Goal: Task Accomplishment & Management: Manage account settings

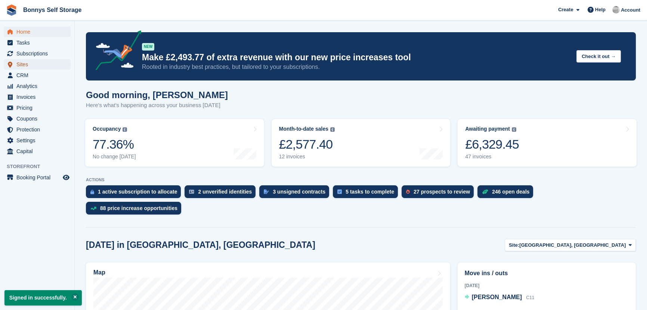
click at [32, 68] on span "Sites" at bounding box center [38, 64] width 45 height 10
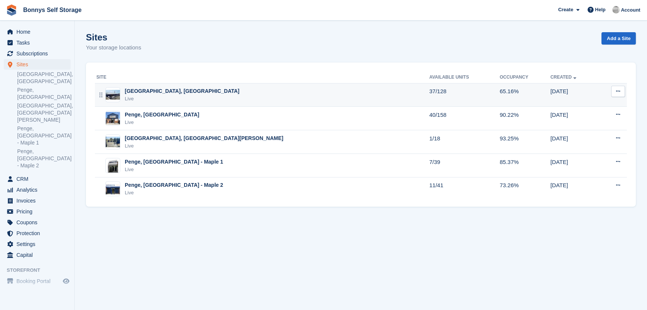
click at [114, 99] on img at bounding box center [113, 95] width 14 height 10
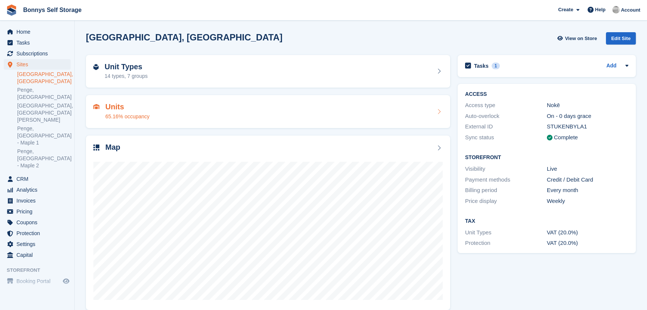
click at [133, 113] on div "65.16% occupancy" at bounding box center [127, 117] width 44 height 8
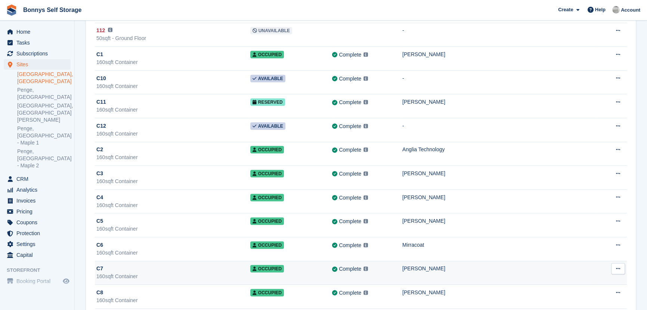
scroll to position [2704, 0]
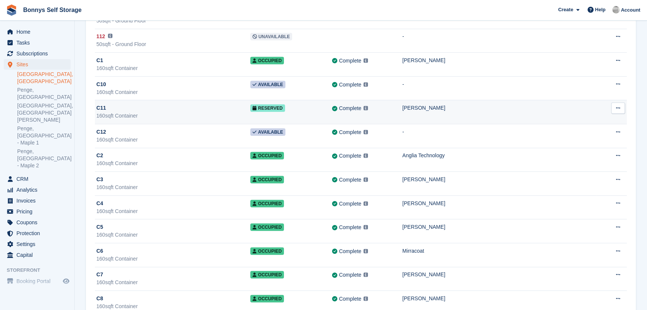
click at [107, 104] on div "C11" at bounding box center [173, 108] width 154 height 8
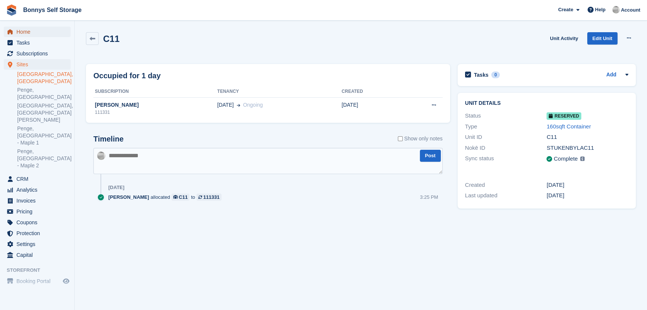
click at [29, 31] on span "Home" at bounding box center [38, 32] width 45 height 10
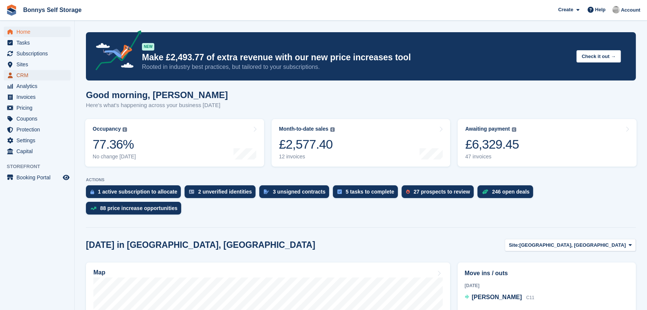
click at [41, 77] on span "CRM" at bounding box center [38, 75] width 45 height 10
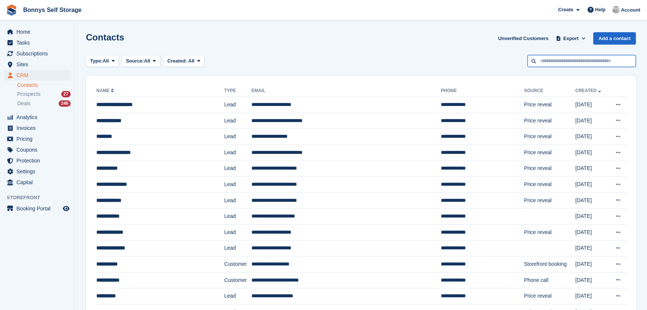
click at [598, 61] on input "text" at bounding box center [582, 61] width 108 height 12
type input "****"
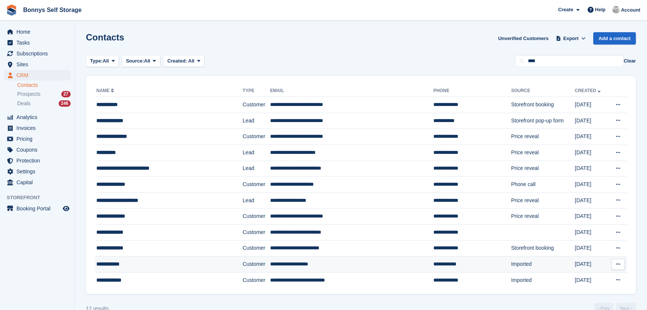
click at [123, 264] on div "**********" at bounding box center [156, 264] width 121 height 8
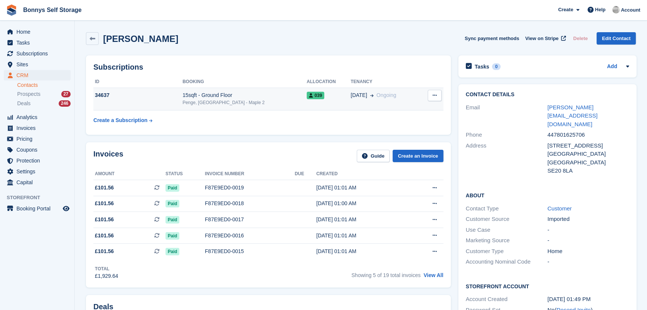
click at [216, 104] on div "Penge, [GEOGRAPHIC_DATA] - Maple 2" at bounding box center [245, 102] width 124 height 7
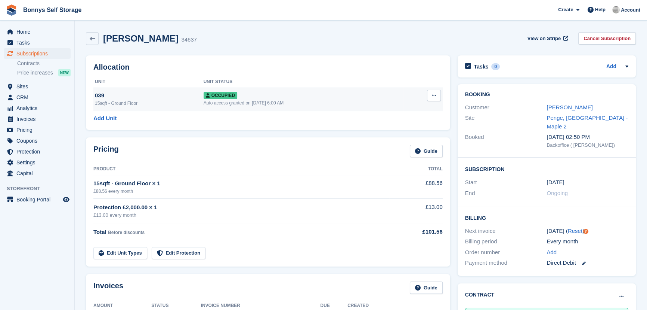
click at [204, 102] on div "Auto access granted on 17th Mar, 2024, 6:00 AM" at bounding box center [304, 102] width 200 height 7
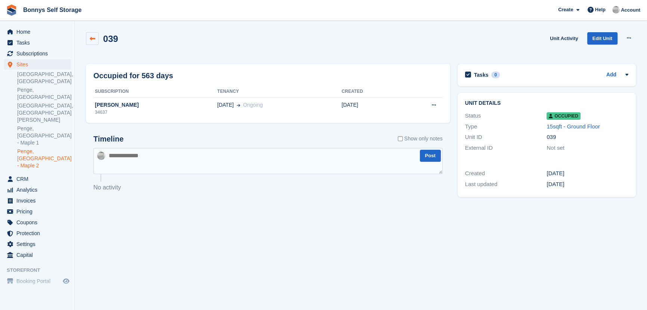
click at [92, 34] on link at bounding box center [92, 38] width 13 height 13
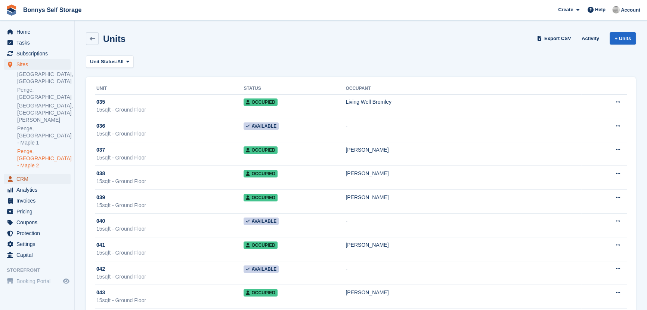
click at [25, 173] on span "CRM" at bounding box center [38, 178] width 45 height 10
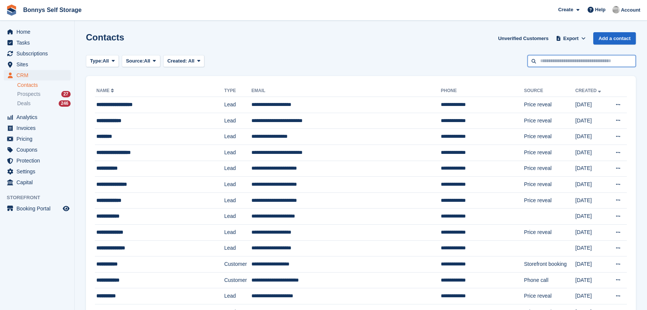
click at [606, 60] on input "text" at bounding box center [582, 61] width 108 height 12
type input "****"
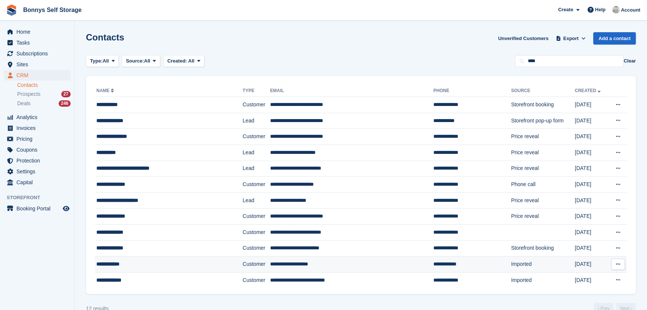
click at [117, 264] on div "**********" at bounding box center [156, 264] width 121 height 8
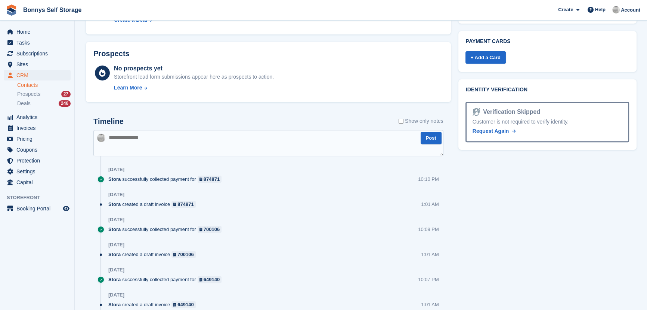
scroll to position [474, 0]
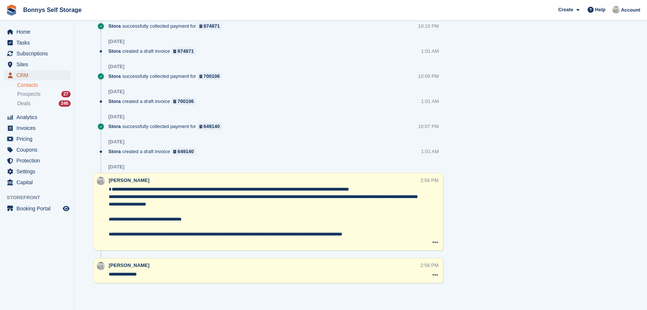
click at [22, 78] on span "CRM" at bounding box center [38, 75] width 45 height 10
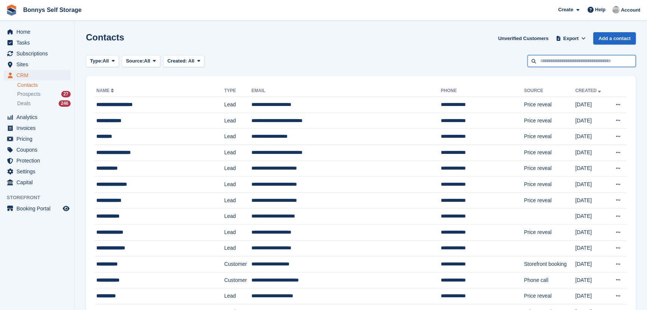
click at [590, 60] on input "text" at bounding box center [582, 61] width 108 height 12
type input "***"
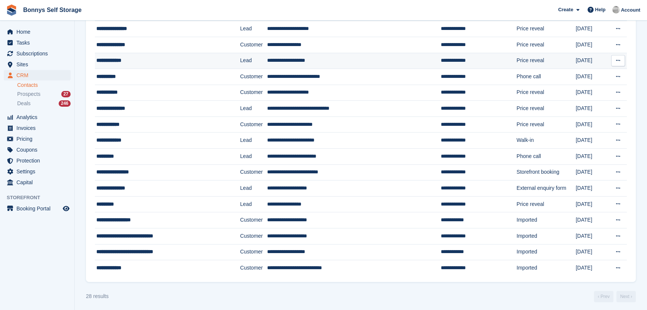
scroll to position [269, 0]
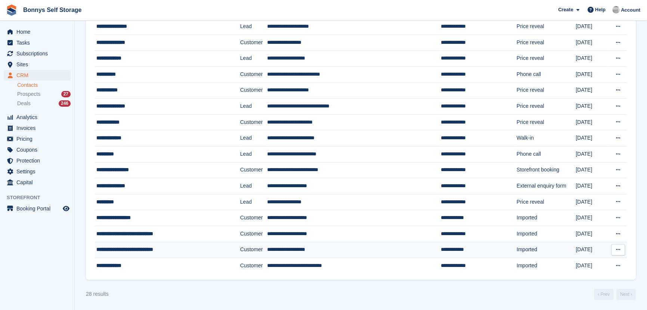
click at [149, 248] on div "**********" at bounding box center [156, 249] width 121 height 8
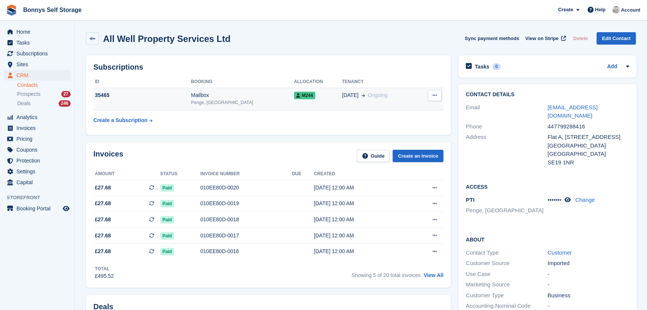
click at [207, 98] on div "Mailbox" at bounding box center [242, 95] width 103 height 8
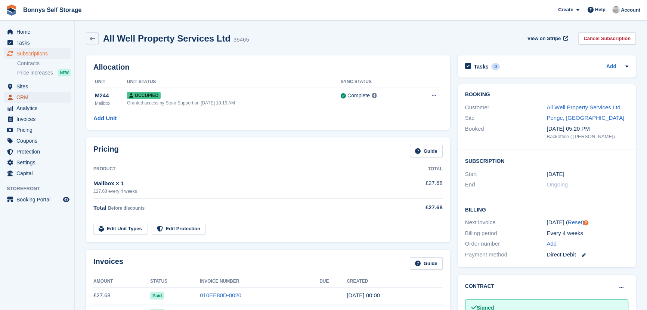
click at [29, 100] on span "CRM" at bounding box center [38, 97] width 45 height 10
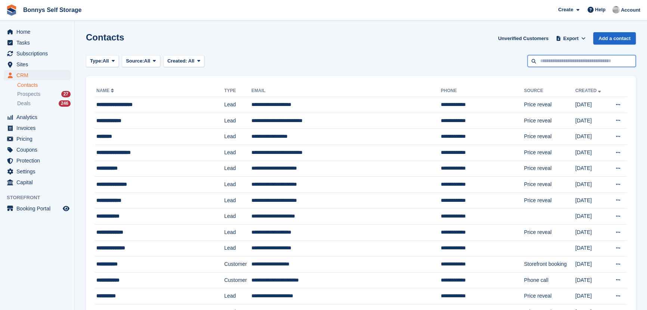
click at [588, 55] on input "text" at bounding box center [582, 61] width 108 height 12
type input "***"
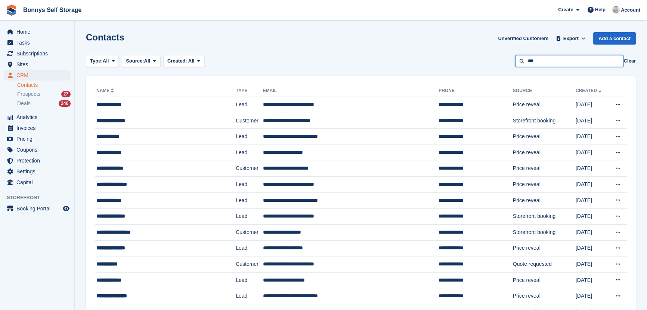
click at [561, 57] on input "***" at bounding box center [569, 61] width 108 height 12
type input "******"
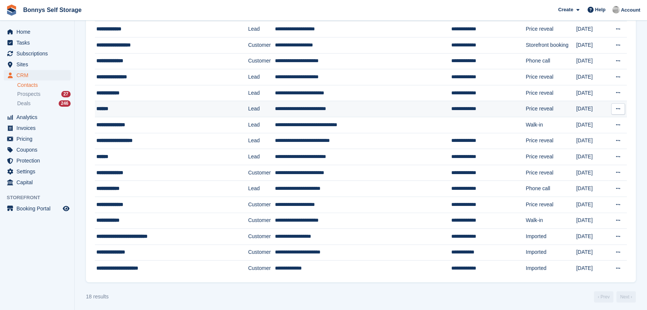
scroll to position [110, 0]
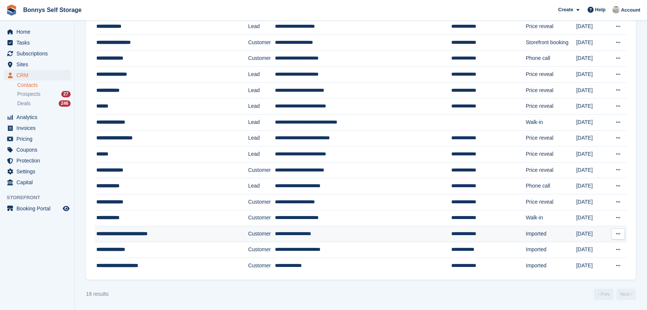
click at [139, 234] on div "**********" at bounding box center [160, 234] width 129 height 8
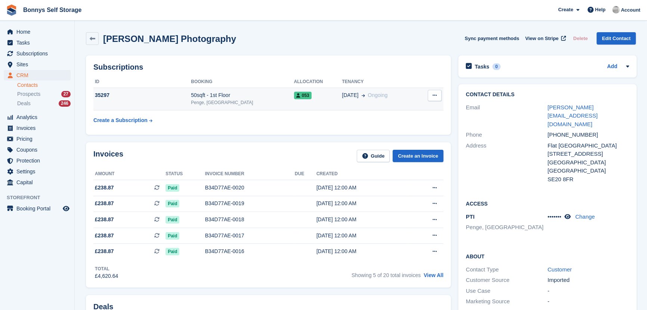
click at [201, 100] on div "Penge, [GEOGRAPHIC_DATA]" at bounding box center [242, 102] width 103 height 7
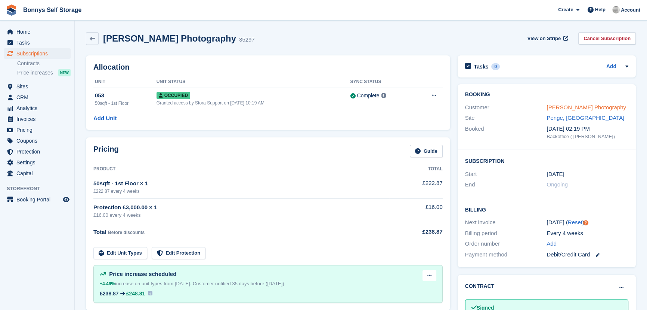
click at [586, 107] on link "[PERSON_NAME] Photography" at bounding box center [587, 107] width 80 height 6
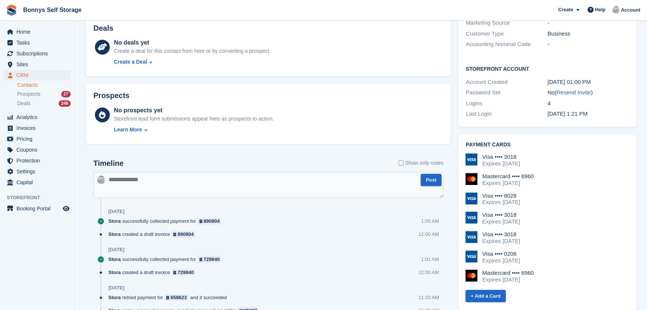
scroll to position [277, 0]
click at [36, 54] on span "Subscriptions" at bounding box center [38, 53] width 45 height 10
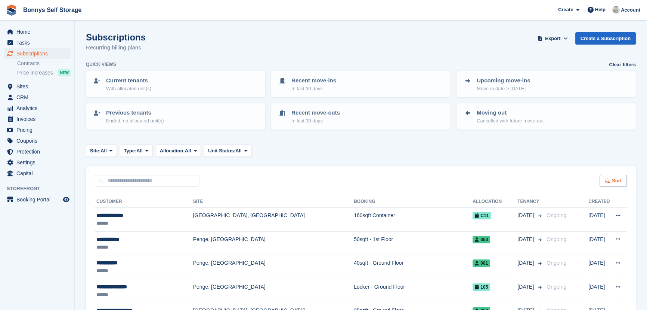
click at [614, 184] on div "Sort" at bounding box center [613, 181] width 27 height 12
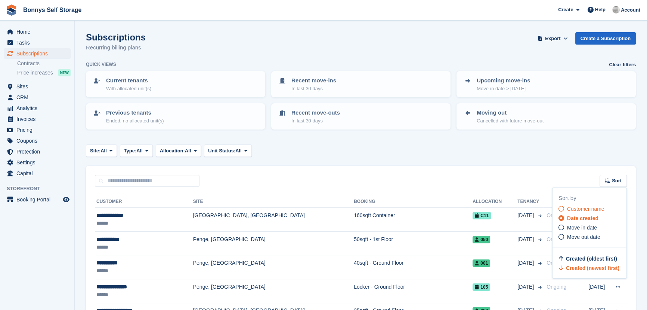
click at [567, 206] on span "Customer name" at bounding box center [585, 209] width 37 height 6
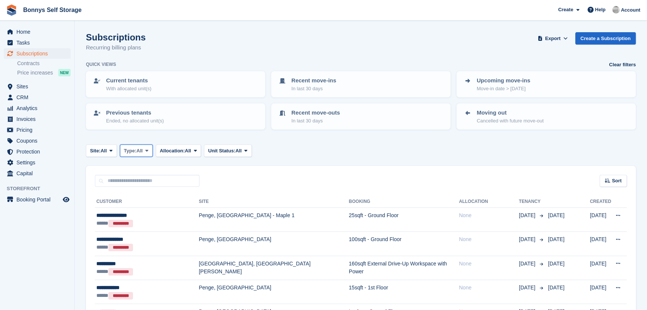
click at [143, 150] on span "All" at bounding box center [139, 150] width 6 height 7
click at [140, 207] on link "Active" at bounding box center [155, 208] width 65 height 13
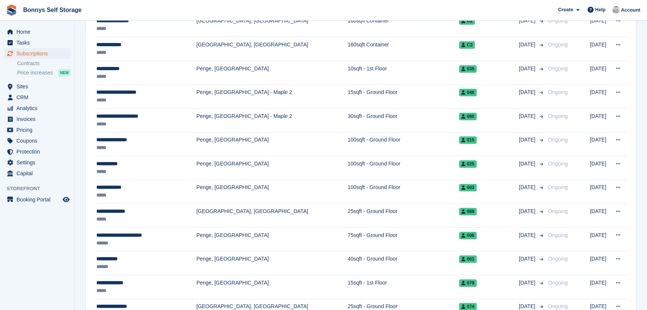
scroll to position [407, 0]
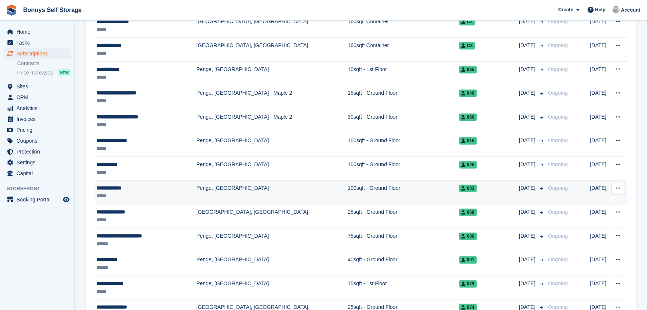
click at [101, 187] on div "**********" at bounding box center [146, 188] width 100 height 8
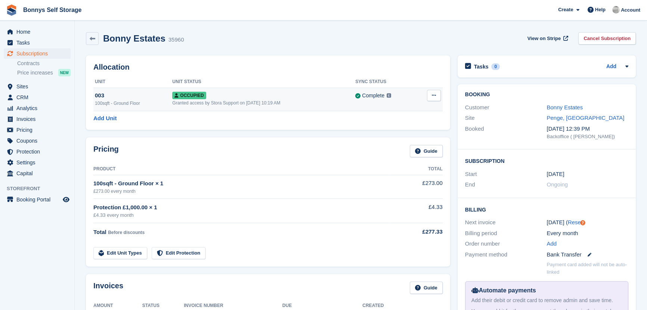
click at [183, 104] on div "Granted access by Stora Support on [DATE] 10:19 AM" at bounding box center [263, 102] width 183 height 7
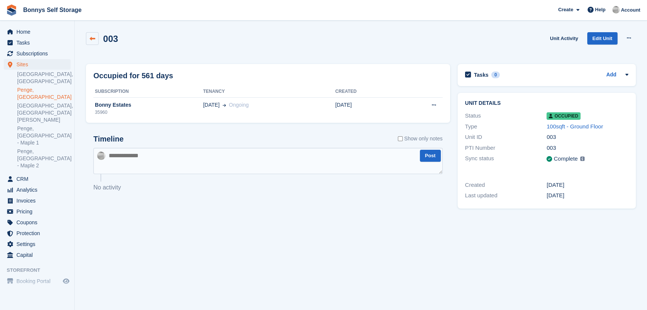
click at [92, 40] on icon at bounding box center [93, 39] width 6 height 6
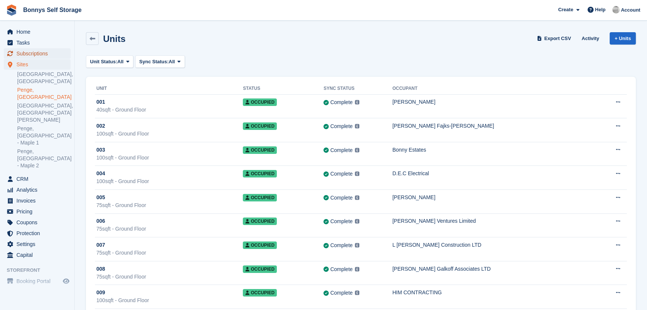
click at [33, 55] on span "Subscriptions" at bounding box center [38, 53] width 45 height 10
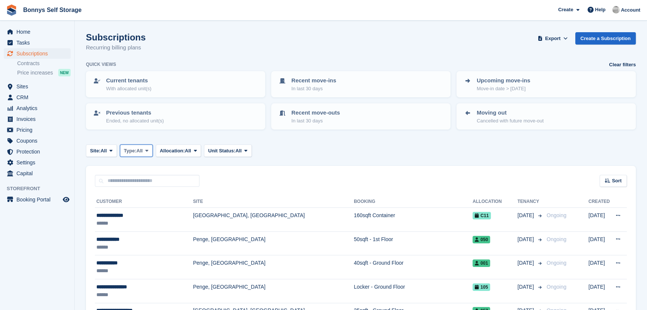
click at [139, 150] on span "All" at bounding box center [139, 150] width 6 height 7
click at [142, 206] on link "Active" at bounding box center [155, 208] width 65 height 13
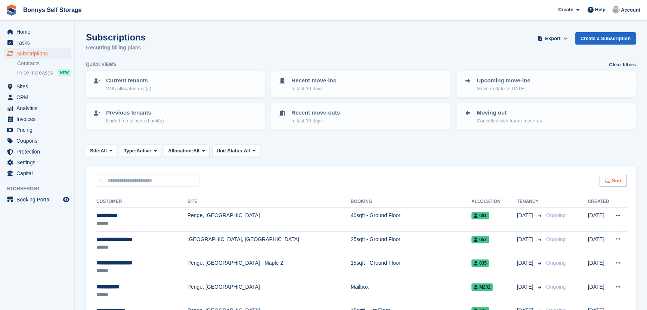
click at [621, 181] on span "Sort" at bounding box center [617, 180] width 10 height 7
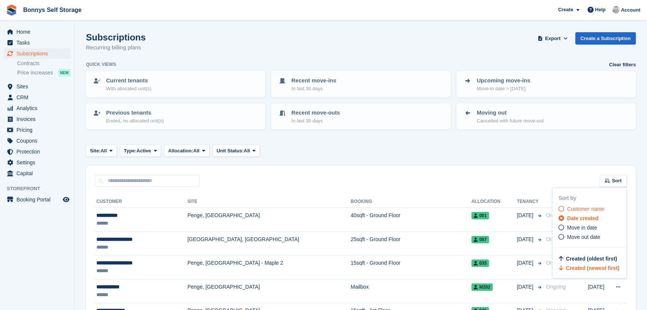
click at [566, 209] on div "Customer name" at bounding box center [593, 209] width 68 height 8
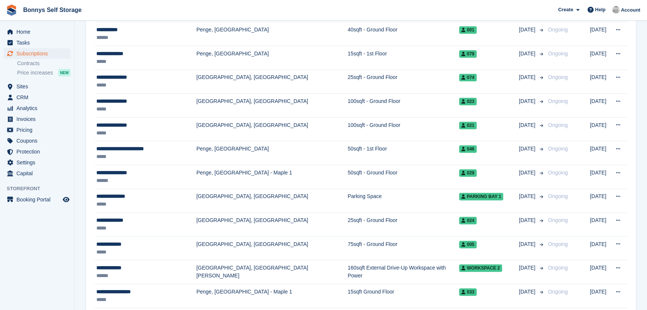
scroll to position [510, 0]
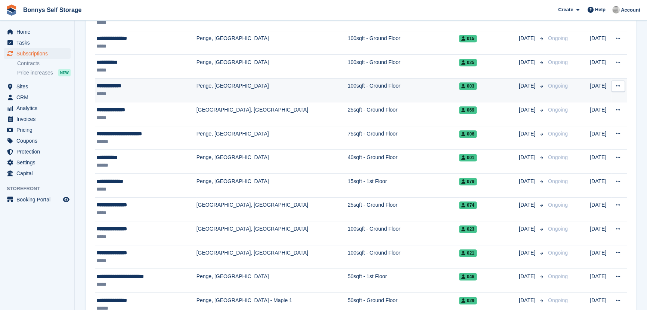
click at [112, 86] on div "**********" at bounding box center [146, 86] width 100 height 8
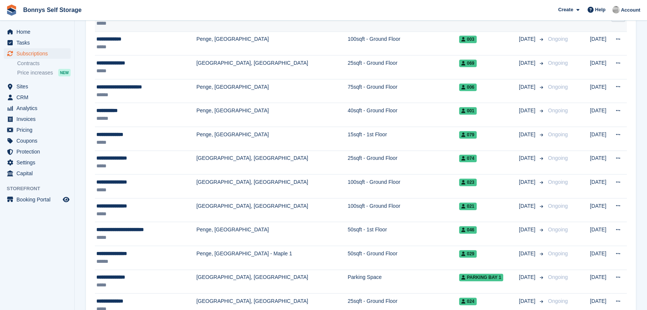
scroll to position [578, 0]
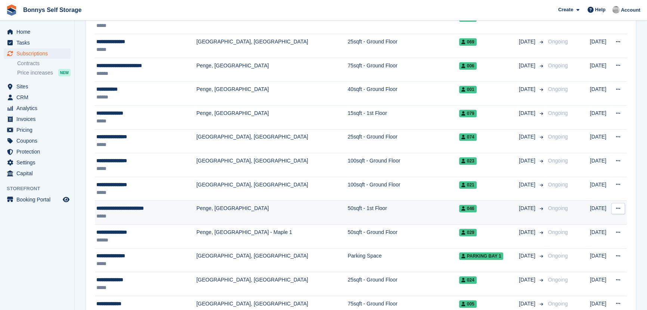
click at [122, 207] on div "**********" at bounding box center [146, 208] width 100 height 8
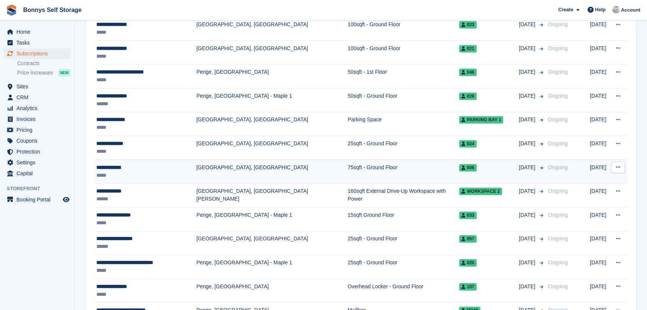
scroll to position [748, 0]
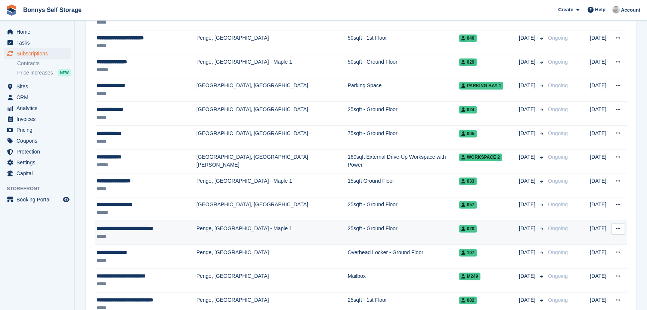
click at [135, 229] on span "**********" at bounding box center [124, 227] width 57 height 5
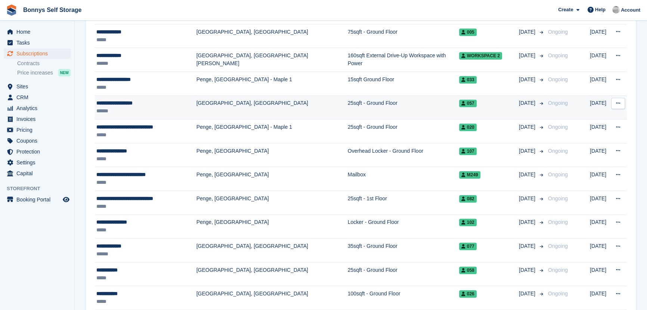
scroll to position [849, 0]
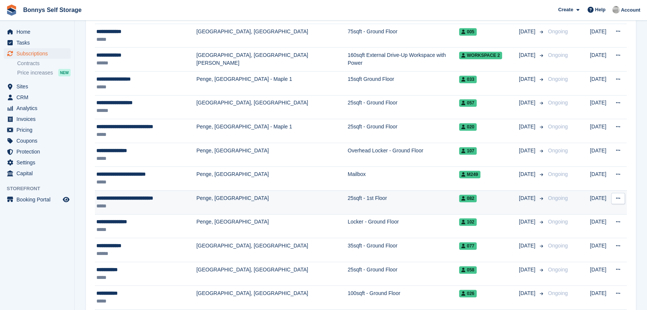
click at [131, 196] on span "**********" at bounding box center [124, 197] width 57 height 5
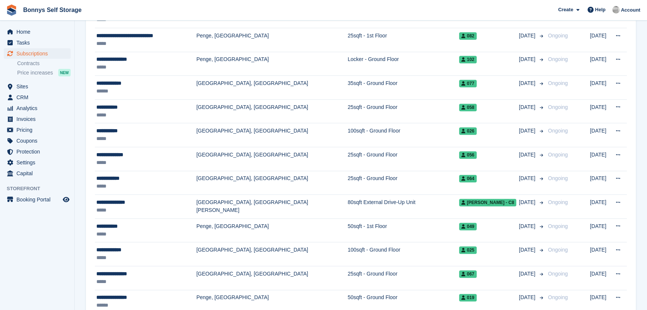
scroll to position [1019, 0]
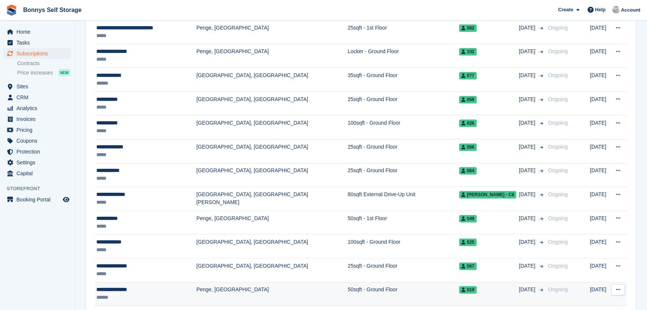
click at [113, 288] on div "**********" at bounding box center [146, 289] width 100 height 8
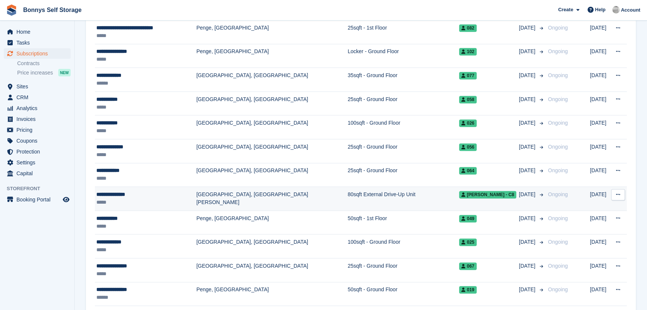
click at [118, 194] on div "**********" at bounding box center [146, 194] width 100 height 8
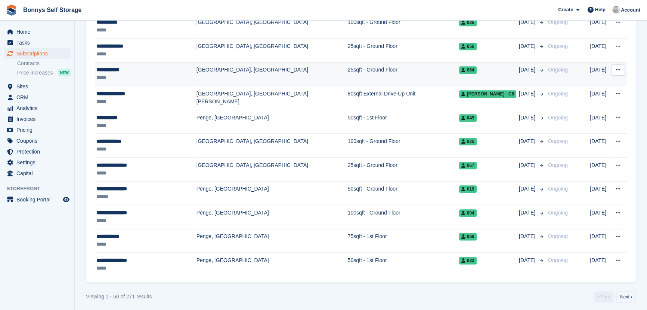
scroll to position [1121, 0]
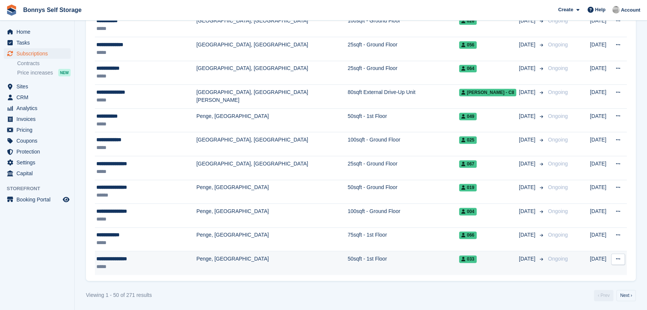
click at [117, 258] on div "**********" at bounding box center [146, 259] width 100 height 8
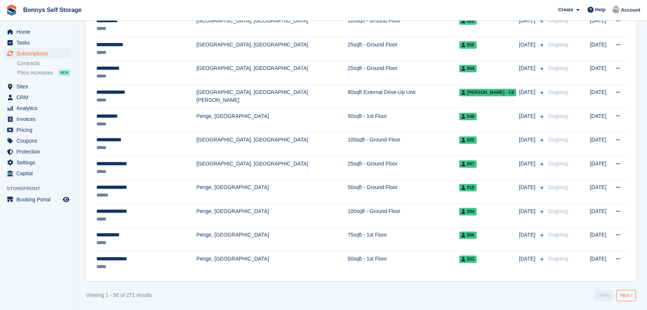
click at [628, 293] on link "Next ›" at bounding box center [626, 294] width 19 height 11
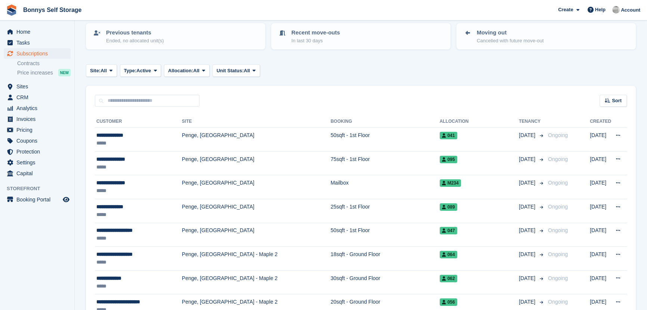
scroll to position [68, 0]
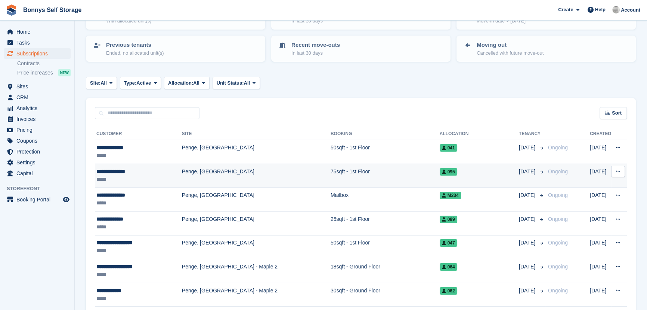
click at [110, 169] on div "**********" at bounding box center [139, 171] width 86 height 8
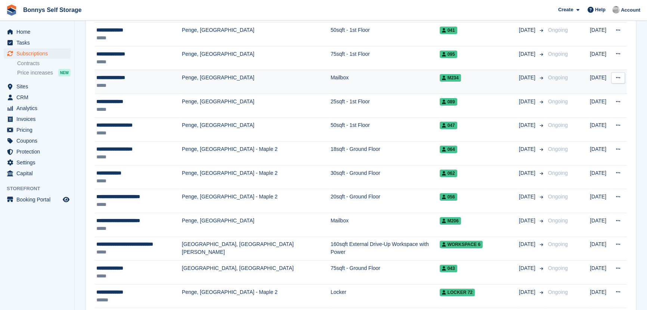
scroll to position [204, 0]
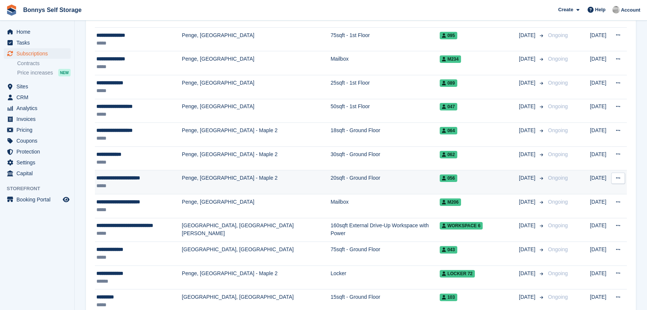
click at [110, 176] on div "**********" at bounding box center [139, 178] width 86 height 8
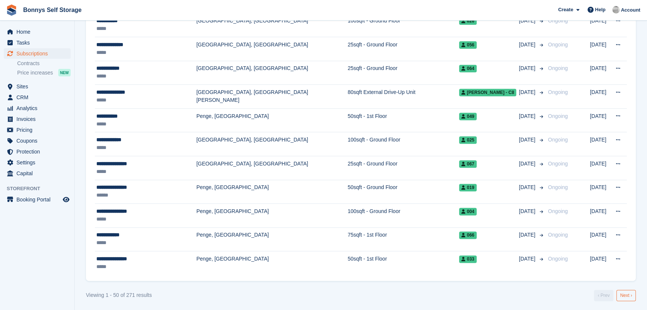
click at [624, 295] on link "Next ›" at bounding box center [626, 294] width 19 height 11
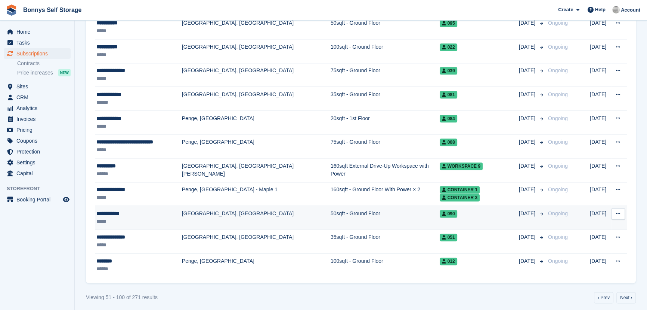
scroll to position [1121, 0]
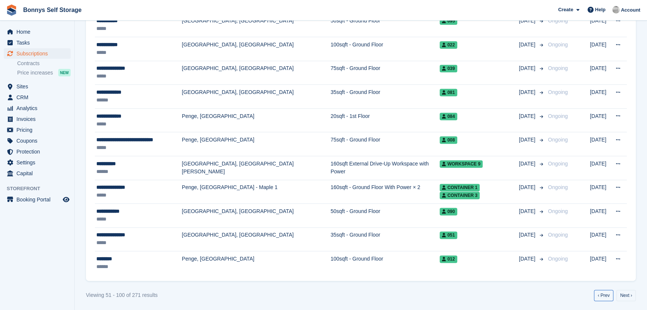
click at [605, 290] on link "‹ Prev" at bounding box center [603, 294] width 19 height 11
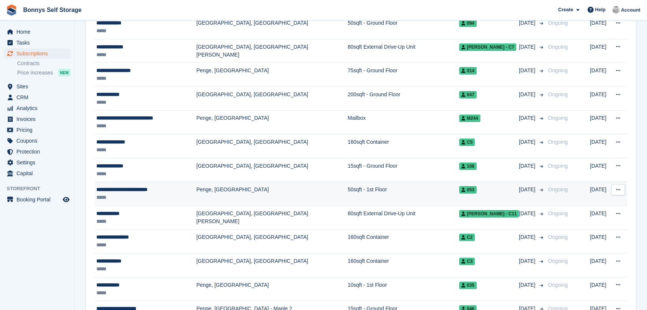
scroll to position [204, 0]
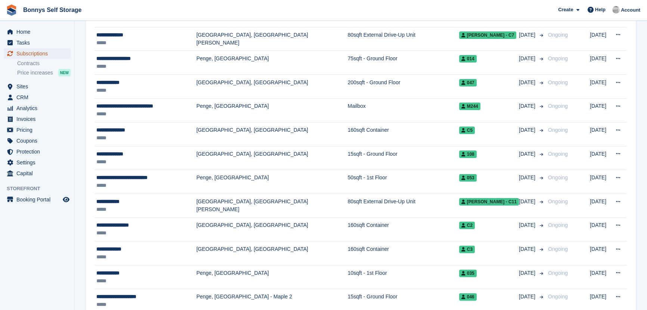
click at [41, 52] on span "Subscriptions" at bounding box center [38, 53] width 45 height 10
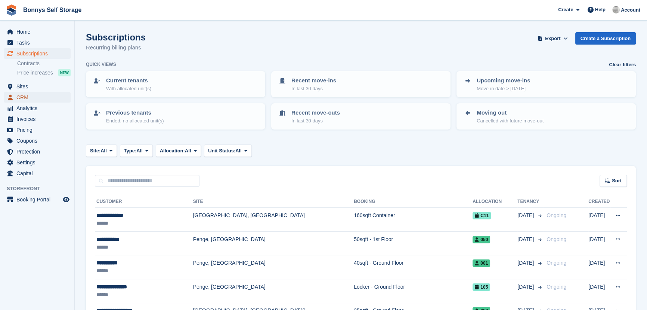
click at [19, 98] on span "CRM" at bounding box center [38, 97] width 45 height 10
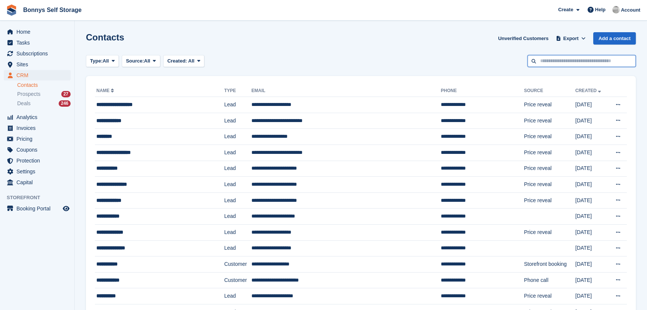
click at [589, 65] on input "text" at bounding box center [582, 61] width 108 height 12
type input "*****"
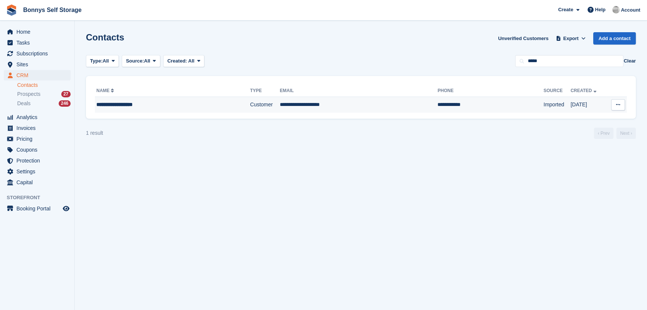
click at [126, 108] on div "**********" at bounding box center [154, 105] width 117 height 8
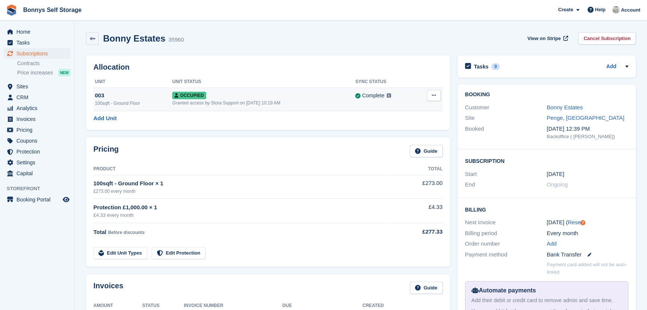
click at [213, 103] on div "Granted access by Stora Support on [DATE] 10:19 AM" at bounding box center [263, 102] width 183 height 7
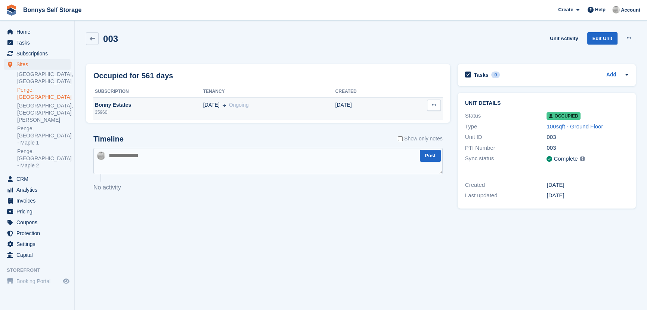
click at [98, 105] on div "Bonny Estates" at bounding box center [148, 105] width 110 height 8
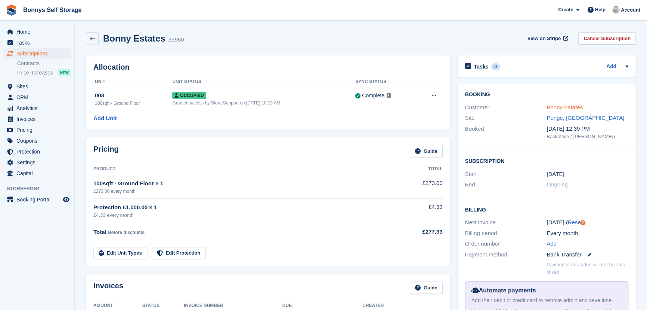
click at [569, 108] on link "Bonny Estates" at bounding box center [565, 107] width 36 height 6
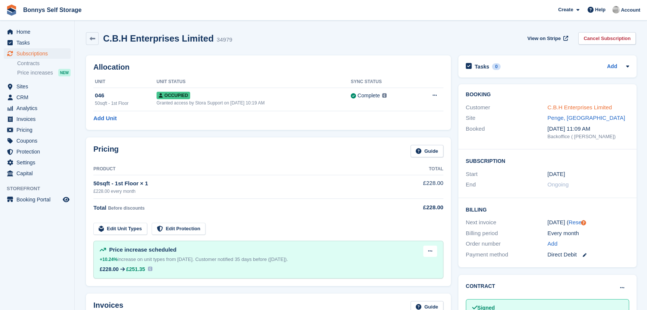
click at [575, 108] on link "C.B.H Enterprises Limited" at bounding box center [580, 107] width 65 height 6
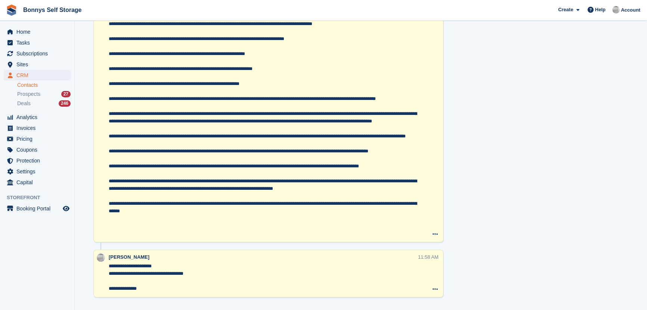
scroll to position [789, 0]
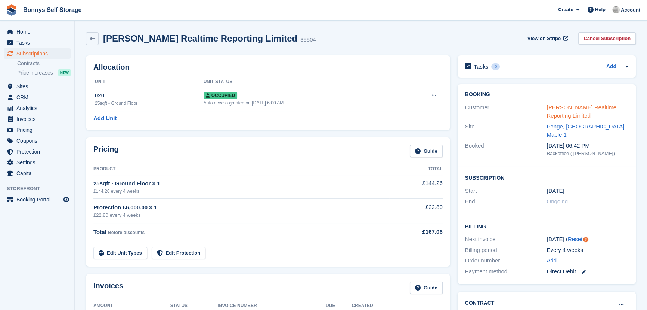
click at [567, 108] on link "Claire Hill Realtime Reporting Limited" at bounding box center [582, 111] width 70 height 15
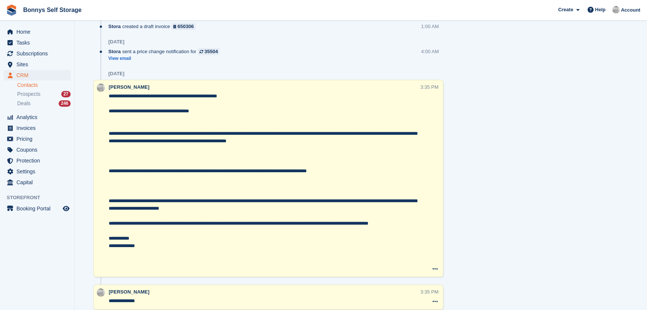
scroll to position [625, 0]
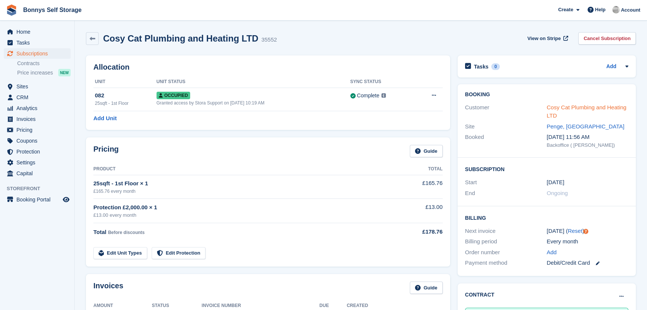
click at [584, 108] on link "Cosy Cat Plumbing and Heating LTD" at bounding box center [587, 111] width 80 height 15
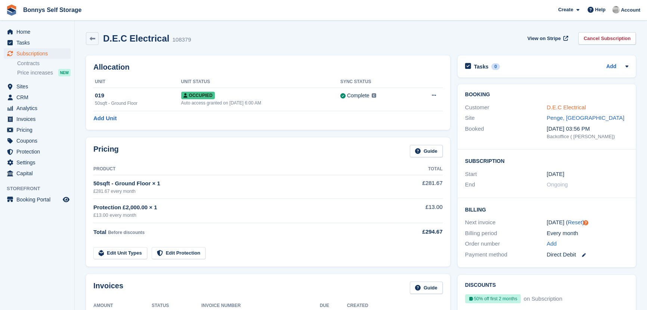
click at [557, 107] on link "D.E.C Electrical" at bounding box center [566, 107] width 39 height 6
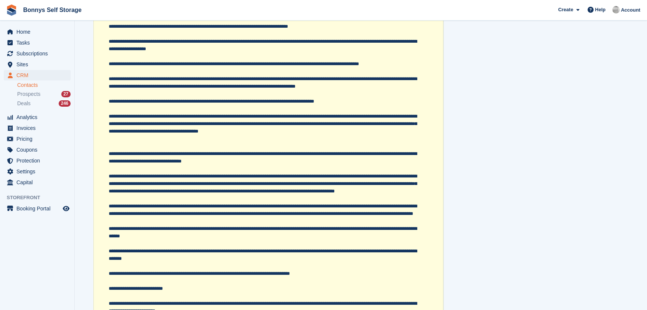
scroll to position [1266, 0]
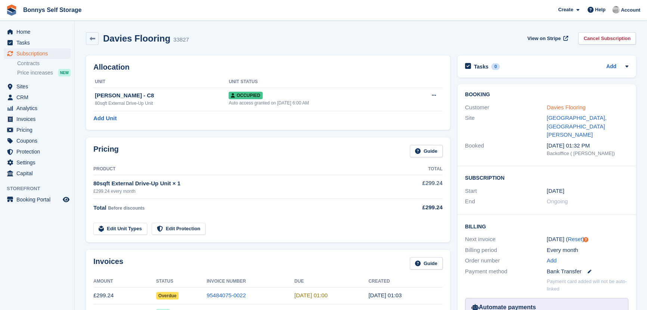
click at [564, 110] on link "Davies Flooring" at bounding box center [566, 107] width 39 height 6
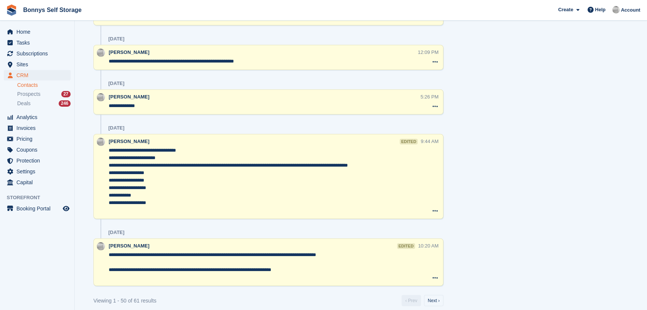
scroll to position [2381, 0]
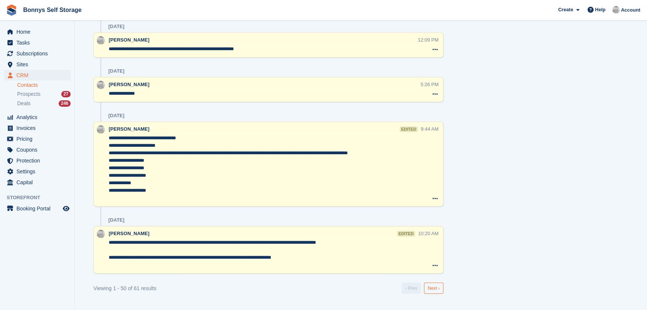
click at [431, 285] on link "Next ›" at bounding box center [433, 287] width 19 height 11
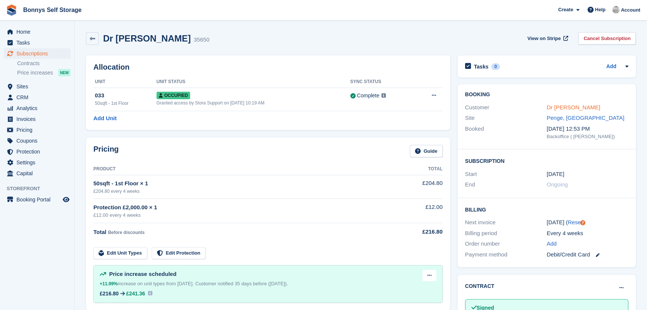
click at [564, 107] on link "Dr Matthew Sweet" at bounding box center [573, 107] width 53 height 6
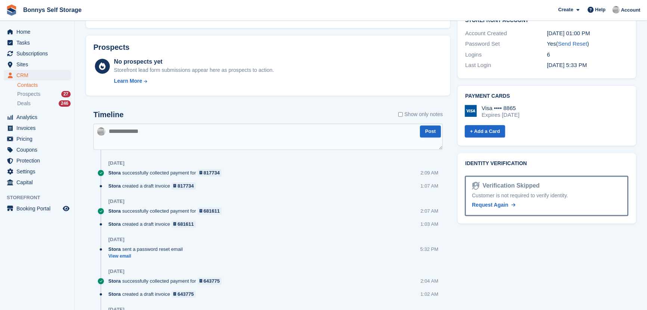
scroll to position [446, 0]
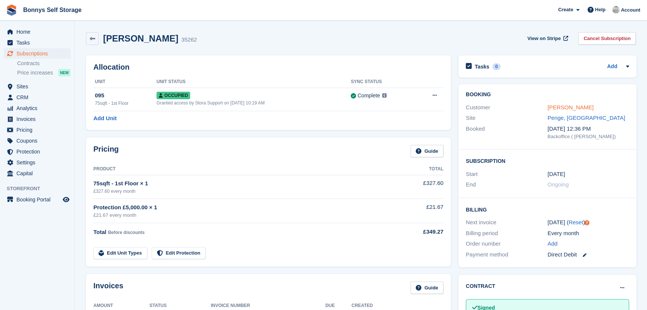
click at [560, 108] on link "[PERSON_NAME]" at bounding box center [571, 107] width 46 height 6
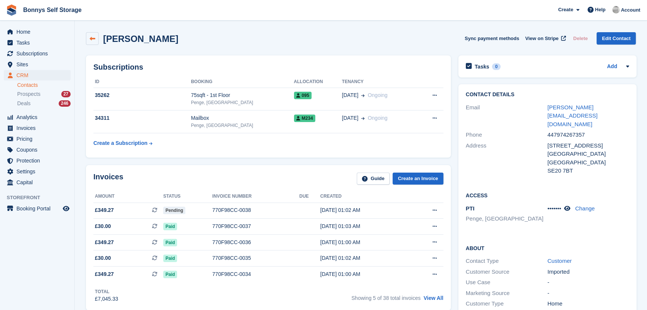
click at [92, 38] on icon at bounding box center [93, 39] width 6 height 6
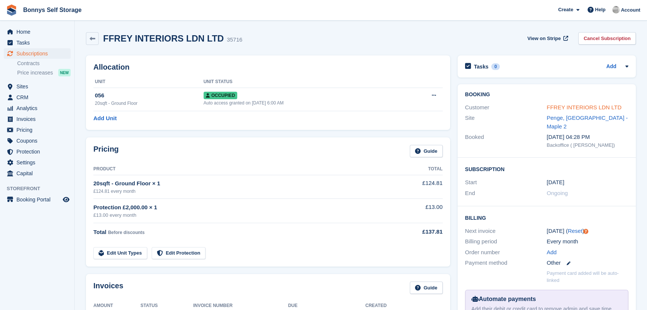
click at [592, 106] on link "FFREY INTERIORS LDN LTD" at bounding box center [584, 107] width 75 height 6
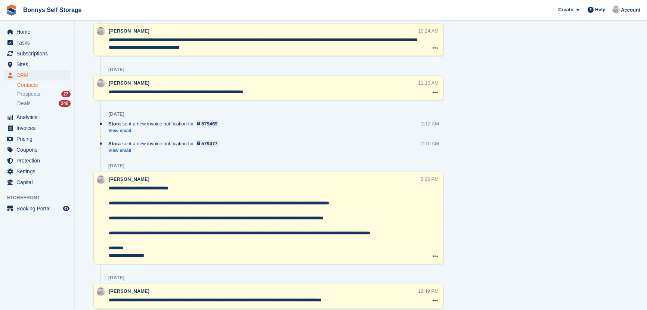
scroll to position [2082, 0]
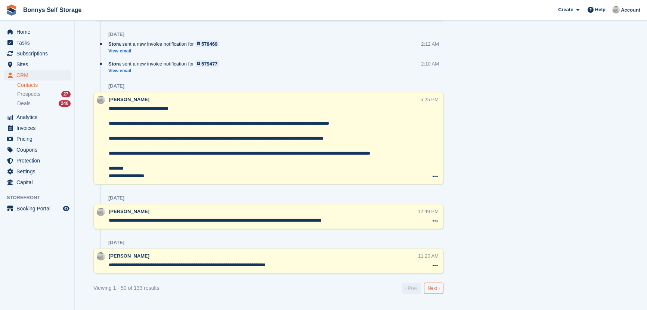
click at [429, 285] on link "Next ›" at bounding box center [433, 287] width 19 height 11
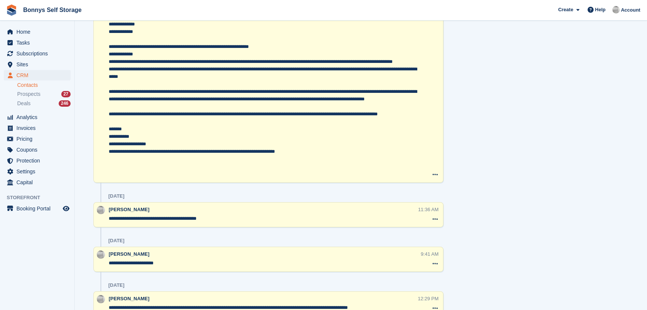
scroll to position [3289, 0]
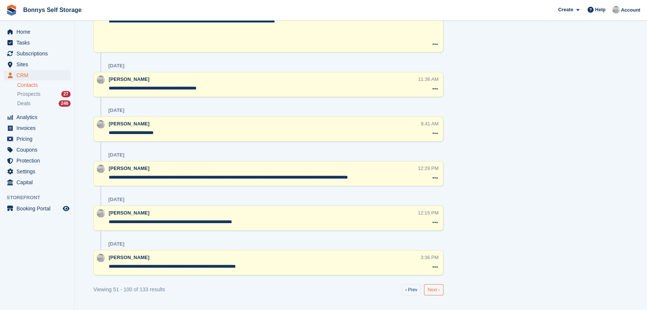
click at [434, 287] on link "Next ›" at bounding box center [433, 289] width 19 height 11
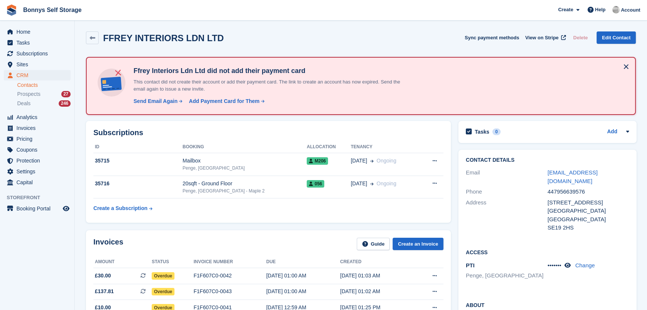
scroll to position [0, 0]
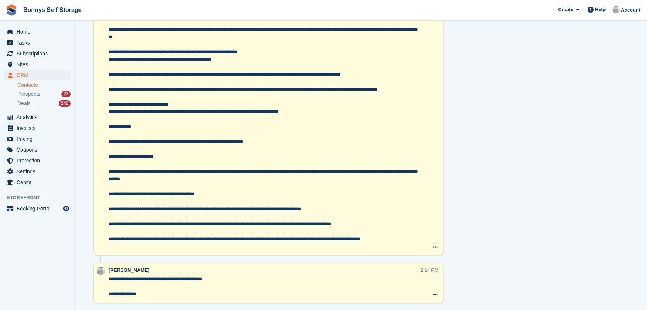
scroll to position [972, 0]
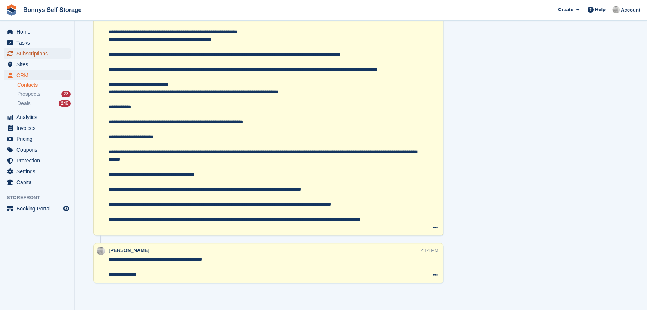
click at [22, 55] on span "Subscriptions" at bounding box center [38, 53] width 45 height 10
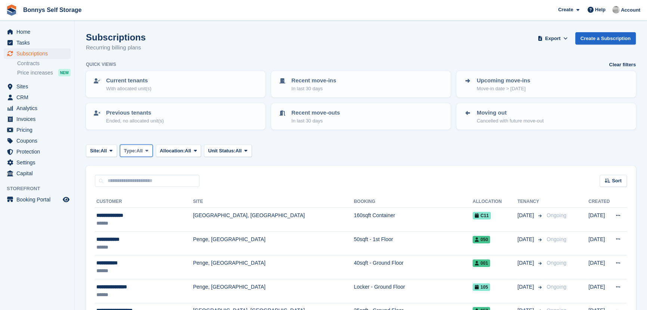
click at [142, 147] on span "All" at bounding box center [139, 150] width 6 height 7
click at [148, 207] on link "Active" at bounding box center [155, 208] width 65 height 13
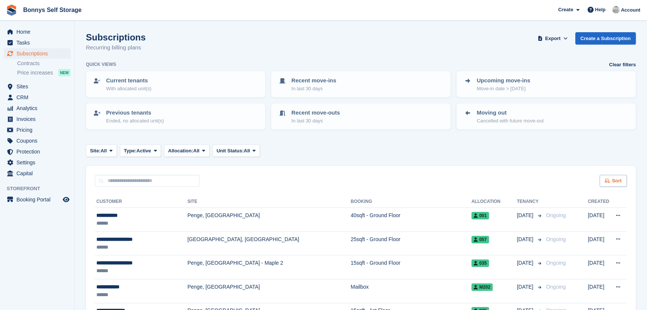
click at [617, 178] on span "Sort" at bounding box center [617, 180] width 10 height 7
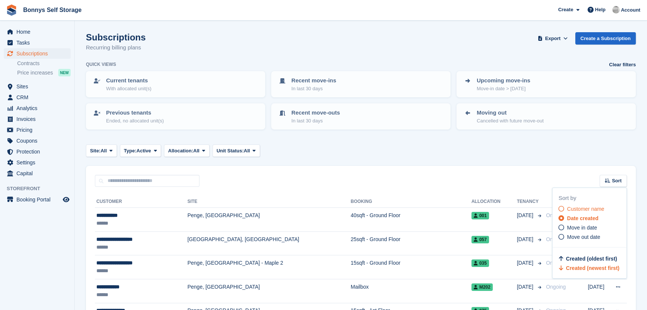
click at [580, 206] on span "Customer name" at bounding box center [585, 209] width 37 height 6
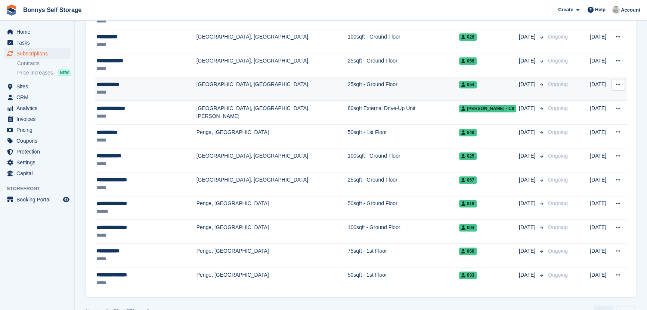
scroll to position [1121, 0]
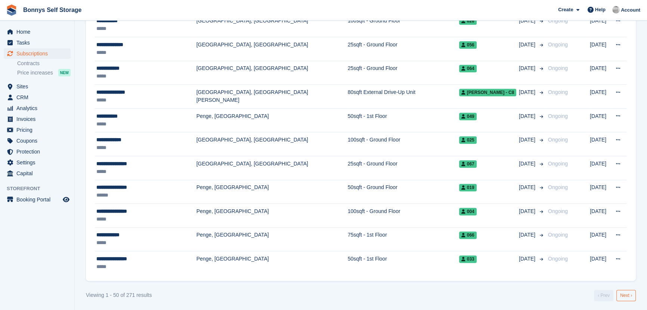
click at [625, 292] on link "Next ›" at bounding box center [626, 294] width 19 height 11
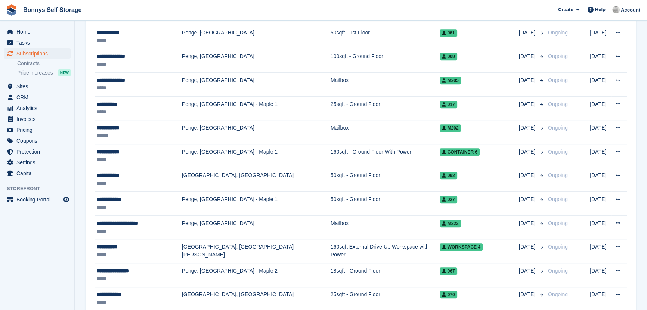
scroll to position [646, 0]
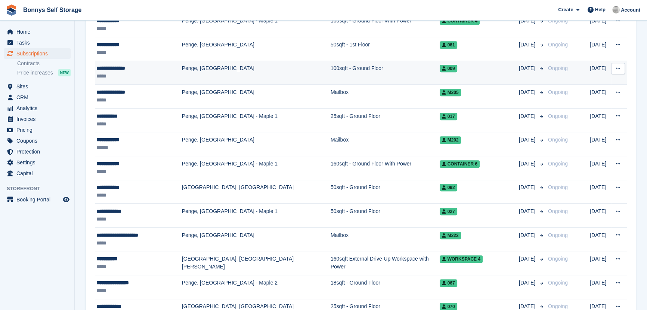
click at [121, 68] on div "**********" at bounding box center [139, 68] width 86 height 8
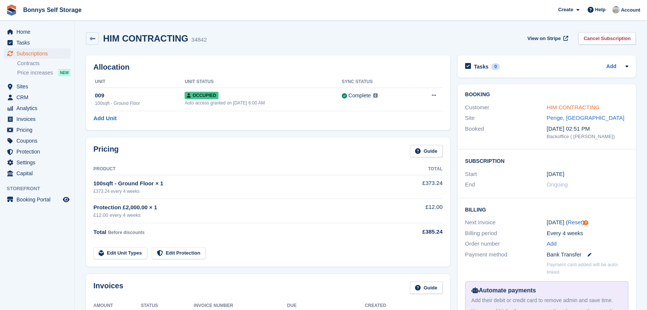
click at [582, 106] on link "HIM CONTRACTING" at bounding box center [573, 107] width 53 height 6
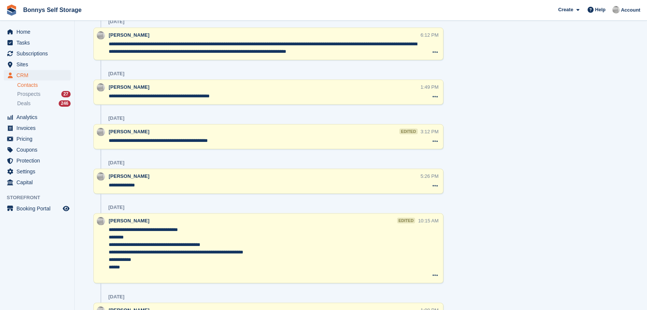
scroll to position [1972, 0]
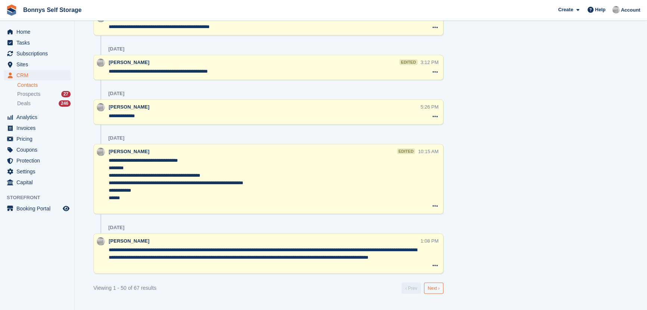
click at [435, 288] on link "Next ›" at bounding box center [433, 287] width 19 height 11
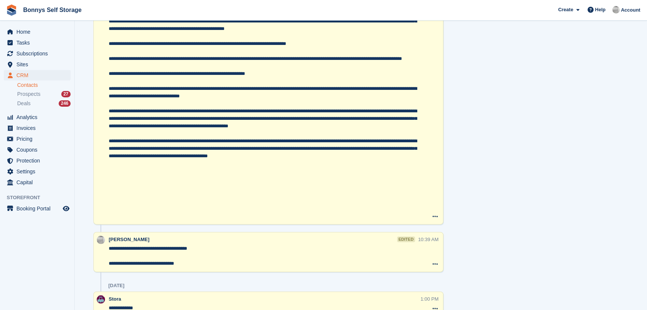
scroll to position [2151, 0]
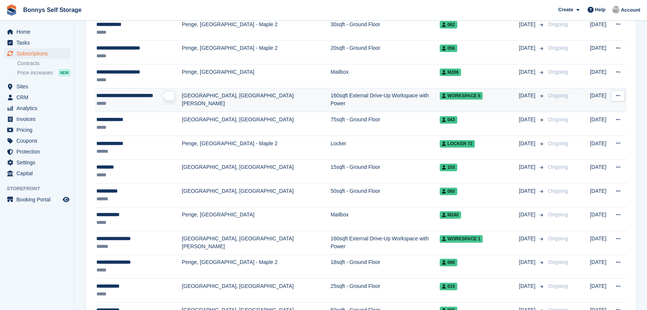
scroll to position [306, 0]
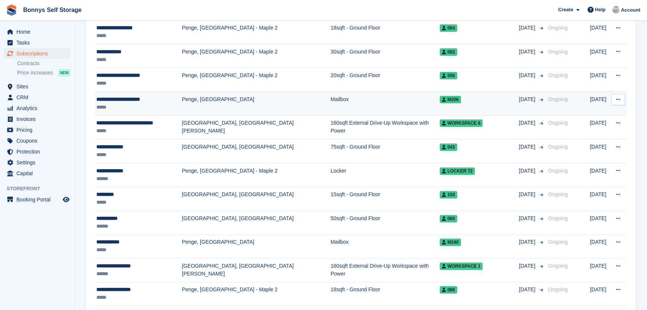
click at [136, 97] on div "**********" at bounding box center [139, 99] width 86 height 8
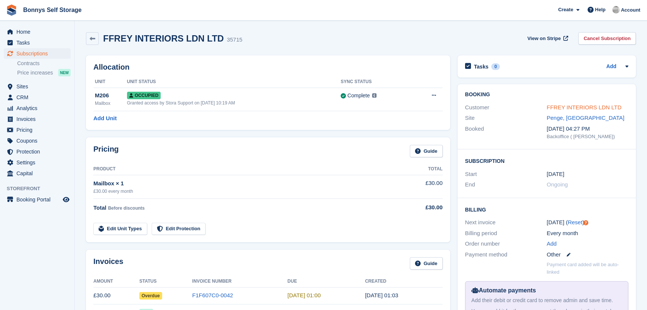
click at [593, 105] on link "FFREY INTERIORS LDN LTD" at bounding box center [584, 107] width 75 height 6
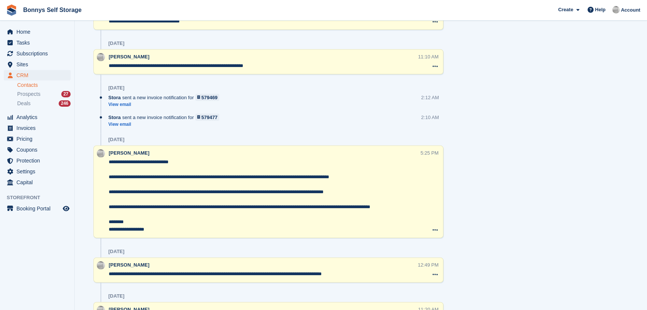
scroll to position [2082, 0]
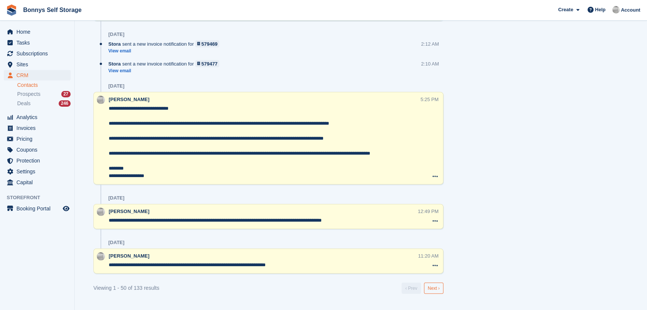
click at [438, 289] on link "Next ›" at bounding box center [433, 287] width 19 height 11
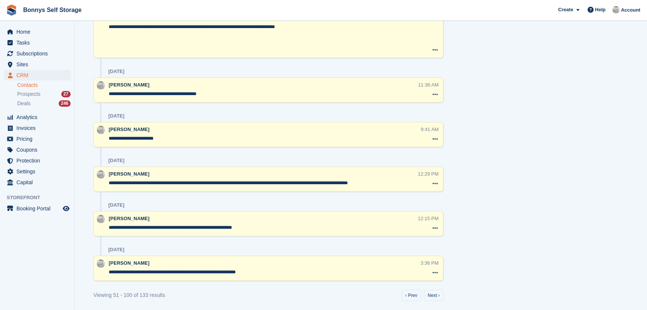
scroll to position [3289, 0]
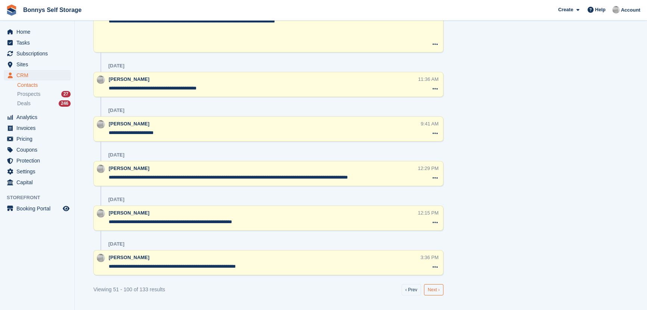
click at [431, 285] on link "Next ›" at bounding box center [433, 289] width 19 height 11
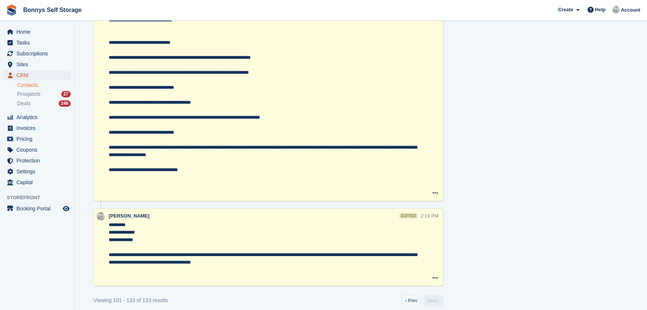
click at [25, 76] on span "CRM" at bounding box center [38, 75] width 45 height 10
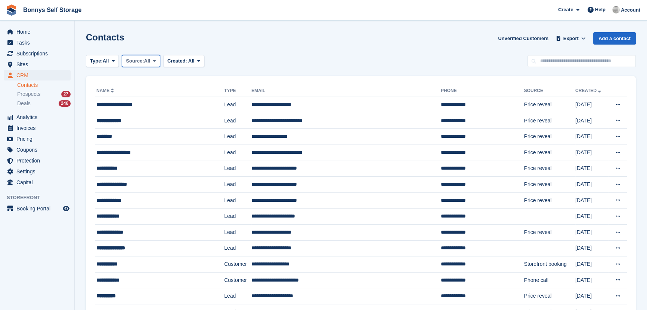
click at [140, 63] on span "Source:" at bounding box center [135, 60] width 18 height 7
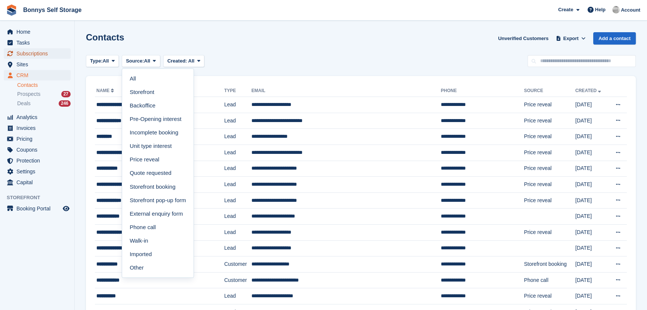
click at [35, 55] on span "Subscriptions" at bounding box center [38, 53] width 45 height 10
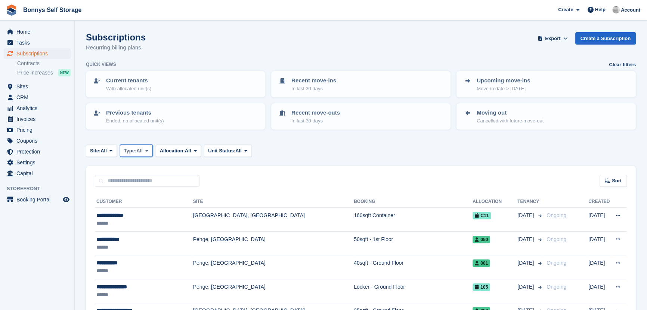
click at [131, 148] on span "Type:" at bounding box center [130, 150] width 13 height 7
click at [147, 207] on link "Active" at bounding box center [155, 208] width 65 height 13
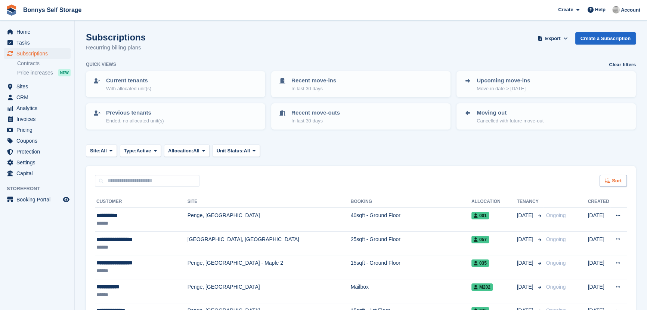
click at [609, 179] on icon at bounding box center [608, 180] width 6 height 5
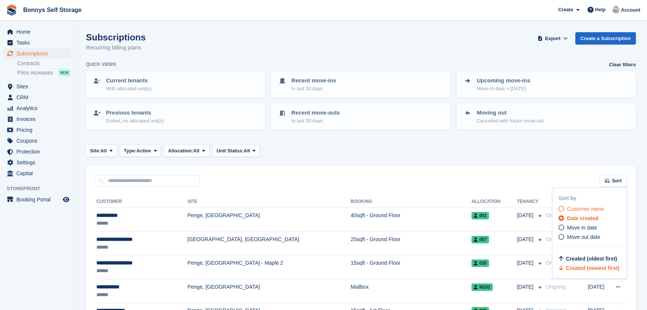
click at [584, 208] on span "Customer name" at bounding box center [585, 209] width 37 height 6
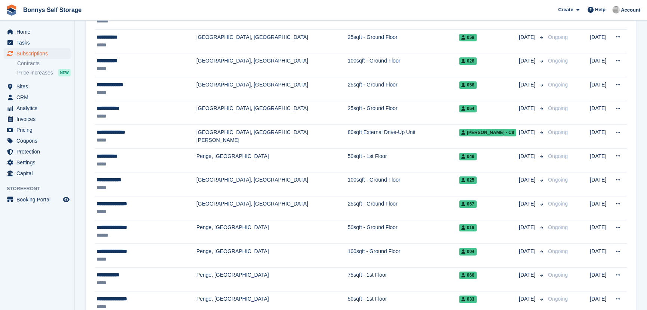
scroll to position [1121, 0]
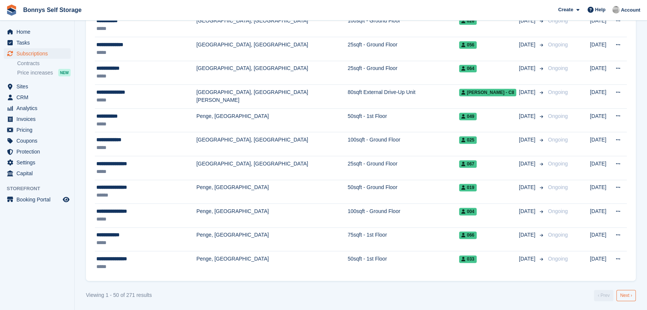
click at [624, 298] on link "Next ›" at bounding box center [626, 294] width 19 height 11
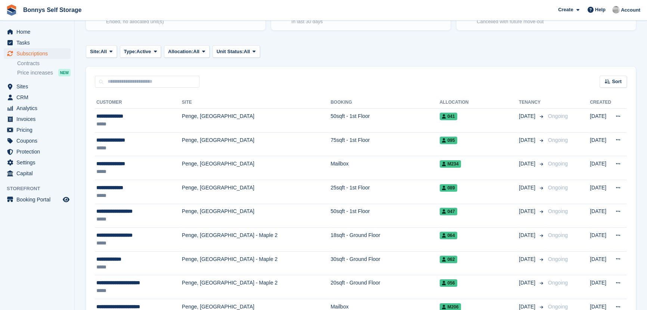
scroll to position [102, 0]
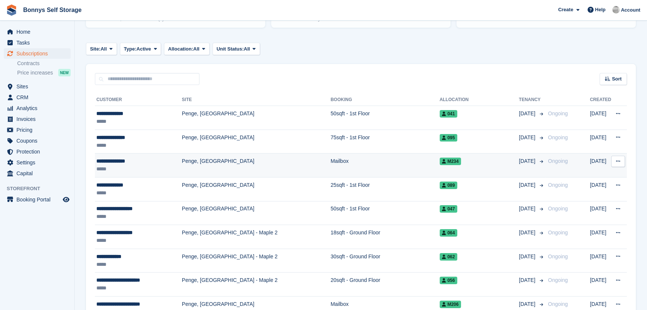
click at [112, 160] on div "**********" at bounding box center [139, 161] width 86 height 8
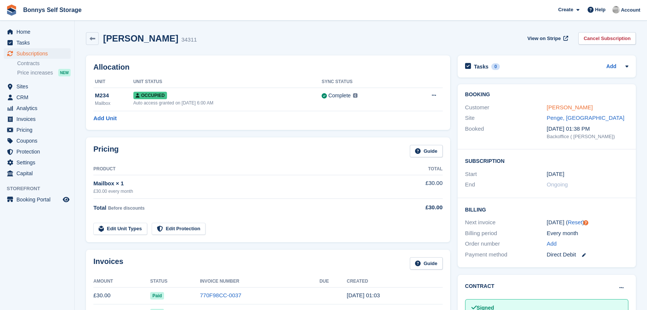
click at [572, 106] on link "[PERSON_NAME]" at bounding box center [570, 107] width 46 height 6
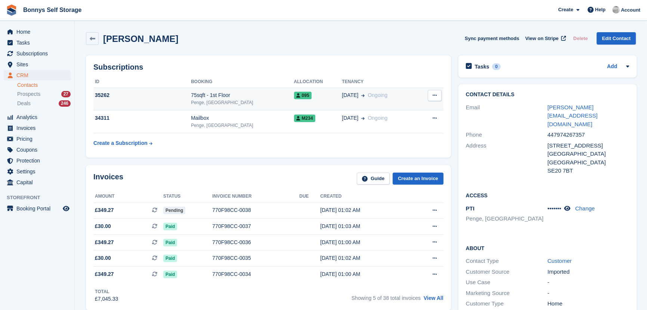
click at [204, 101] on div "Penge, [GEOGRAPHIC_DATA]" at bounding box center [242, 102] width 103 height 7
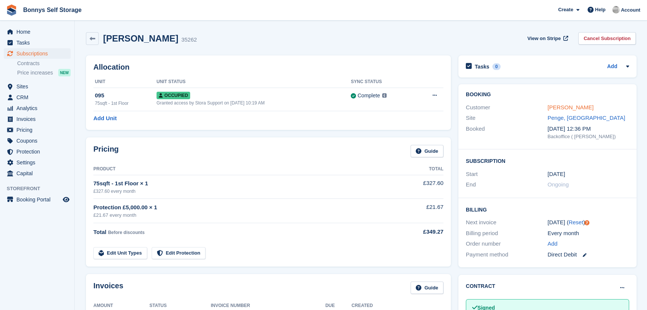
click at [555, 108] on link "[PERSON_NAME]" at bounding box center [571, 107] width 46 height 6
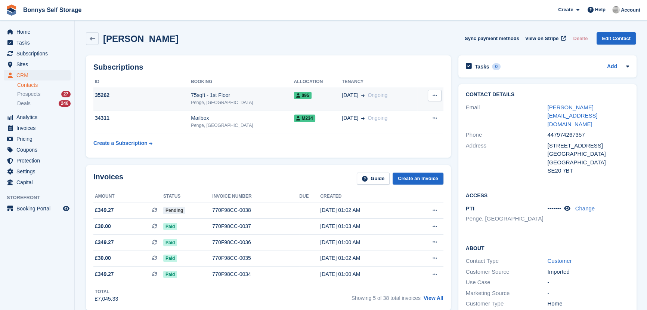
click at [243, 96] on div "75sqft - 1st Floor" at bounding box center [242, 95] width 103 height 8
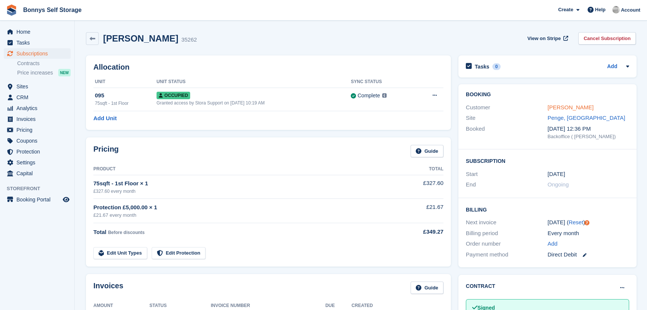
click at [573, 108] on link "Edmund Brumfitt" at bounding box center [571, 107] width 46 height 6
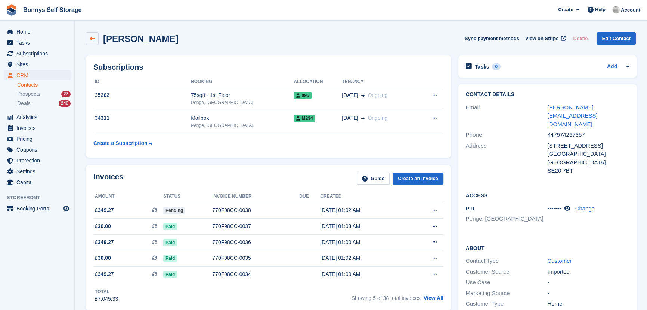
click at [92, 39] on icon at bounding box center [93, 39] width 6 height 6
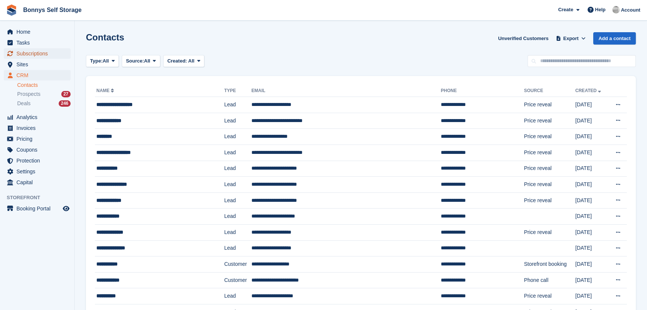
click at [28, 52] on span "Subscriptions" at bounding box center [38, 53] width 45 height 10
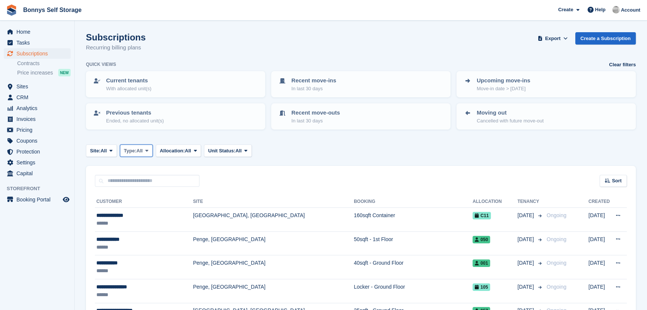
click at [136, 150] on span "Type:" at bounding box center [130, 150] width 13 height 7
click at [138, 209] on link "Active" at bounding box center [155, 208] width 65 height 13
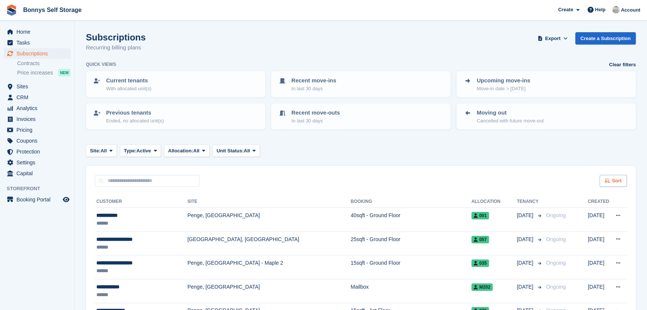
click at [622, 179] on span "Sort" at bounding box center [617, 180] width 10 height 7
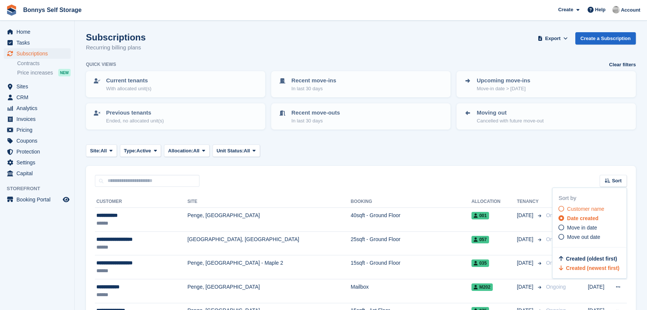
click at [568, 209] on span "Customer name" at bounding box center [585, 209] width 37 height 6
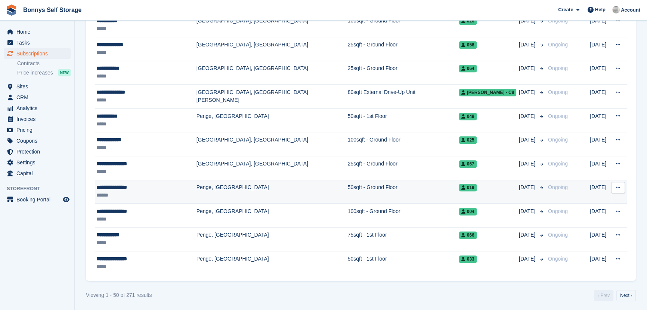
scroll to position [1121, 0]
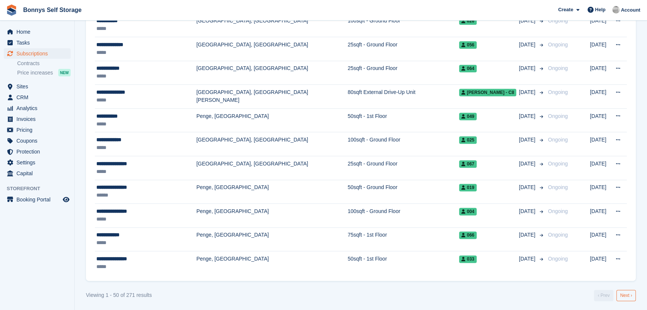
click at [629, 293] on link "Next ›" at bounding box center [626, 294] width 19 height 11
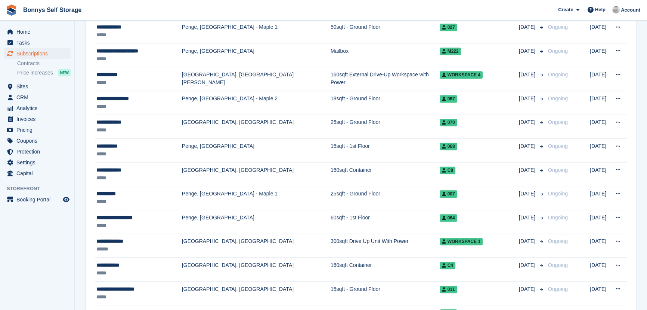
scroll to position [714, 0]
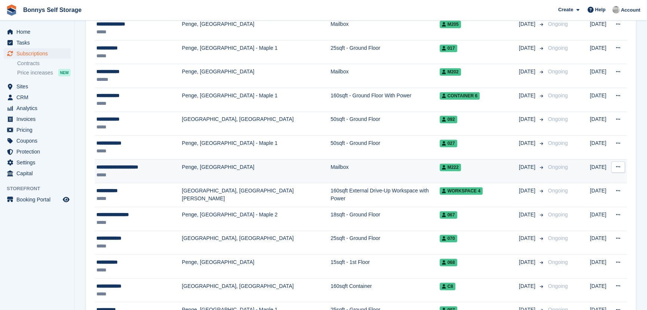
click at [132, 166] on div "**********" at bounding box center [139, 167] width 86 height 8
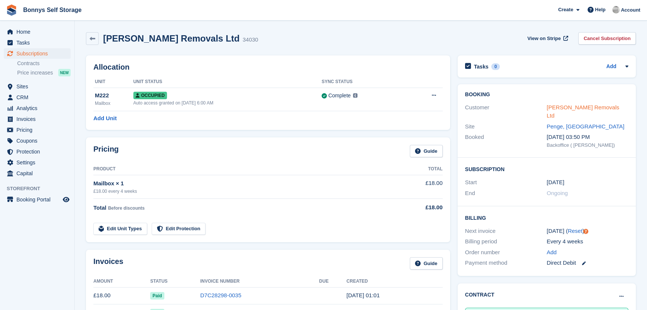
click at [562, 106] on link "[PERSON_NAME] Removals Ltd" at bounding box center [583, 111] width 73 height 15
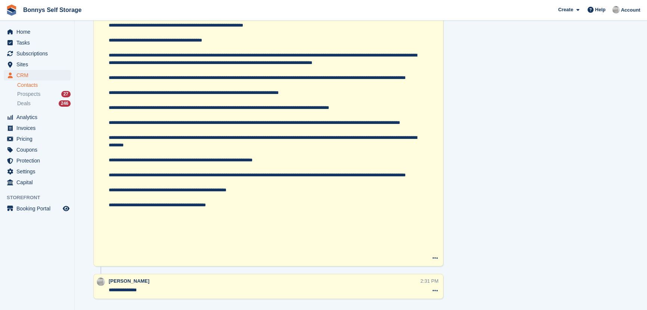
scroll to position [1308, 0]
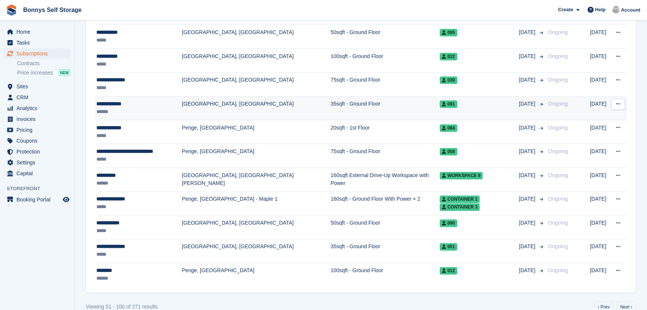
scroll to position [1121, 0]
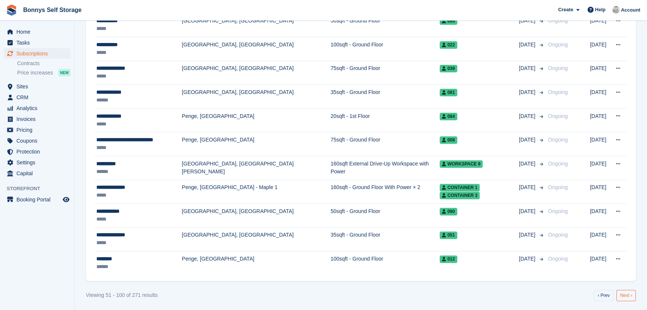
click at [631, 292] on link "Next ›" at bounding box center [626, 294] width 19 height 11
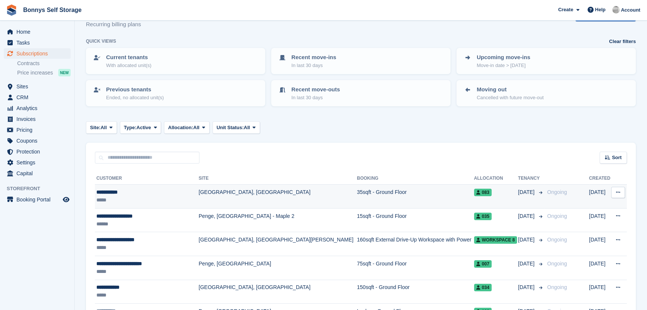
scroll to position [102, 0]
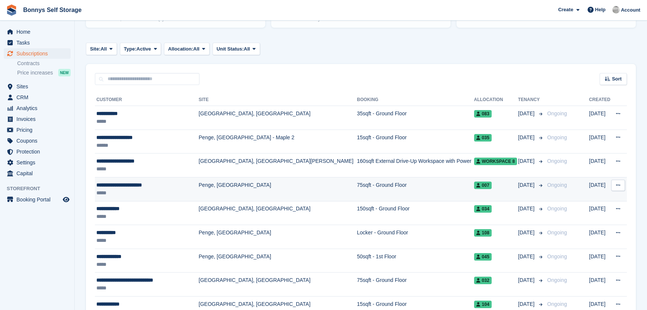
click at [119, 183] on div "**********" at bounding box center [146, 185] width 100 height 8
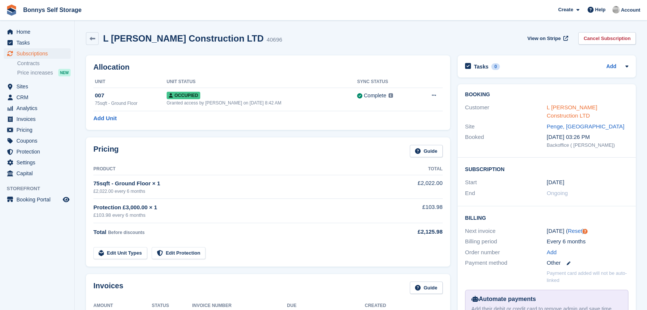
click at [592, 107] on link "L Terry Construction LTD" at bounding box center [572, 111] width 50 height 15
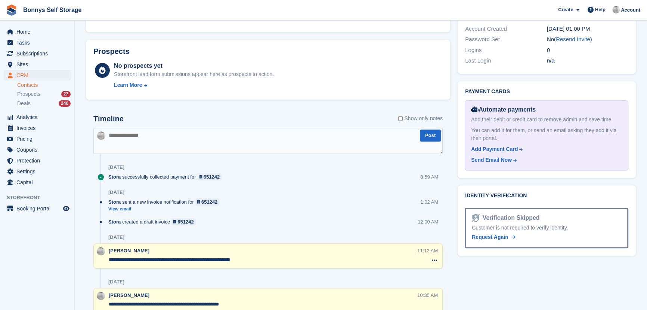
scroll to position [479, 0]
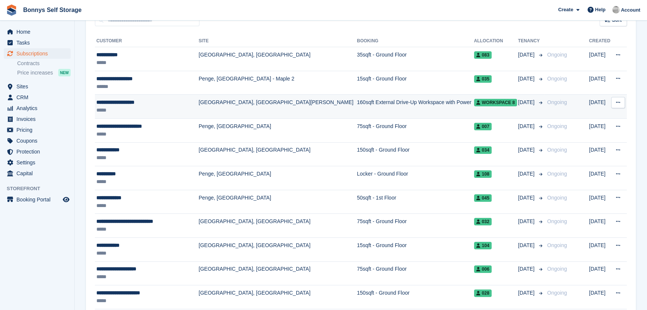
scroll to position [136, 0]
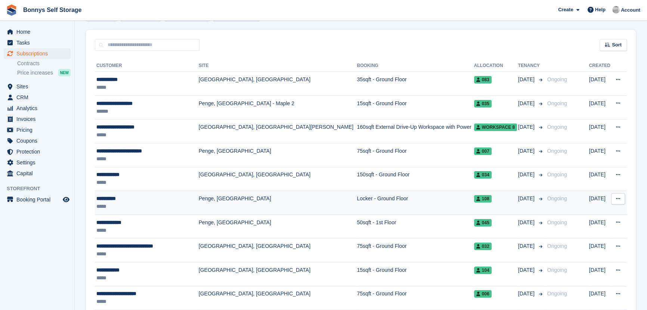
click at [102, 203] on div "*****" at bounding box center [146, 206] width 100 height 8
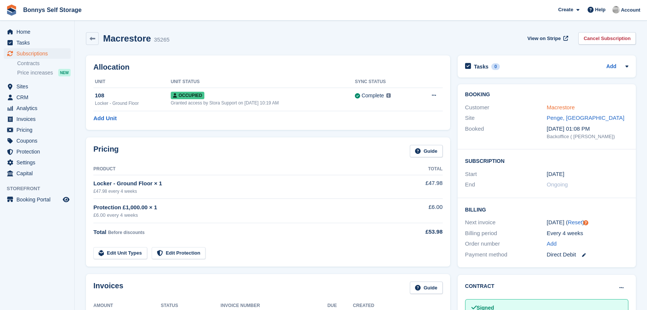
click at [554, 109] on link "Macrestore" at bounding box center [561, 107] width 28 height 6
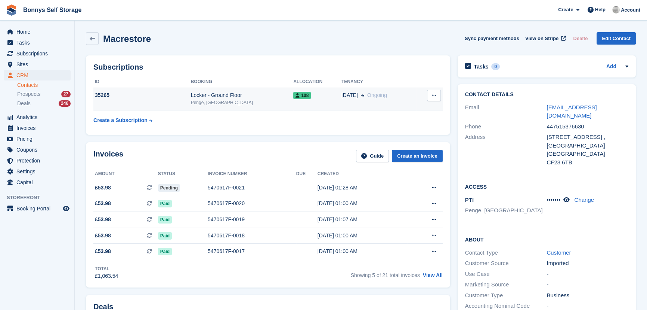
click at [213, 98] on div "Locker - Ground Floor" at bounding box center [242, 95] width 103 height 8
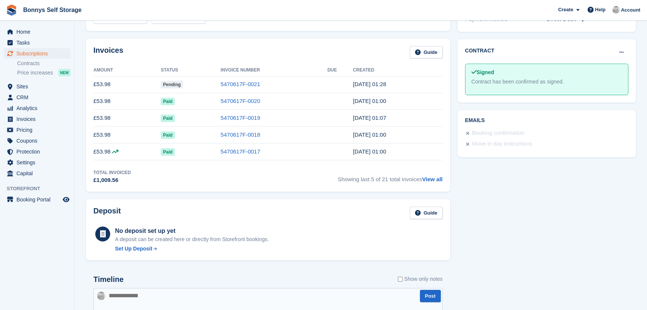
scroll to position [238, 0]
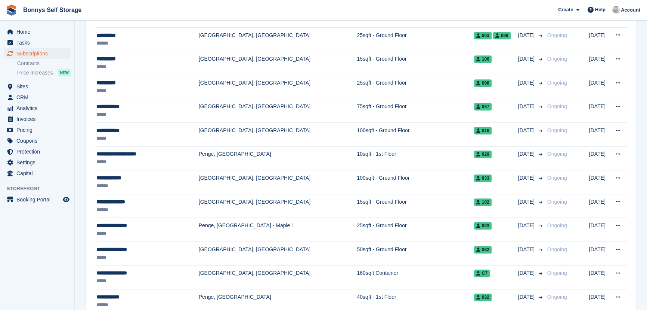
scroll to position [578, 0]
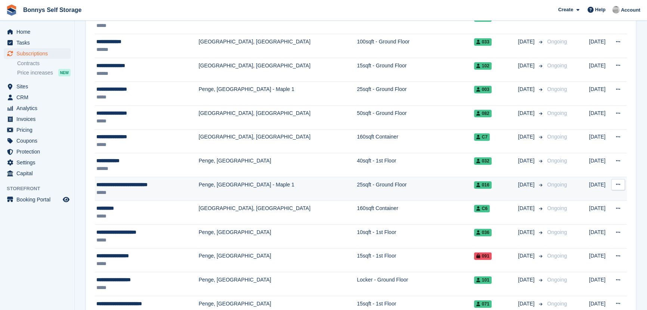
click at [154, 184] on div "**********" at bounding box center [146, 185] width 100 height 8
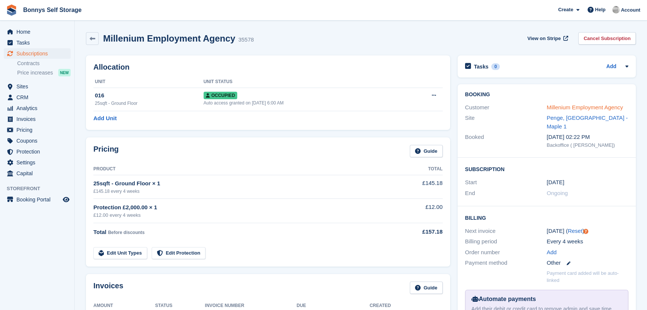
click at [565, 106] on link "Millenium Employment Agency" at bounding box center [585, 107] width 76 height 6
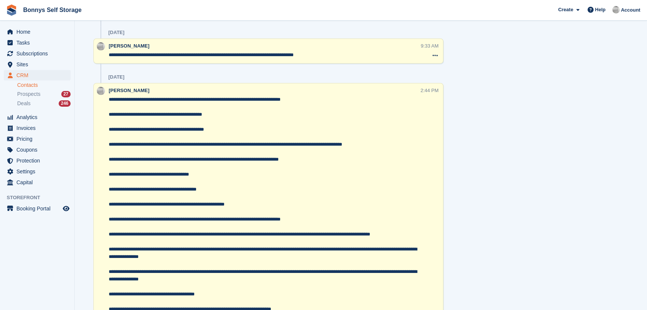
scroll to position [2513, 0]
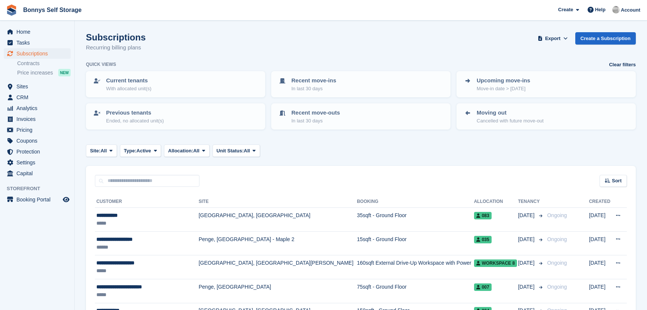
scroll to position [578, 0]
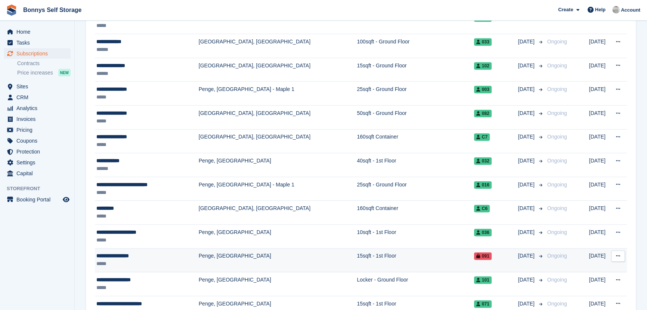
click at [108, 256] on div "**********" at bounding box center [146, 256] width 100 height 8
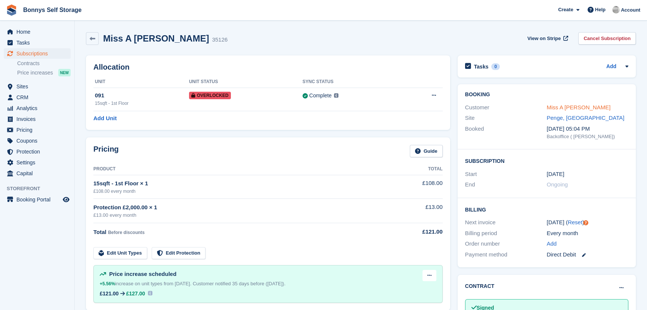
click at [562, 108] on link "Miss A [PERSON_NAME]" at bounding box center [579, 107] width 64 height 6
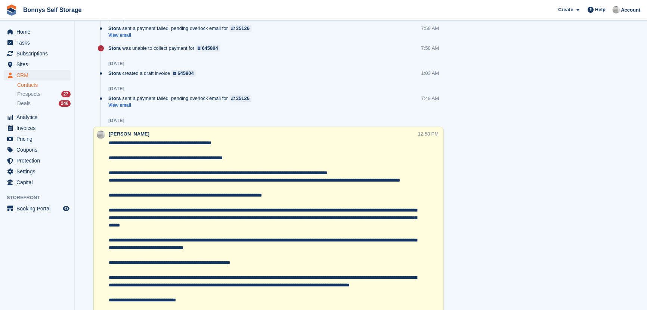
scroll to position [1329, 0]
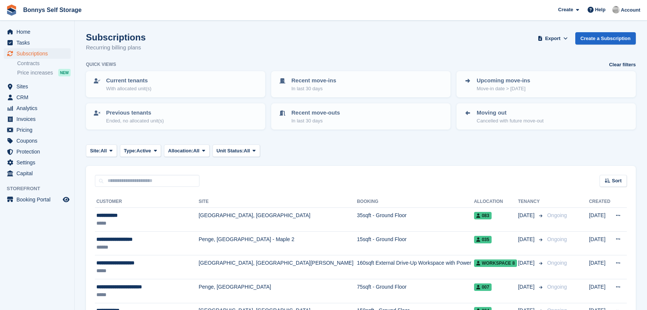
scroll to position [578, 0]
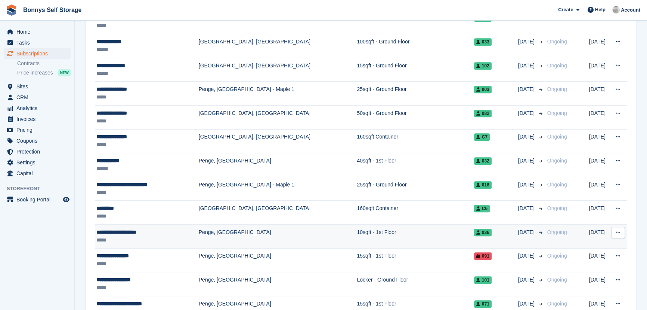
click at [148, 231] on div "**********" at bounding box center [146, 232] width 100 height 8
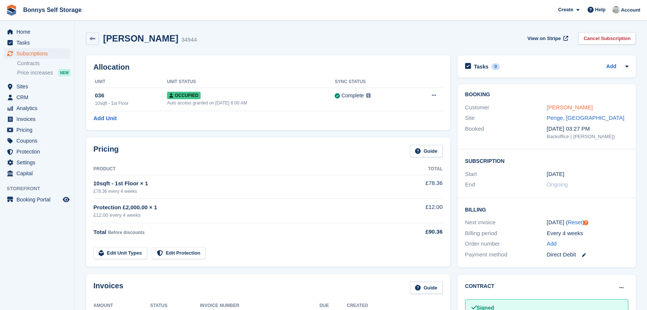
click at [564, 107] on link "Miss Anne-Marie Shore" at bounding box center [570, 107] width 46 height 6
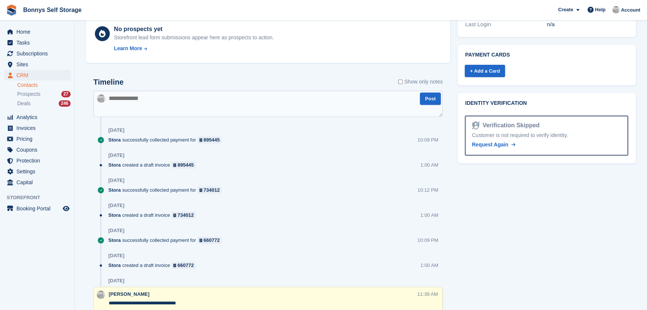
scroll to position [404, 0]
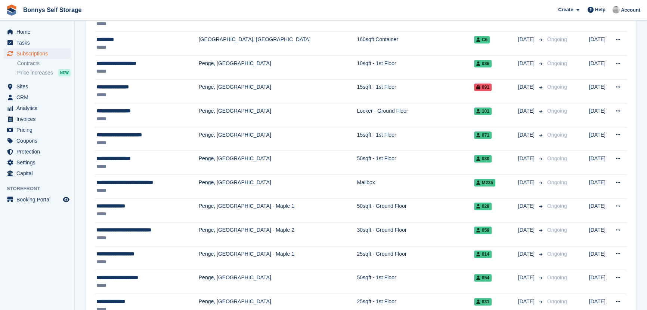
scroll to position [748, 0]
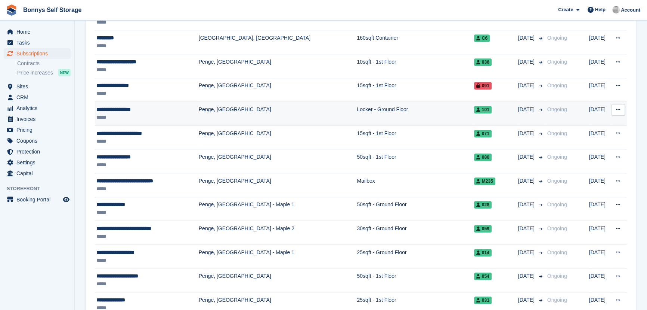
click at [123, 109] on div "**********" at bounding box center [146, 109] width 100 height 8
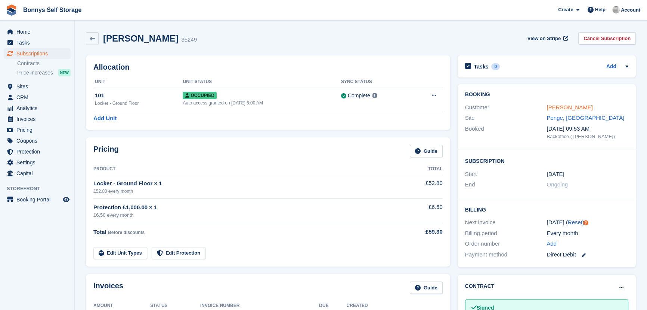
click at [581, 108] on link "Miss Deanna Norman" at bounding box center [570, 107] width 46 height 6
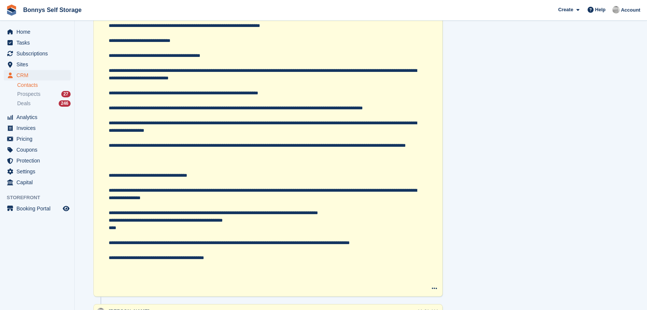
scroll to position [825, 0]
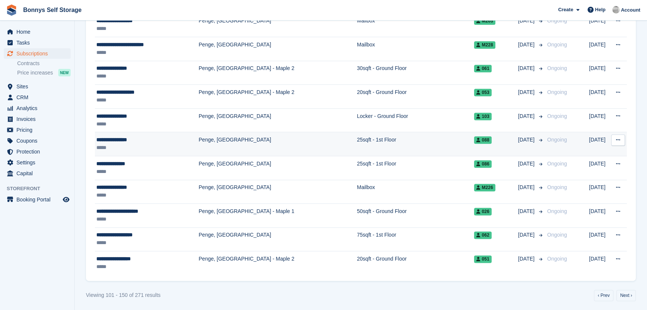
scroll to position [1121, 0]
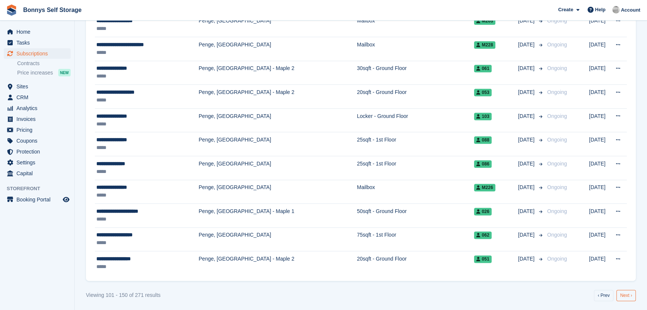
click at [628, 293] on link "Next ›" at bounding box center [626, 294] width 19 height 11
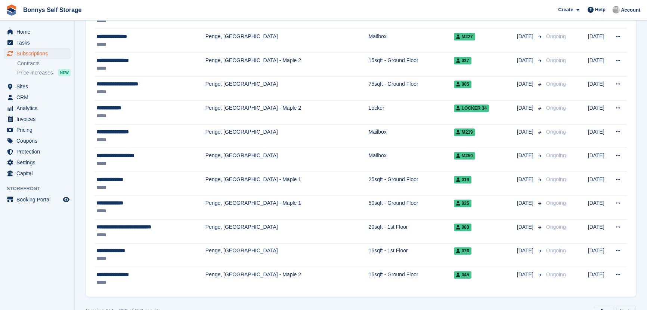
scroll to position [1121, 0]
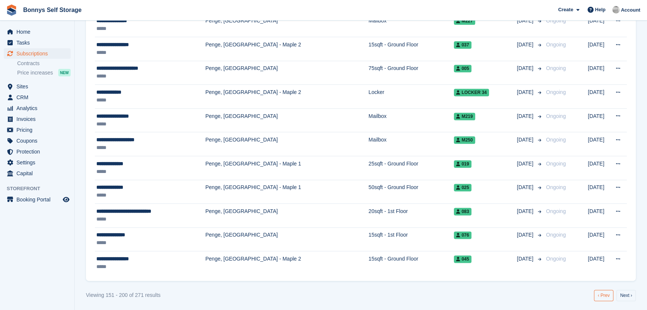
click at [609, 292] on link "‹ Prev" at bounding box center [603, 294] width 19 height 11
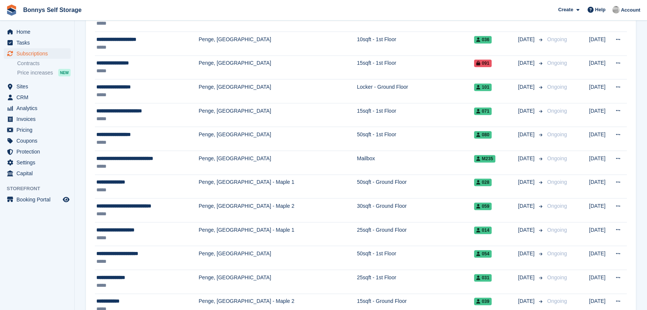
scroll to position [748, 0]
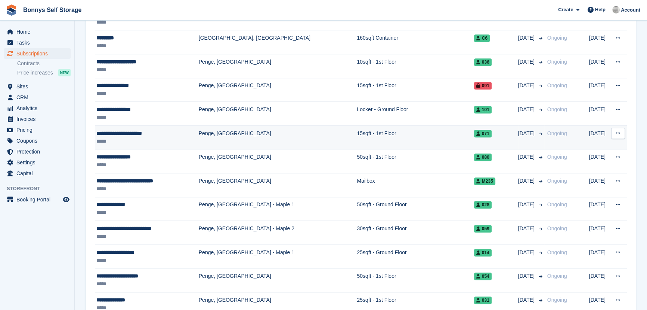
click at [113, 134] on div "**********" at bounding box center [146, 133] width 100 height 8
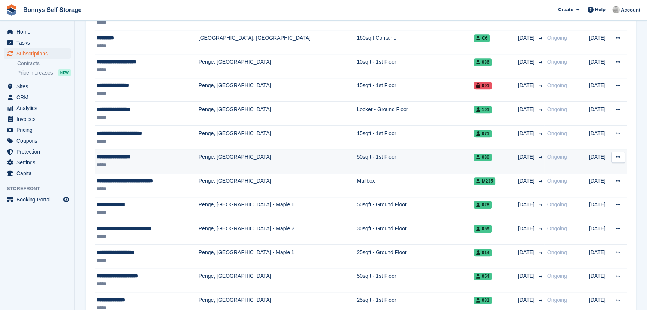
click at [134, 155] on div "**********" at bounding box center [146, 157] width 100 height 8
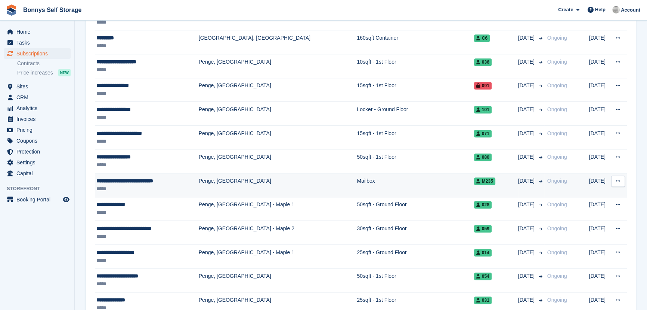
click at [112, 178] on div "**********" at bounding box center [146, 181] width 100 height 8
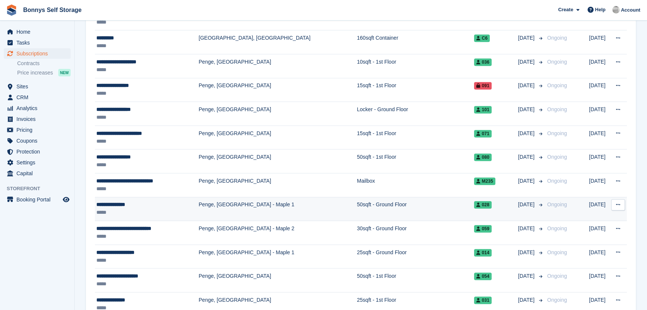
click at [104, 205] on div "**********" at bounding box center [146, 204] width 100 height 8
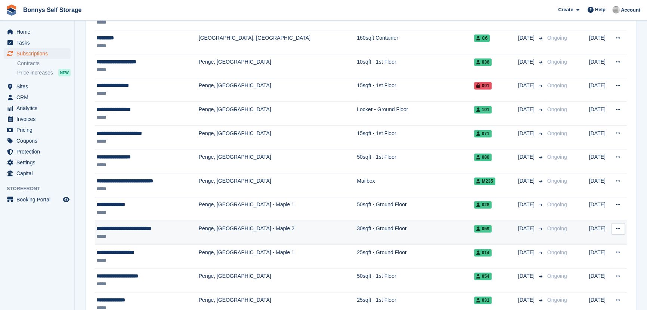
click at [120, 227] on div "**********" at bounding box center [146, 228] width 100 height 8
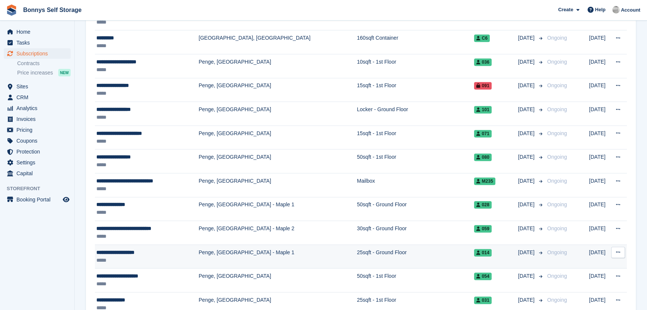
click at [111, 250] on div "**********" at bounding box center [146, 252] width 100 height 8
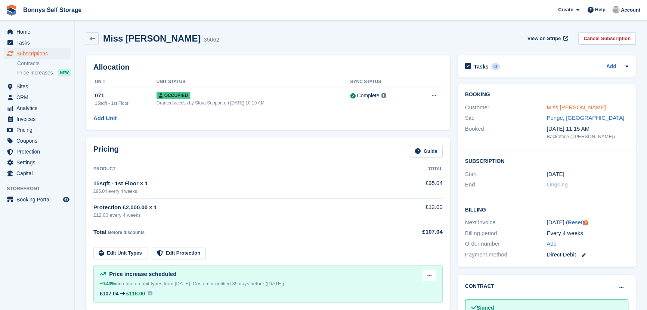
click at [576, 108] on link "Miss Elisabetta Tamiazzo" at bounding box center [576, 107] width 59 height 6
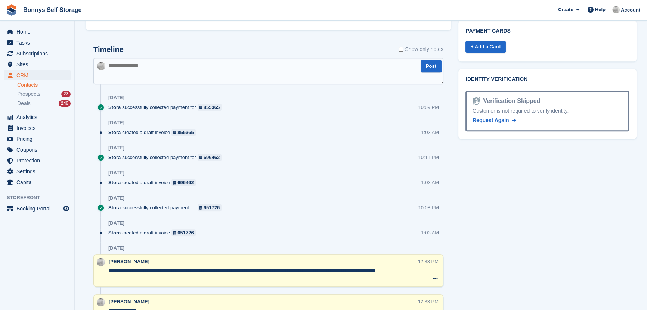
scroll to position [429, 0]
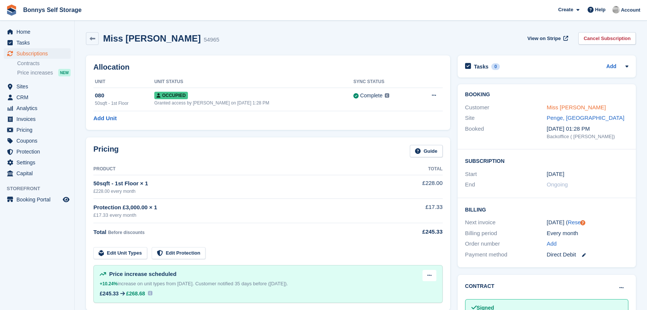
click at [579, 109] on link "Miss Farzana Ghoni" at bounding box center [576, 107] width 59 height 6
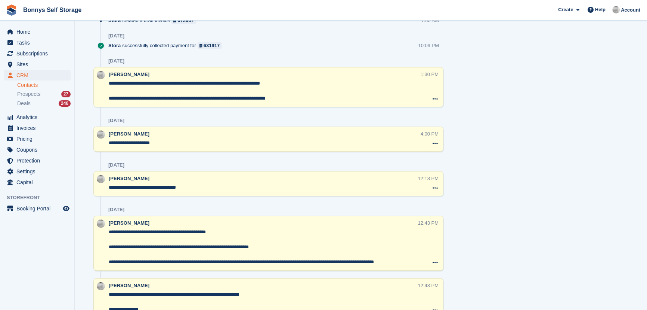
scroll to position [613, 0]
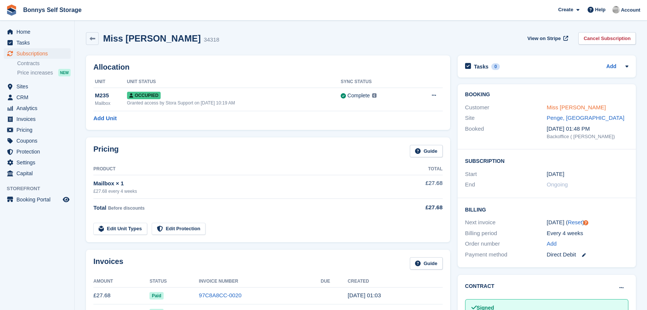
click at [569, 105] on link "Miss Iasmina-Merima Jivanovici" at bounding box center [576, 107] width 59 height 6
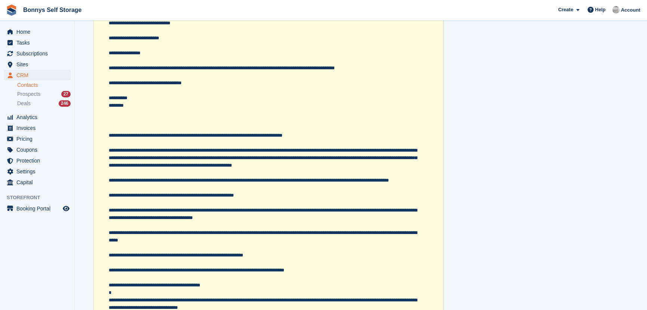
scroll to position [855, 0]
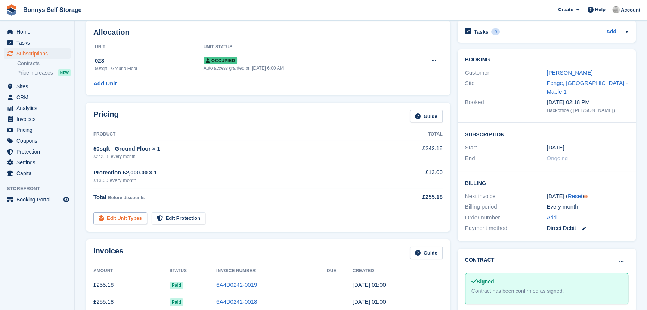
scroll to position [34, 0]
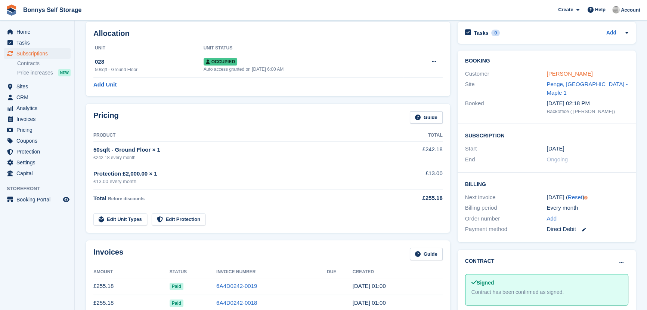
click at [561, 76] on link "[PERSON_NAME]" at bounding box center [570, 73] width 46 height 6
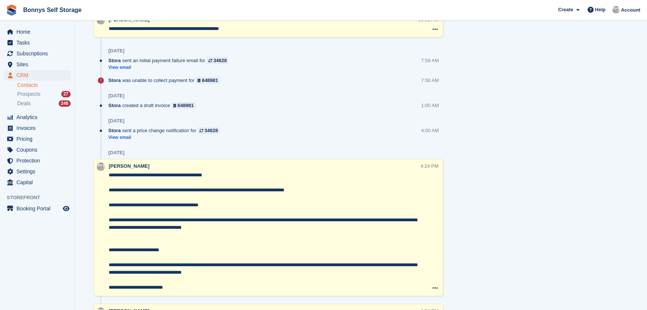
scroll to position [776, 0]
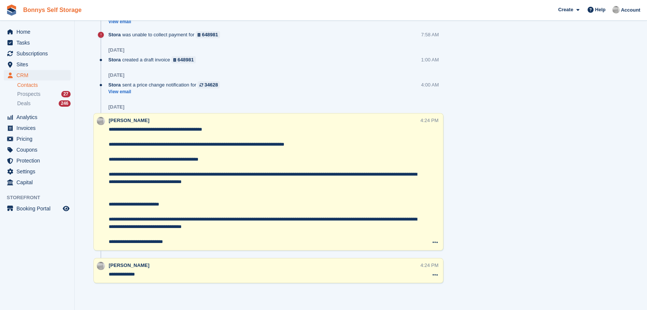
scroll to position [34, 0]
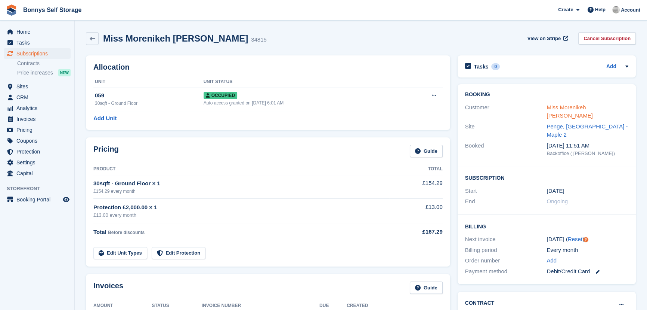
click at [593, 106] on link "Miss Morenikeh Doris Hingston" at bounding box center [570, 111] width 46 height 15
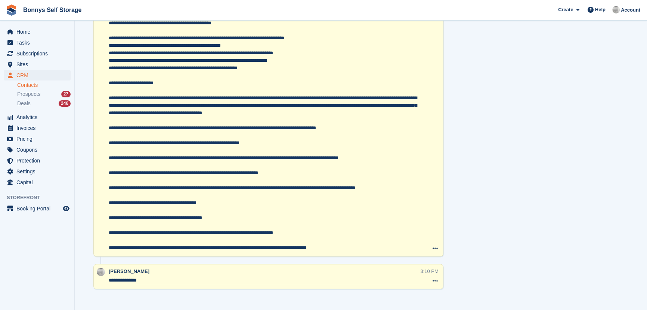
scroll to position [804, 0]
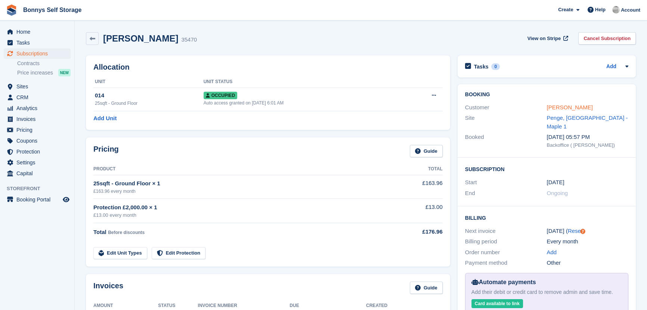
click at [563, 108] on link "[PERSON_NAME]" at bounding box center [570, 107] width 46 height 6
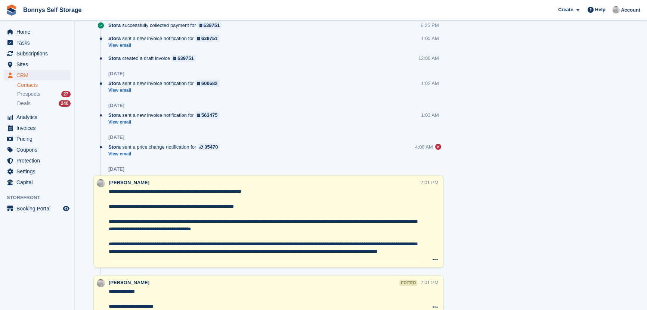
scroll to position [622, 0]
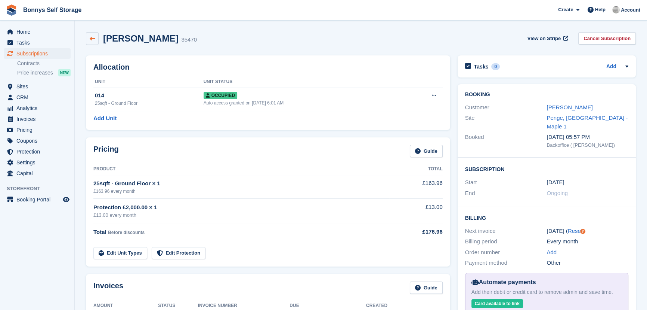
click at [93, 40] on icon at bounding box center [93, 39] width 6 height 6
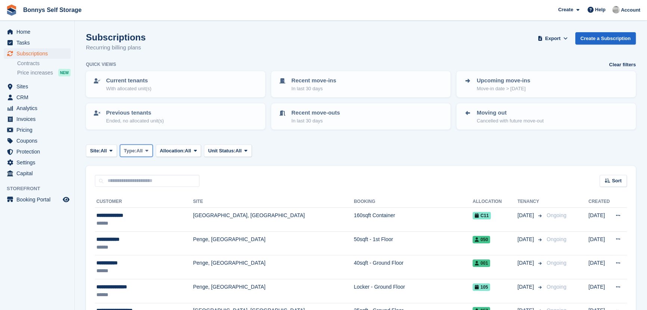
click at [137, 152] on span "Type:" at bounding box center [130, 150] width 13 height 7
click at [140, 206] on link "Active" at bounding box center [155, 208] width 65 height 13
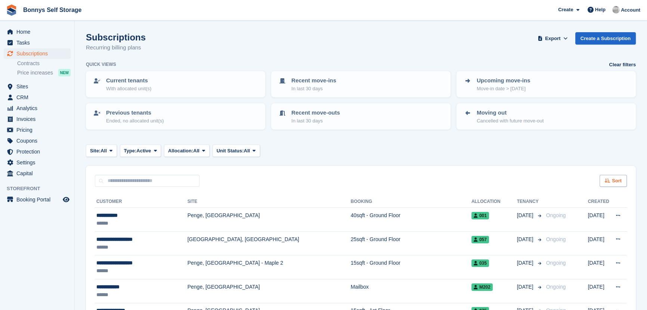
click at [616, 180] on span "Sort" at bounding box center [617, 180] width 10 height 7
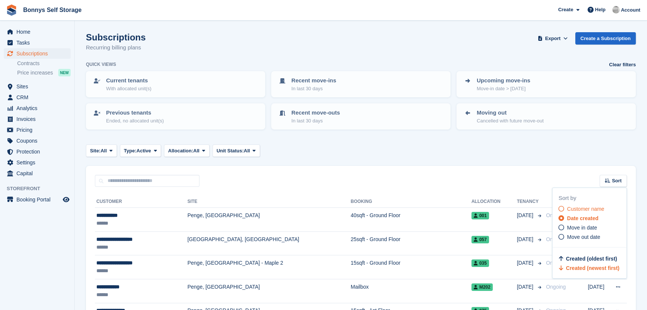
click at [595, 207] on span "Customer name" at bounding box center [585, 209] width 37 height 6
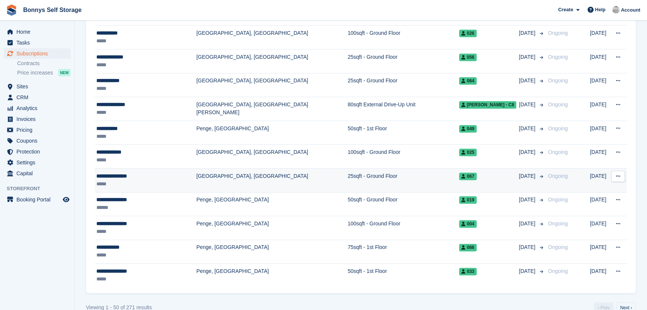
scroll to position [1121, 0]
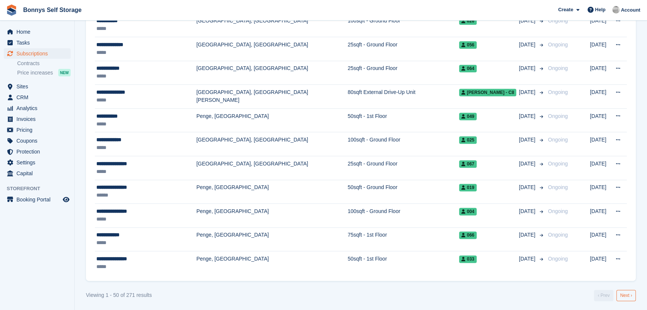
click at [623, 293] on link "Next ›" at bounding box center [626, 294] width 19 height 11
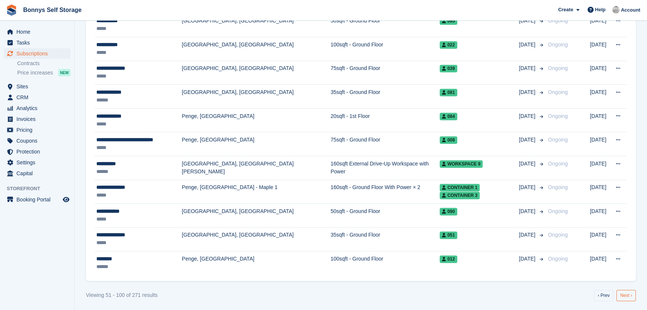
click at [622, 293] on link "Next ›" at bounding box center [626, 294] width 19 height 11
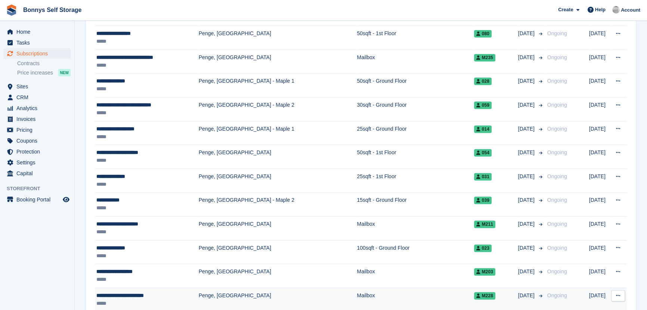
scroll to position [850, 0]
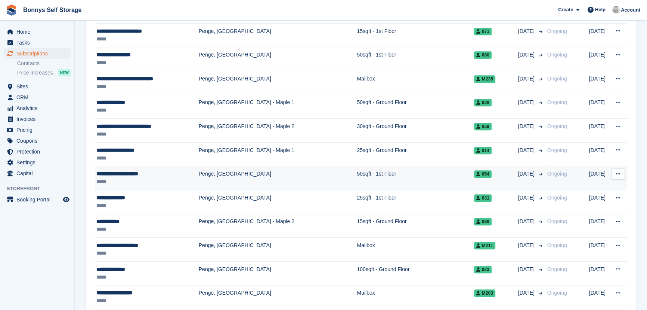
click at [121, 174] on div "**********" at bounding box center [146, 174] width 100 height 8
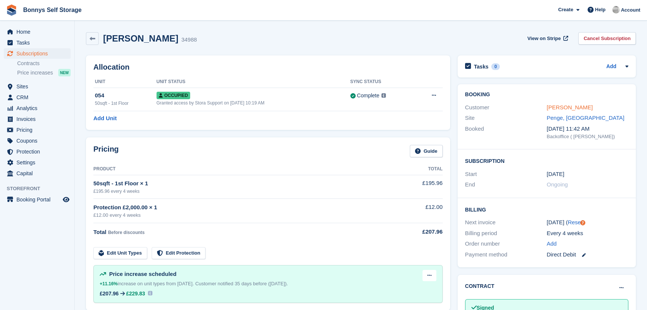
click at [569, 107] on link "Miss Sandrine Le Marre" at bounding box center [570, 107] width 46 height 6
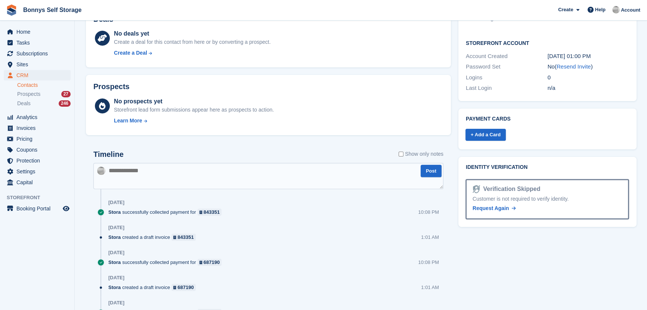
scroll to position [389, 0]
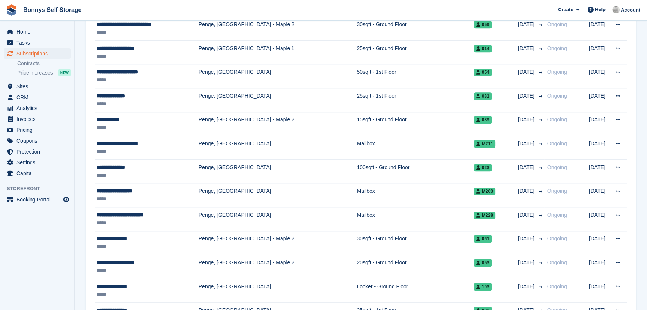
scroll to position [952, 0]
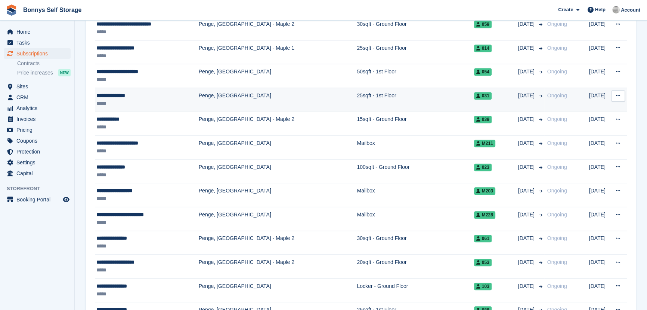
click at [108, 92] on div "**********" at bounding box center [146, 96] width 100 height 8
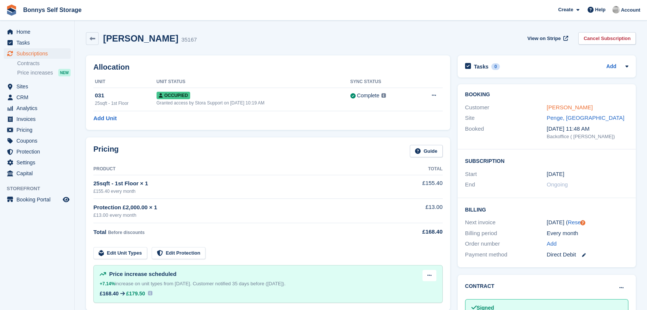
click at [570, 106] on link "[PERSON_NAME]" at bounding box center [570, 107] width 46 height 6
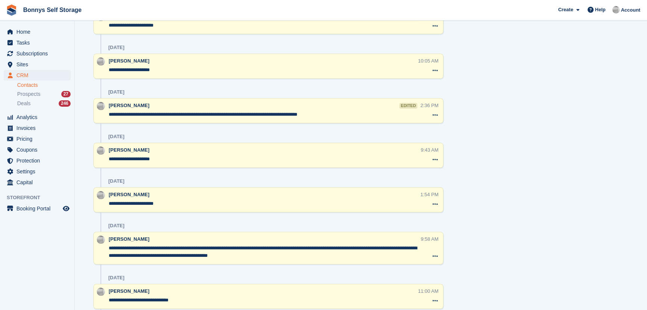
scroll to position [846, 0]
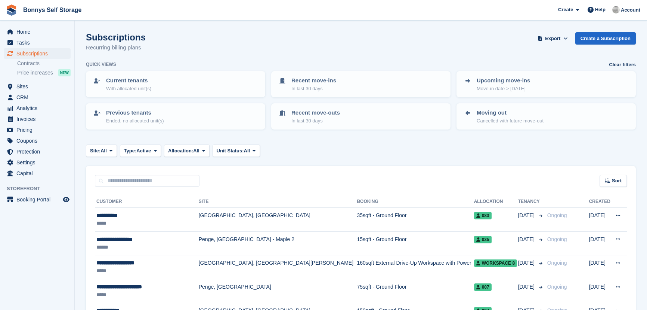
scroll to position [952, 0]
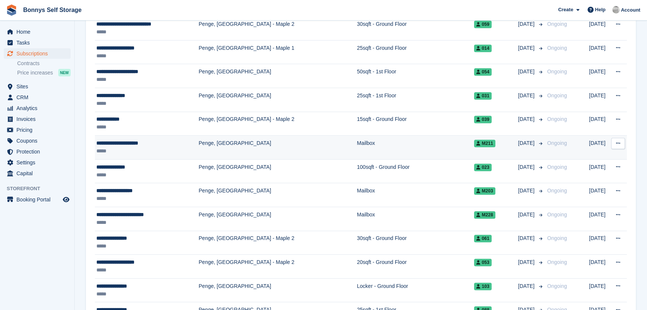
click at [130, 139] on div "**********" at bounding box center [146, 143] width 100 height 8
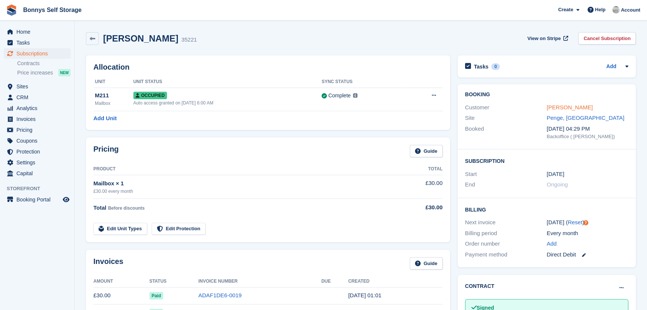
click at [587, 108] on link "Mr Andrew John Avetoom" at bounding box center [570, 107] width 46 height 6
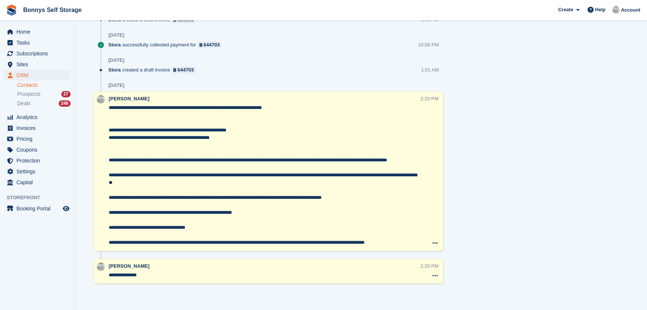
scroll to position [556, 0]
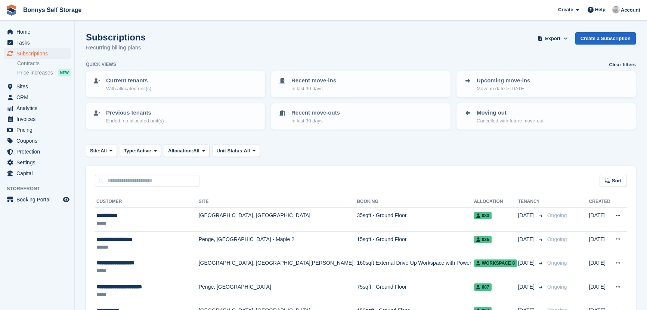
scroll to position [952, 0]
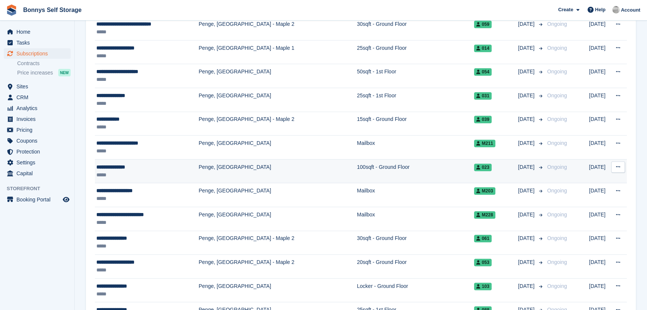
click at [112, 165] on div "**********" at bounding box center [146, 167] width 100 height 8
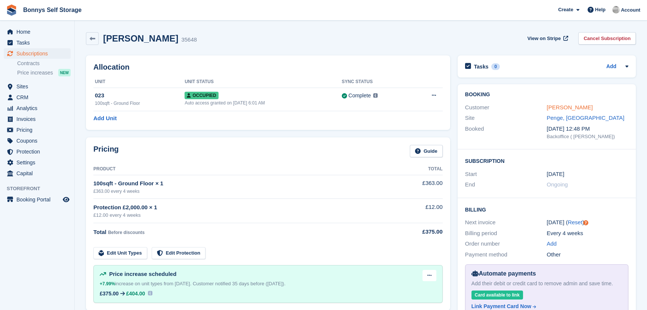
click at [571, 110] on link "Mr Andrew Quist" at bounding box center [570, 107] width 46 height 6
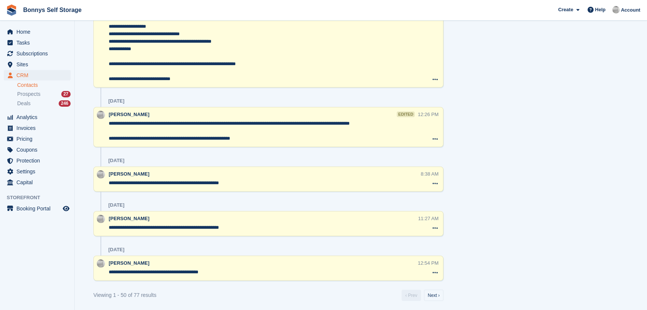
scroll to position [2432, 0]
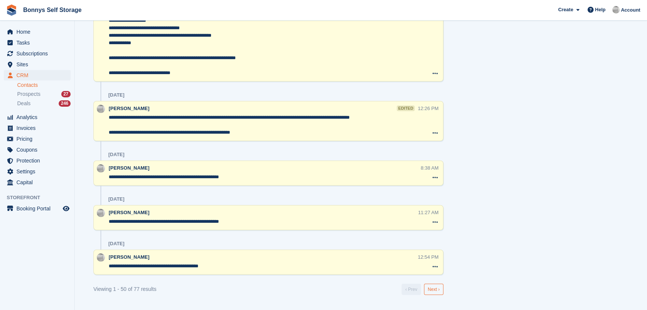
click at [434, 289] on link "Next ›" at bounding box center [433, 288] width 19 height 11
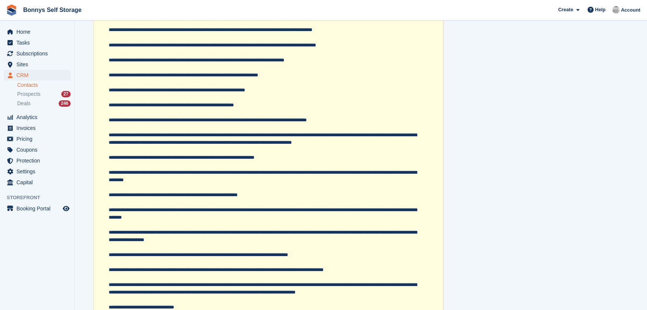
scroll to position [5299, 0]
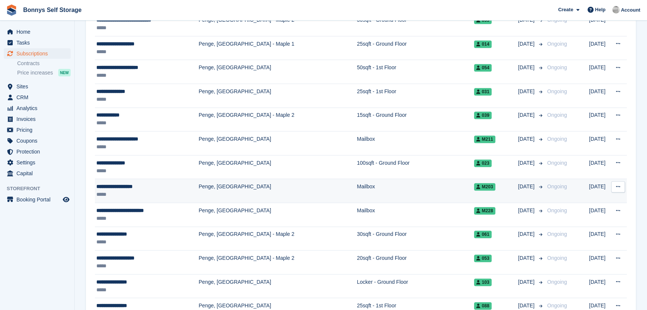
scroll to position [952, 0]
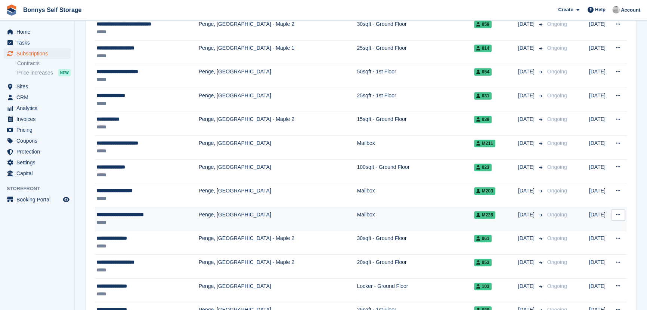
click at [132, 216] on div "**********" at bounding box center [146, 214] width 100 height 8
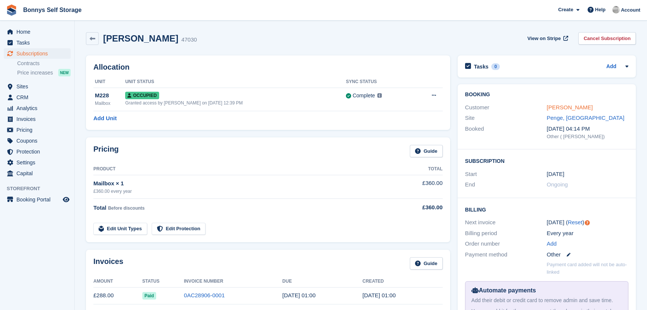
click at [593, 108] on link "[PERSON_NAME]" at bounding box center [570, 107] width 46 height 6
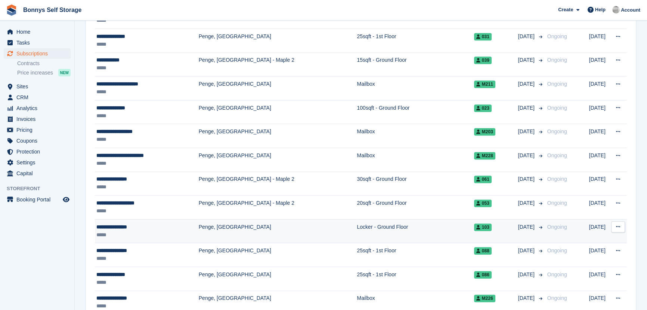
scroll to position [1020, 0]
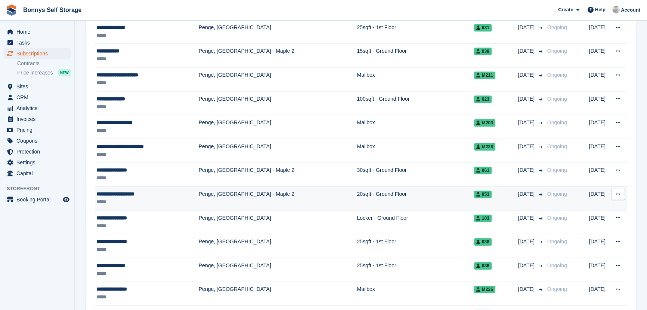
click at [112, 192] on div "**********" at bounding box center [146, 194] width 100 height 8
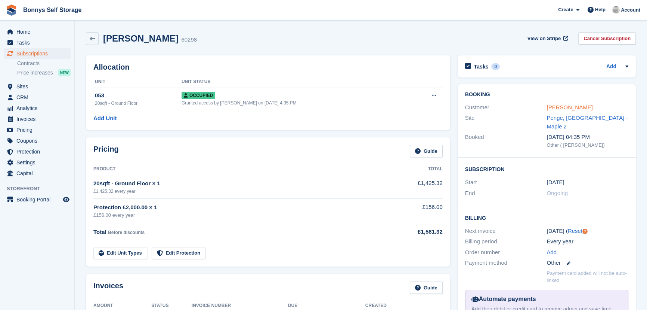
click at [567, 105] on link "[PERSON_NAME]" at bounding box center [570, 107] width 46 height 6
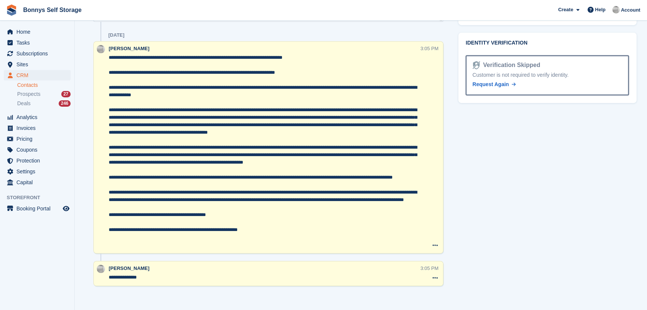
scroll to position [483, 0]
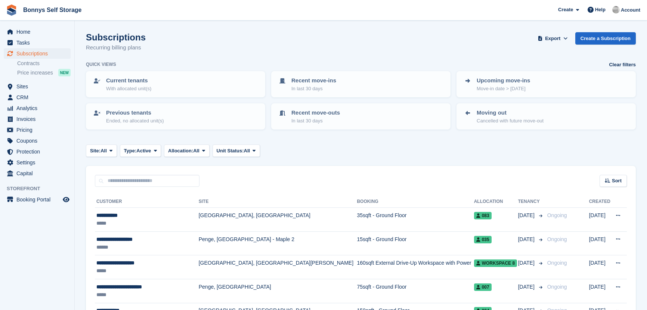
scroll to position [1020, 0]
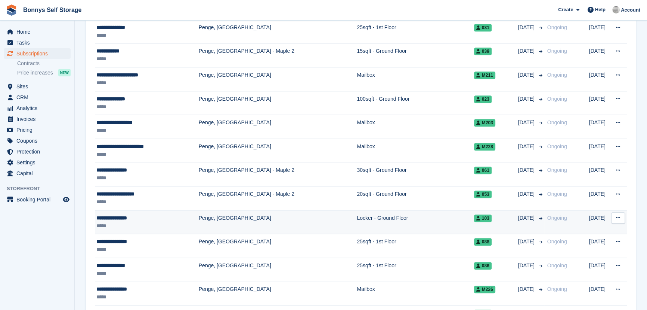
click at [126, 217] on div "**********" at bounding box center [146, 218] width 100 height 8
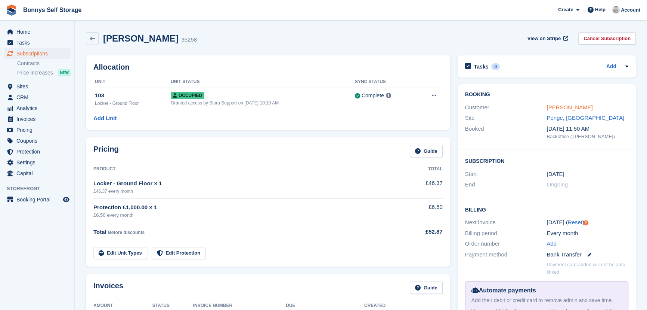
click at [570, 108] on link "[PERSON_NAME]" at bounding box center [570, 107] width 46 height 6
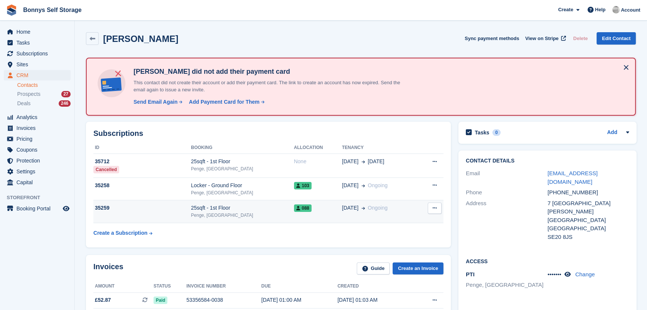
click at [198, 213] on div "Penge, [GEOGRAPHIC_DATA]" at bounding box center [242, 215] width 103 height 7
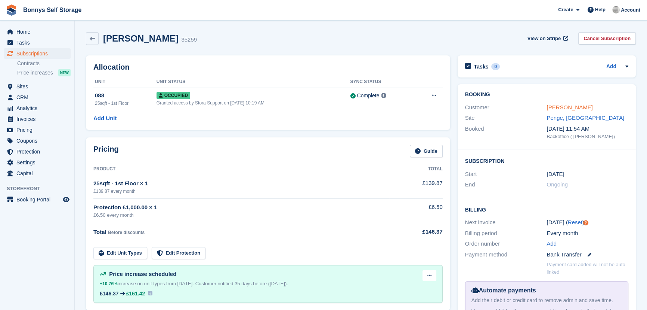
click at [553, 106] on link "[PERSON_NAME]" at bounding box center [570, 107] width 46 height 6
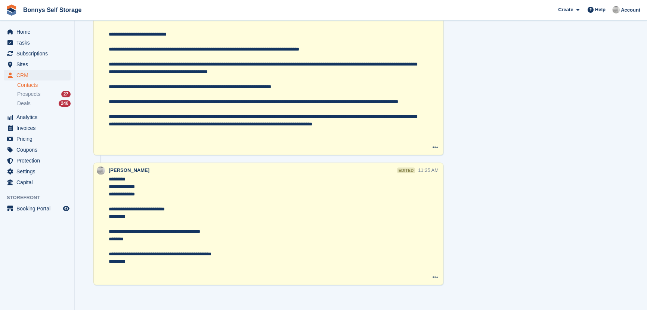
scroll to position [1978, 0]
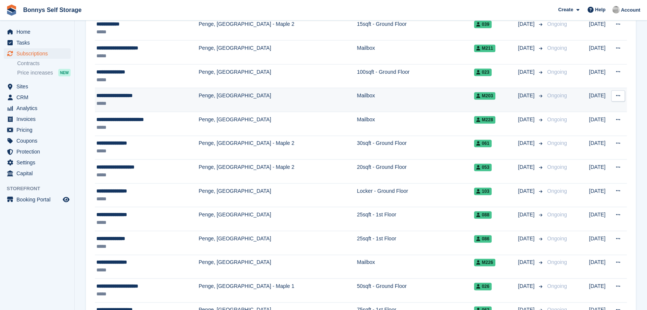
scroll to position [1121, 0]
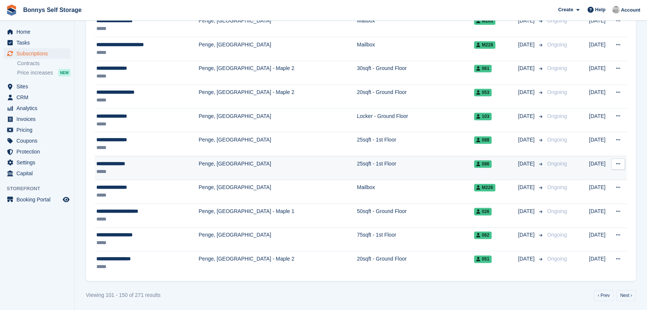
click at [123, 160] on div "**********" at bounding box center [146, 164] width 100 height 8
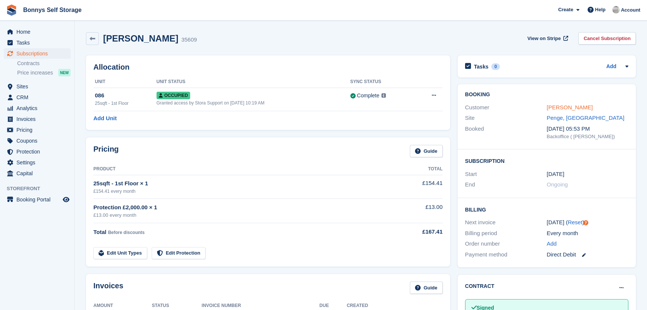
click at [569, 104] on link "Mr Damien Gayle" at bounding box center [570, 107] width 46 height 6
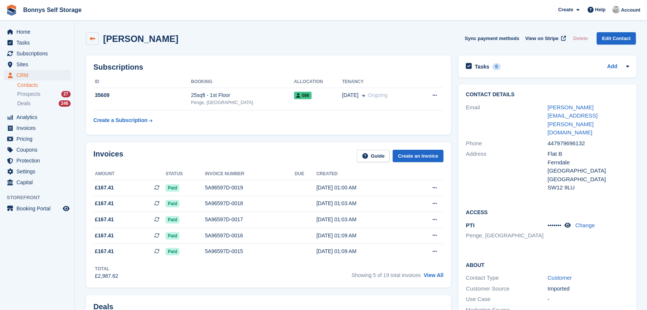
click at [93, 39] on icon at bounding box center [93, 39] width 6 height 6
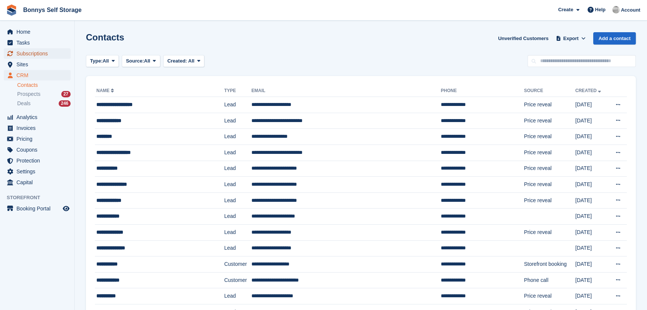
click at [33, 53] on span "Subscriptions" at bounding box center [38, 53] width 45 height 10
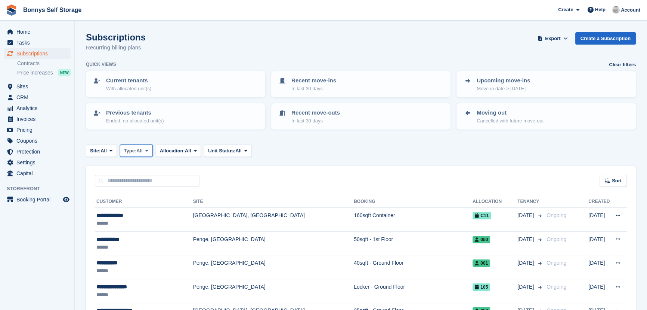
click at [148, 149] on icon at bounding box center [146, 150] width 3 height 5
click at [148, 206] on link "Active" at bounding box center [155, 208] width 65 height 13
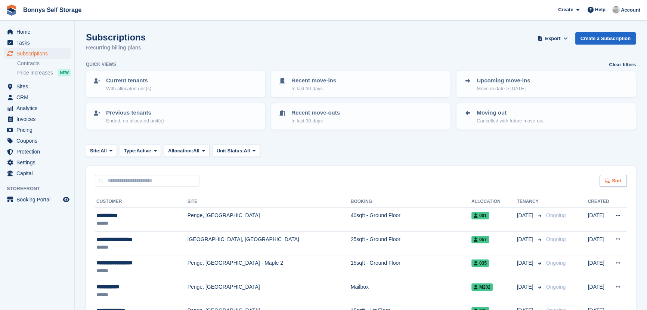
click at [613, 181] on span "Sort" at bounding box center [617, 180] width 10 height 7
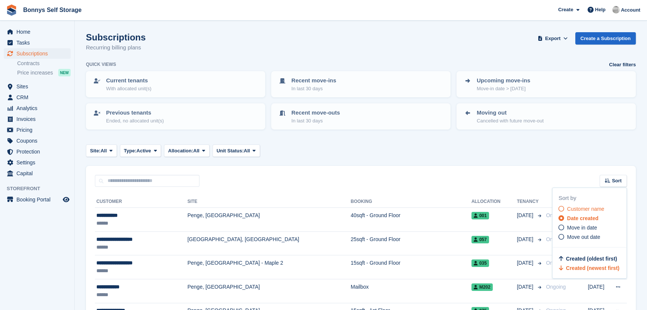
click at [564, 209] on div "Customer name" at bounding box center [593, 209] width 68 height 8
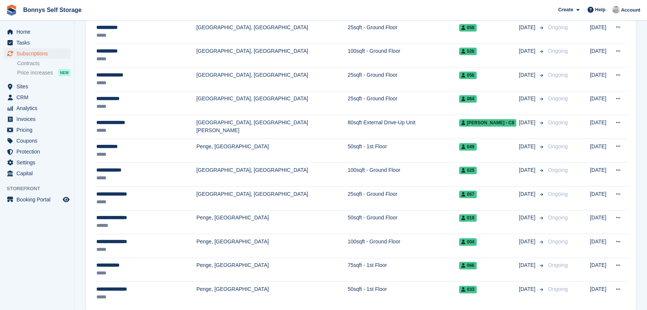
scroll to position [1121, 0]
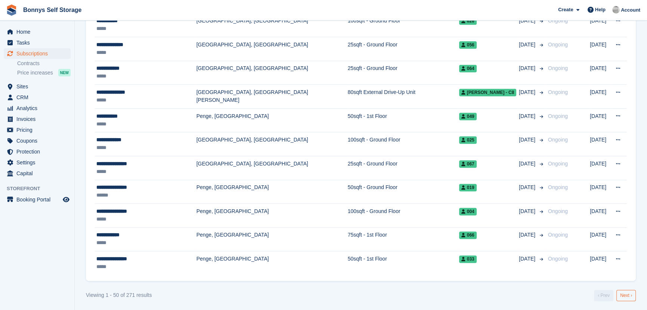
click at [625, 294] on link "Next ›" at bounding box center [626, 294] width 19 height 11
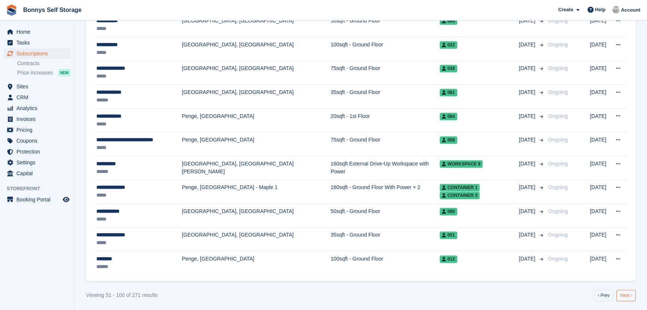
click at [625, 291] on link "Next ›" at bounding box center [626, 294] width 19 height 11
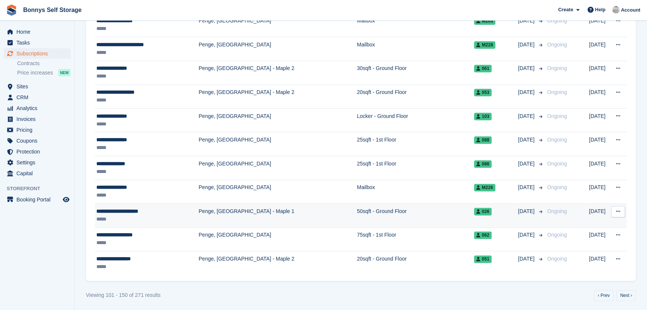
click at [124, 210] on div "**********" at bounding box center [146, 211] width 100 height 8
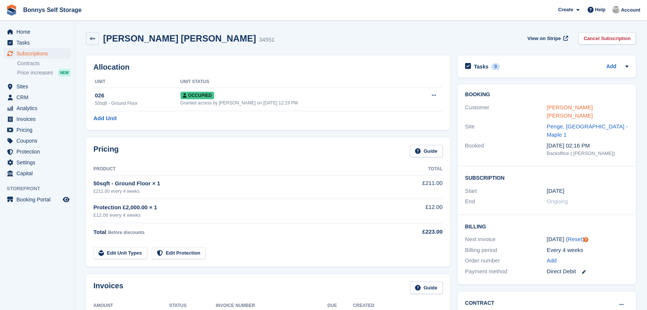
click at [570, 109] on link "Mr David Dylan Michael" at bounding box center [570, 111] width 46 height 15
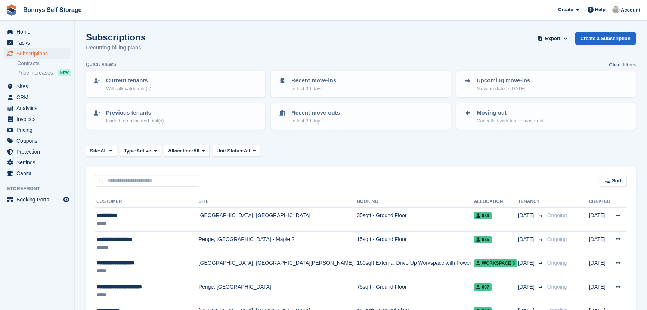
scroll to position [1121, 0]
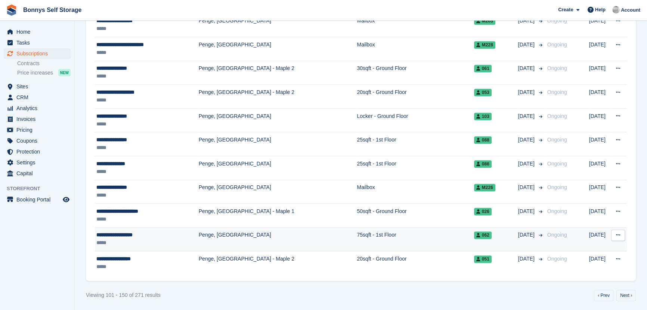
click at [118, 233] on div "**********" at bounding box center [146, 235] width 100 height 8
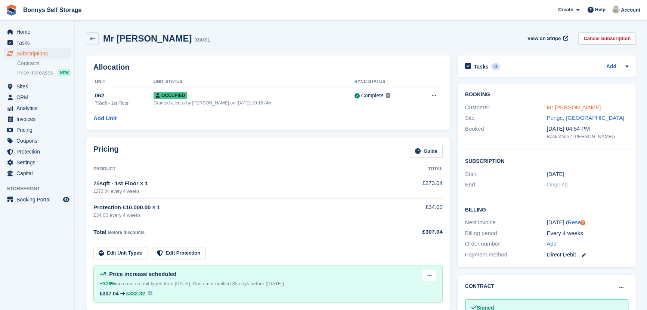
click at [591, 105] on link "Mr David Mulholland" at bounding box center [574, 107] width 54 height 6
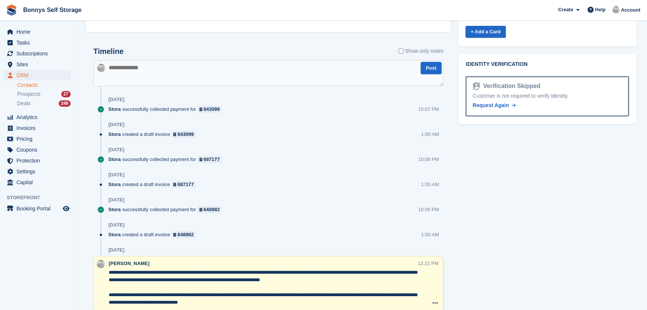
scroll to position [451, 0]
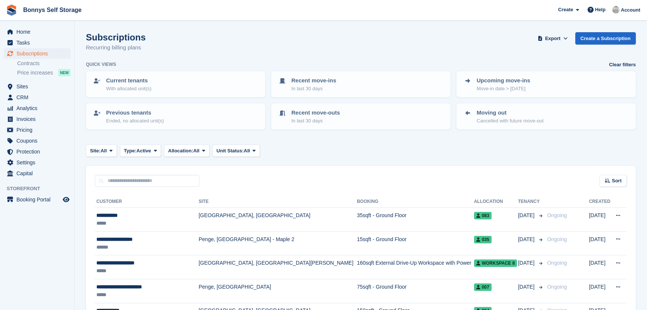
scroll to position [1121, 0]
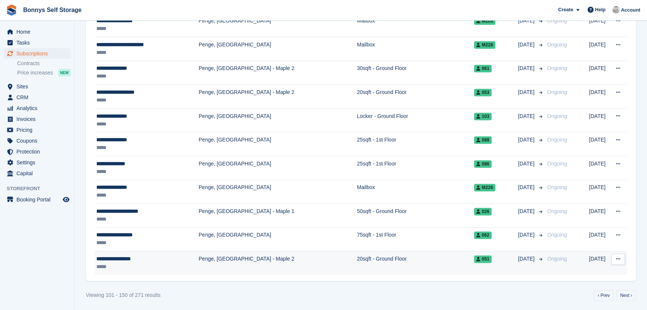
click at [116, 258] on div "**********" at bounding box center [146, 259] width 100 height 8
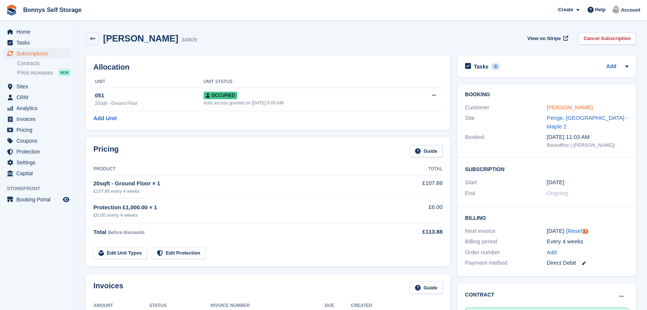
click at [573, 108] on link "[PERSON_NAME]" at bounding box center [570, 107] width 46 height 6
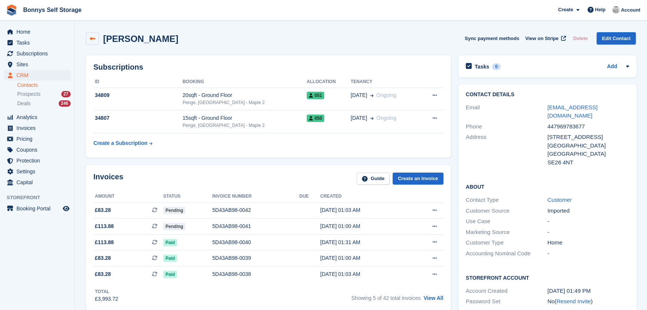
click at [89, 40] on link at bounding box center [92, 38] width 13 height 13
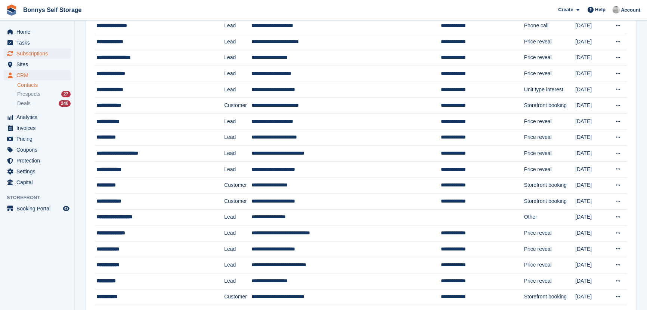
scroll to position [516, 0]
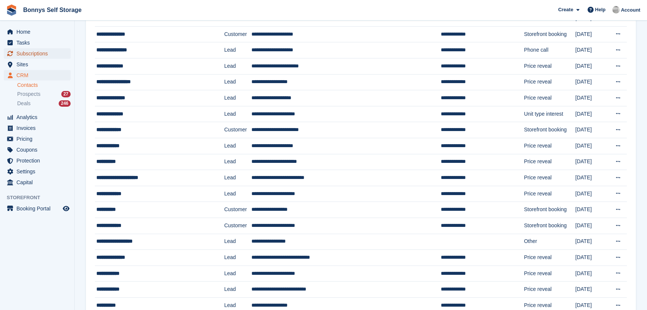
click at [30, 54] on span "Subscriptions" at bounding box center [38, 53] width 45 height 10
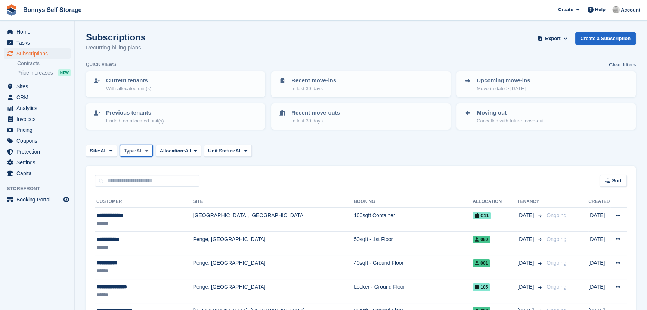
click at [145, 152] on button "Type: All" at bounding box center [136, 150] width 33 height 12
click at [147, 206] on link "Active" at bounding box center [155, 208] width 65 height 13
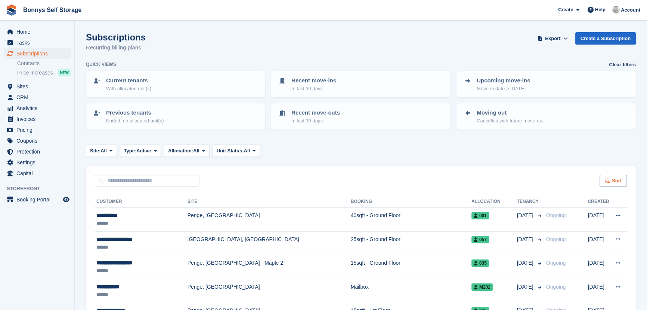
click at [611, 183] on div "Sort" at bounding box center [613, 181] width 27 height 12
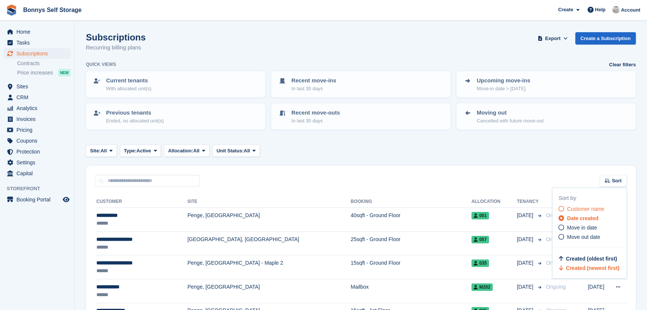
click at [575, 210] on span "Customer name" at bounding box center [585, 209] width 37 height 6
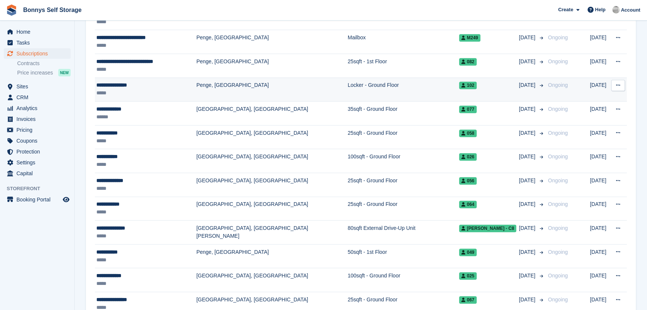
scroll to position [1121, 0]
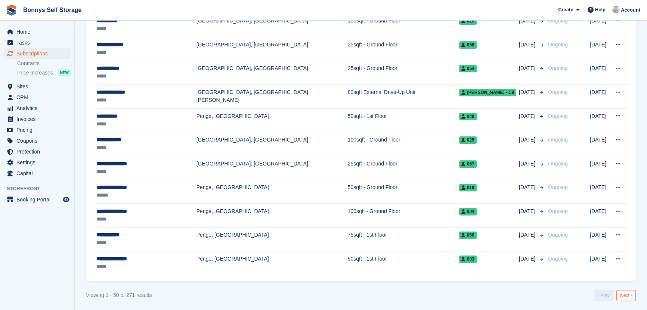
click at [628, 292] on link "Next ›" at bounding box center [626, 294] width 19 height 11
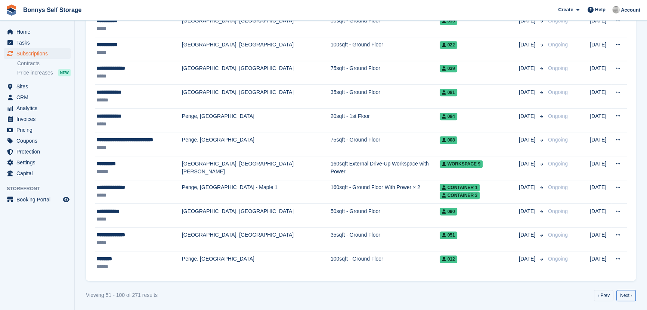
click at [628, 292] on link "Next ›" at bounding box center [626, 294] width 19 height 11
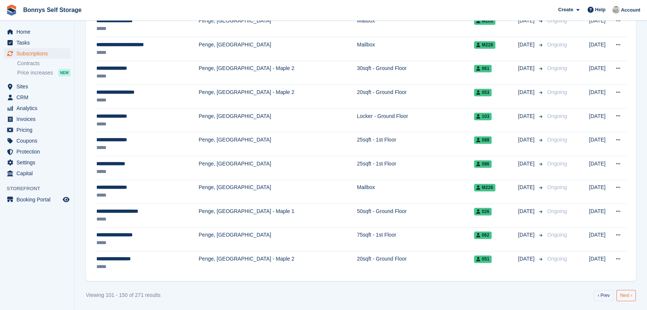
click at [628, 295] on link "Next ›" at bounding box center [626, 294] width 19 height 11
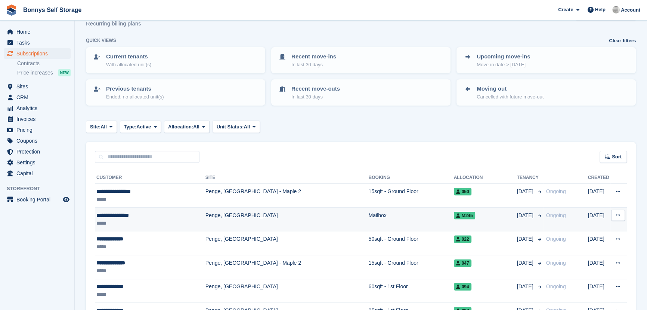
scroll to position [68, 0]
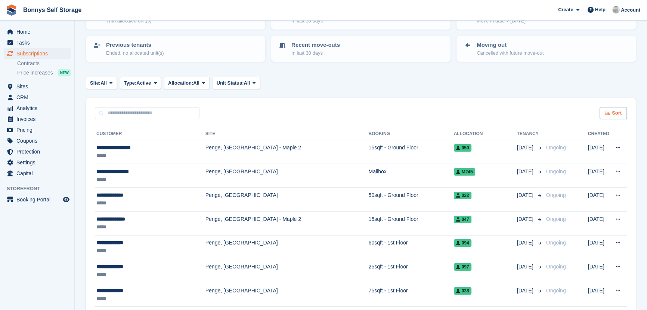
click at [613, 114] on span "Sort" at bounding box center [617, 112] width 10 height 7
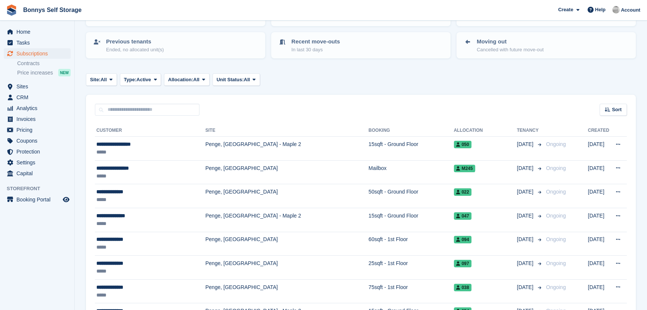
scroll to position [34, 0]
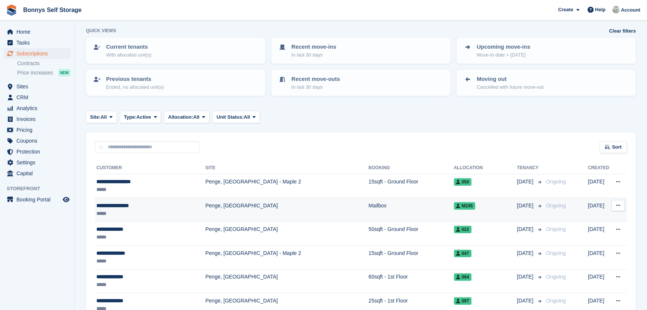
click at [123, 204] on div "**********" at bounding box center [148, 205] width 104 height 8
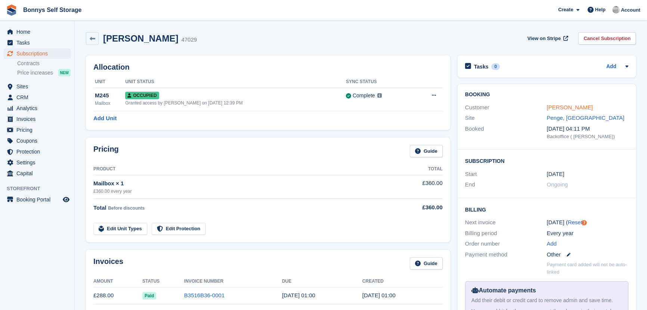
click at [570, 108] on link "Mr Errol Lueshing" at bounding box center [570, 107] width 46 height 6
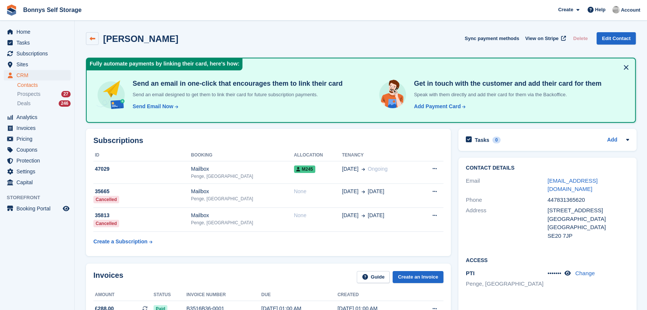
click at [92, 39] on icon at bounding box center [93, 39] width 6 height 6
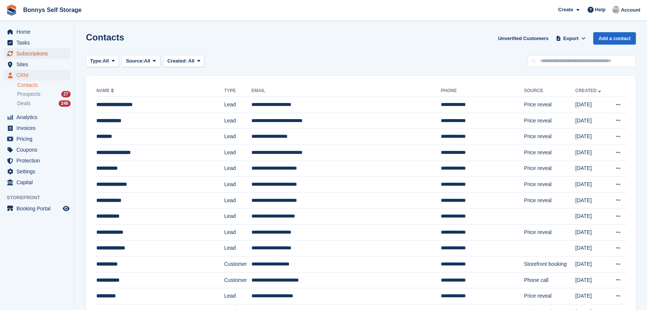
click at [42, 53] on span "Subscriptions" at bounding box center [38, 53] width 45 height 10
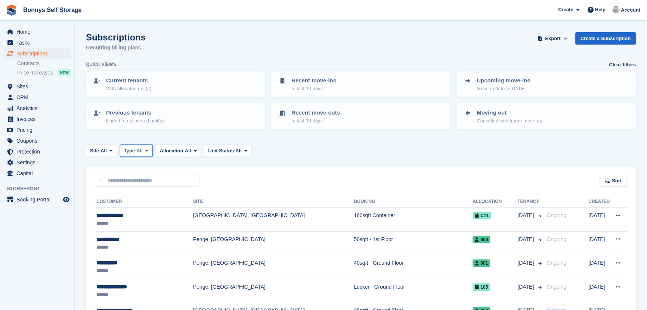
click at [137, 149] on span "Type:" at bounding box center [130, 150] width 13 height 7
click at [153, 205] on link "Active" at bounding box center [155, 208] width 65 height 13
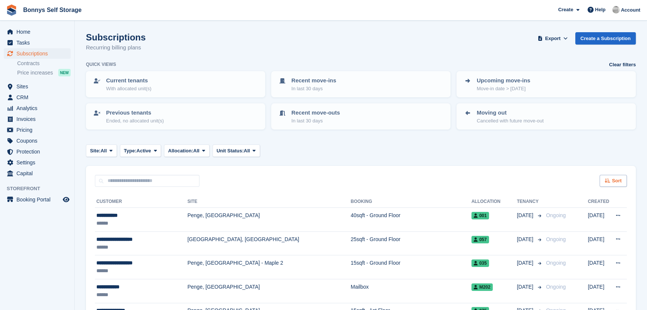
click at [621, 179] on span "Sort" at bounding box center [617, 180] width 10 height 7
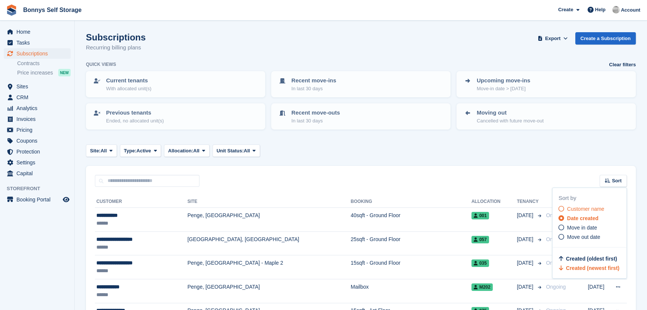
click at [576, 209] on span "Customer name" at bounding box center [585, 209] width 37 height 6
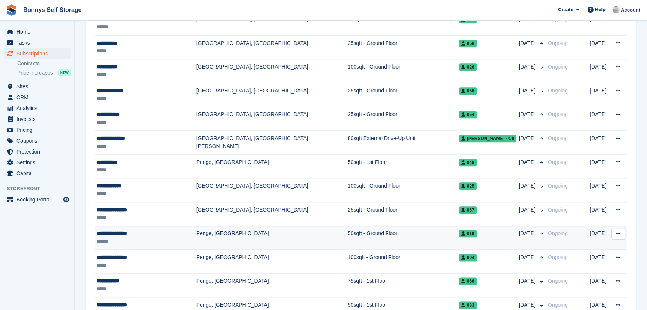
scroll to position [1121, 0]
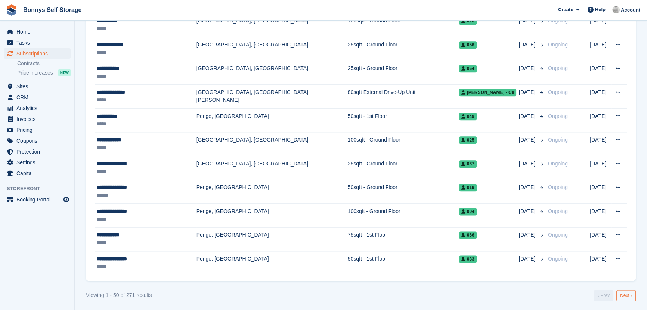
click at [632, 293] on link "Next ›" at bounding box center [626, 294] width 19 height 11
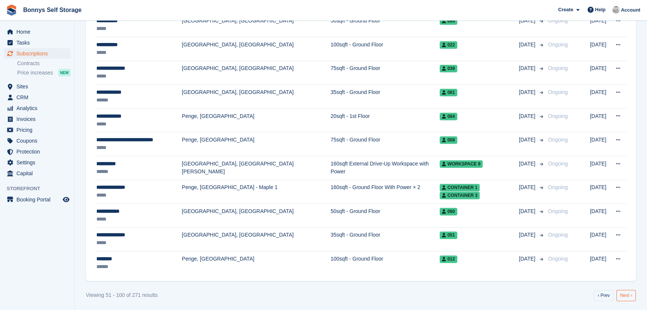
click at [631, 295] on link "Next ›" at bounding box center [626, 294] width 19 height 11
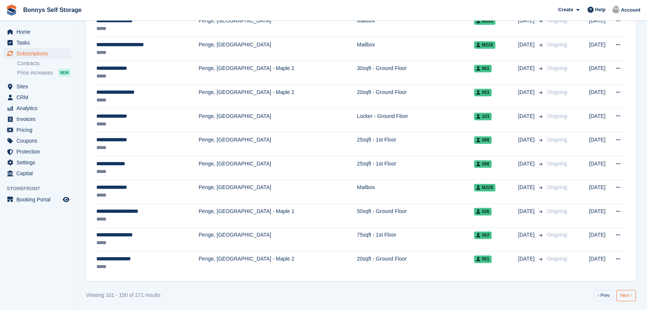
click at [629, 293] on link "Next ›" at bounding box center [626, 294] width 19 height 11
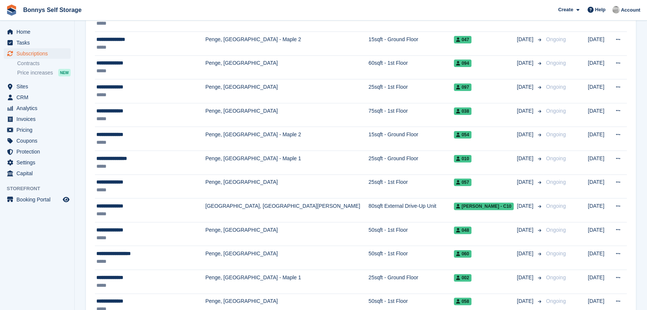
scroll to position [204, 0]
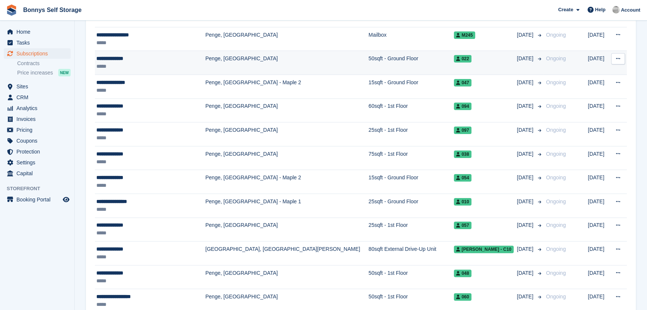
click at [101, 61] on div "**********" at bounding box center [148, 59] width 104 height 8
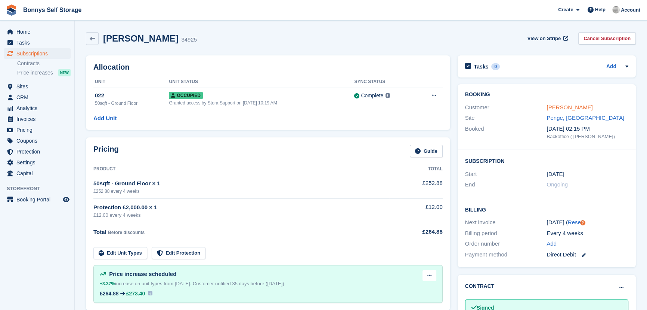
click at [562, 110] on link "Mr Graham Lehr" at bounding box center [570, 107] width 46 height 6
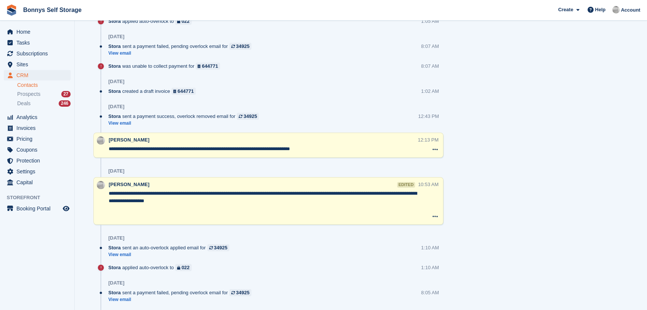
scroll to position [841, 0]
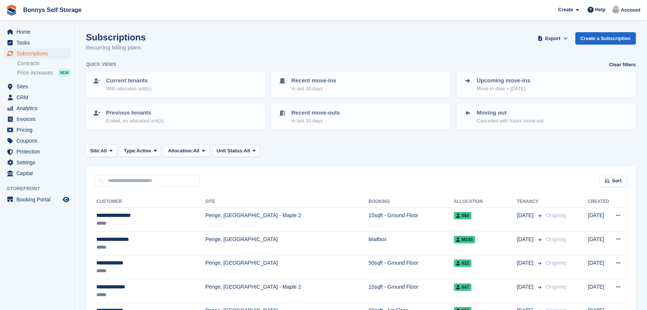
scroll to position [204, 0]
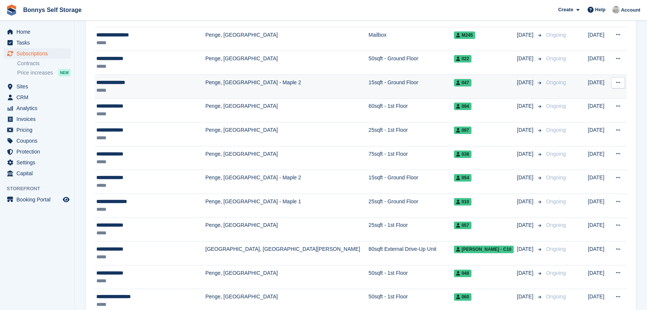
click at [104, 81] on div "**********" at bounding box center [148, 83] width 104 height 8
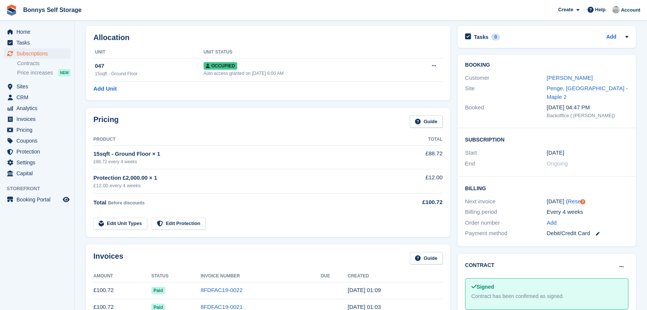
scroll to position [13, 0]
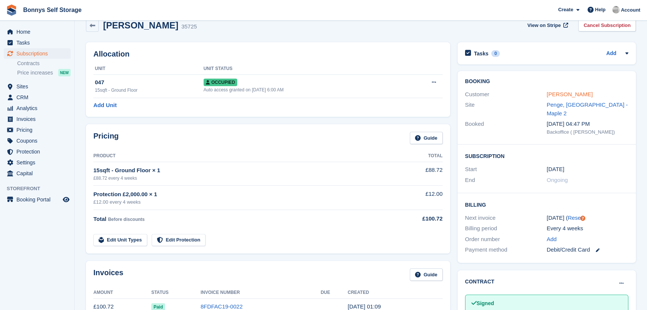
click at [556, 93] on link "[PERSON_NAME]" at bounding box center [570, 94] width 46 height 6
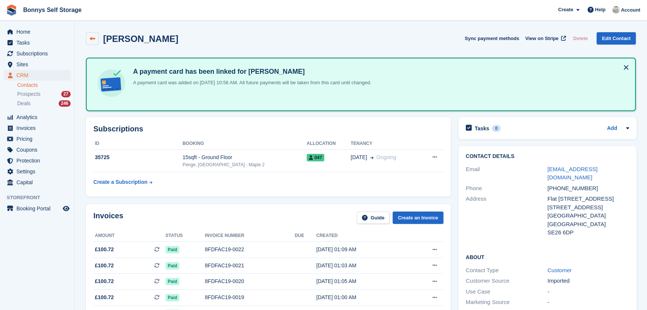
click at [90, 38] on icon at bounding box center [93, 39] width 6 height 6
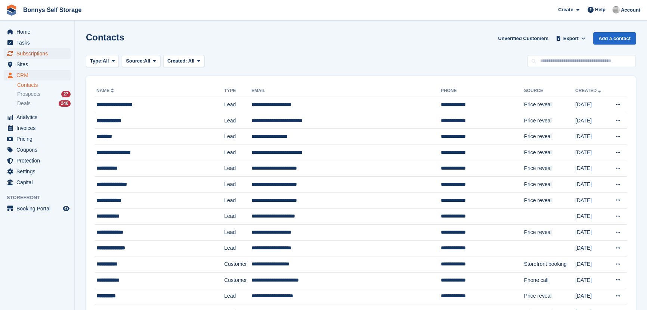
click at [35, 56] on span "Subscriptions" at bounding box center [38, 53] width 45 height 10
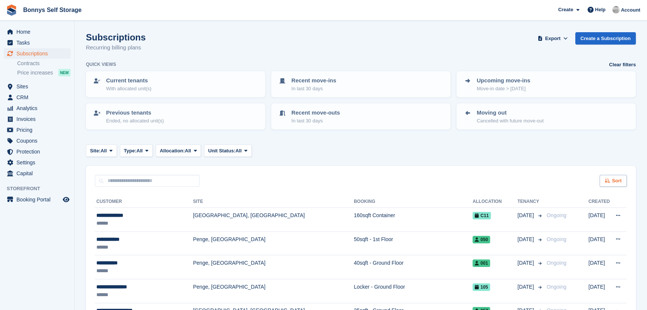
click at [614, 179] on span "Sort" at bounding box center [617, 180] width 10 height 7
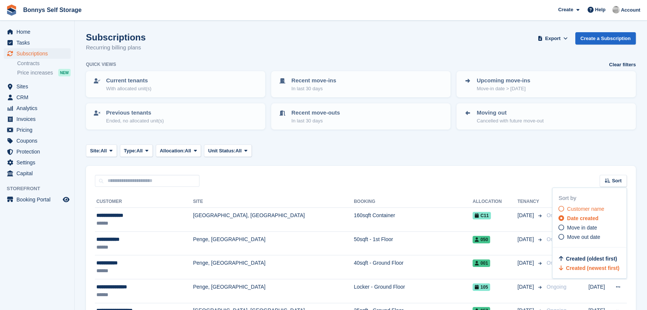
click at [562, 209] on icon at bounding box center [562, 209] width 6 height 6
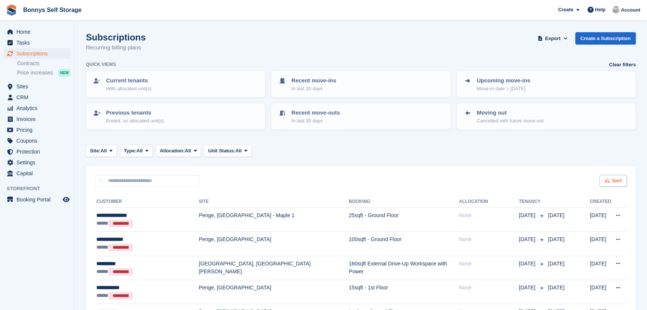
click at [612, 178] on div "Sort" at bounding box center [613, 181] width 27 height 12
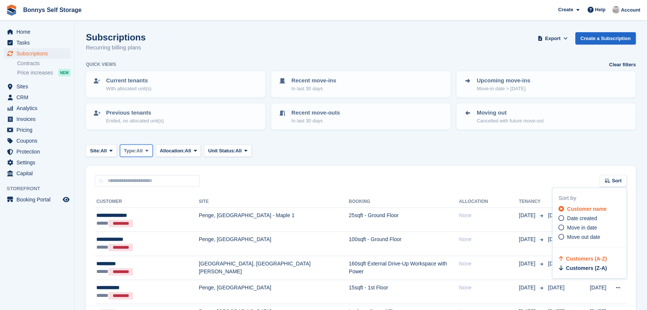
click at [137, 153] on span "Type:" at bounding box center [130, 150] width 13 height 7
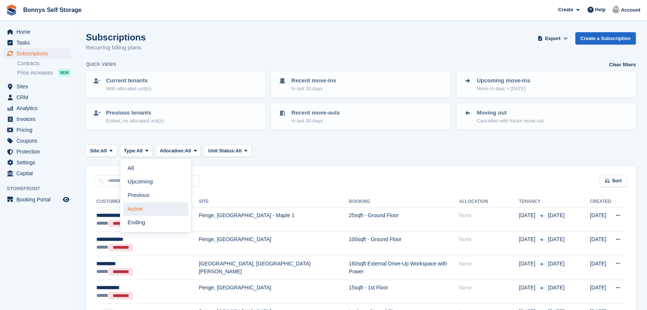
click at [139, 208] on link "Active" at bounding box center [155, 208] width 65 height 13
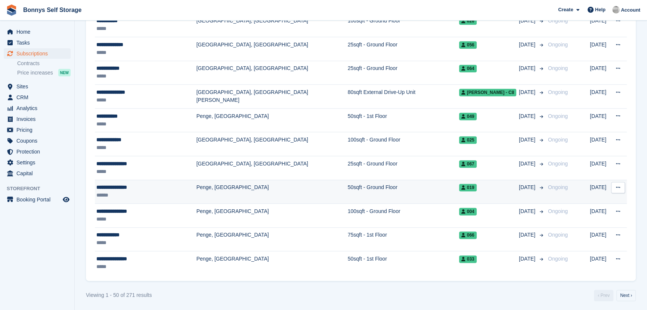
scroll to position [1121, 0]
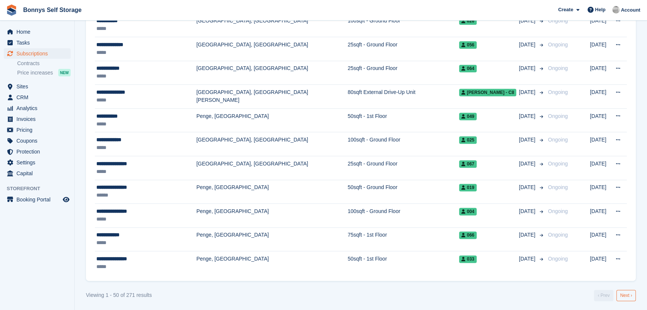
click at [627, 292] on link "Next ›" at bounding box center [626, 294] width 19 height 11
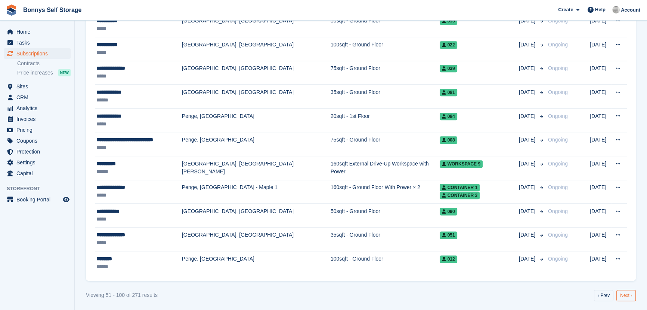
click at [630, 292] on link "Next ›" at bounding box center [626, 294] width 19 height 11
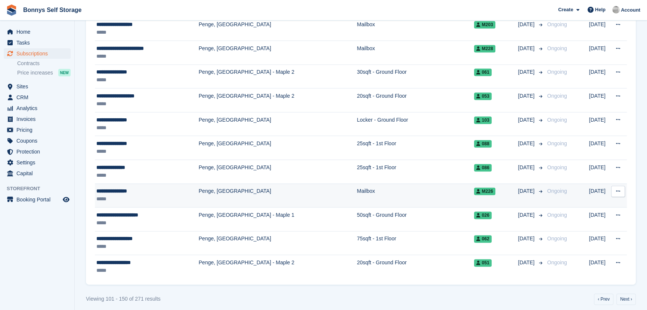
scroll to position [1121, 0]
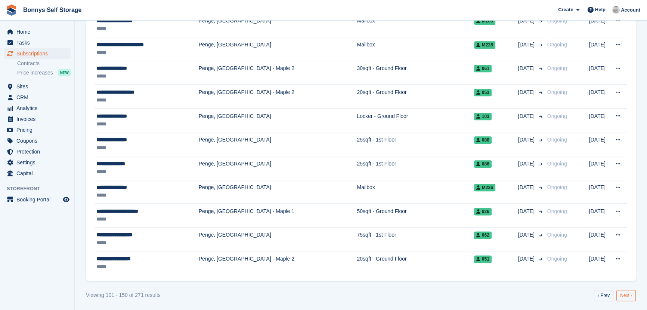
click at [626, 295] on link "Next ›" at bounding box center [626, 294] width 19 height 11
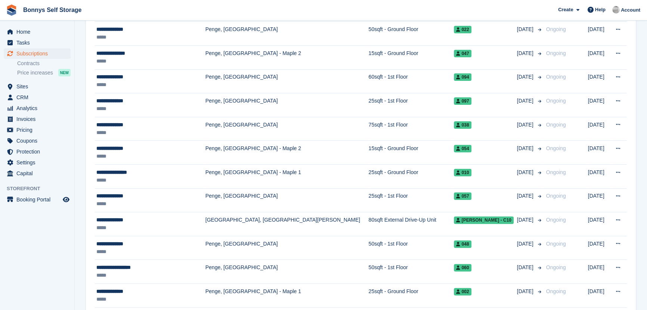
scroll to position [238, 0]
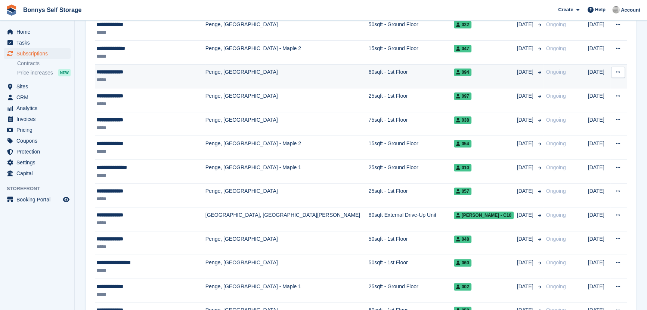
click at [106, 74] on div "**********" at bounding box center [148, 72] width 104 height 8
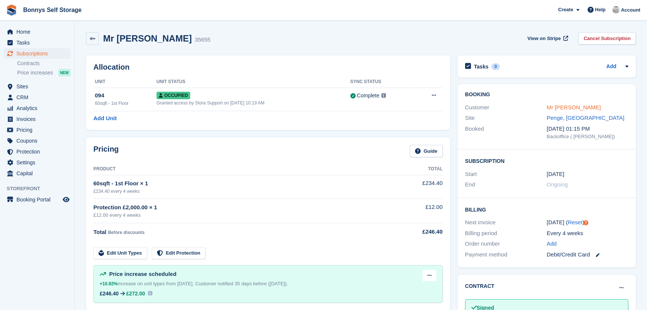
click at [577, 105] on link "Mr [PERSON_NAME]" at bounding box center [574, 107] width 54 height 6
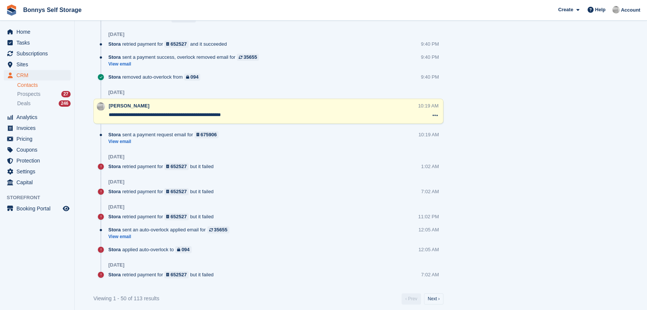
scroll to position [1326, 0]
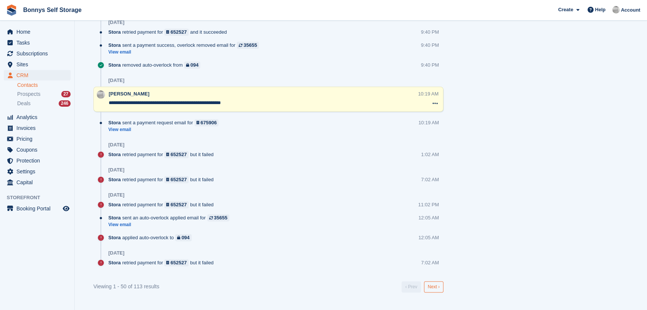
click at [433, 284] on link "Next ›" at bounding box center [433, 286] width 19 height 11
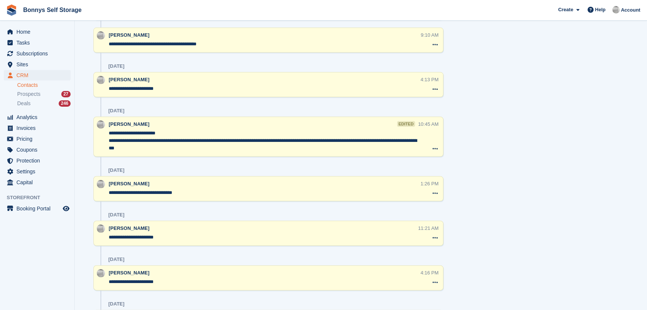
scroll to position [2052, 0]
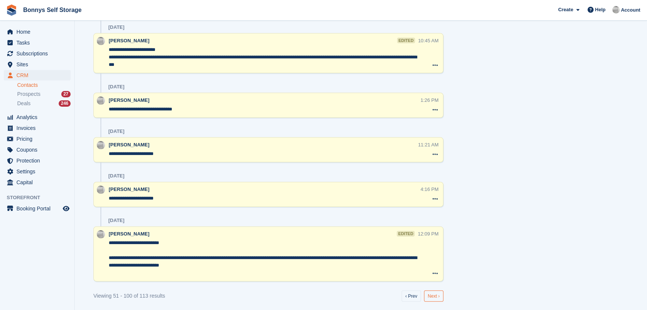
click at [430, 290] on link "Next ›" at bounding box center [433, 295] width 19 height 11
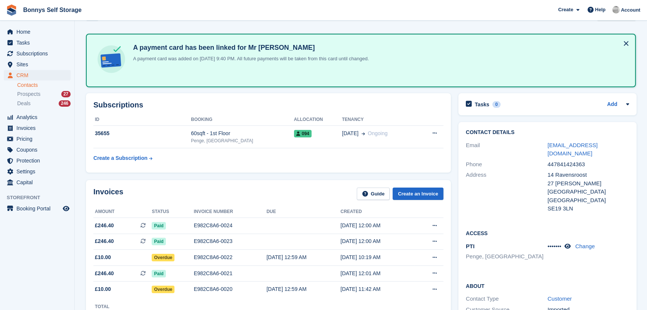
scroll to position [0, 0]
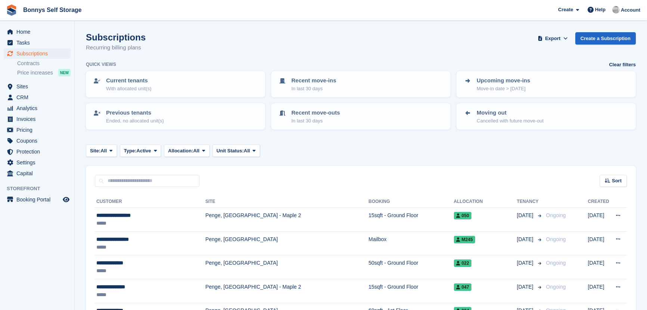
scroll to position [238, 0]
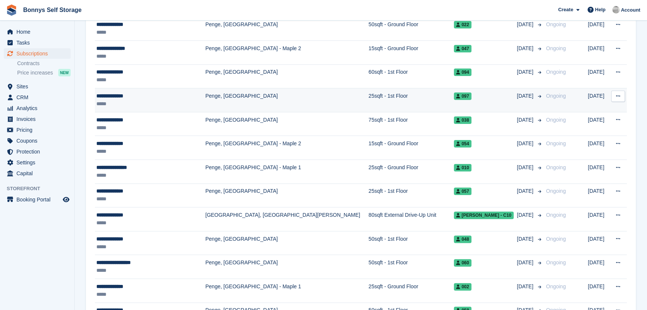
click at [116, 97] on div "**********" at bounding box center [148, 96] width 104 height 8
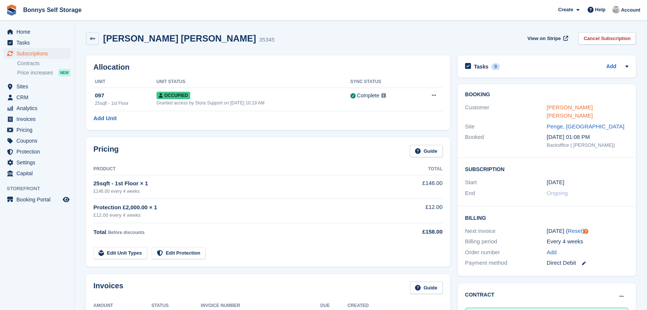
click at [576, 107] on link "[PERSON_NAME] [PERSON_NAME]" at bounding box center [570, 111] width 46 height 15
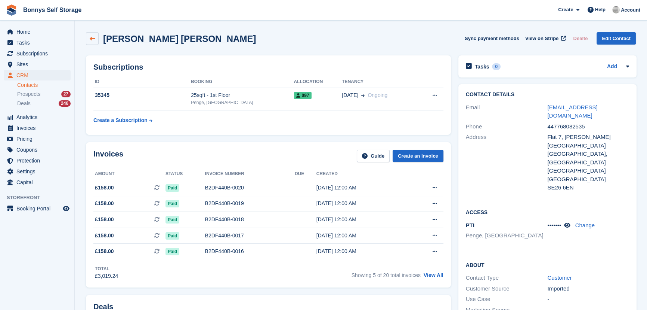
click at [88, 41] on link at bounding box center [92, 38] width 13 height 13
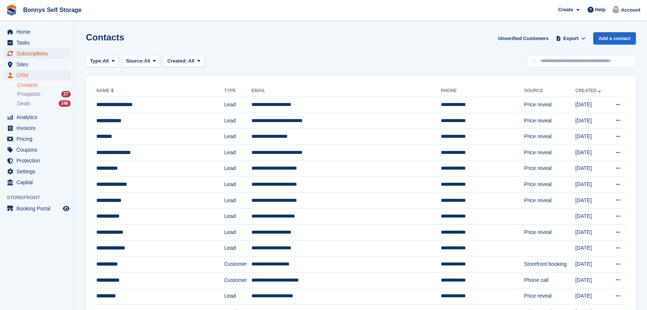
click at [34, 52] on span "Subscriptions" at bounding box center [38, 53] width 45 height 10
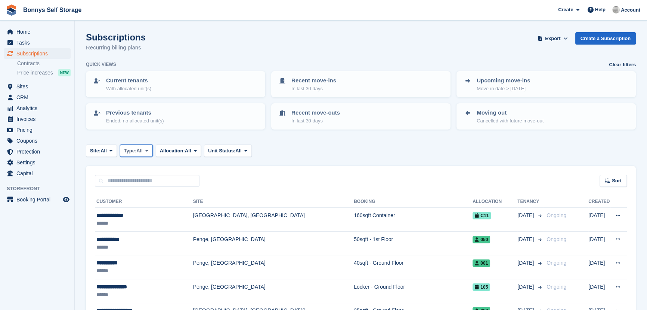
click at [133, 151] on span "Type:" at bounding box center [130, 150] width 13 height 7
click at [131, 209] on link "Active" at bounding box center [155, 208] width 65 height 13
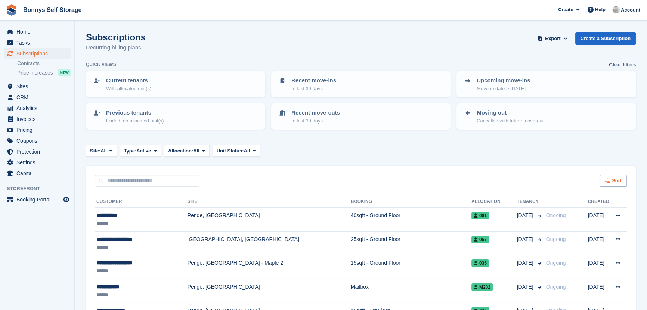
click at [622, 181] on div "Sort" at bounding box center [613, 181] width 27 height 12
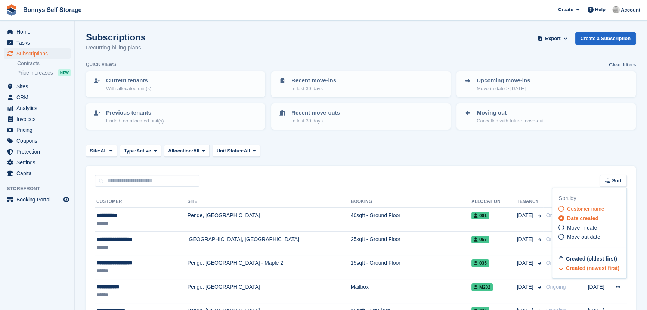
click at [582, 209] on span "Customer name" at bounding box center [585, 209] width 37 height 6
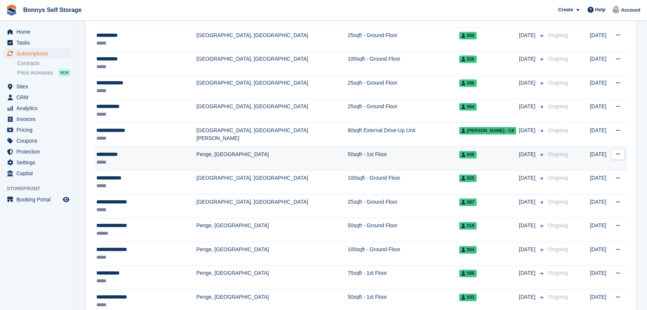
scroll to position [1121, 0]
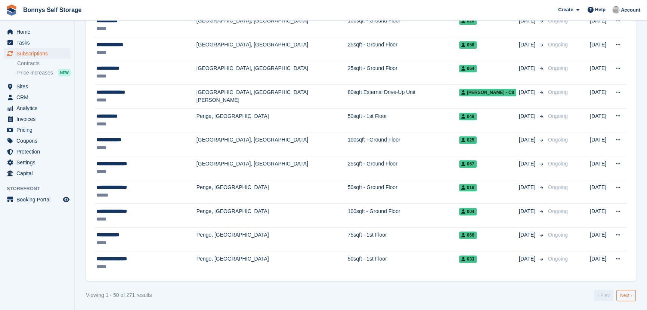
click at [622, 295] on link "Next ›" at bounding box center [626, 294] width 19 height 11
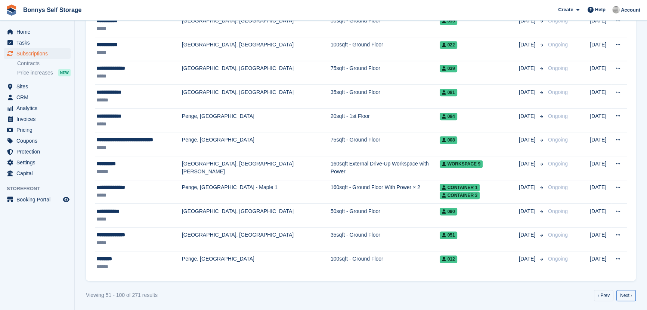
click at [624, 295] on link "Next ›" at bounding box center [626, 294] width 19 height 11
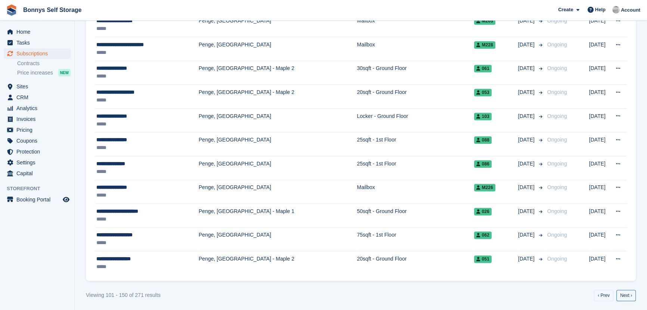
click at [624, 295] on link "Next ›" at bounding box center [626, 294] width 19 height 11
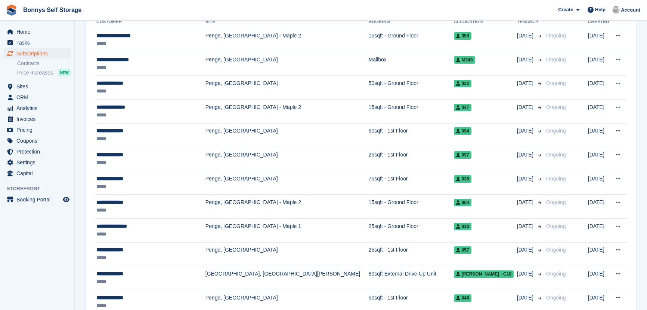
scroll to position [136, 0]
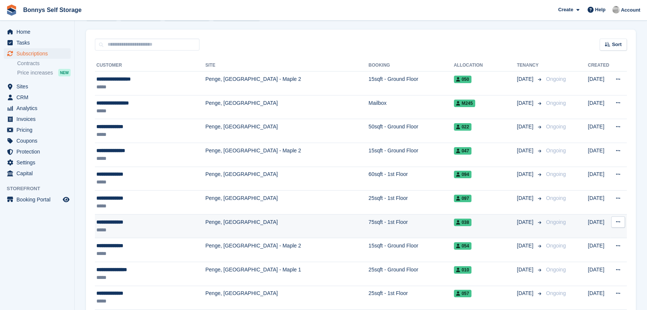
click at [117, 223] on div "**********" at bounding box center [148, 222] width 104 height 8
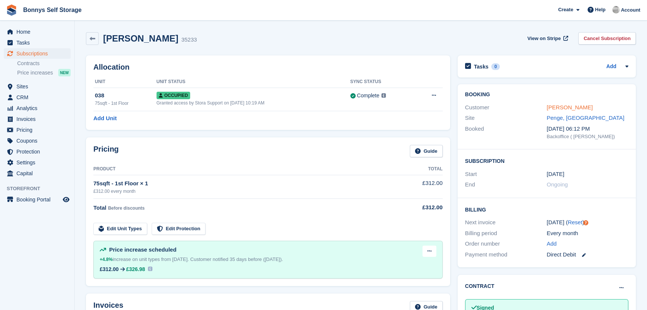
click at [564, 109] on link "[PERSON_NAME]" at bounding box center [570, 107] width 46 height 6
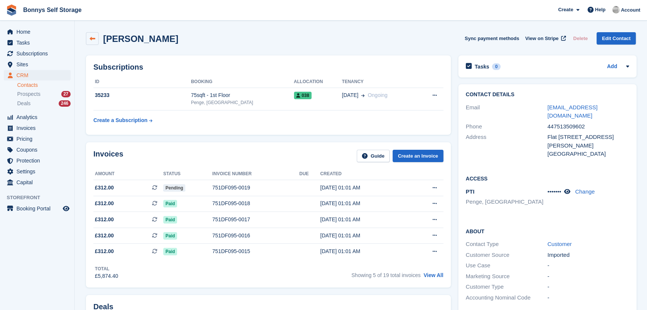
click at [92, 39] on icon at bounding box center [93, 39] width 6 height 6
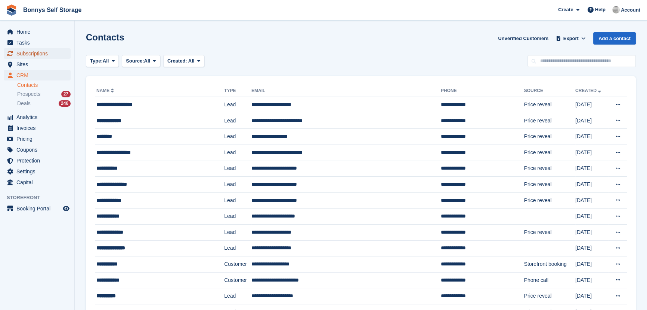
click at [30, 52] on span "Subscriptions" at bounding box center [38, 53] width 45 height 10
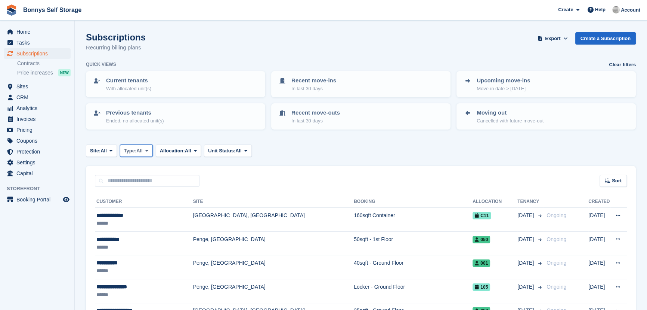
click at [130, 150] on span "Type:" at bounding box center [130, 150] width 13 height 7
click at [141, 206] on link "Active" at bounding box center [155, 208] width 65 height 13
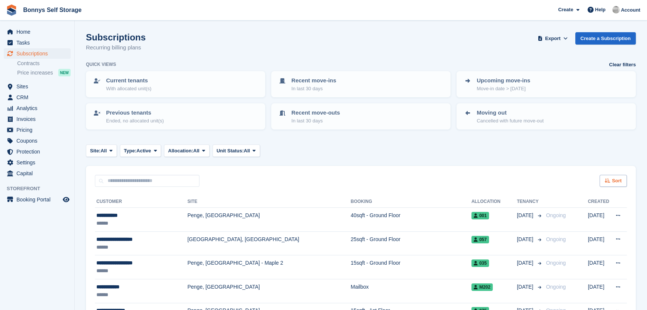
click at [607, 183] on div "Sort" at bounding box center [613, 181] width 27 height 12
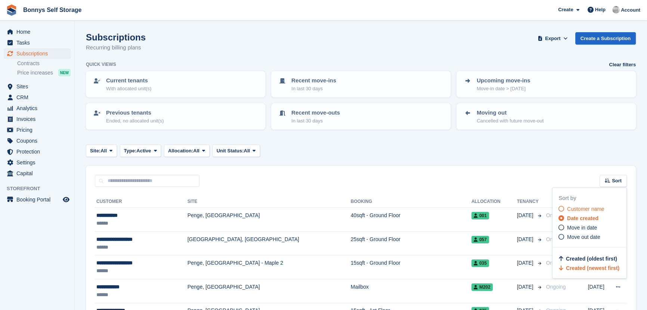
click at [584, 209] on span "Customer name" at bounding box center [585, 209] width 37 height 6
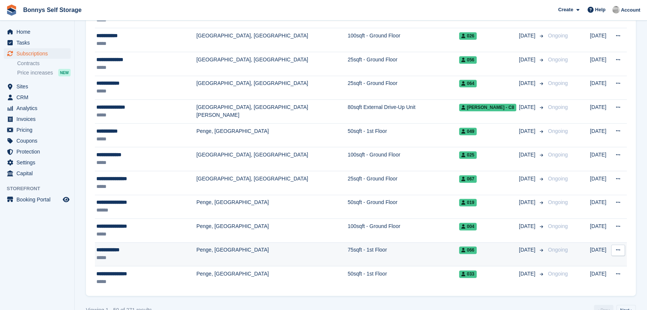
scroll to position [1121, 0]
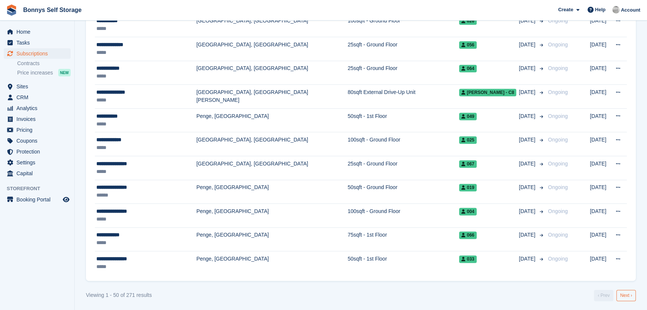
click at [621, 294] on link "Next ›" at bounding box center [626, 294] width 19 height 11
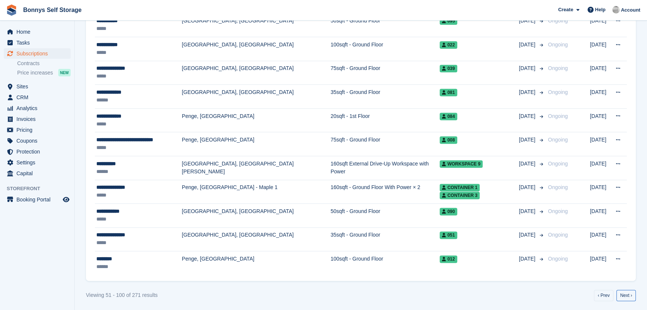
click at [621, 294] on link "Next ›" at bounding box center [626, 294] width 19 height 11
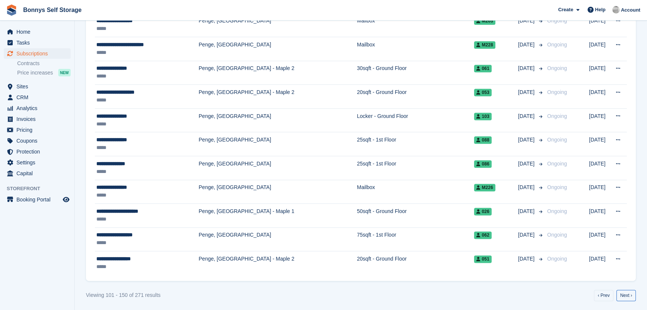
click at [621, 294] on link "Next ›" at bounding box center [626, 294] width 19 height 11
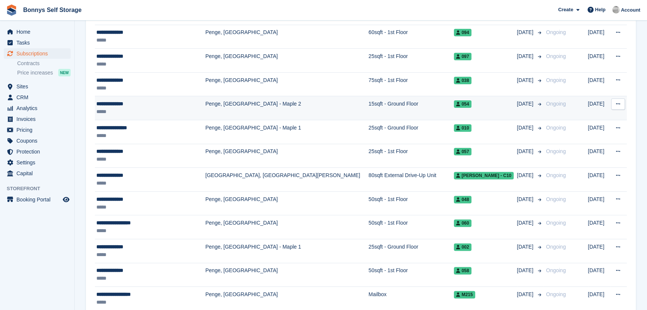
scroll to position [272, 0]
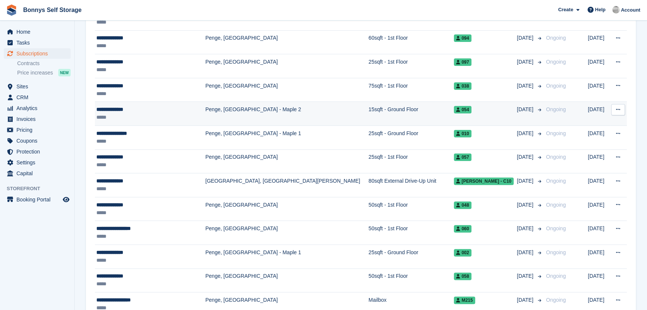
click at [126, 112] on div "**********" at bounding box center [148, 109] width 104 height 8
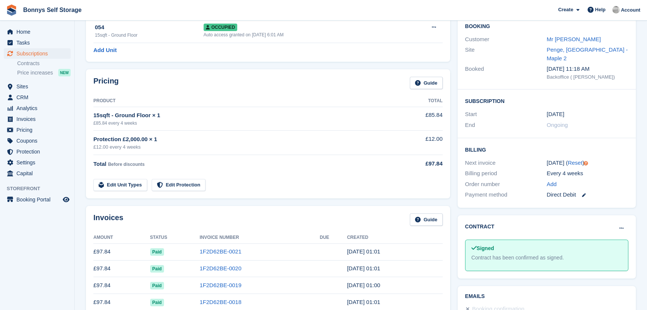
scroll to position [68, 0]
click at [562, 40] on link "Mr [PERSON_NAME]" at bounding box center [574, 39] width 54 height 6
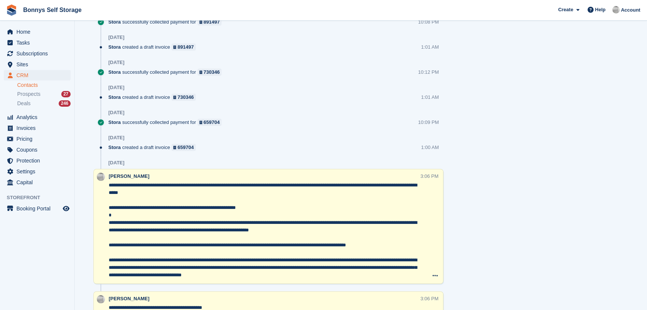
scroll to position [526, 0]
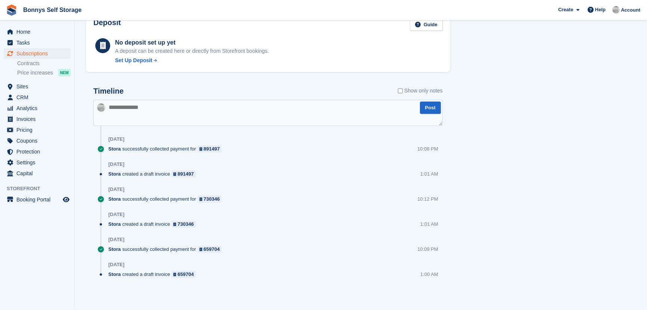
scroll to position [68, 0]
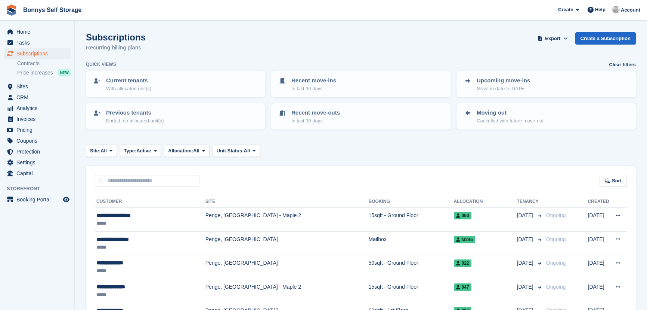
scroll to position [272, 0]
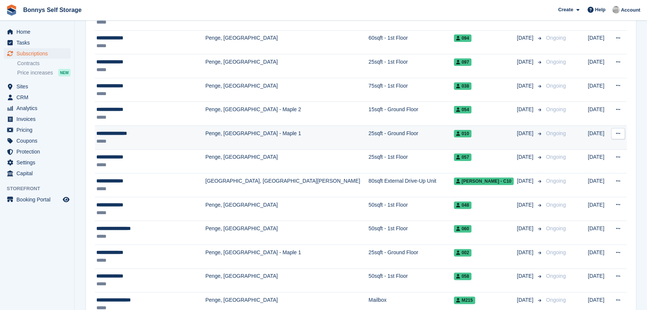
click at [112, 132] on div "**********" at bounding box center [148, 133] width 104 height 8
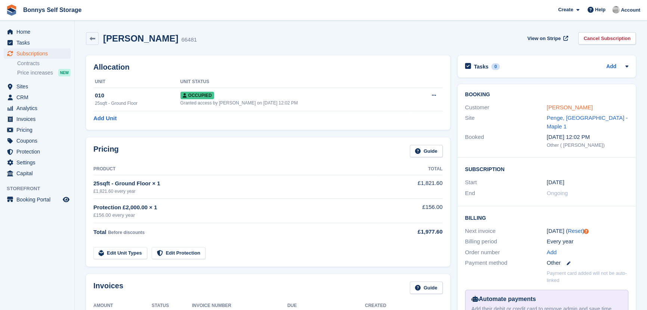
click at [573, 104] on link "[PERSON_NAME]" at bounding box center [570, 107] width 46 height 6
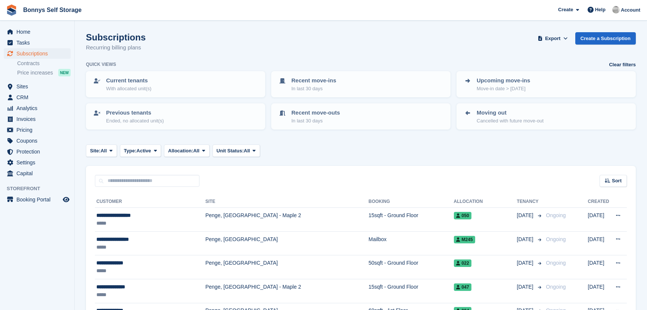
scroll to position [272, 0]
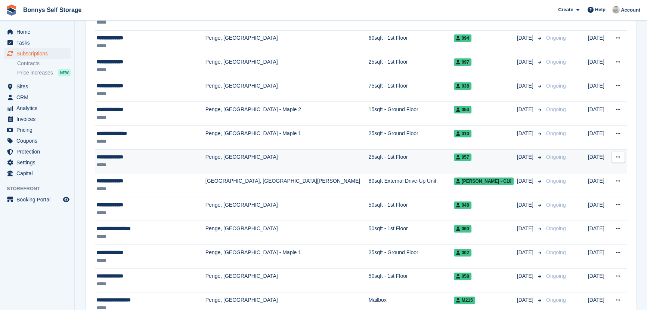
click at [108, 157] on div "**********" at bounding box center [148, 157] width 104 height 8
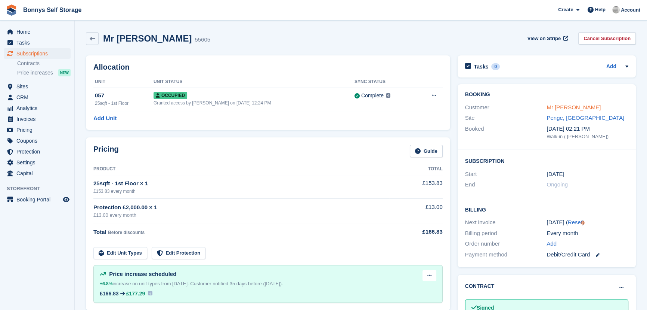
click at [560, 108] on link "Mr [PERSON_NAME]" at bounding box center [574, 107] width 54 height 6
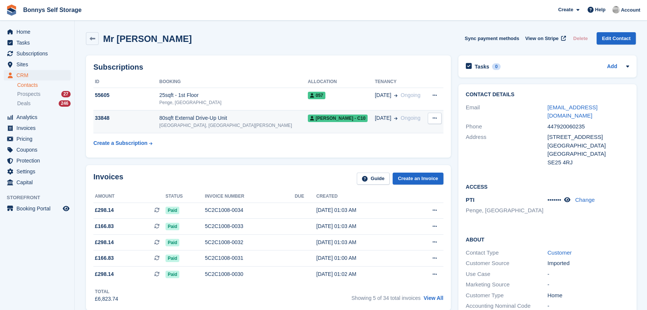
click at [189, 123] on div "[GEOGRAPHIC_DATA], [GEOGRAPHIC_DATA][PERSON_NAME]" at bounding box center [233, 125] width 148 height 7
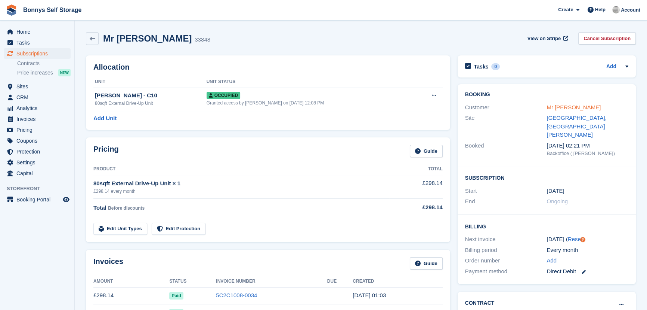
click at [557, 107] on link "Mr [PERSON_NAME]" at bounding box center [574, 107] width 54 height 6
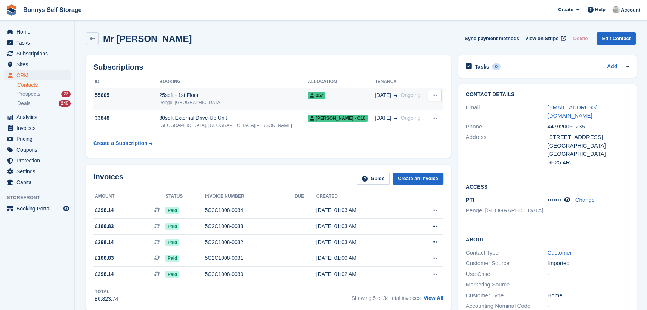
click at [203, 95] on div "25sqft - 1st Floor" at bounding box center [233, 95] width 148 height 8
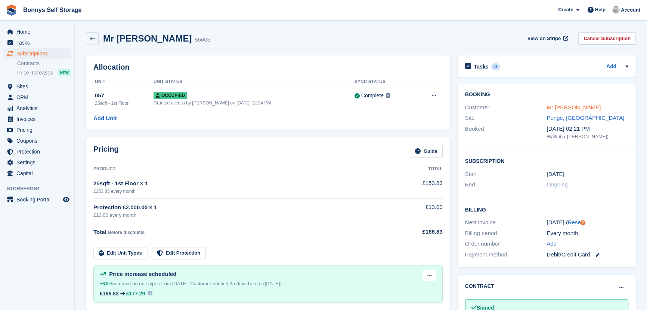
click at [556, 110] on link "Mr [PERSON_NAME]" at bounding box center [574, 107] width 54 height 6
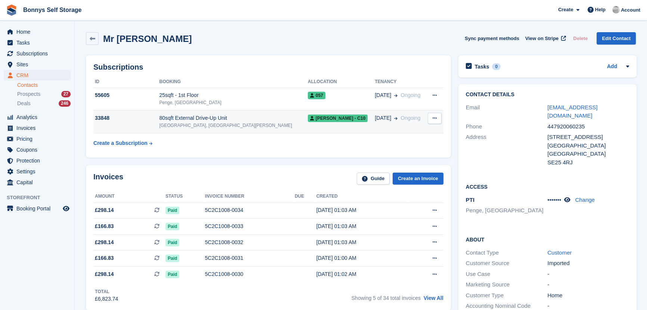
click at [200, 122] on div "[GEOGRAPHIC_DATA], [GEOGRAPHIC_DATA][PERSON_NAME]" at bounding box center [233, 125] width 148 height 7
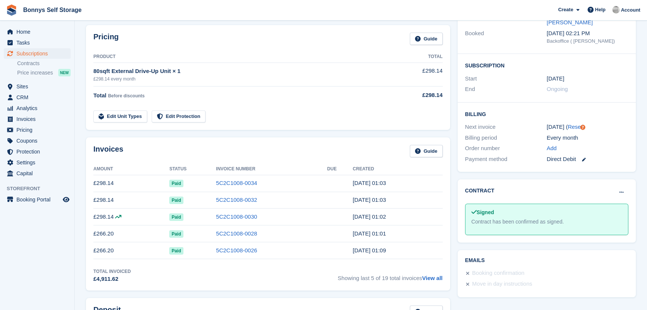
scroll to position [102, 0]
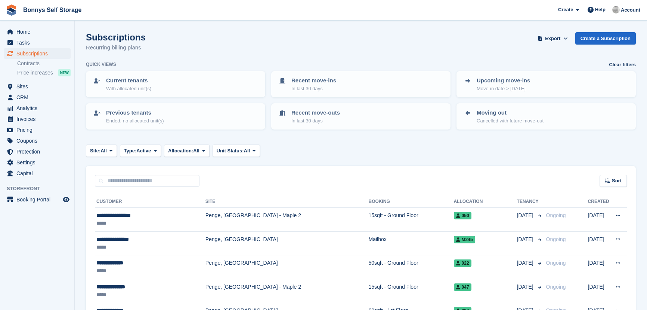
scroll to position [272, 0]
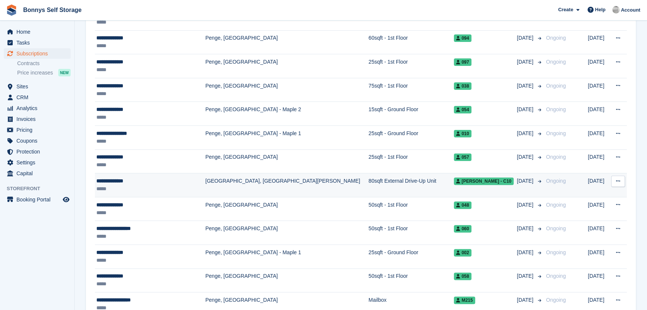
click at [107, 183] on div "**********" at bounding box center [148, 181] width 104 height 8
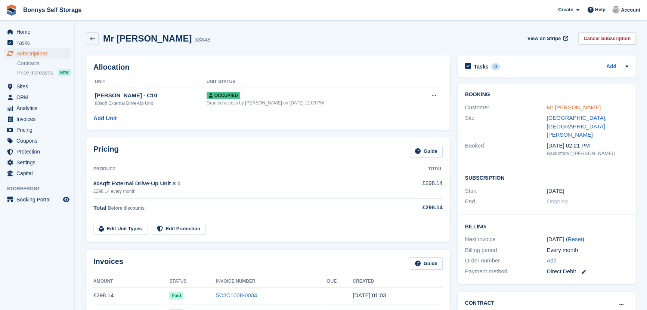
click at [570, 109] on link "Mr [PERSON_NAME]" at bounding box center [574, 107] width 54 height 6
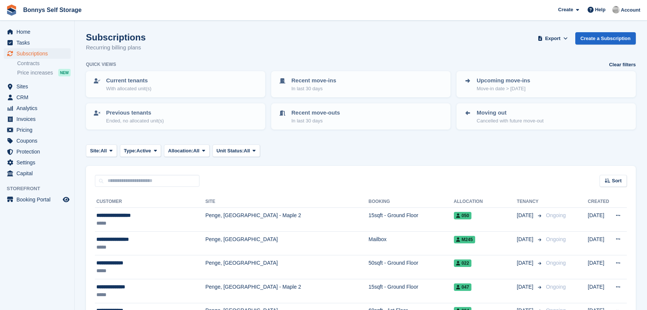
scroll to position [272, 0]
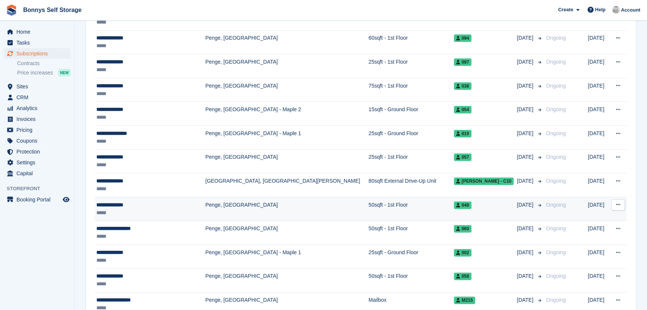
click at [121, 206] on div "**********" at bounding box center [148, 205] width 104 height 8
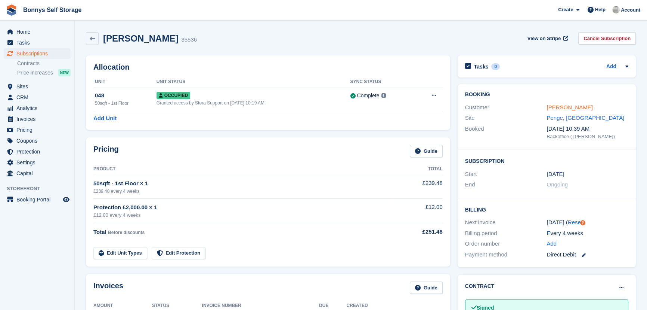
click at [550, 107] on link "[PERSON_NAME]" at bounding box center [570, 107] width 46 height 6
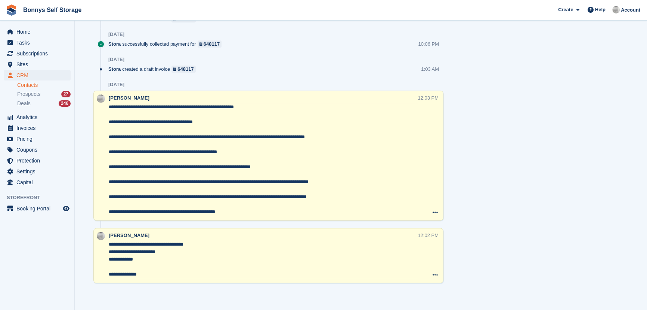
scroll to position [556, 0]
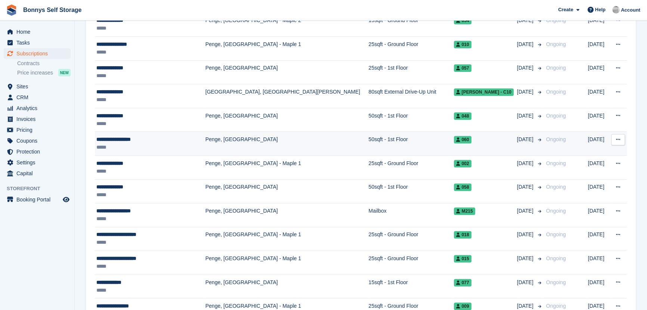
scroll to position [374, 0]
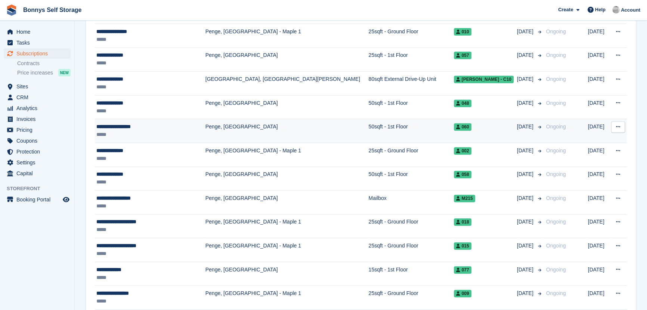
click at [118, 124] on div "**********" at bounding box center [148, 127] width 104 height 8
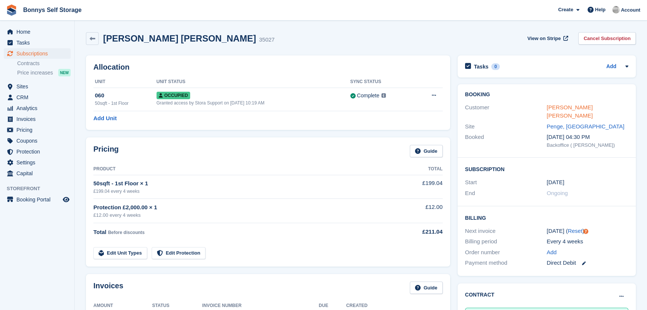
click at [569, 108] on link "[PERSON_NAME] [PERSON_NAME]" at bounding box center [570, 111] width 46 height 15
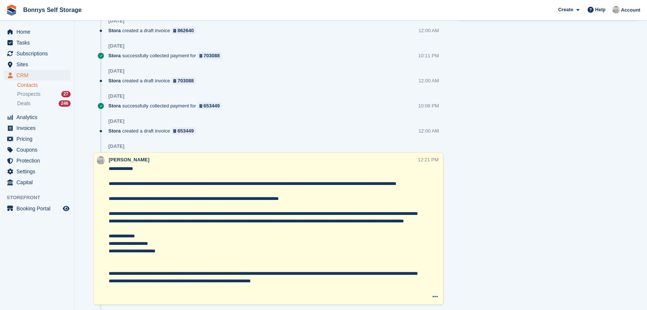
scroll to position [646, 0]
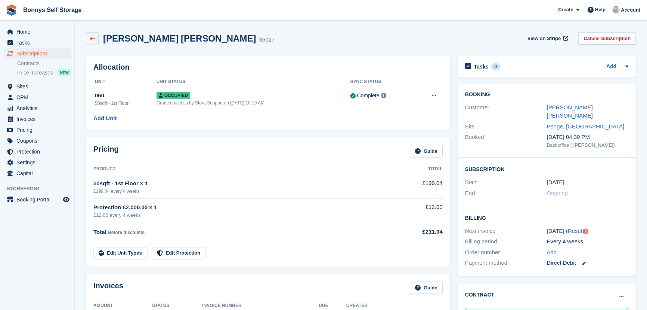
click at [93, 38] on icon at bounding box center [93, 39] width 6 height 6
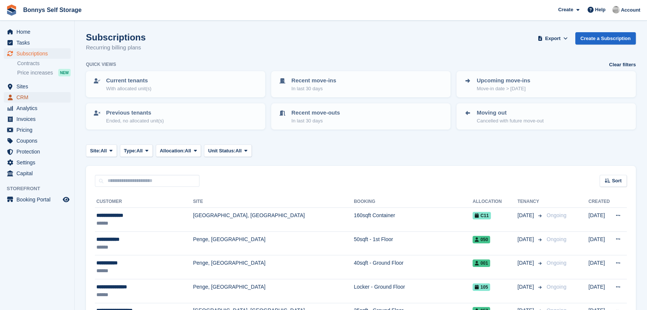
click at [26, 96] on span "CRM" at bounding box center [38, 97] width 45 height 10
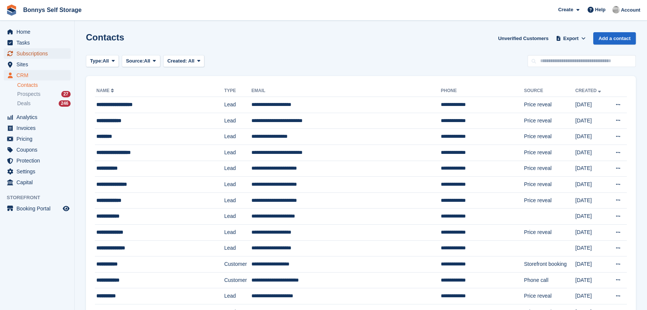
click at [19, 52] on span "Subscriptions" at bounding box center [38, 53] width 45 height 10
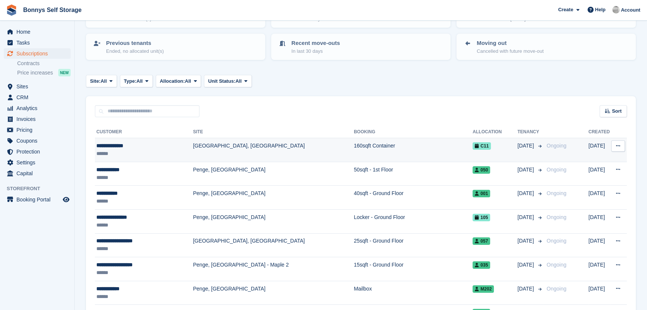
scroll to position [68, 0]
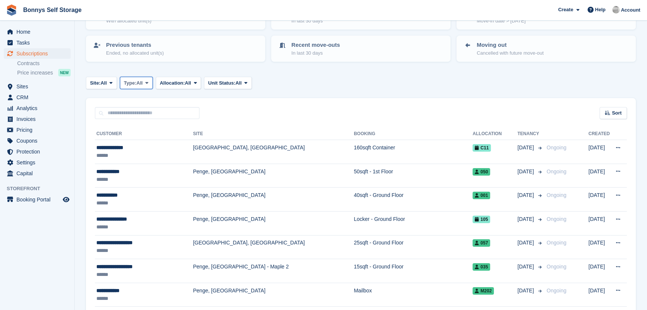
click at [136, 82] on span "Type:" at bounding box center [130, 82] width 13 height 7
click at [140, 141] on link "Active" at bounding box center [155, 140] width 65 height 13
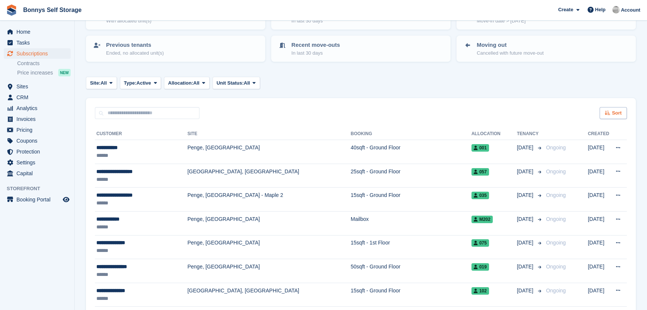
click at [619, 114] on span "Sort" at bounding box center [617, 112] width 10 height 7
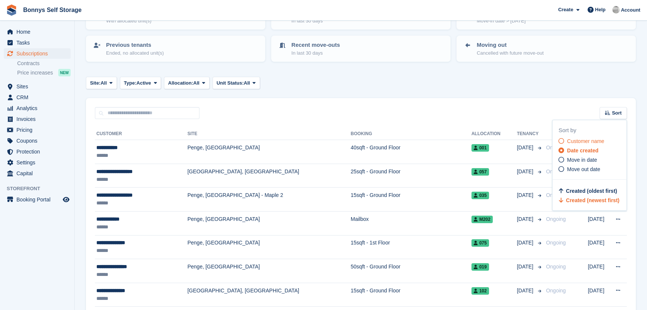
click at [561, 142] on icon at bounding box center [562, 141] width 6 height 6
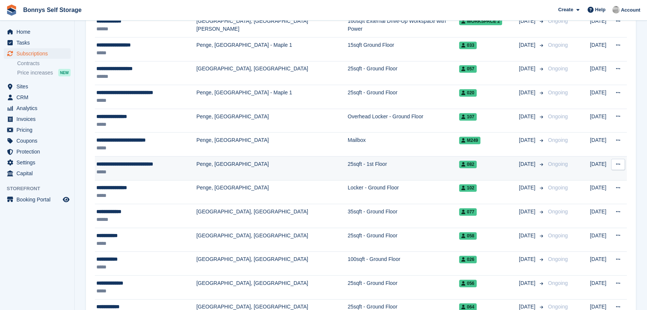
scroll to position [1121, 0]
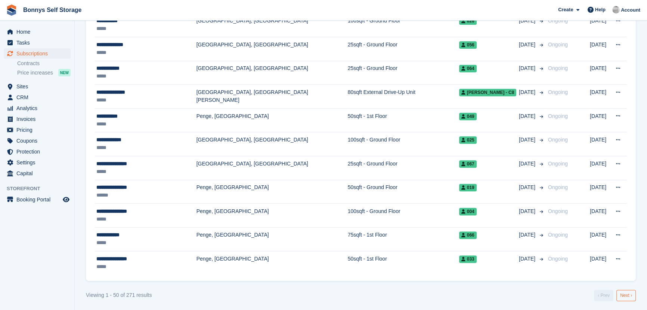
click at [625, 293] on link "Next ›" at bounding box center [626, 294] width 19 height 11
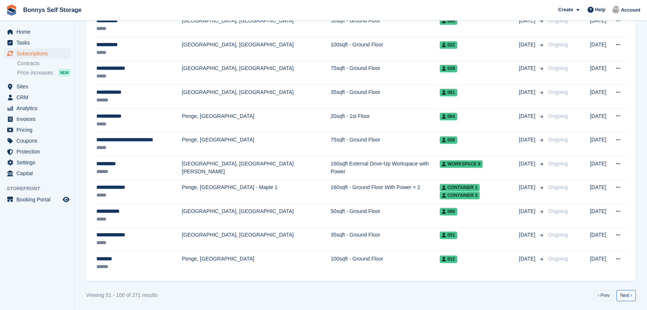
click at [625, 293] on link "Next ›" at bounding box center [626, 294] width 19 height 11
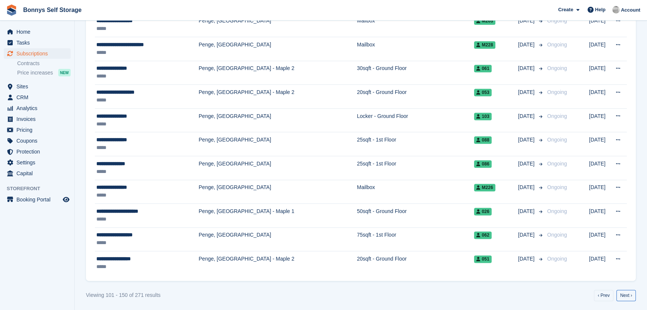
click at [625, 293] on link "Next ›" at bounding box center [626, 294] width 19 height 11
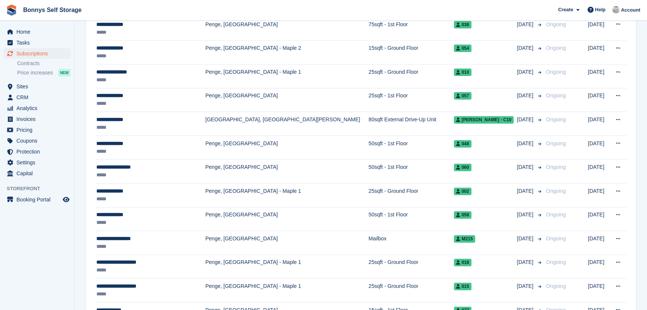
scroll to position [306, 0]
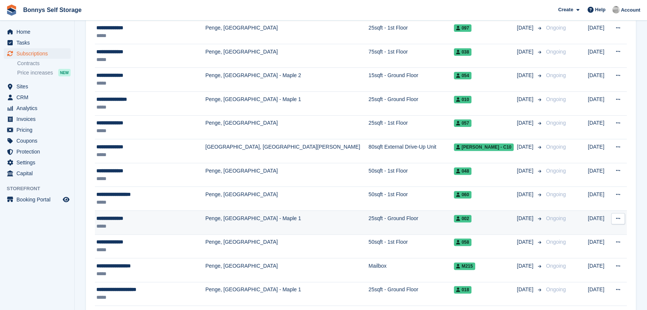
click at [116, 218] on div "**********" at bounding box center [148, 218] width 104 height 8
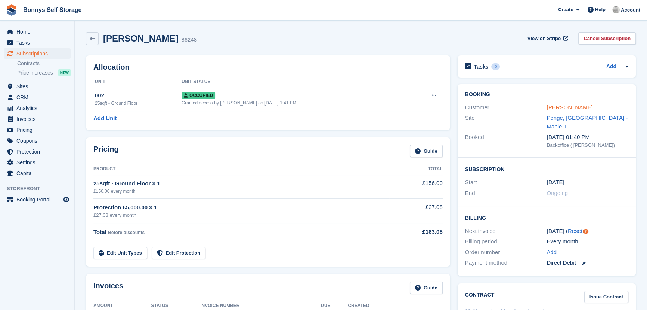
click at [568, 104] on link "[PERSON_NAME]" at bounding box center [570, 107] width 46 height 6
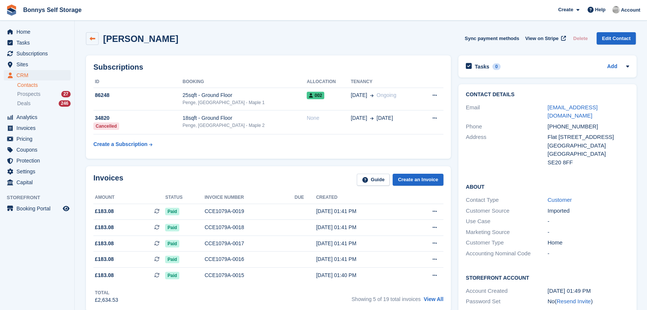
click at [92, 38] on icon at bounding box center [93, 39] width 6 height 6
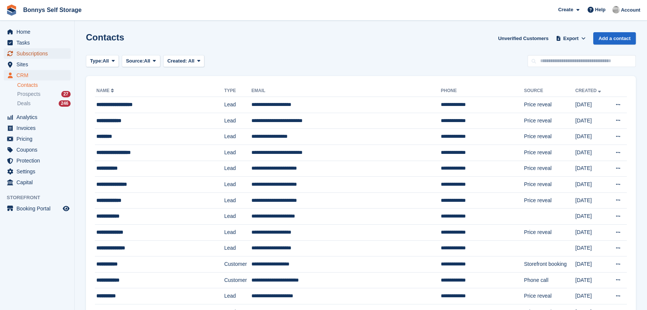
click at [36, 55] on span "Subscriptions" at bounding box center [38, 53] width 45 height 10
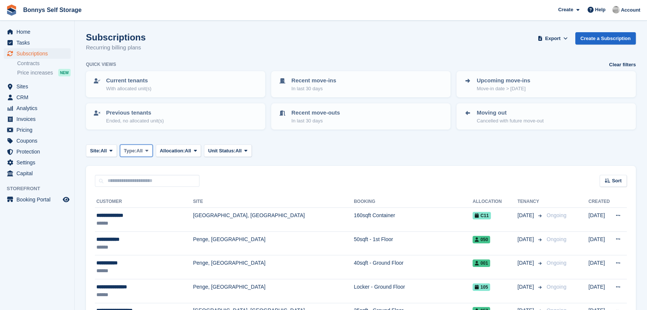
click at [142, 149] on span "All" at bounding box center [139, 150] width 6 height 7
click at [133, 209] on link "Active" at bounding box center [155, 208] width 65 height 13
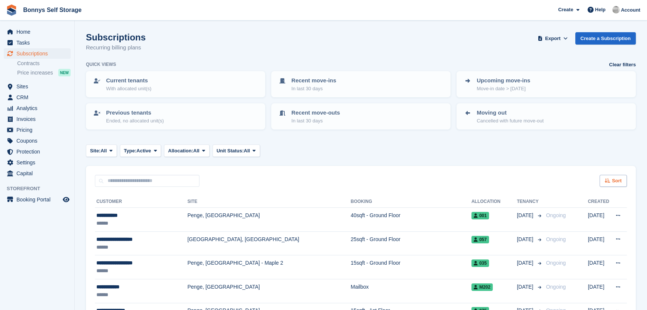
click at [612, 179] on div "Sort" at bounding box center [613, 181] width 27 height 12
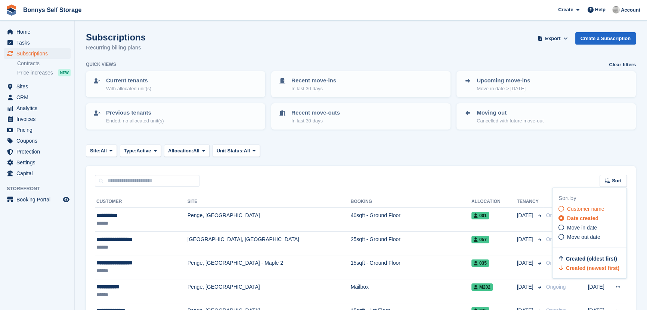
click at [575, 209] on span "Customer name" at bounding box center [585, 209] width 37 height 6
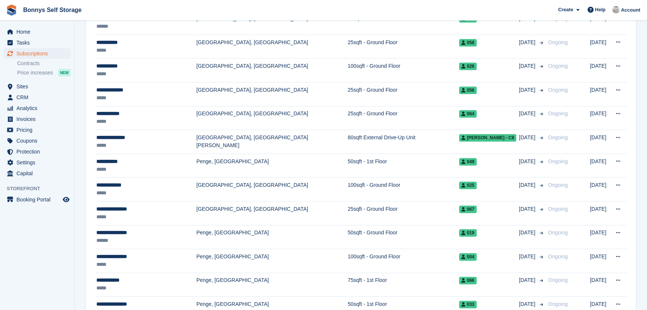
scroll to position [1121, 0]
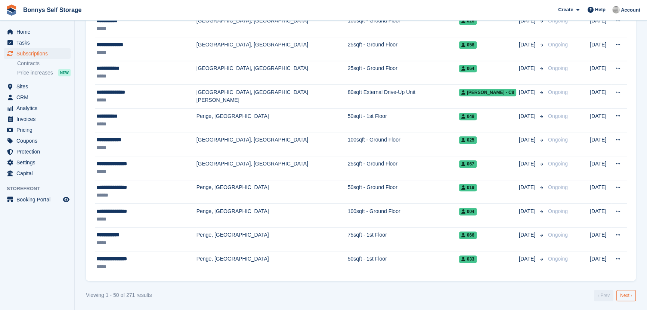
click at [630, 293] on link "Next ›" at bounding box center [626, 294] width 19 height 11
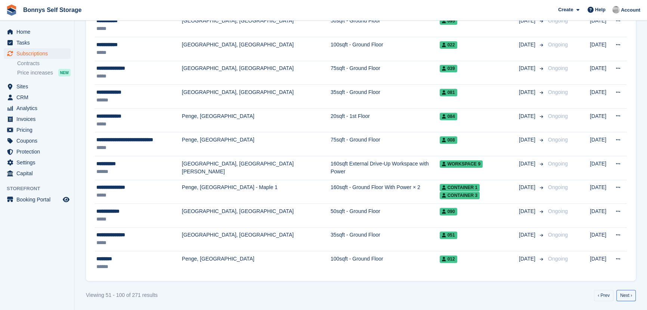
click at [630, 293] on link "Next ›" at bounding box center [626, 294] width 19 height 11
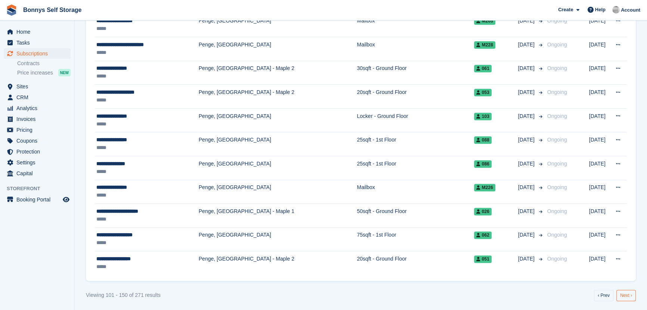
click at [624, 292] on link "Next ›" at bounding box center [626, 294] width 19 height 11
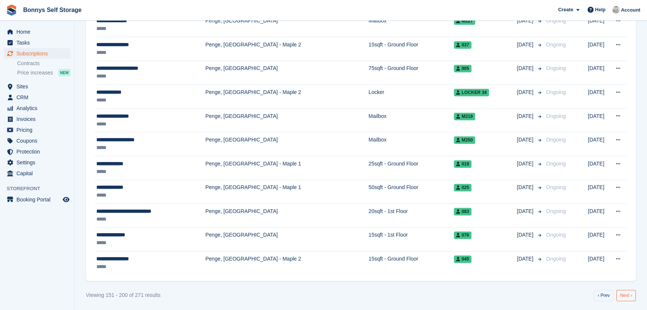
click at [624, 292] on link "Next ›" at bounding box center [626, 294] width 19 height 11
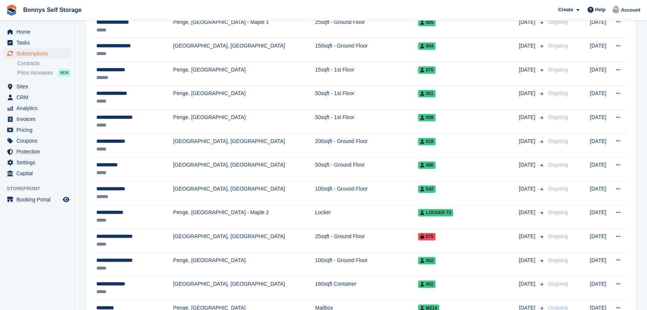
scroll to position [1121, 0]
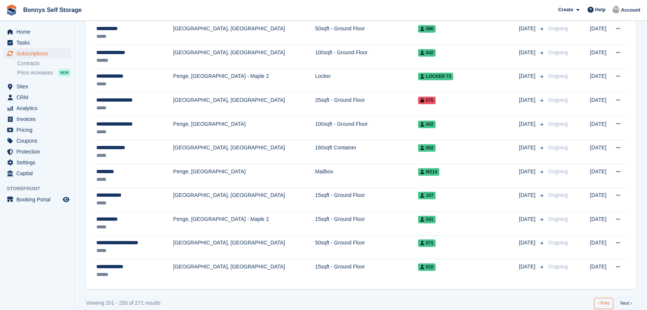
click at [605, 297] on link "‹ Prev" at bounding box center [603, 302] width 19 height 11
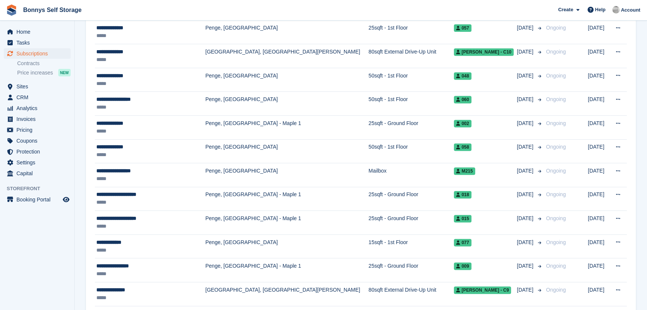
scroll to position [408, 0]
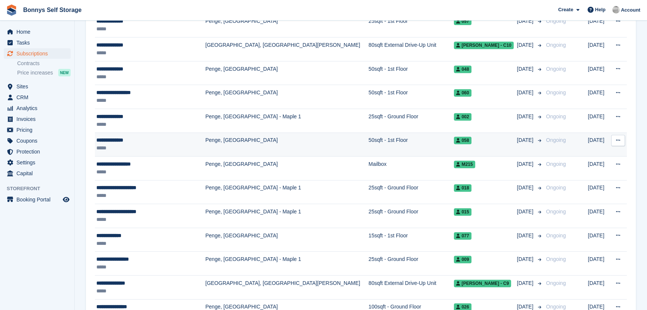
click at [114, 139] on div "**********" at bounding box center [148, 140] width 104 height 8
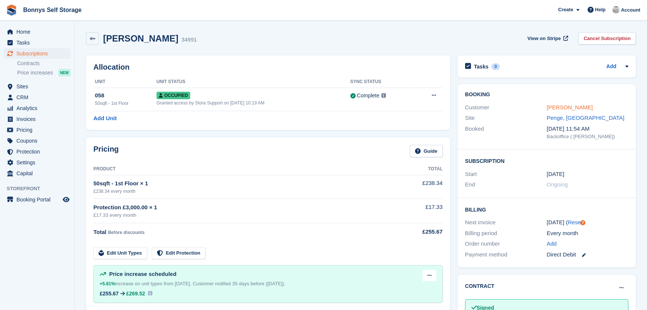
click at [571, 106] on link "[PERSON_NAME]" at bounding box center [570, 107] width 46 height 6
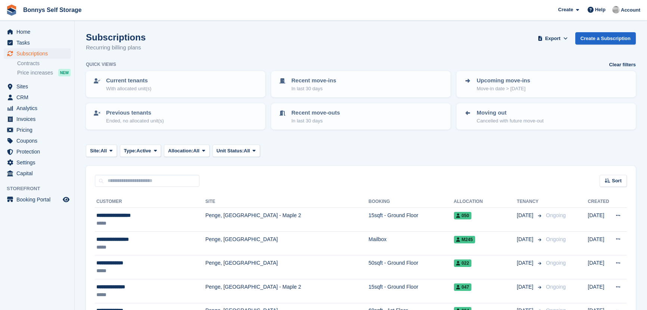
scroll to position [408, 0]
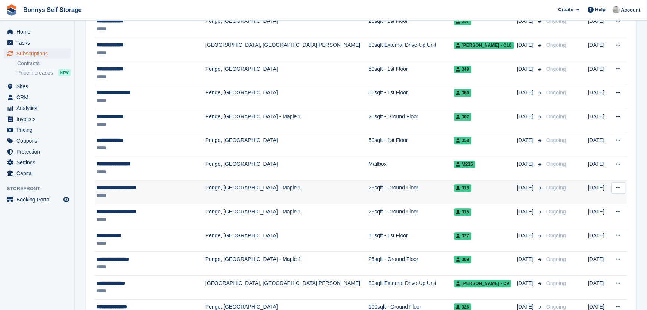
click at [121, 188] on div "**********" at bounding box center [148, 188] width 104 height 8
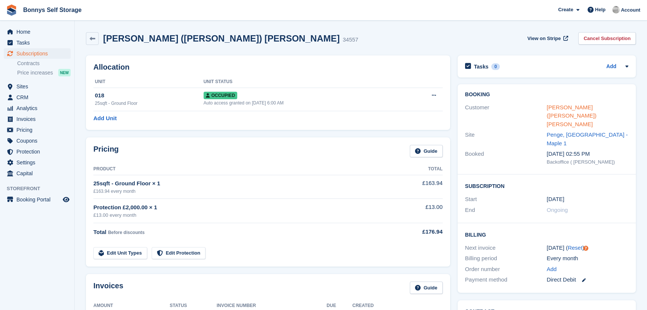
click at [562, 107] on link "[PERSON_NAME] ([PERSON_NAME]) [PERSON_NAME]" at bounding box center [572, 115] width 50 height 23
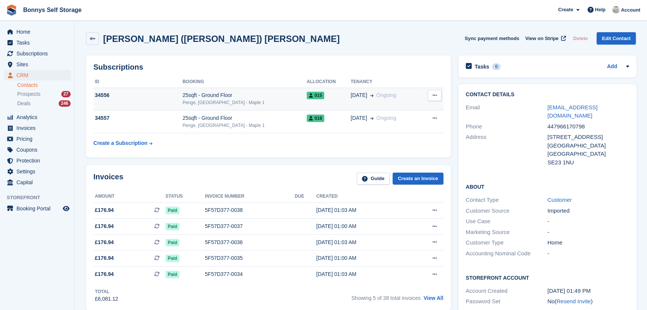
click at [218, 101] on div "Penge, [GEOGRAPHIC_DATA] - Maple 1" at bounding box center [245, 102] width 124 height 7
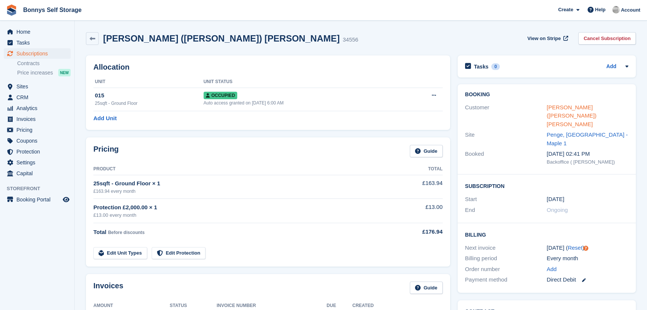
click at [574, 105] on link "[PERSON_NAME] ([PERSON_NAME]) [PERSON_NAME]" at bounding box center [572, 115] width 50 height 23
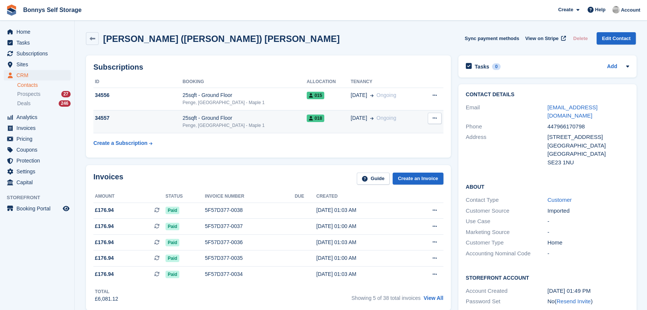
click at [218, 120] on div "25sqft - Ground Floor" at bounding box center [245, 118] width 124 height 8
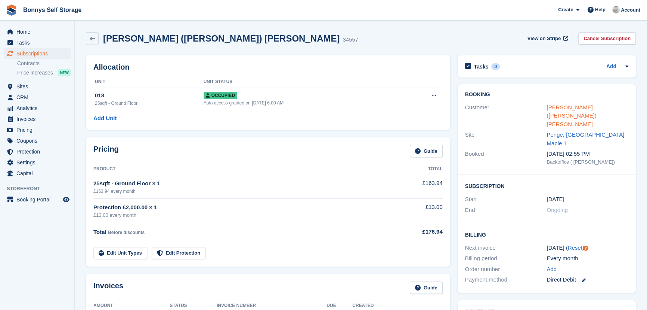
click at [573, 105] on link "[PERSON_NAME] ([PERSON_NAME]) [PERSON_NAME]" at bounding box center [572, 115] width 50 height 23
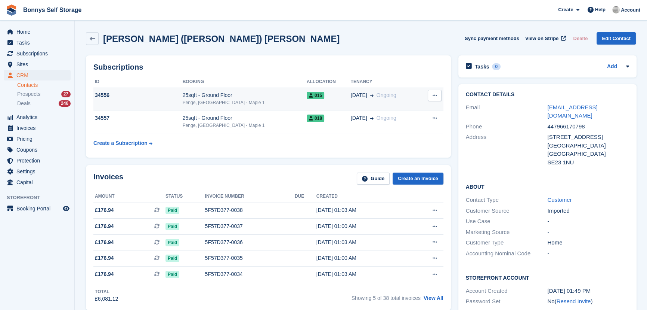
click at [237, 98] on div "25sqft - Ground Floor" at bounding box center [245, 95] width 124 height 8
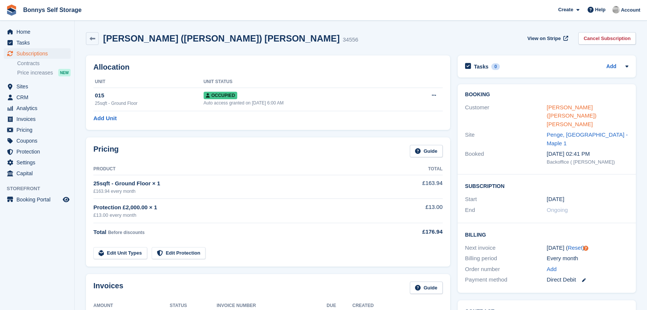
click at [559, 109] on link "[PERSON_NAME] ([PERSON_NAME]) [PERSON_NAME]" at bounding box center [572, 115] width 50 height 23
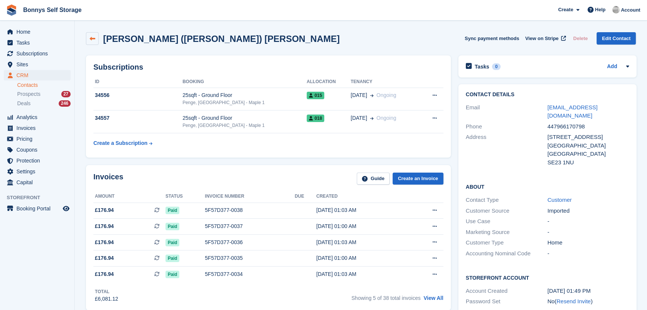
click at [92, 40] on icon at bounding box center [93, 39] width 6 height 6
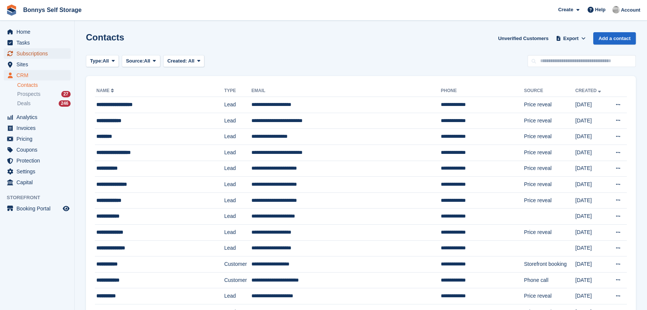
click at [32, 50] on span "Subscriptions" at bounding box center [38, 53] width 45 height 10
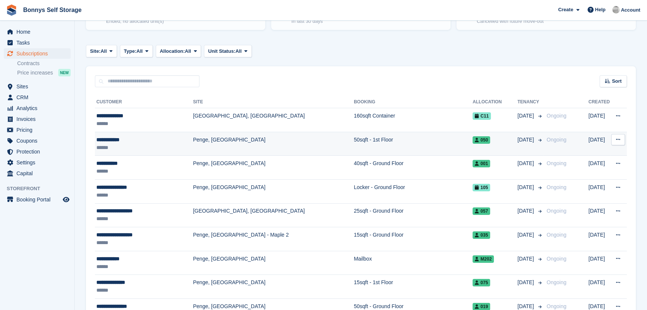
scroll to position [102, 0]
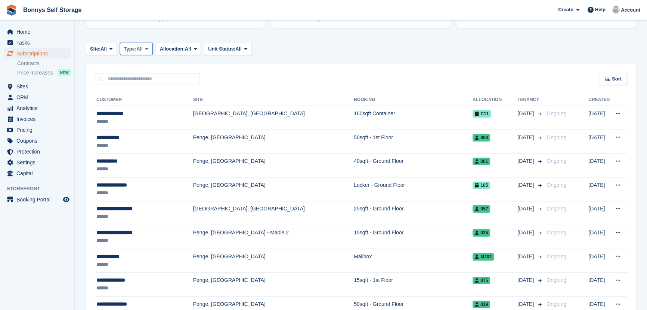
click at [134, 50] on span "Type:" at bounding box center [130, 48] width 13 height 7
click at [154, 108] on link "Active" at bounding box center [155, 106] width 65 height 13
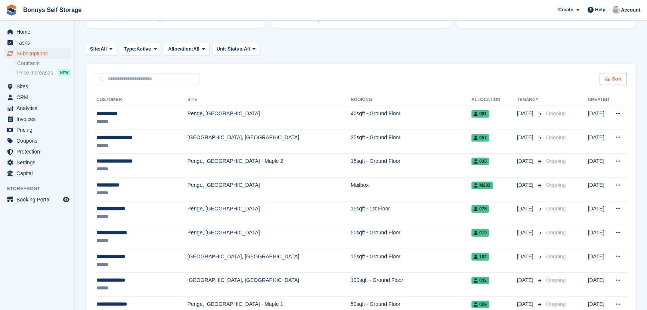
click at [611, 76] on icon at bounding box center [608, 78] width 6 height 5
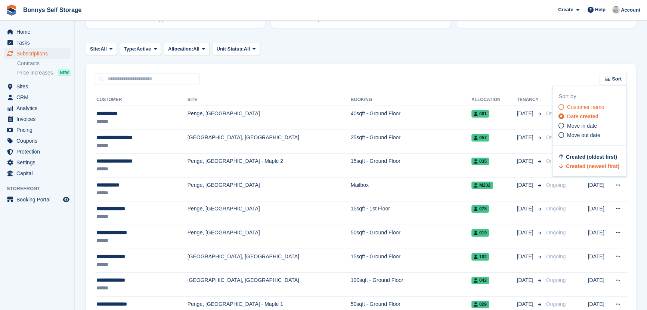
click at [569, 105] on span "Customer name" at bounding box center [585, 107] width 37 height 6
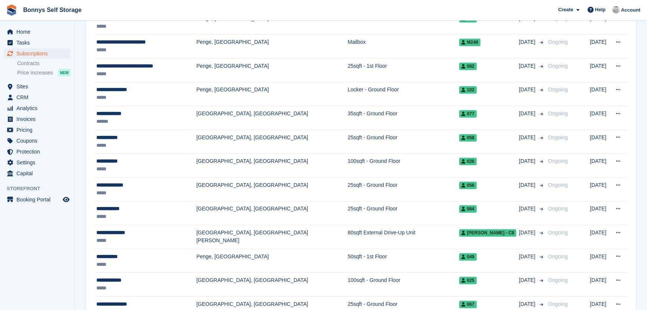
scroll to position [1121, 0]
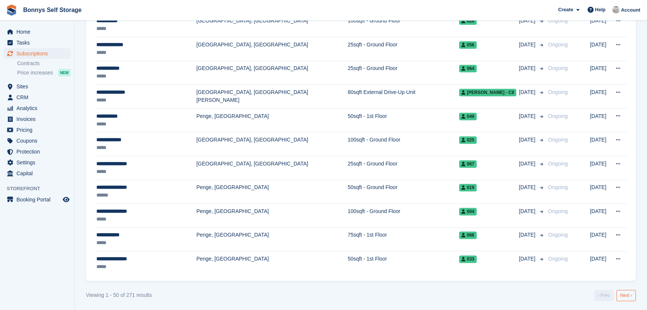
click at [626, 292] on link "Next ›" at bounding box center [626, 294] width 19 height 11
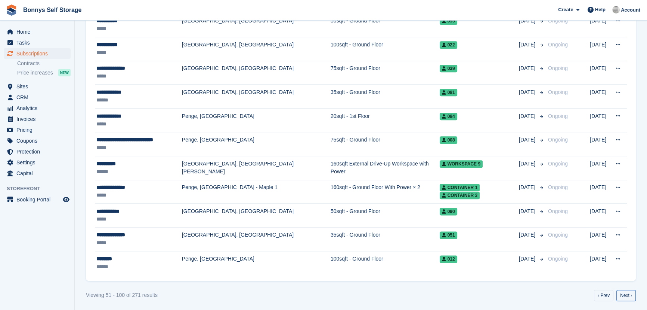
click at [626, 292] on link "Next ›" at bounding box center [626, 294] width 19 height 11
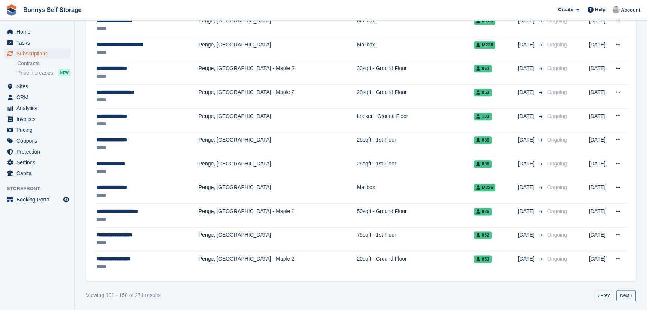
click at [626, 292] on link "Next ›" at bounding box center [626, 294] width 19 height 11
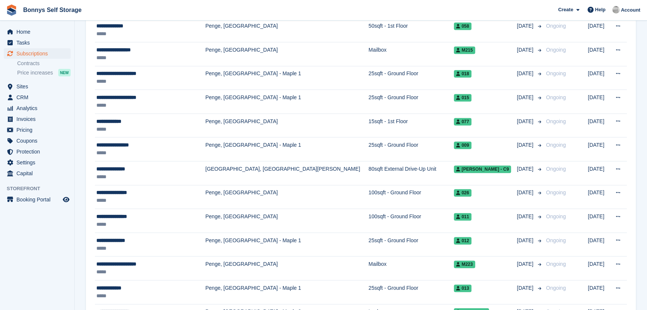
scroll to position [510, 0]
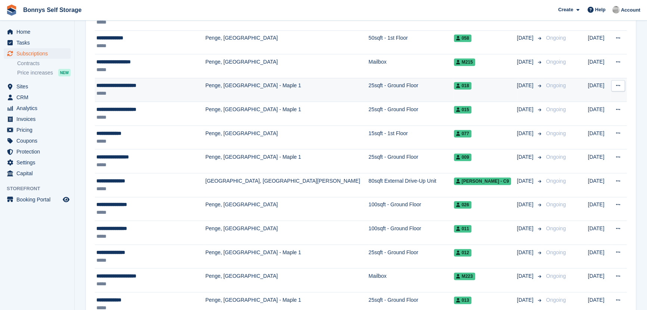
click at [121, 86] on div "**********" at bounding box center [148, 85] width 104 height 8
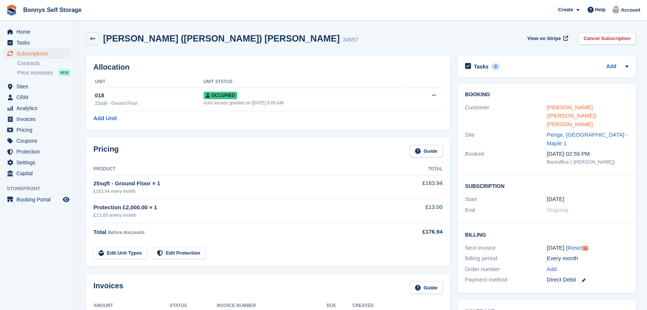
click at [578, 109] on link "[PERSON_NAME] ([PERSON_NAME]) [PERSON_NAME]" at bounding box center [572, 115] width 50 height 23
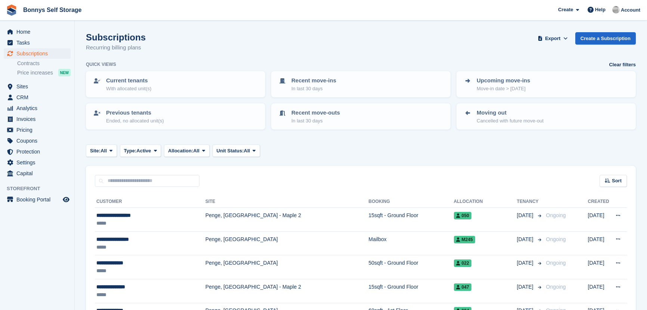
scroll to position [510, 0]
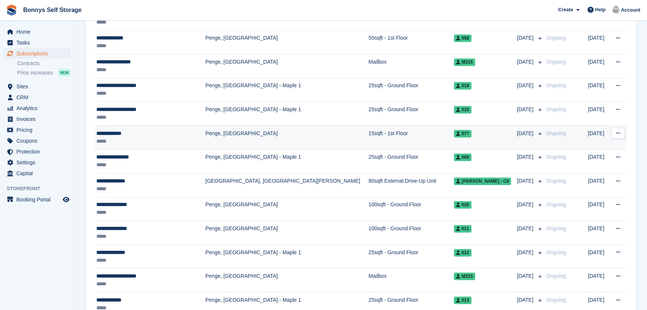
click at [109, 131] on div "**********" at bounding box center [148, 133] width 104 height 8
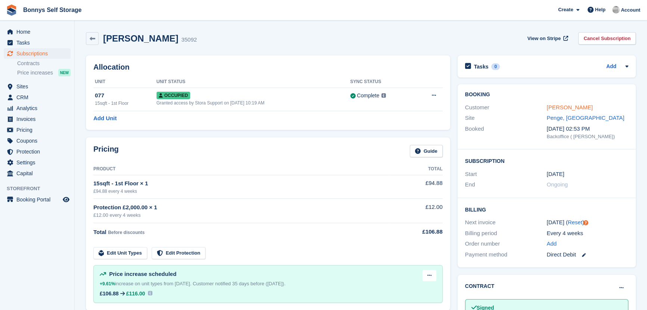
click at [570, 108] on link "Mr Mark Wadie" at bounding box center [570, 107] width 46 height 6
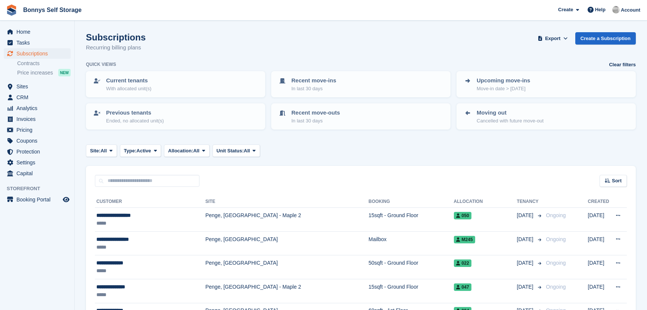
scroll to position [510, 0]
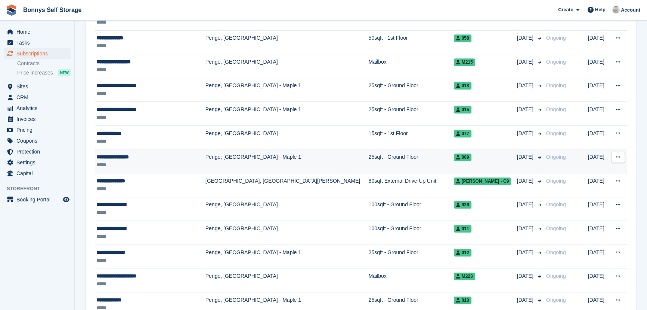
click at [128, 157] on div "**********" at bounding box center [148, 157] width 104 height 8
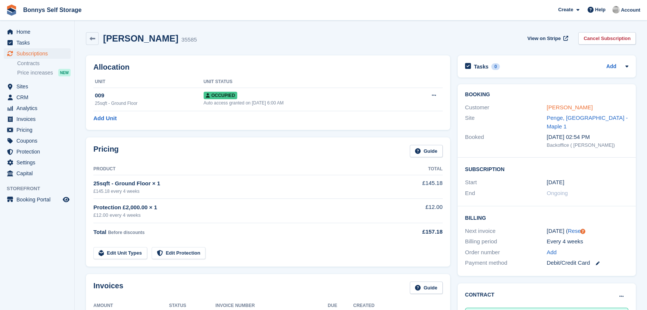
click at [571, 108] on link "[PERSON_NAME]" at bounding box center [570, 107] width 46 height 6
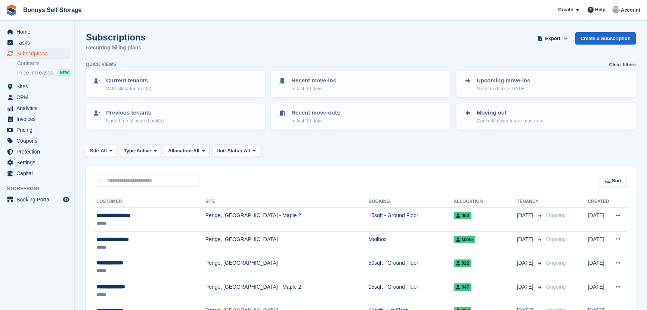
scroll to position [510, 0]
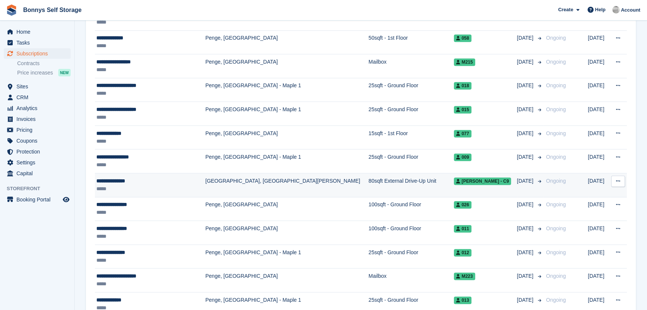
click at [116, 180] on div "**********" at bounding box center [148, 181] width 104 height 8
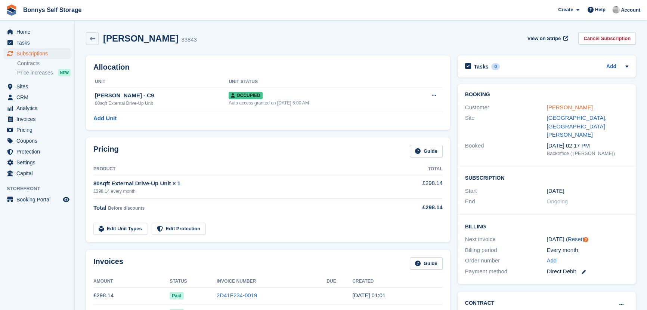
click at [572, 105] on link "[PERSON_NAME]" at bounding box center [570, 107] width 46 height 6
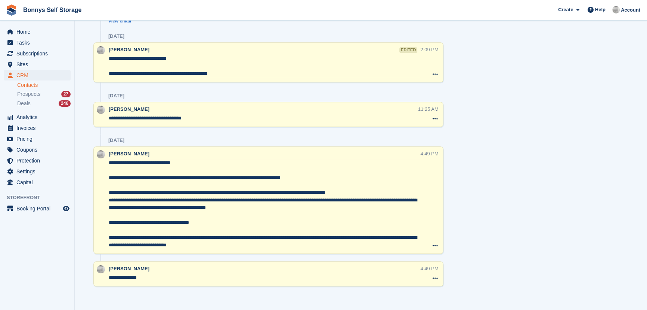
scroll to position [793, 0]
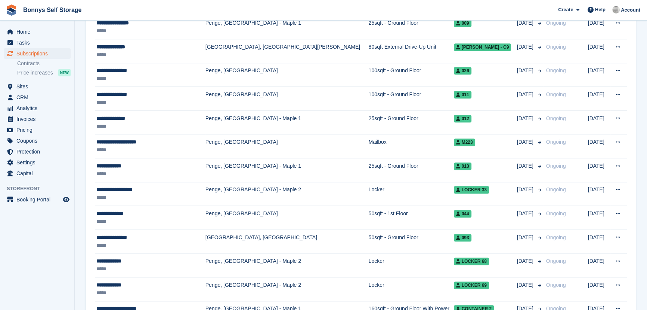
scroll to position [646, 0]
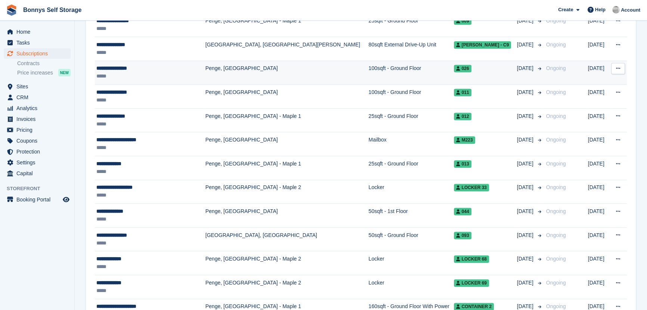
click at [113, 64] on div "**********" at bounding box center [148, 68] width 104 height 8
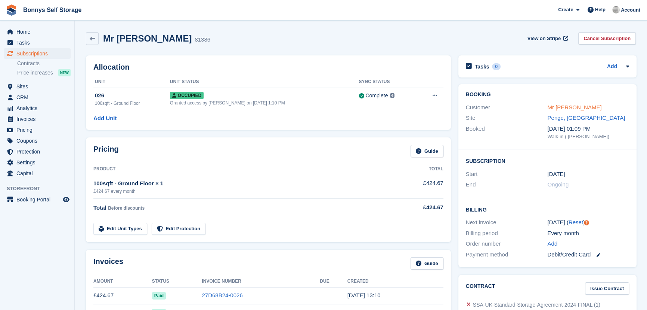
click at [567, 106] on link "Mr [PERSON_NAME]" at bounding box center [575, 107] width 54 height 6
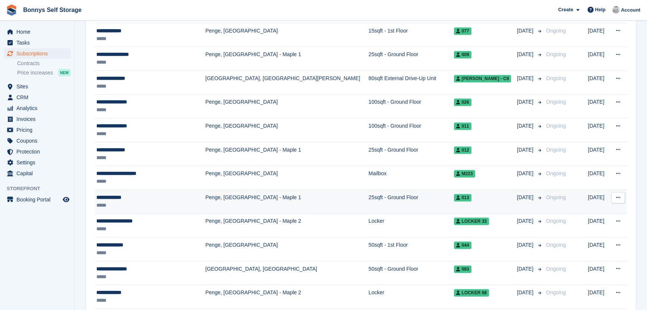
scroll to position [612, 0]
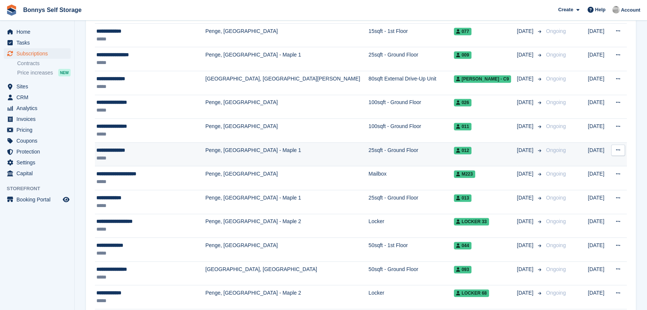
click at [113, 148] on div "**********" at bounding box center [148, 150] width 104 height 8
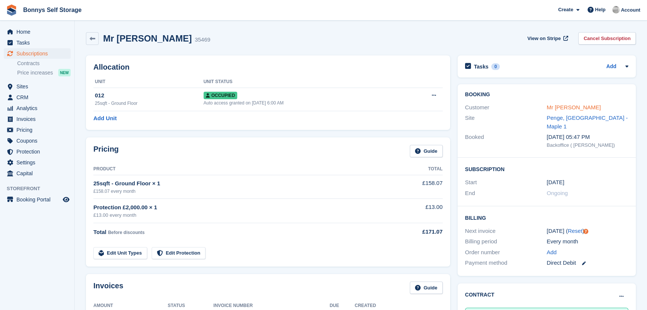
click at [557, 105] on link "Mr Michael Pugh" at bounding box center [574, 107] width 54 height 6
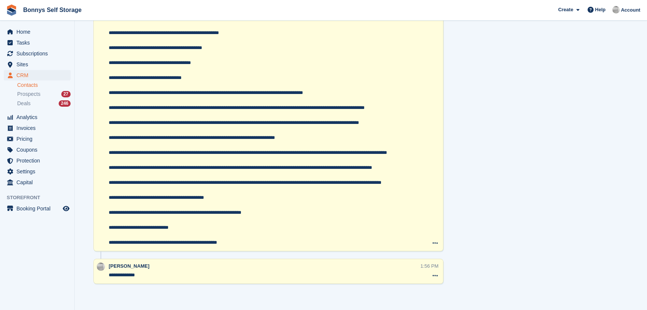
scroll to position [857, 0]
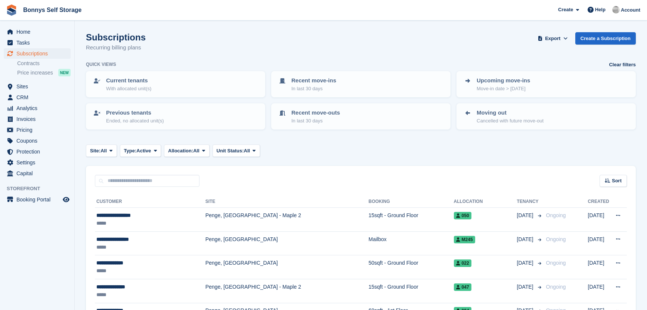
scroll to position [612, 0]
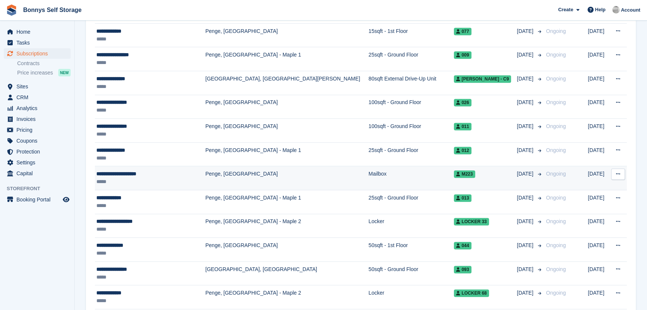
click at [115, 171] on div "**********" at bounding box center [148, 174] width 104 height 8
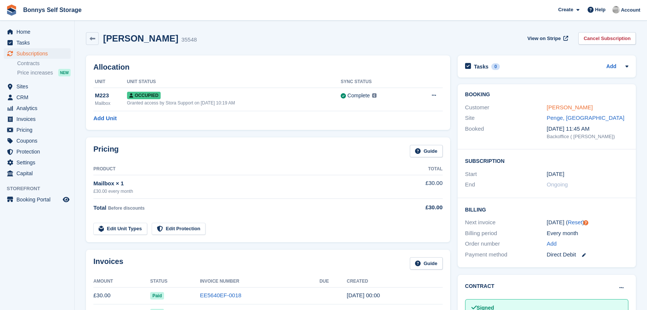
click at [579, 106] on link "Mr Nicolaie Manolache" at bounding box center [570, 107] width 46 height 6
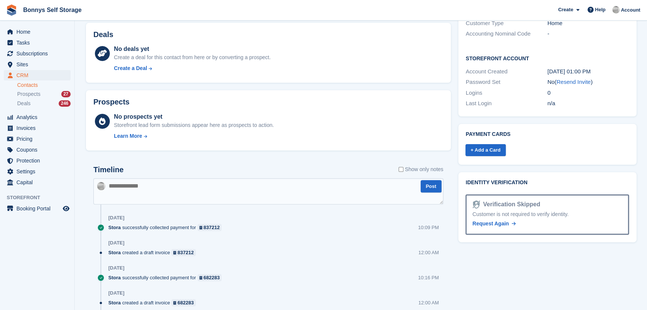
scroll to position [459, 0]
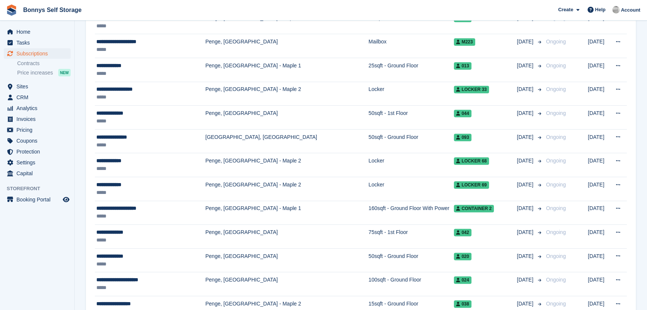
scroll to position [748, 0]
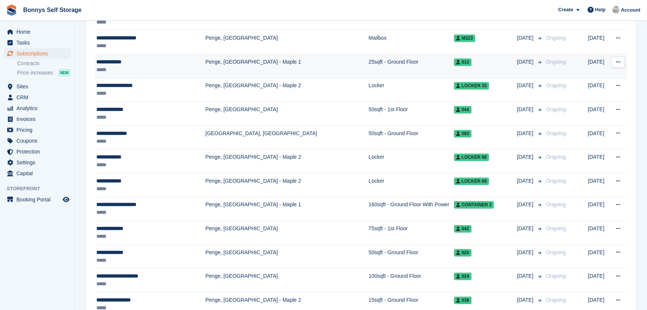
click at [118, 61] on div "**********" at bounding box center [148, 62] width 104 height 8
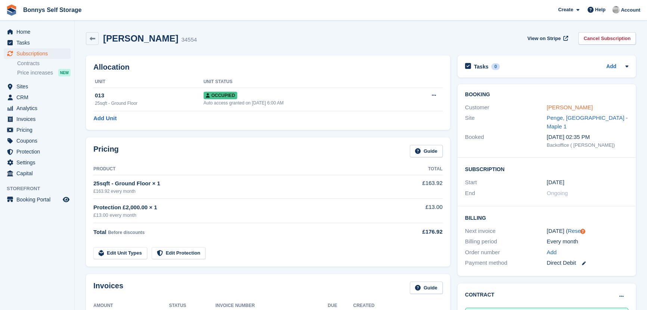
click at [572, 105] on link "Mr Omar Karmi" at bounding box center [570, 107] width 46 height 6
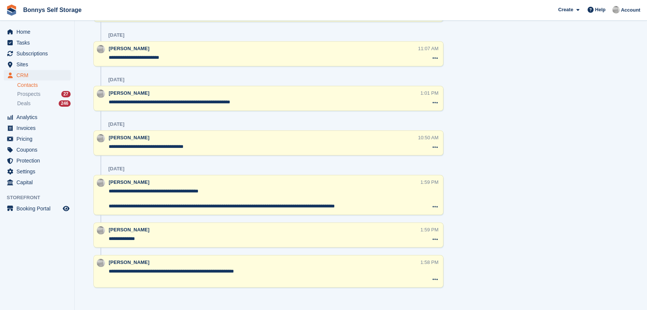
scroll to position [688, 0]
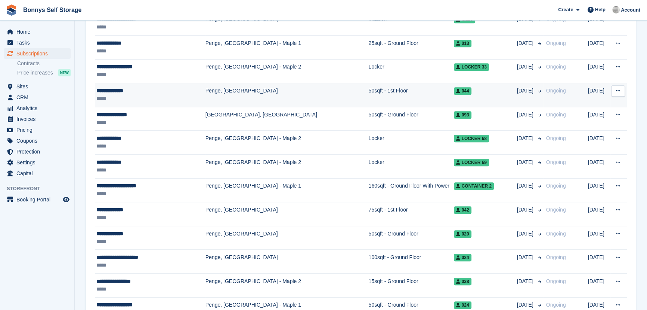
scroll to position [782, 0]
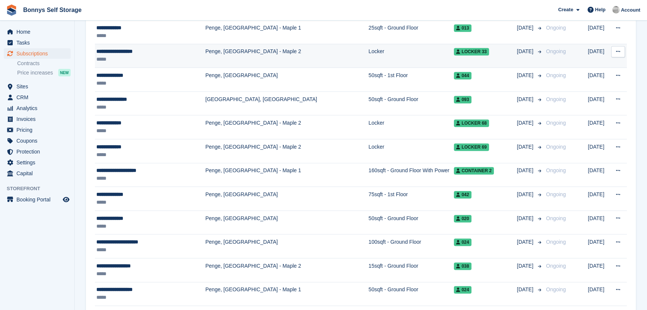
click at [123, 51] on div "**********" at bounding box center [148, 51] width 104 height 8
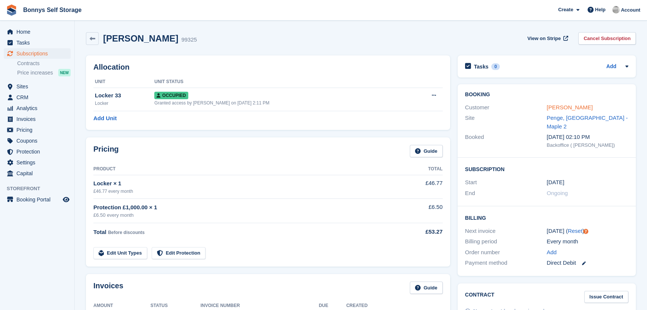
click at [571, 105] on link "[PERSON_NAME]" at bounding box center [570, 107] width 46 height 6
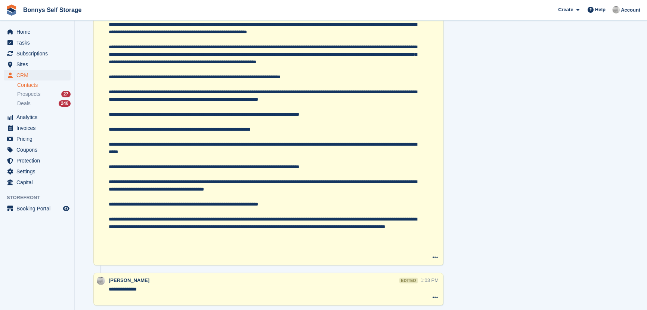
scroll to position [2795, 0]
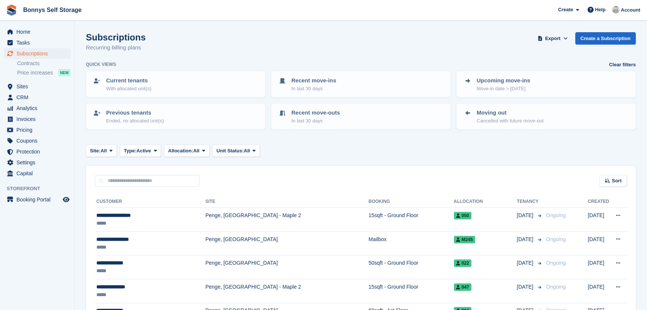
scroll to position [782, 0]
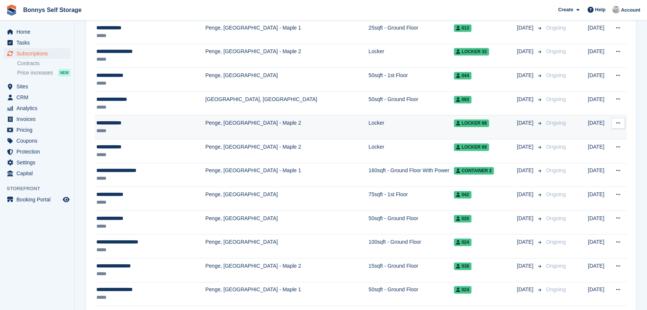
click at [114, 123] on div "**********" at bounding box center [148, 123] width 104 height 8
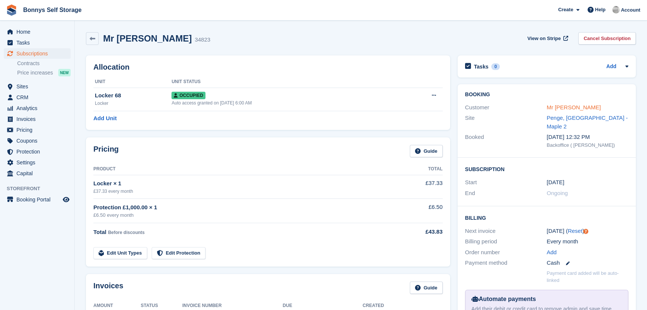
click at [554, 108] on link "Mr Seevar Ali" at bounding box center [574, 107] width 54 height 6
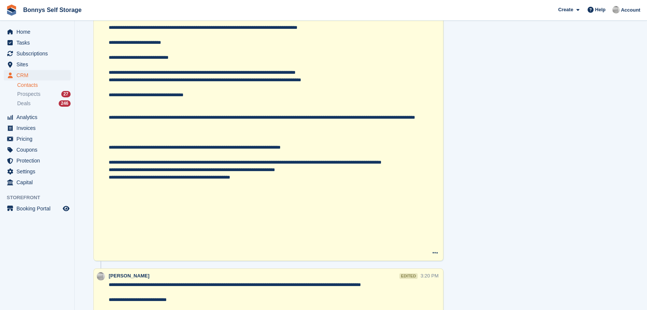
scroll to position [3192, 0]
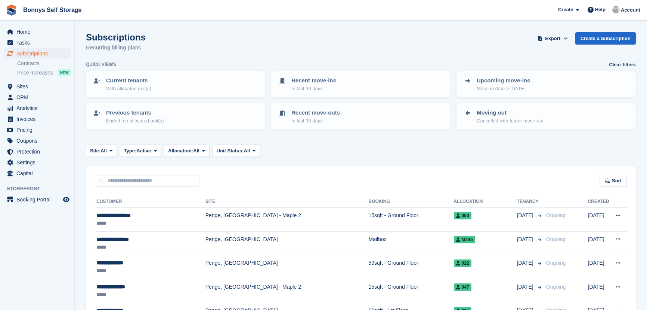
scroll to position [782, 0]
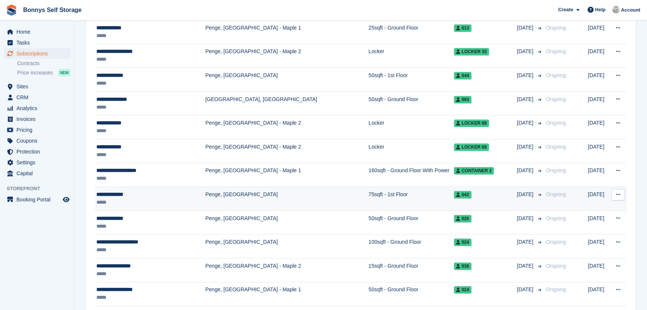
click at [117, 195] on div "**********" at bounding box center [148, 194] width 104 height 8
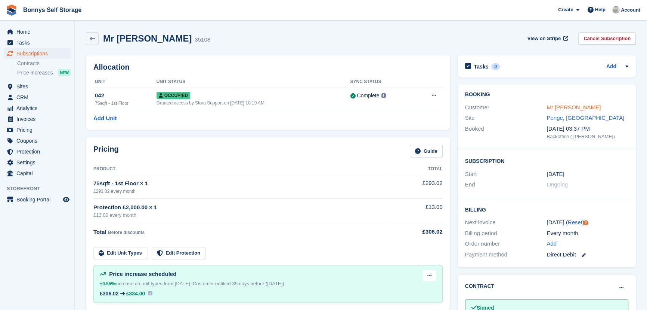
click at [573, 107] on link "Mr Shane Green" at bounding box center [574, 107] width 54 height 6
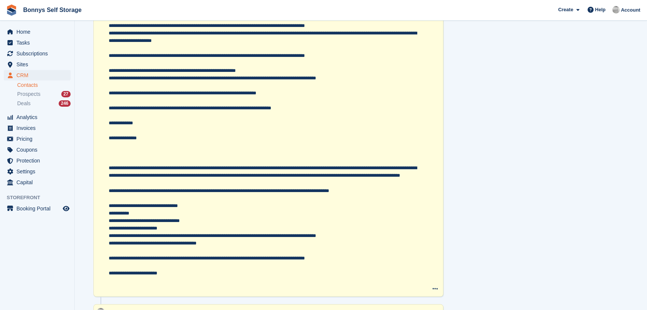
scroll to position [1695, 0]
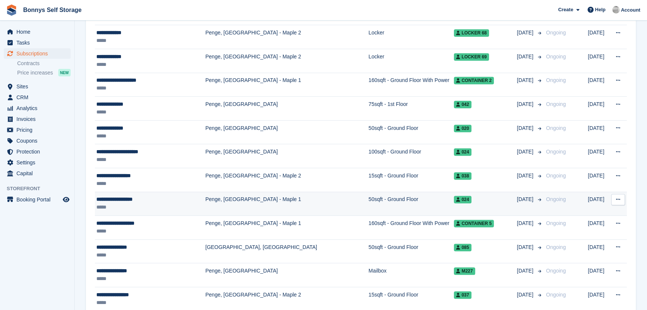
scroll to position [884, 0]
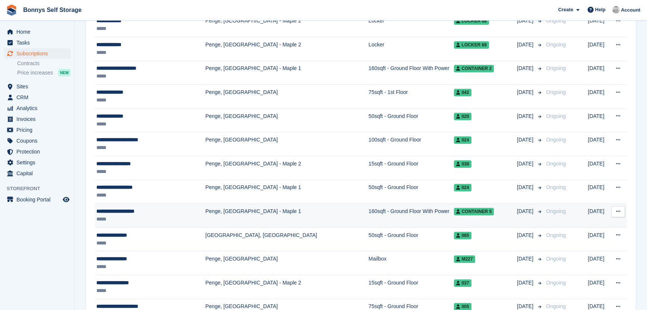
click at [112, 211] on div "**********" at bounding box center [148, 211] width 104 height 8
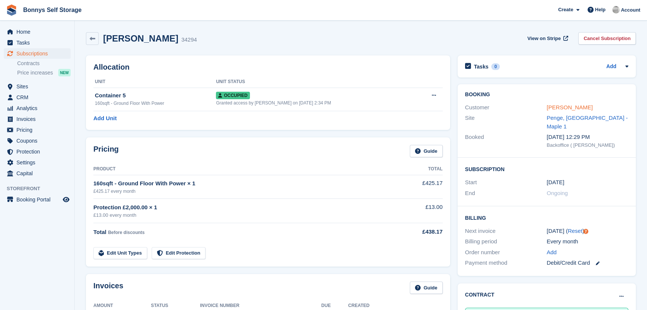
click at [554, 110] on link "[PERSON_NAME]" at bounding box center [570, 107] width 46 height 6
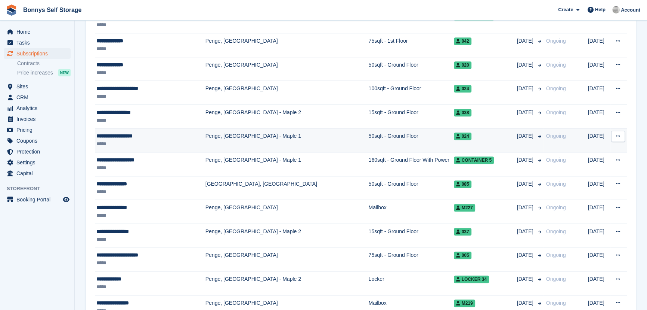
scroll to position [952, 0]
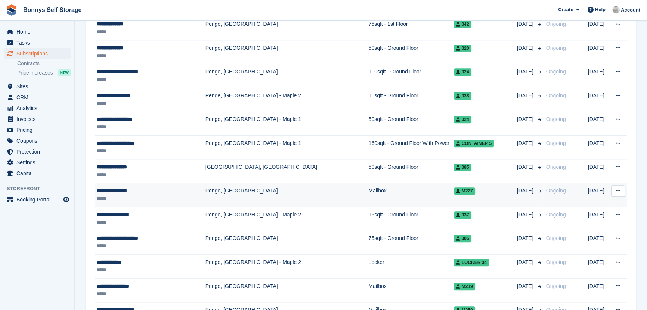
click at [116, 187] on div "**********" at bounding box center [148, 191] width 104 height 8
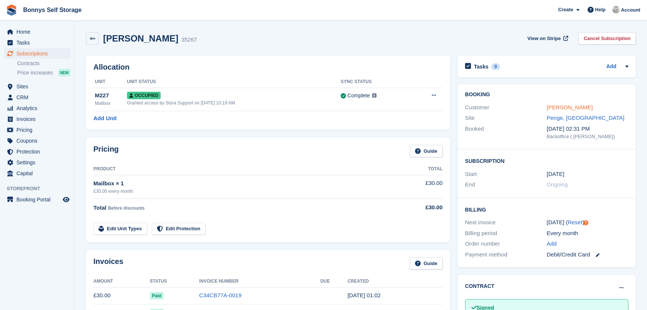
click at [565, 109] on link "Mr Tony Crawford" at bounding box center [570, 107] width 46 height 6
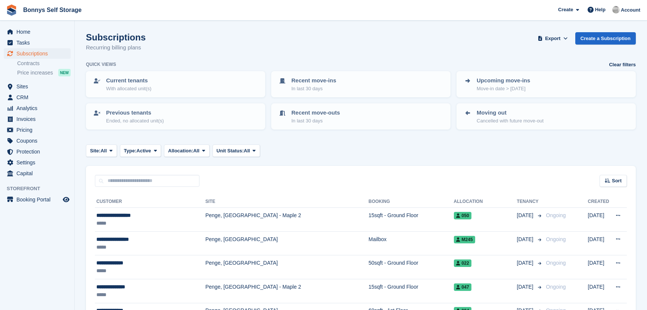
scroll to position [952, 0]
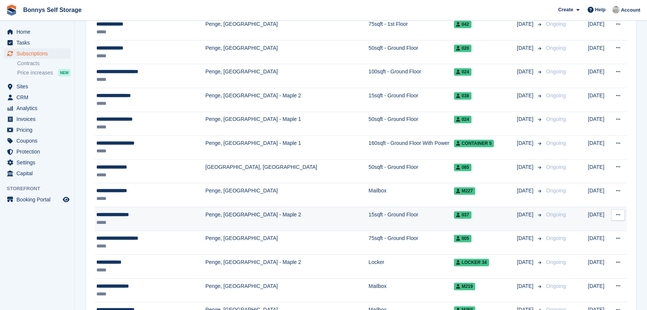
click at [130, 215] on div "**********" at bounding box center [148, 214] width 104 height 8
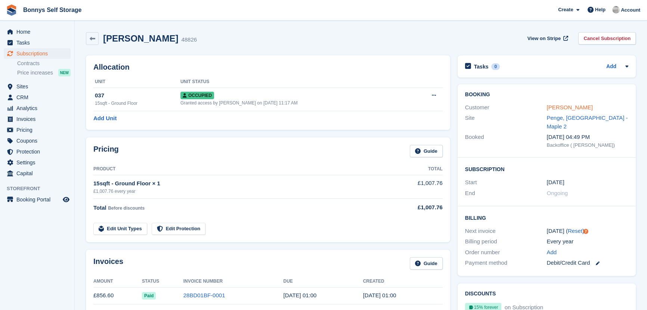
click at [571, 107] on link "[PERSON_NAME]" at bounding box center [570, 107] width 46 height 6
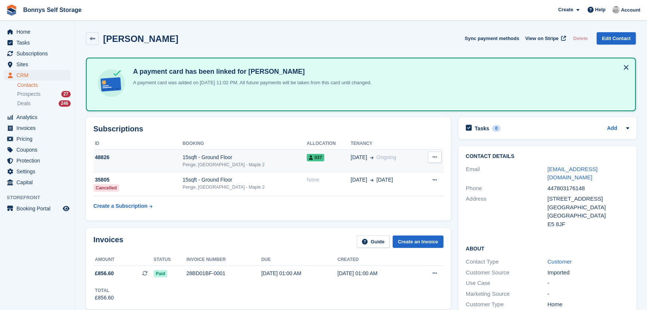
click at [209, 161] on div "Penge, [GEOGRAPHIC_DATA] - Maple 2" at bounding box center [245, 164] width 124 height 7
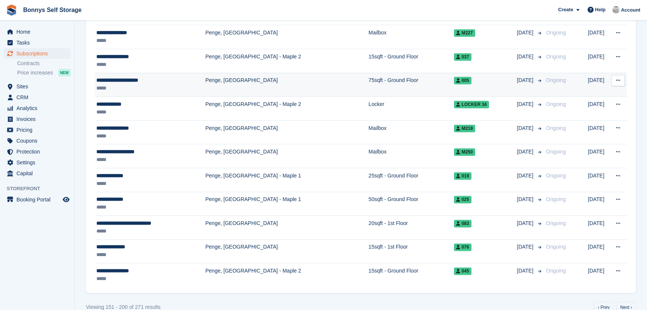
scroll to position [1121, 0]
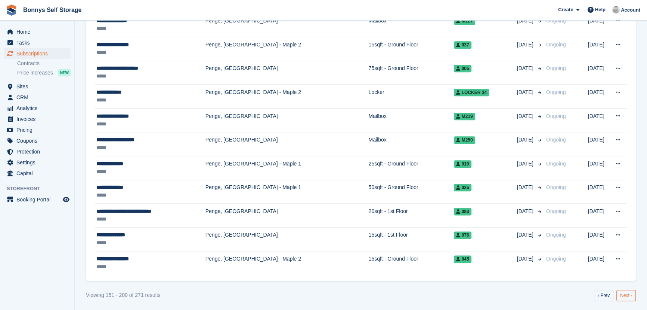
click at [625, 292] on link "Next ›" at bounding box center [626, 294] width 19 height 11
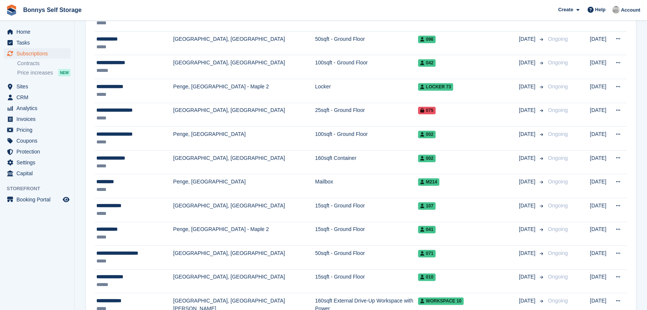
scroll to position [1121, 0]
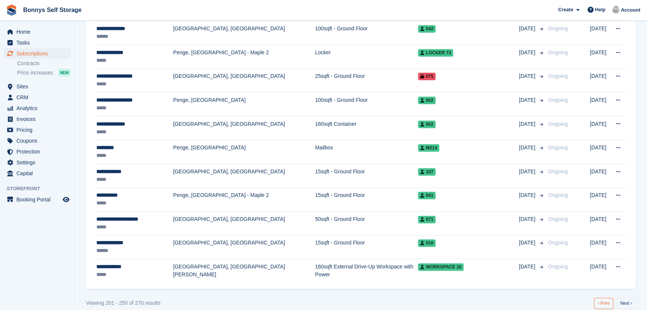
click at [607, 297] on link "‹ Prev" at bounding box center [603, 302] width 19 height 11
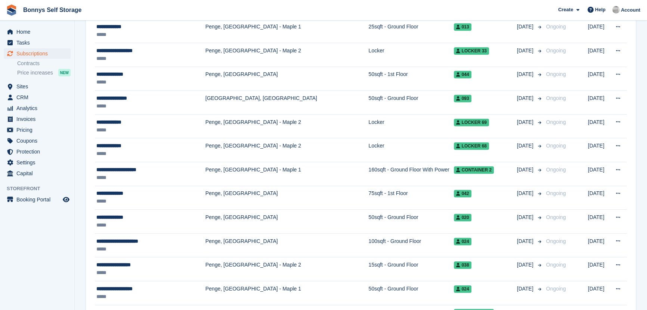
scroll to position [748, 0]
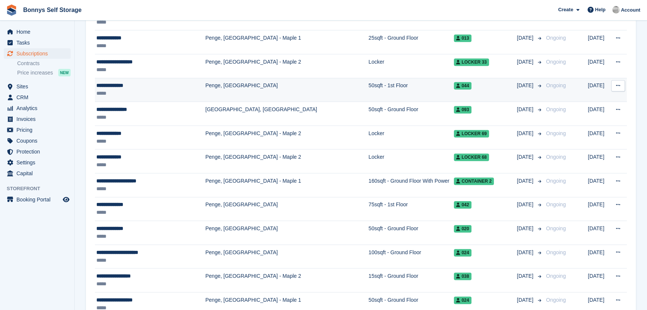
click at [115, 84] on div "**********" at bounding box center [148, 85] width 104 height 8
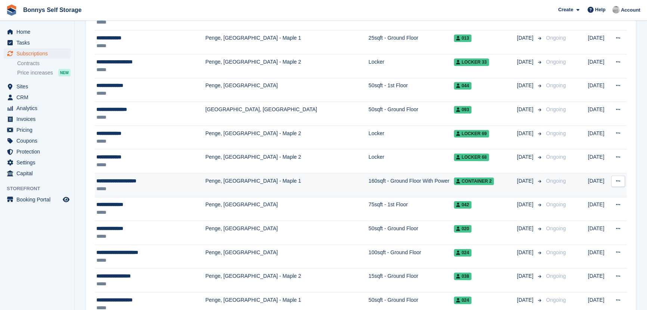
click at [122, 179] on div "**********" at bounding box center [148, 181] width 104 height 8
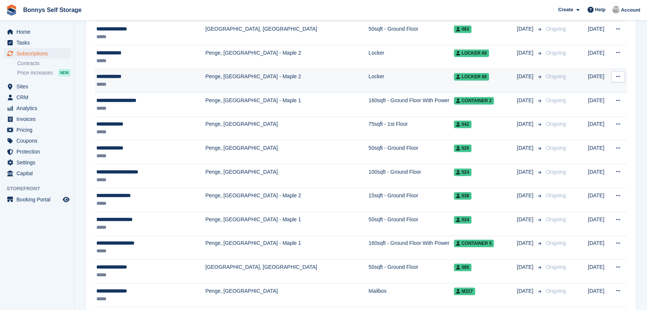
scroll to position [884, 0]
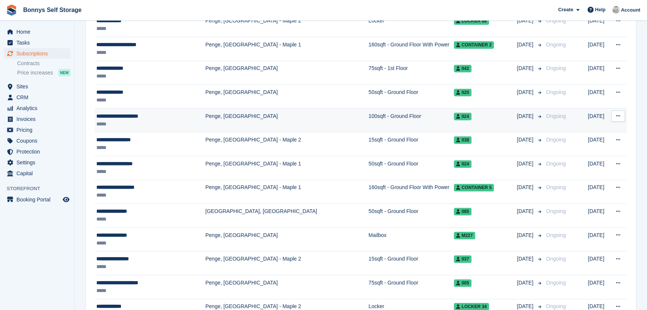
click at [132, 114] on div "**********" at bounding box center [148, 116] width 104 height 8
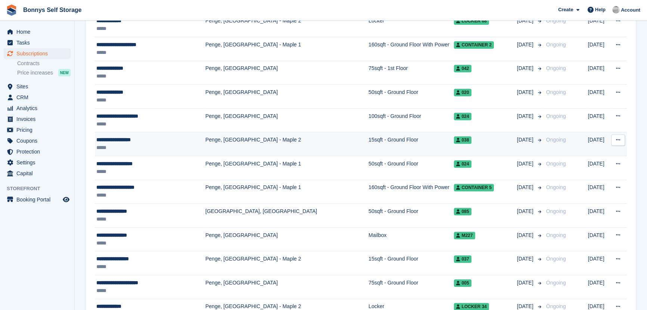
click at [107, 139] on div "**********" at bounding box center [148, 140] width 104 height 8
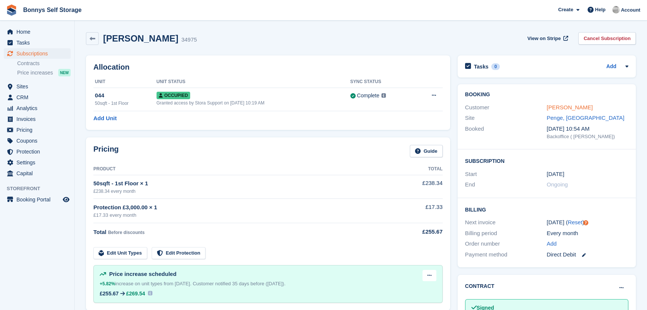
click at [578, 107] on link "Mrs Carol King" at bounding box center [570, 107] width 46 height 6
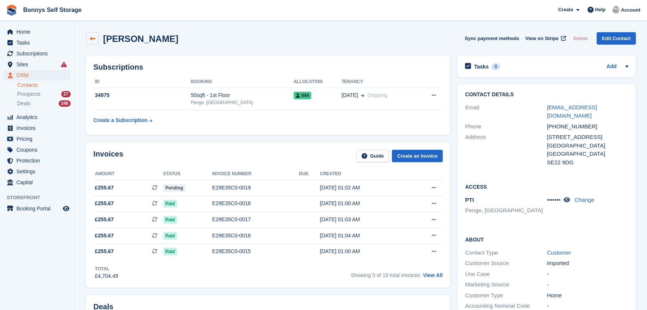
click at [90, 37] on icon at bounding box center [93, 39] width 6 height 6
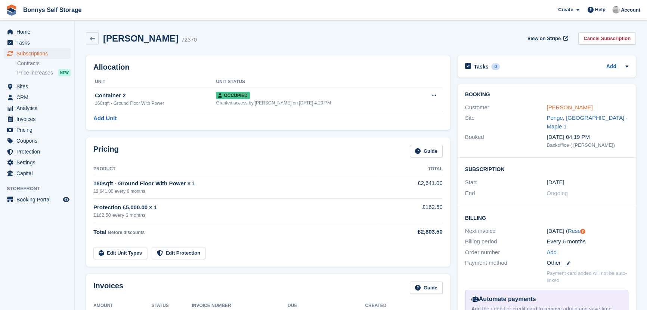
click at [565, 106] on link "[PERSON_NAME]" at bounding box center [570, 107] width 46 height 6
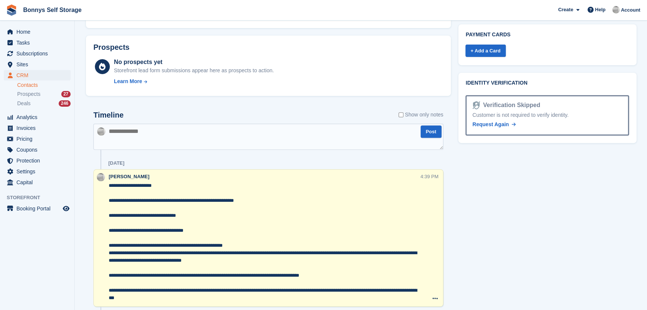
scroll to position [441, 0]
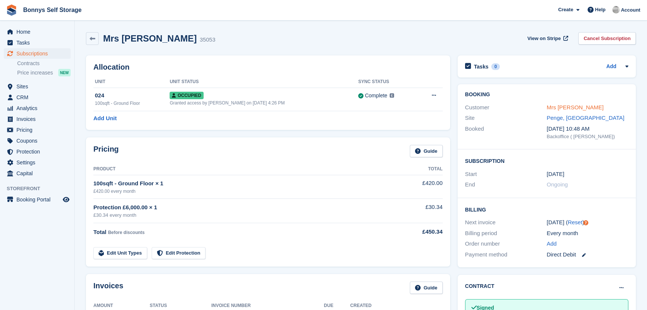
click at [601, 107] on link "Mrs Penelope Beschizza" at bounding box center [575, 107] width 57 height 6
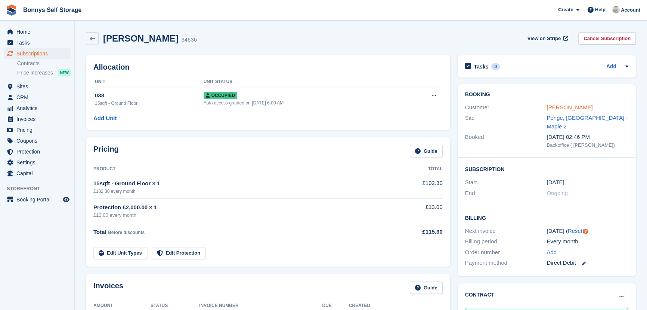
click at [579, 107] on link "Mrs Sally Figueroa" at bounding box center [570, 107] width 46 height 6
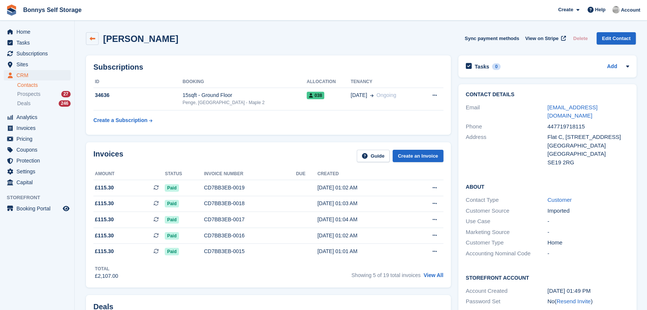
click at [93, 39] on icon at bounding box center [93, 39] width 6 height 6
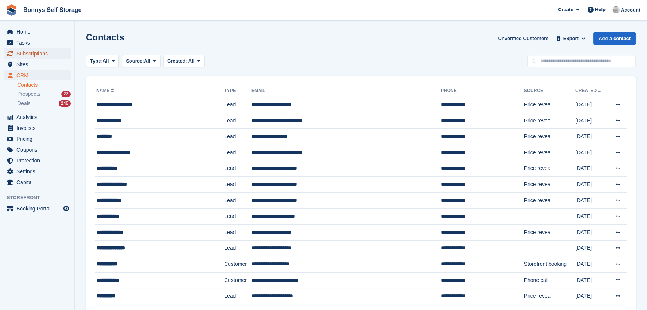
click at [37, 56] on span "Subscriptions" at bounding box center [38, 53] width 45 height 10
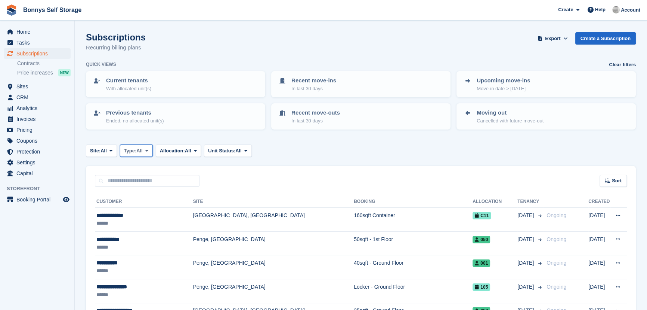
click at [147, 148] on span at bounding box center [147, 150] width 6 height 6
click at [140, 208] on link "Active" at bounding box center [155, 208] width 65 height 13
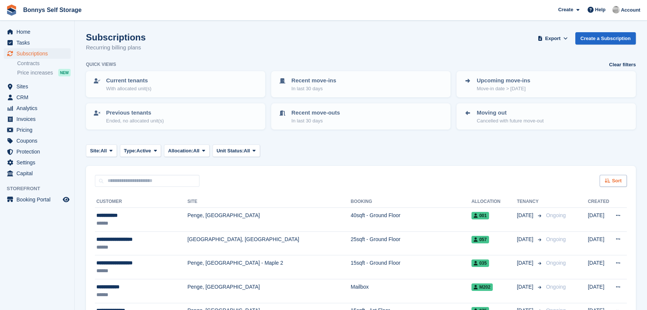
click at [616, 178] on span "Sort" at bounding box center [617, 180] width 10 height 7
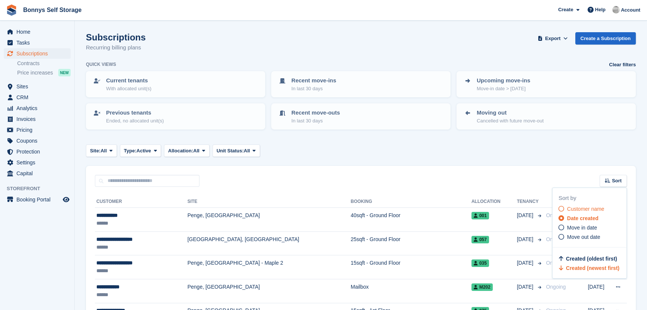
click at [587, 210] on span "Customer name" at bounding box center [585, 209] width 37 height 6
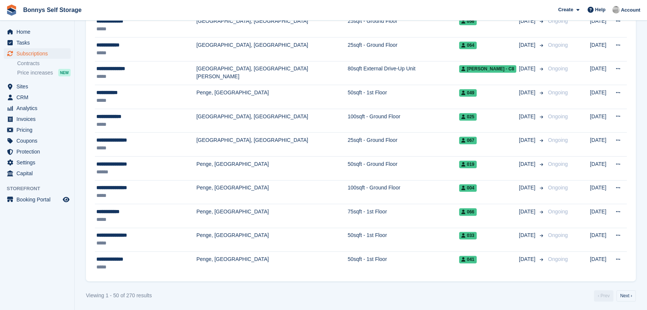
scroll to position [1121, 0]
click at [622, 295] on link "Next ›" at bounding box center [626, 294] width 19 height 11
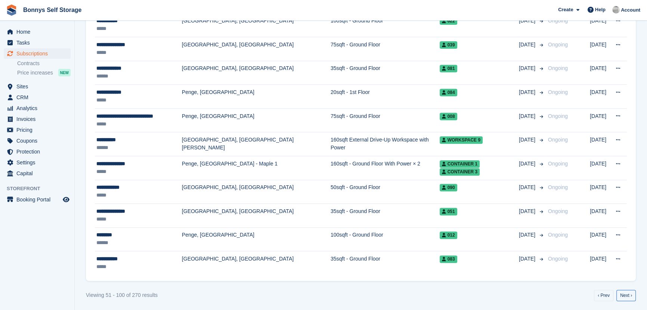
click at [624, 295] on link "Next ›" at bounding box center [626, 294] width 19 height 11
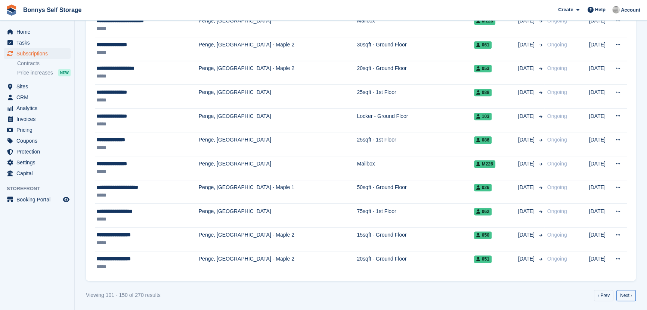
click at [624, 295] on link "Next ›" at bounding box center [626, 294] width 19 height 11
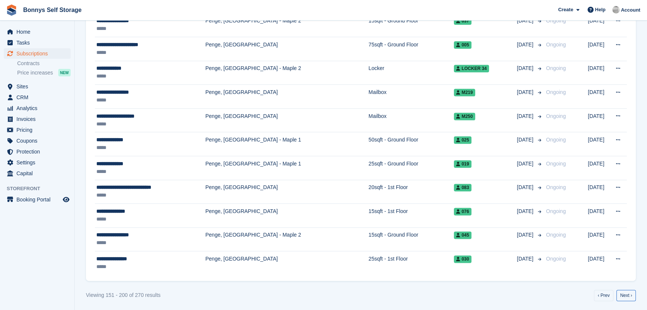
click at [624, 295] on link "Next ›" at bounding box center [626, 294] width 19 height 11
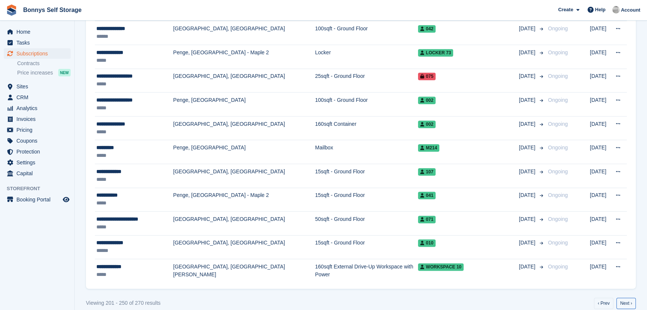
click at [624, 297] on link "Next ›" at bounding box center [626, 302] width 19 height 11
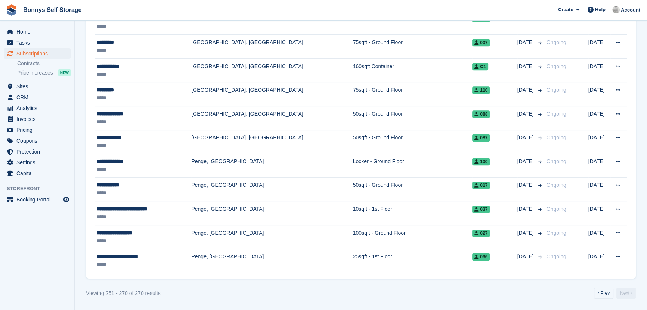
scroll to position [409, 0]
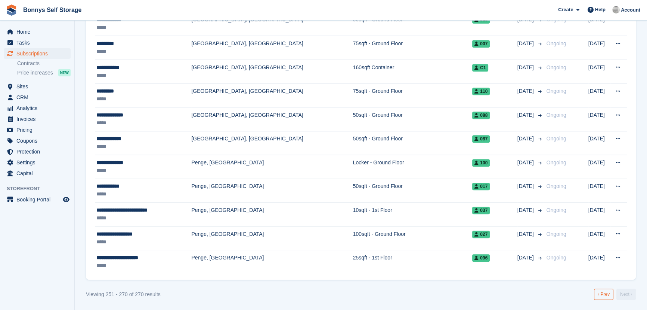
click at [603, 293] on link "‹ Prev" at bounding box center [603, 293] width 19 height 11
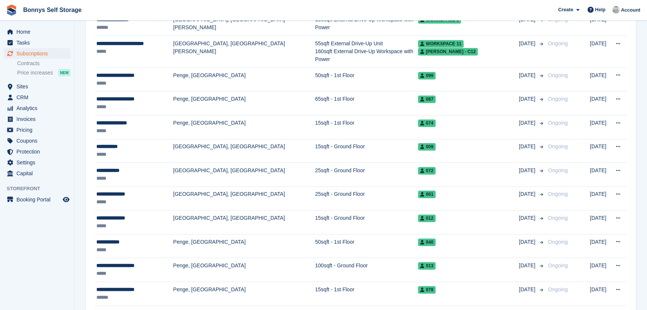
click at [603, 293] on td "26 Aug" at bounding box center [600, 293] width 21 height 24
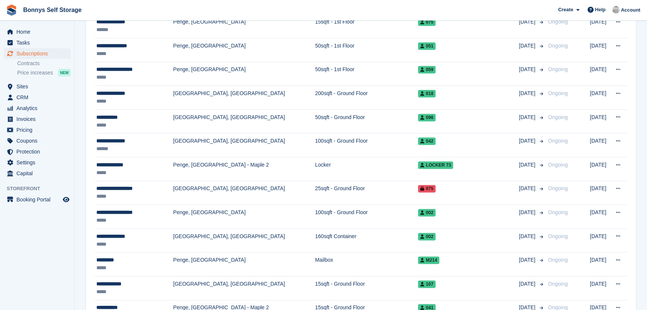
scroll to position [1121, 0]
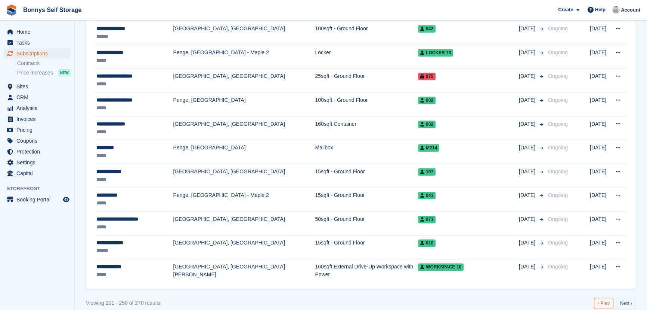
click at [601, 297] on link "‹ Prev" at bounding box center [603, 302] width 19 height 11
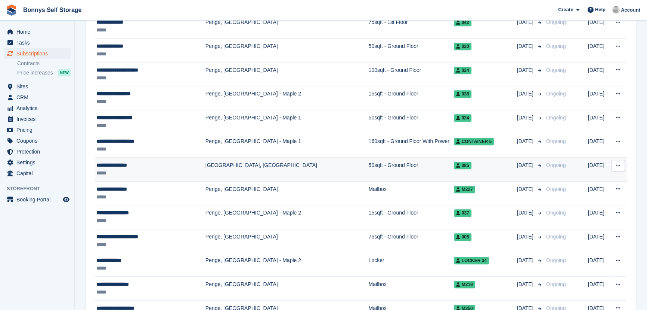
scroll to position [918, 0]
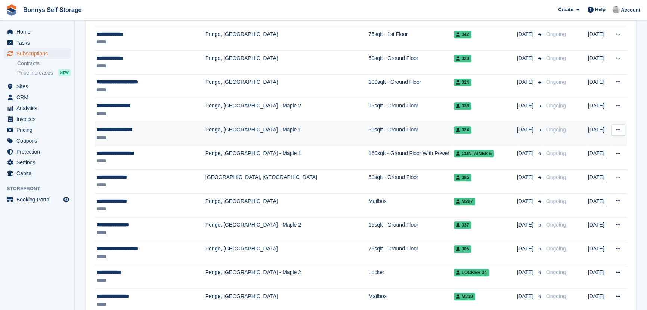
click at [118, 126] on div "**********" at bounding box center [148, 130] width 104 height 8
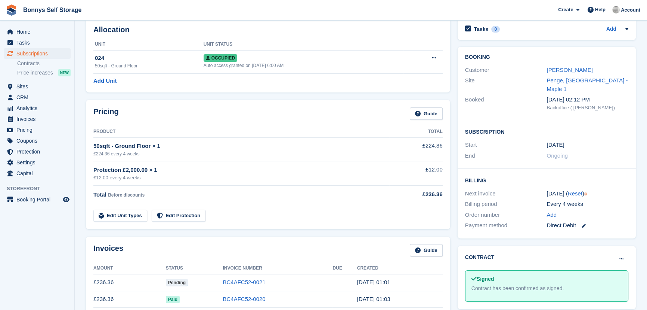
scroll to position [34, 0]
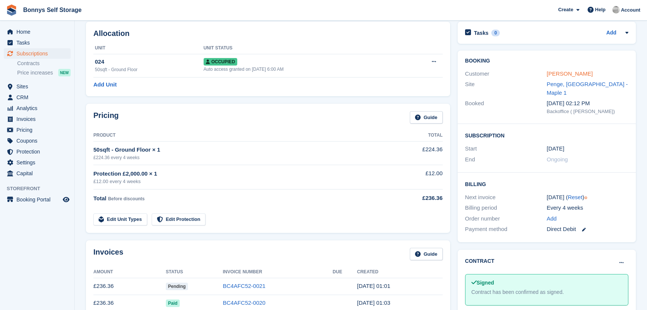
click at [579, 75] on link "Mrs Sandria Plummer" at bounding box center [570, 73] width 46 height 6
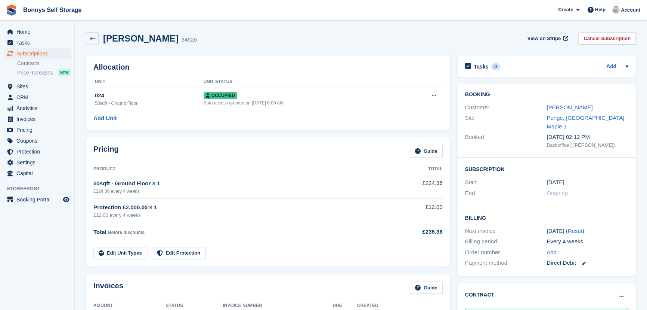
scroll to position [34, 0]
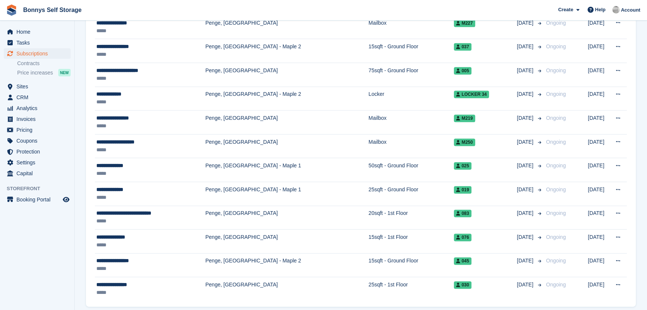
scroll to position [1121, 0]
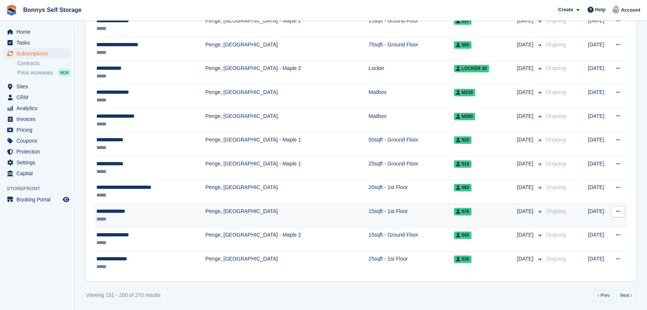
click at [121, 209] on div "**********" at bounding box center [148, 211] width 104 height 8
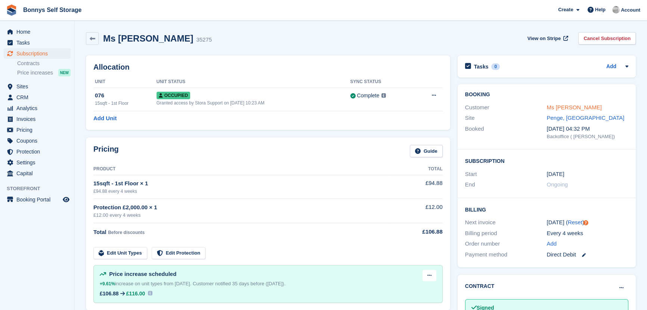
click at [563, 110] on link "Ms [PERSON_NAME]" at bounding box center [574, 107] width 55 height 6
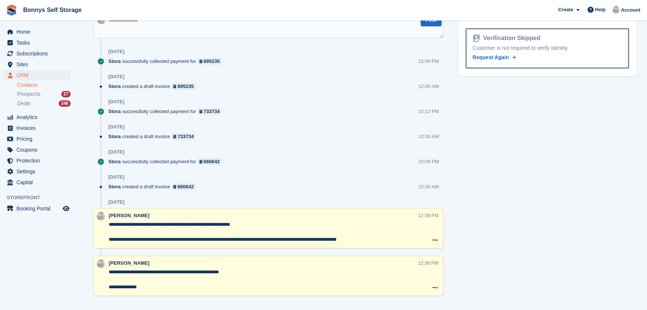
scroll to position [451, 0]
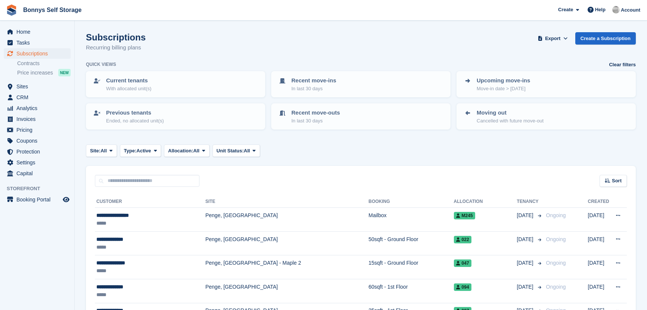
scroll to position [1121, 0]
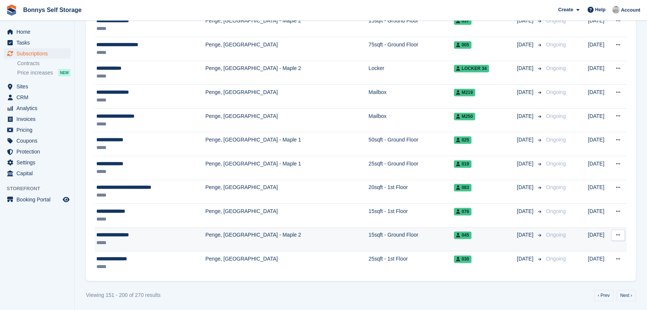
click at [123, 235] on div "**********" at bounding box center [148, 235] width 104 height 8
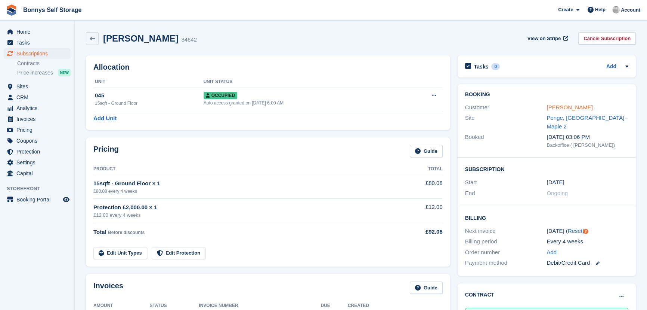
click at [560, 109] on link "Ms Katie Giovanni" at bounding box center [570, 107] width 46 height 6
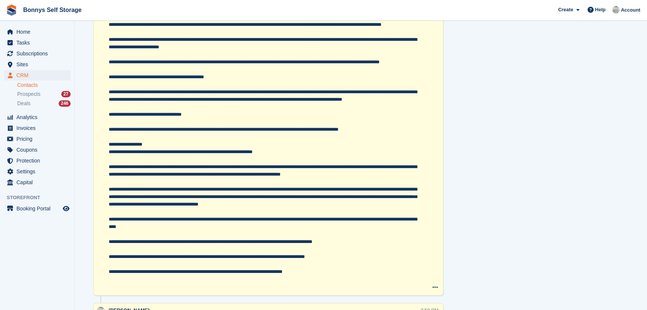
scroll to position [1106, 0]
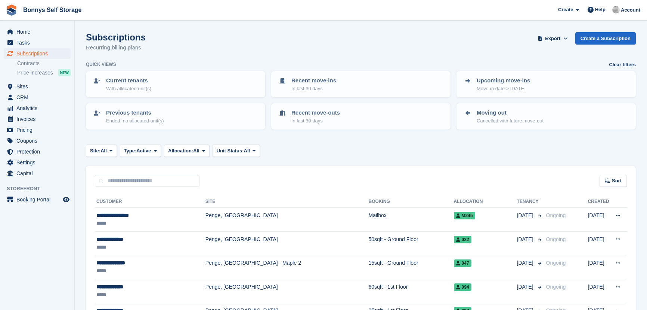
scroll to position [1121, 0]
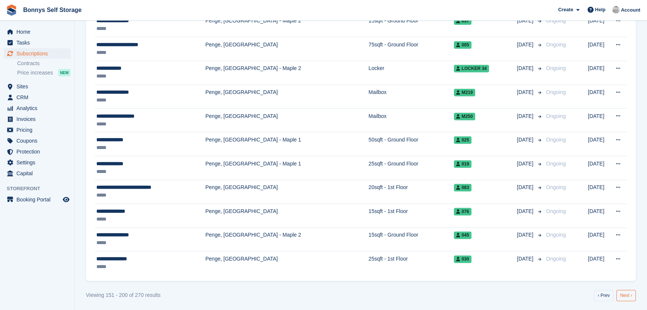
click at [625, 292] on link "Next ›" at bounding box center [626, 294] width 19 height 11
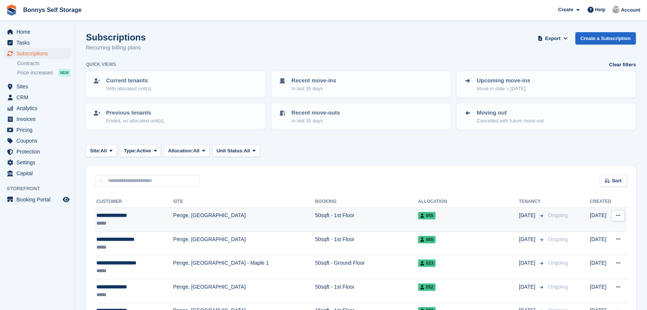
click at [122, 215] on div "**********" at bounding box center [134, 215] width 77 height 8
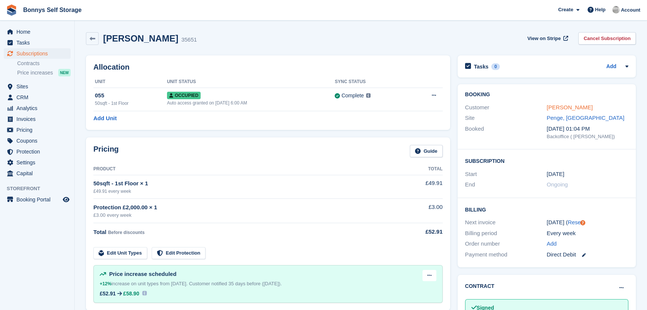
click at [593, 107] on link "[PERSON_NAME]" at bounding box center [570, 107] width 46 height 6
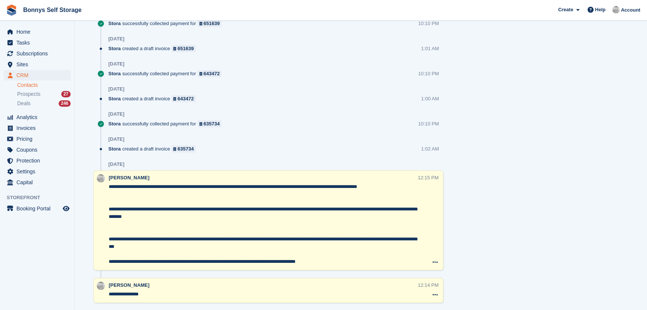
scroll to position [972, 0]
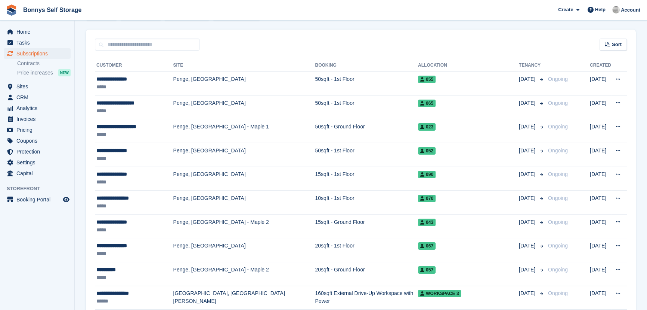
scroll to position [136, 0]
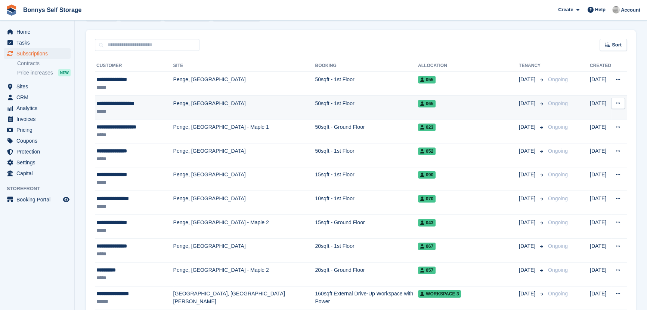
click at [116, 103] on div "**********" at bounding box center [134, 103] width 77 height 8
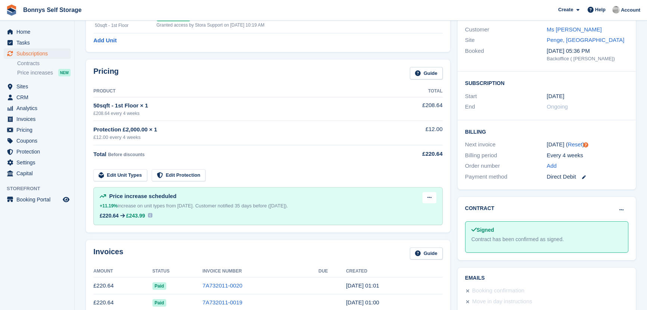
scroll to position [68, 0]
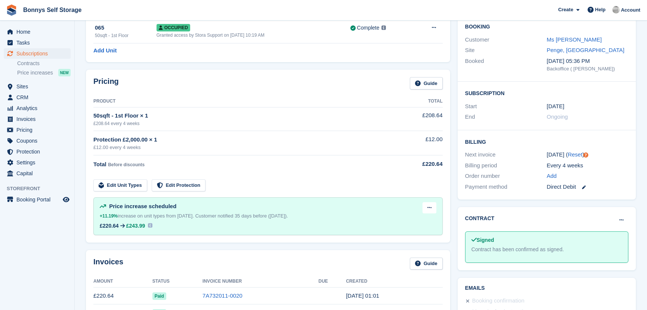
click at [576, 43] on div "Ms Michelle Phillips" at bounding box center [588, 40] width 82 height 9
click at [566, 39] on link "Ms Michelle Phillips" at bounding box center [574, 39] width 55 height 6
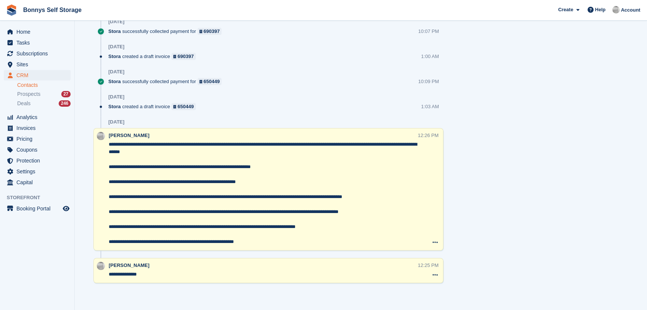
scroll to position [571, 0]
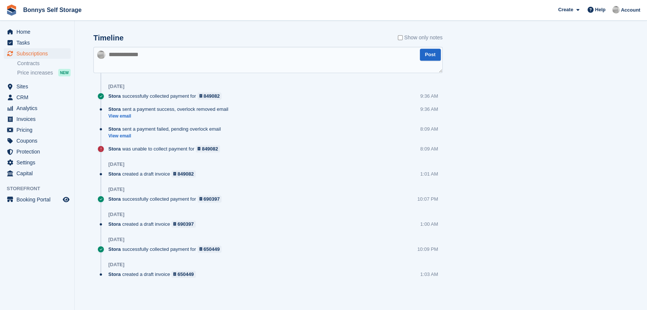
scroll to position [68, 0]
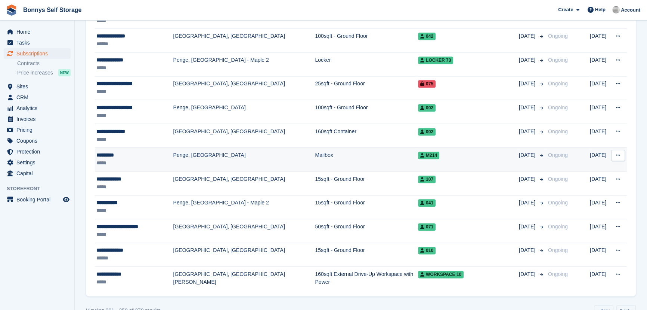
scroll to position [1121, 0]
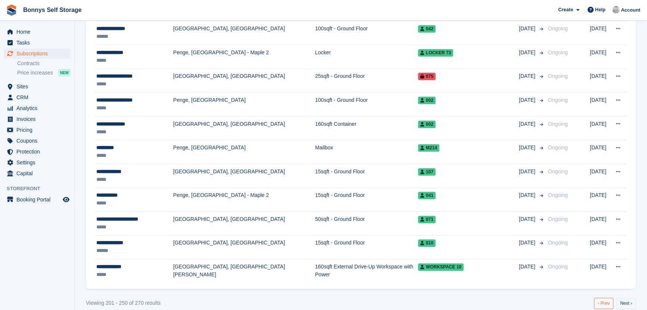
click at [602, 297] on link "‹ Prev" at bounding box center [603, 302] width 19 height 11
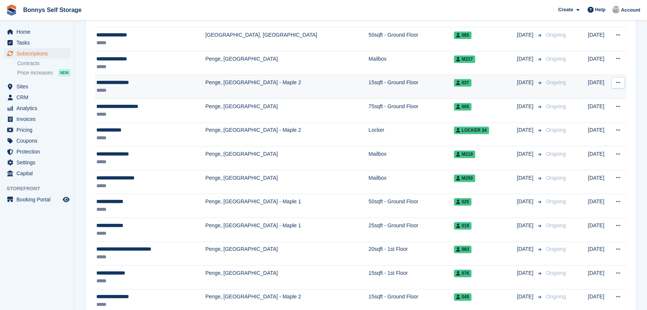
scroll to position [1054, 0]
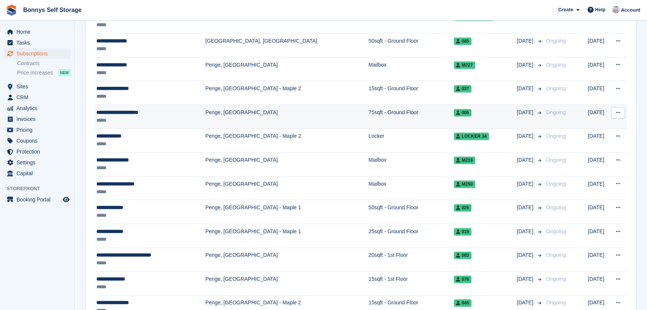
click at [132, 110] on div "**********" at bounding box center [148, 112] width 104 height 8
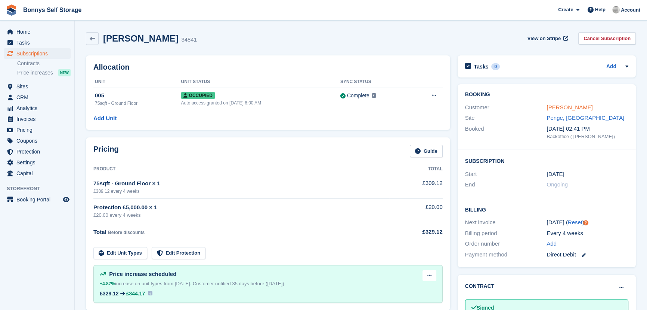
click at [562, 107] on link "Ms Ann Couper-Johnston" at bounding box center [570, 107] width 46 height 6
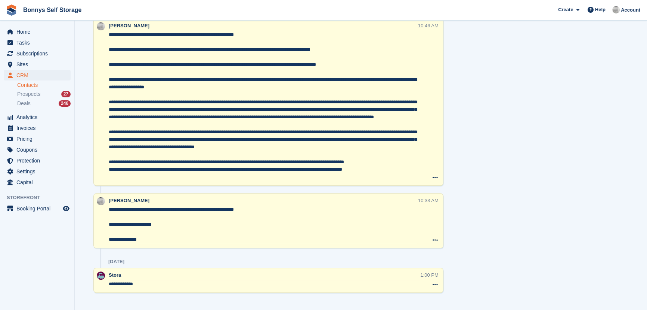
scroll to position [662, 0]
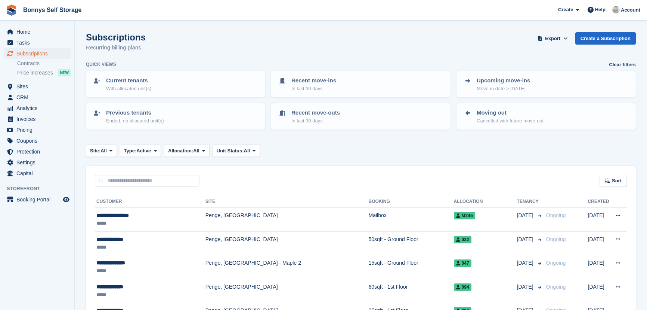
scroll to position [1054, 0]
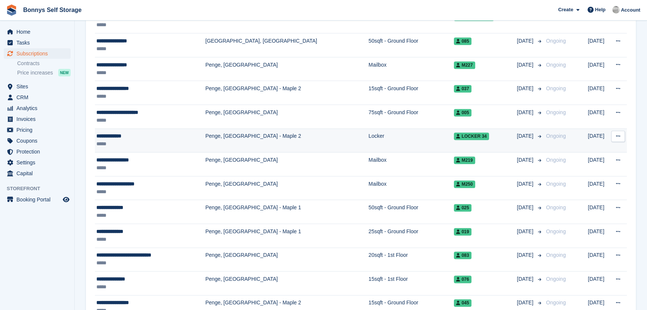
click at [106, 140] on div "*****" at bounding box center [148, 144] width 104 height 8
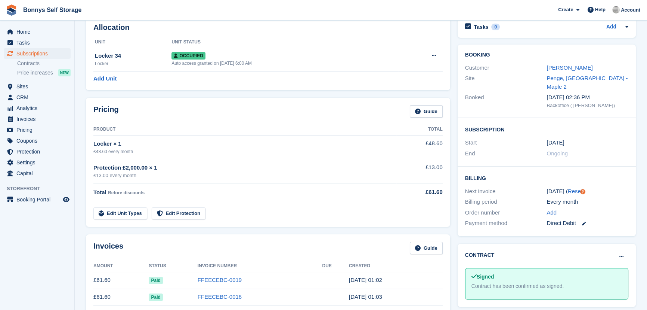
scroll to position [34, 0]
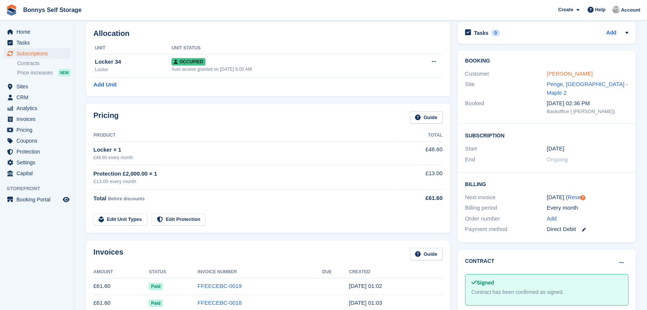
click at [576, 73] on link "Ms Beth Hulse" at bounding box center [570, 73] width 46 height 6
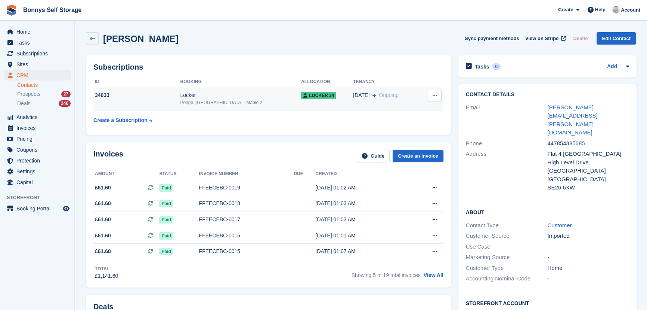
click at [224, 105] on div "Penge, [GEOGRAPHIC_DATA] - Maple 2" at bounding box center [240, 102] width 121 height 7
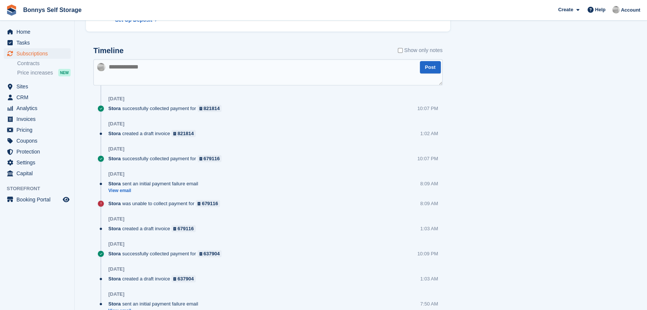
scroll to position [363, 0]
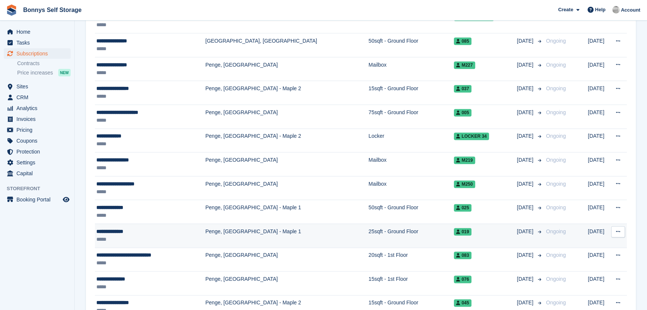
scroll to position [1121, 0]
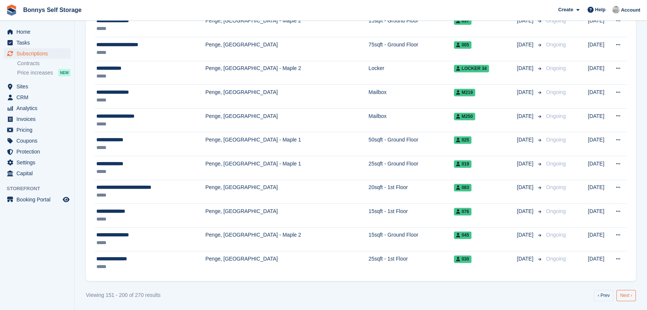
click at [627, 293] on link "Next ›" at bounding box center [626, 294] width 19 height 11
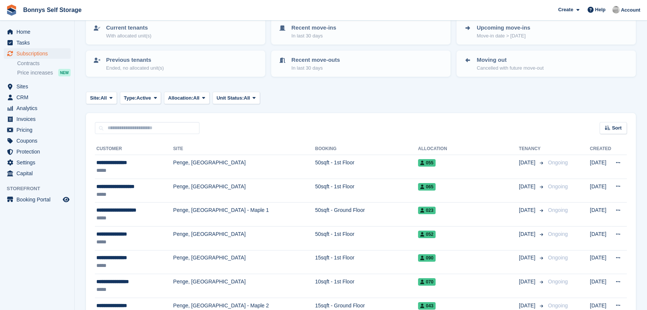
scroll to position [34, 0]
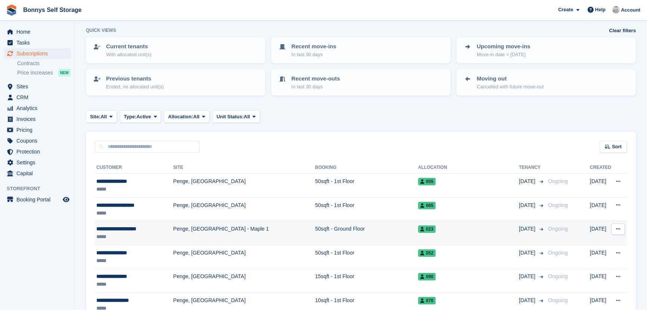
click at [125, 228] on div "**********" at bounding box center [134, 229] width 77 height 8
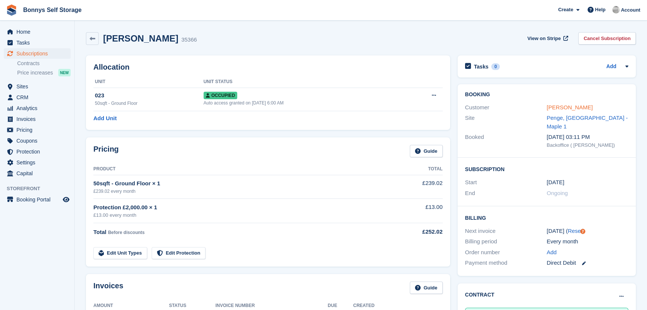
click at [571, 109] on link "[PERSON_NAME]" at bounding box center [570, 107] width 46 height 6
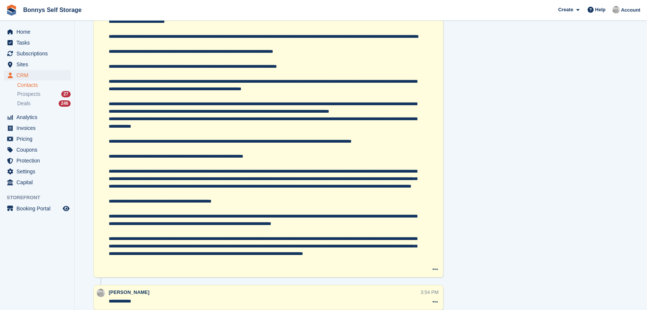
scroll to position [771, 0]
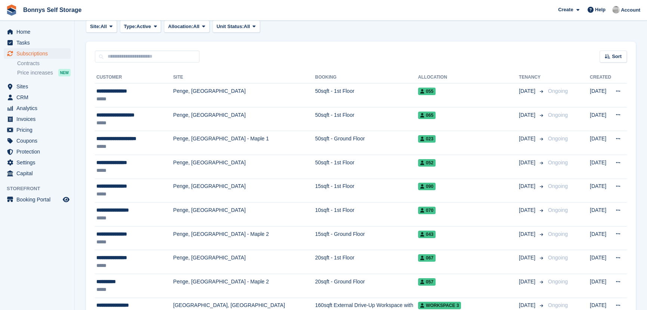
scroll to position [136, 0]
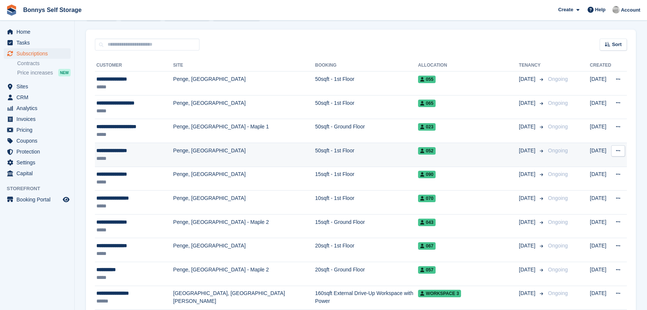
click at [120, 150] on div "**********" at bounding box center [134, 151] width 77 height 8
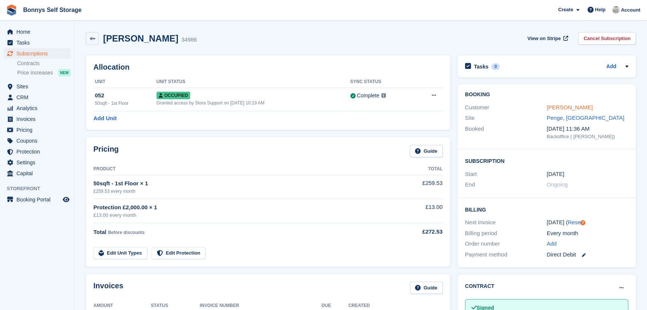
click at [581, 105] on link "[PERSON_NAME]" at bounding box center [570, 107] width 46 height 6
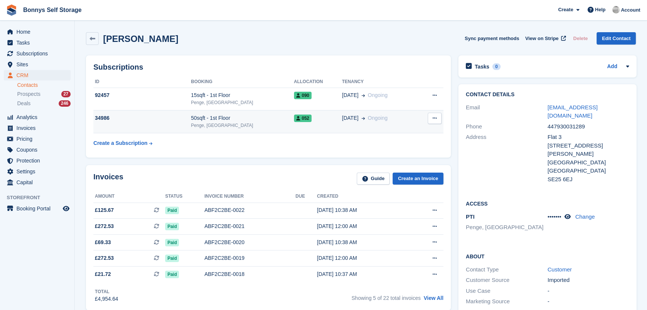
click at [204, 122] on div "Penge, [GEOGRAPHIC_DATA]" at bounding box center [242, 125] width 103 height 7
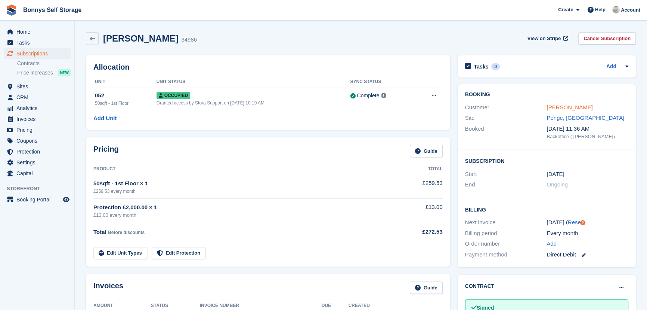
click at [583, 108] on link "[PERSON_NAME]" at bounding box center [570, 107] width 46 height 6
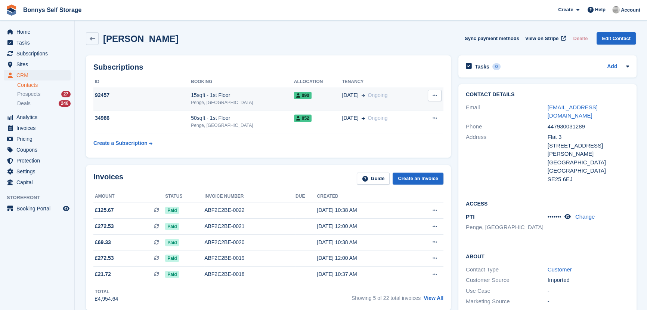
click at [230, 101] on div "Penge, [GEOGRAPHIC_DATA]" at bounding box center [242, 102] width 103 height 7
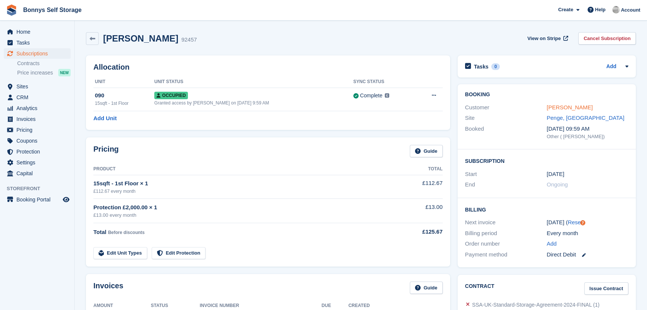
click at [581, 105] on link "[PERSON_NAME]" at bounding box center [570, 107] width 46 height 6
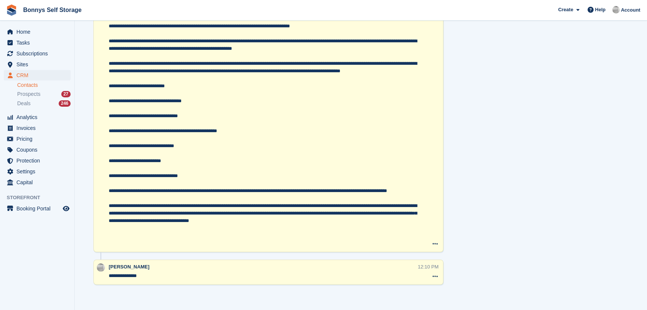
scroll to position [1497, 0]
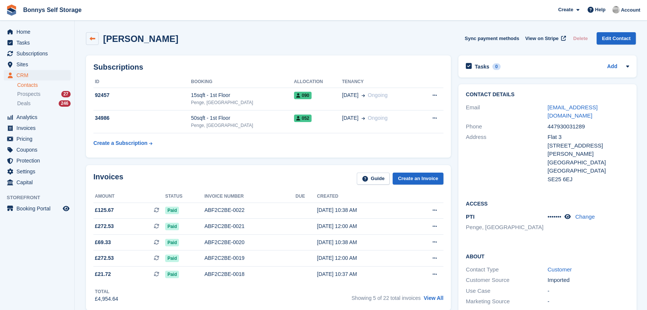
click at [93, 40] on icon at bounding box center [93, 39] width 6 height 6
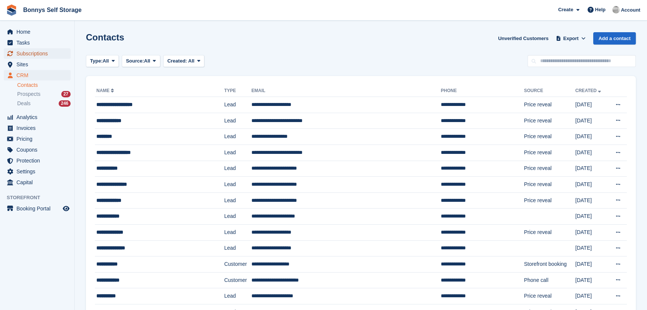
click at [28, 55] on span "Subscriptions" at bounding box center [38, 53] width 45 height 10
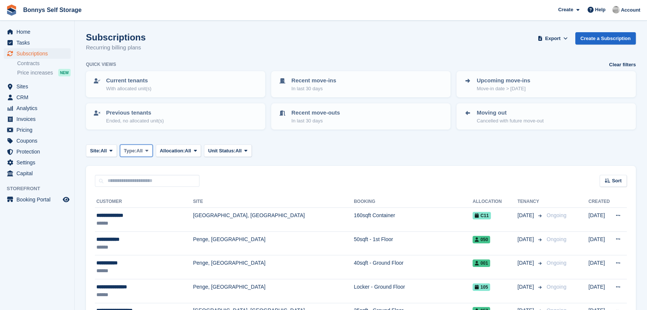
click at [130, 148] on span "Type:" at bounding box center [130, 150] width 13 height 7
click at [146, 208] on link "Active" at bounding box center [155, 208] width 65 height 13
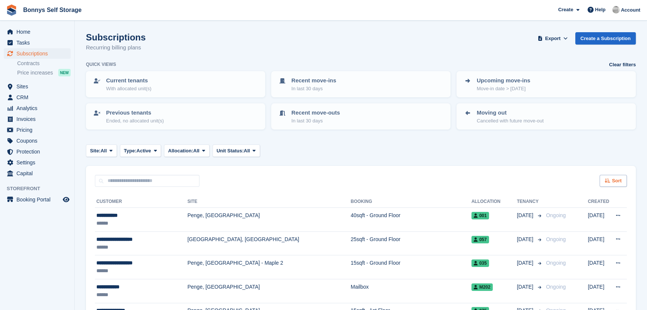
click at [624, 178] on div "Sort" at bounding box center [613, 181] width 27 height 12
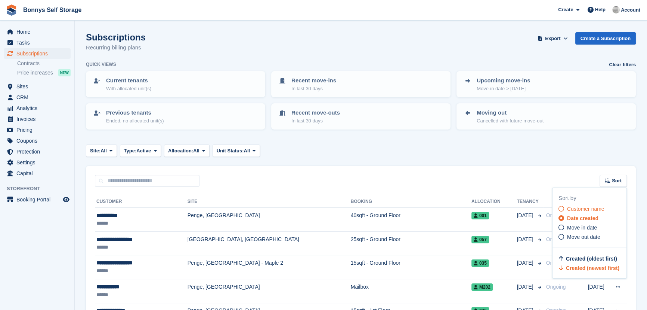
click at [586, 207] on span "Customer name" at bounding box center [585, 209] width 37 height 6
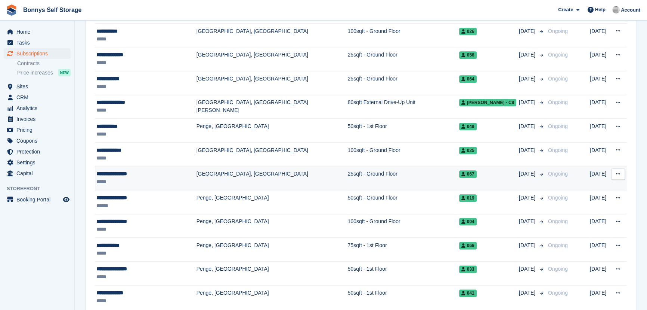
scroll to position [1121, 0]
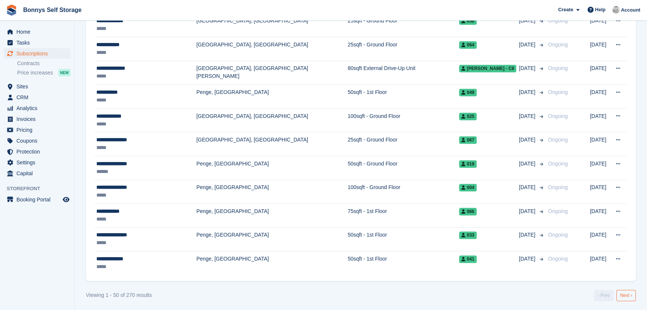
click at [626, 294] on link "Next ›" at bounding box center [626, 294] width 19 height 11
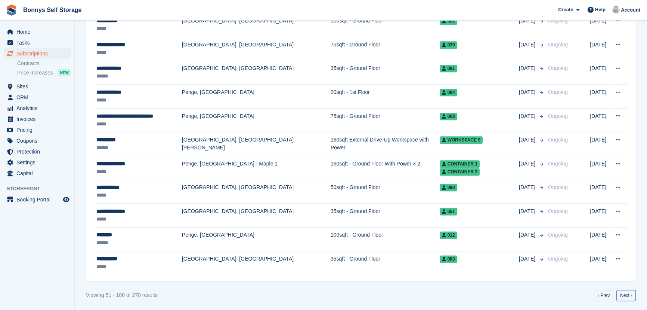
click at [626, 294] on link "Next ›" at bounding box center [626, 294] width 19 height 11
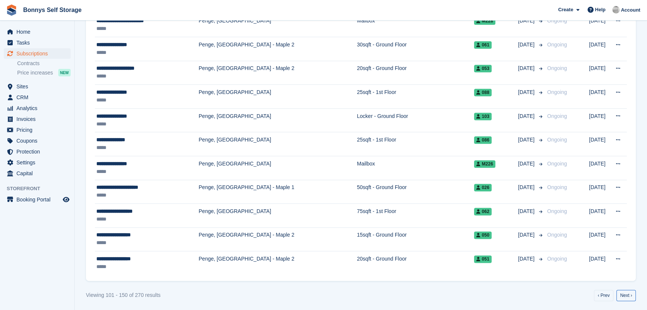
click at [626, 294] on link "Next ›" at bounding box center [626, 294] width 19 height 11
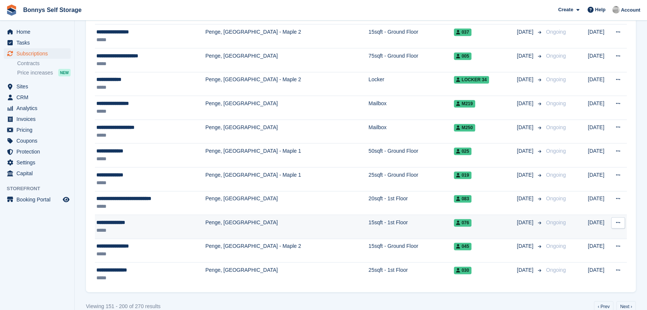
scroll to position [1121, 0]
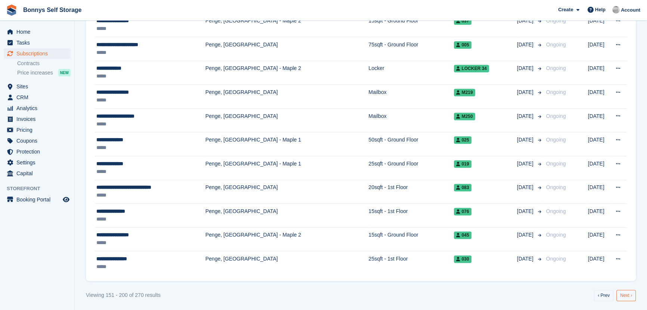
click at [626, 295] on link "Next ›" at bounding box center [626, 294] width 19 height 11
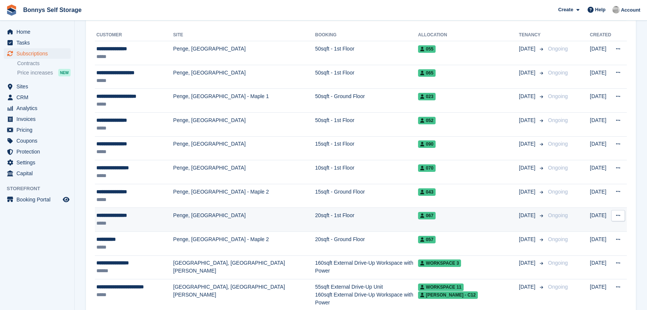
scroll to position [170, 0]
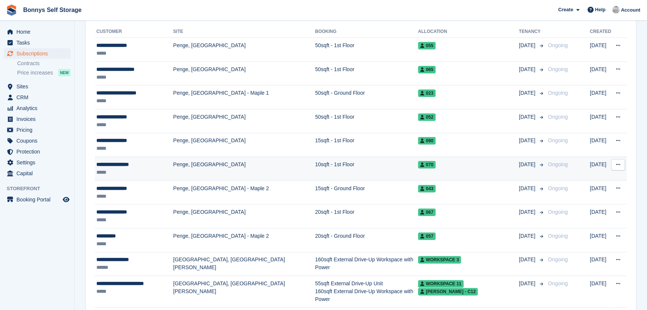
click at [127, 162] on div "**********" at bounding box center [134, 164] width 77 height 8
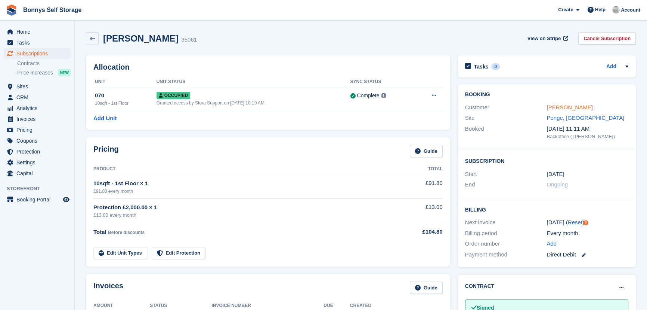
click at [589, 107] on link "[PERSON_NAME]" at bounding box center [570, 107] width 46 height 6
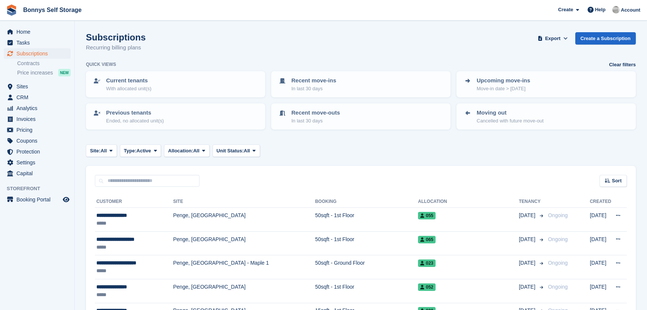
scroll to position [170, 0]
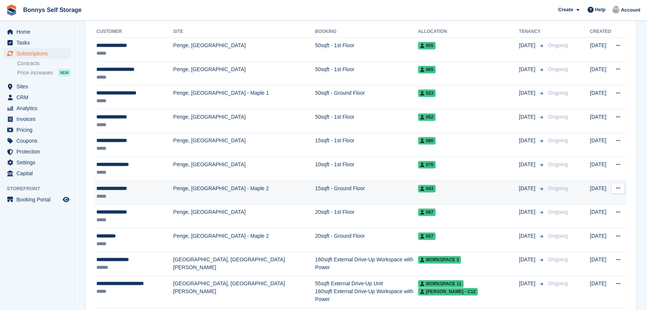
click at [128, 189] on div "**********" at bounding box center [134, 188] width 77 height 8
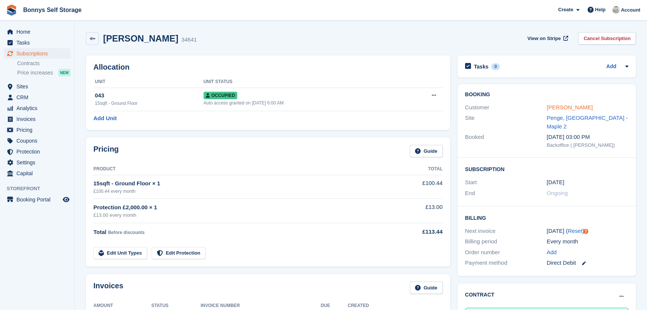
click at [589, 110] on link "Ms Samantha Joly" at bounding box center [570, 107] width 46 height 6
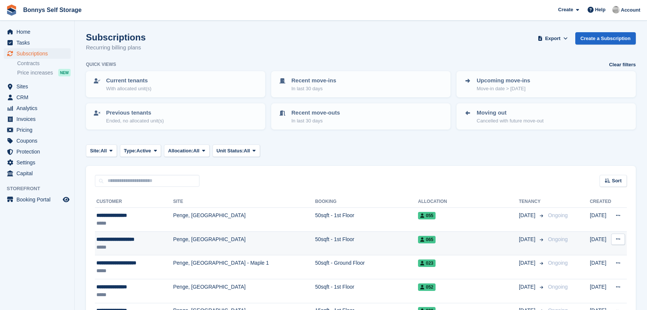
scroll to position [170, 0]
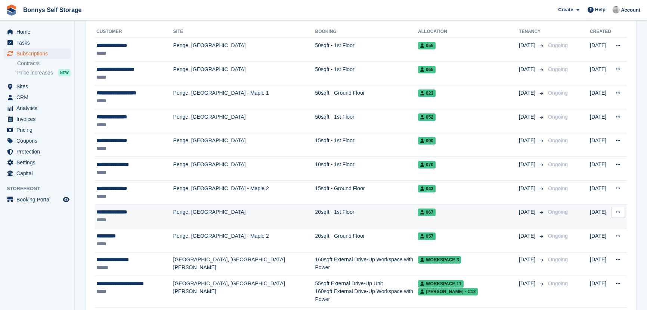
click at [123, 213] on div "**********" at bounding box center [134, 212] width 77 height 8
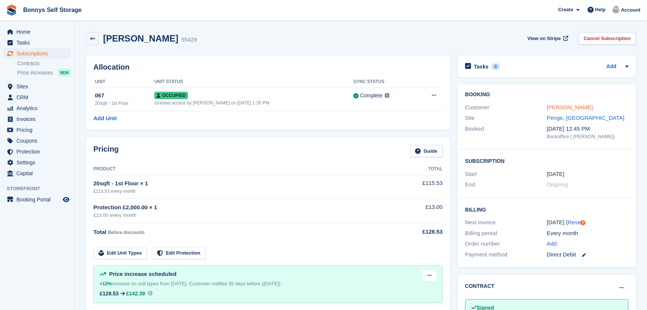
click at [574, 107] on link "[PERSON_NAME]" at bounding box center [570, 107] width 46 height 6
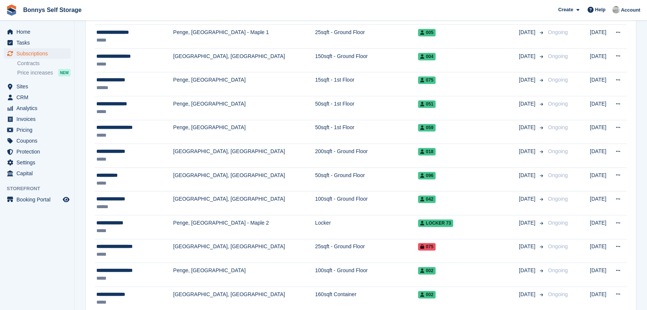
scroll to position [1121, 0]
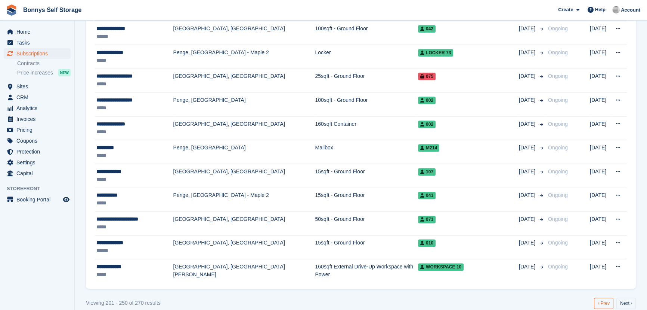
click at [609, 297] on link "‹ Prev" at bounding box center [603, 302] width 19 height 11
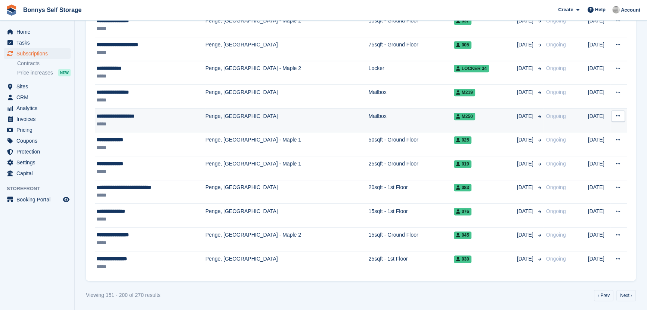
click at [108, 122] on div "*****" at bounding box center [148, 124] width 104 height 8
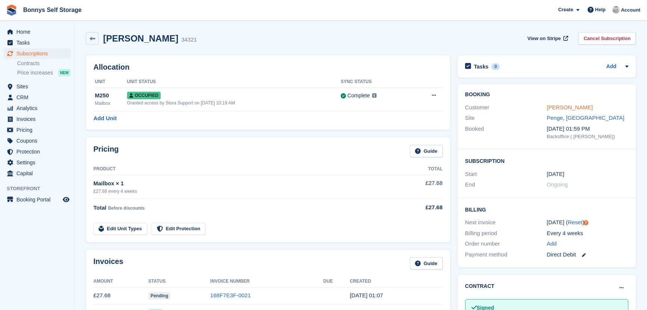
click at [569, 109] on link "Ms. Gillian Phillips" at bounding box center [570, 107] width 46 height 6
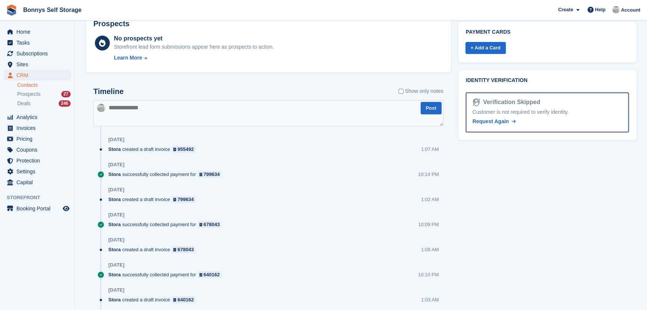
scroll to position [560, 0]
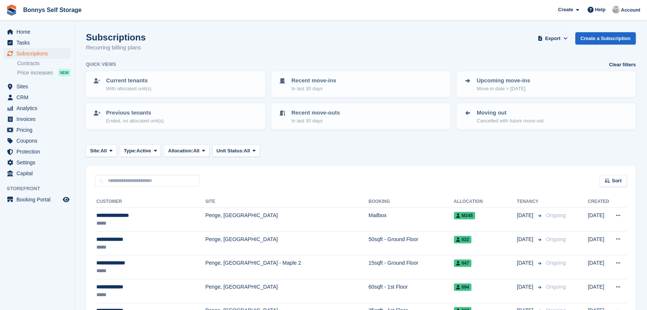
scroll to position [1121, 0]
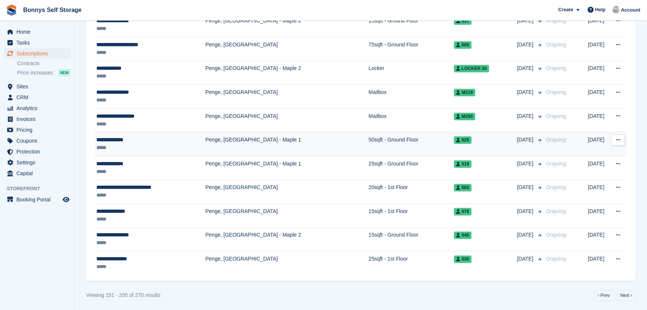
click at [120, 136] on div "**********" at bounding box center [148, 140] width 104 height 8
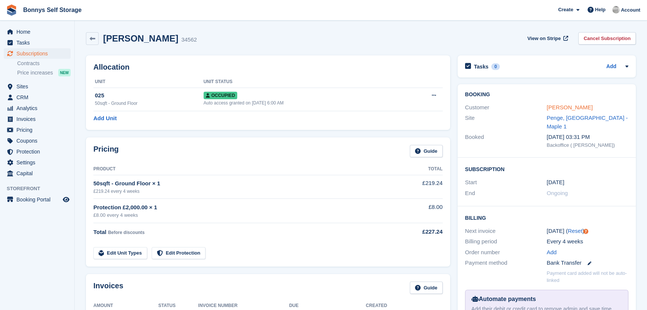
click at [568, 108] on link "[PERSON_NAME]" at bounding box center [570, 107] width 46 height 6
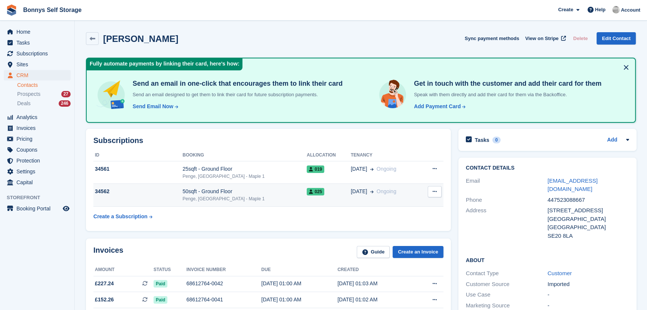
click at [215, 195] on div "Penge, [GEOGRAPHIC_DATA] - Maple 1" at bounding box center [245, 198] width 124 height 7
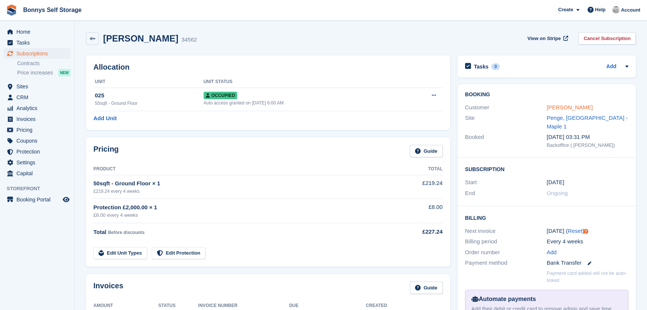
click at [577, 105] on link "[PERSON_NAME]" at bounding box center [570, 107] width 46 height 6
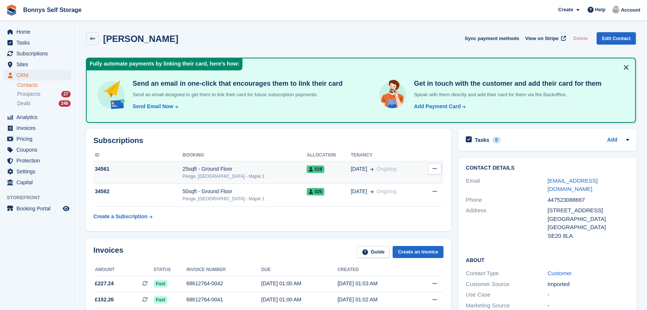
click at [214, 173] on div "Penge, [GEOGRAPHIC_DATA] - Maple 1" at bounding box center [245, 176] width 124 height 7
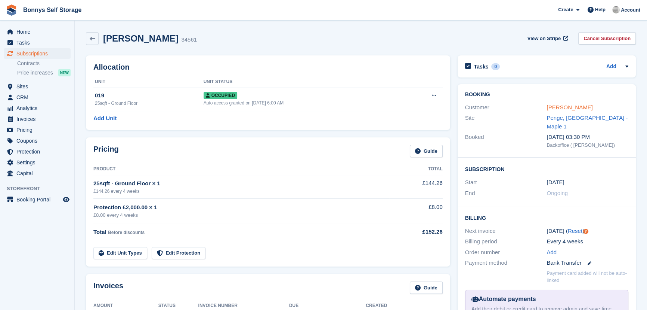
click at [566, 107] on link "[PERSON_NAME]" at bounding box center [570, 107] width 46 height 6
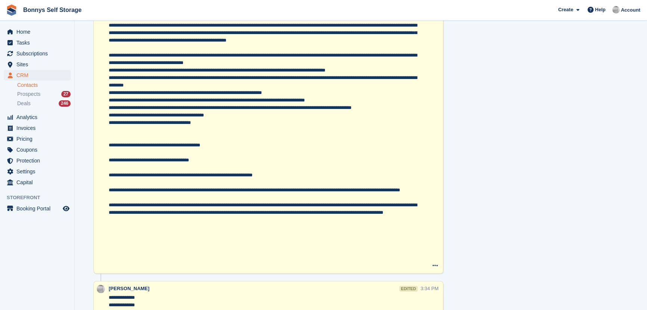
scroll to position [2844, 0]
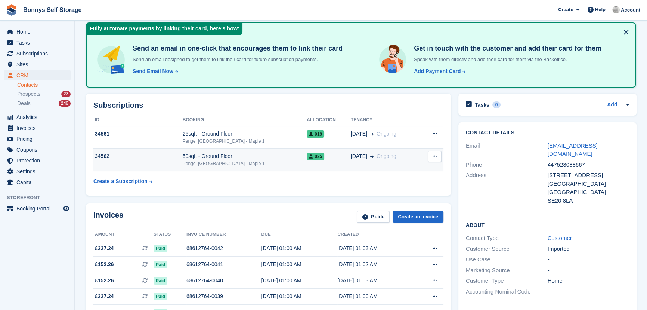
scroll to position [68, 0]
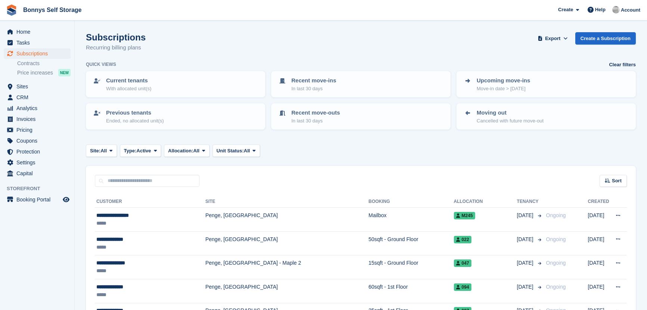
scroll to position [1121, 0]
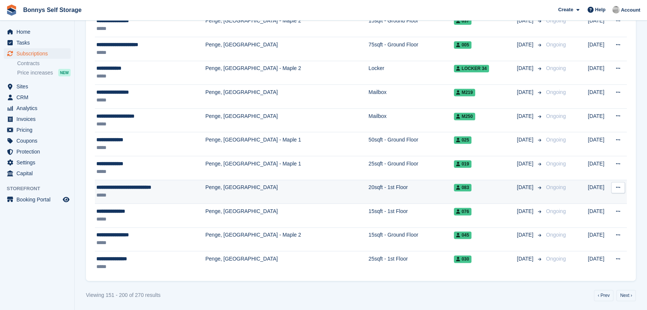
click at [117, 183] on div "**********" at bounding box center [148, 187] width 104 height 8
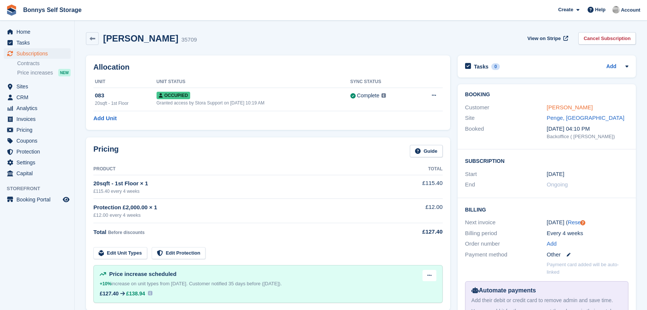
click at [557, 108] on link "Ms. Julieda Puig Pereira Paes" at bounding box center [570, 107] width 46 height 6
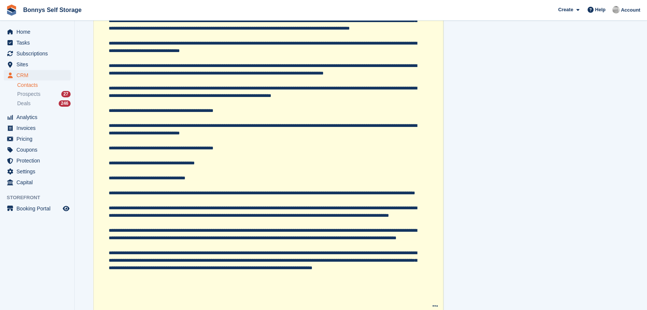
scroll to position [1959, 0]
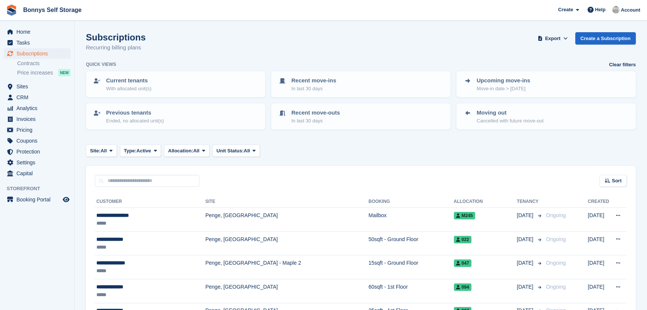
scroll to position [1121, 0]
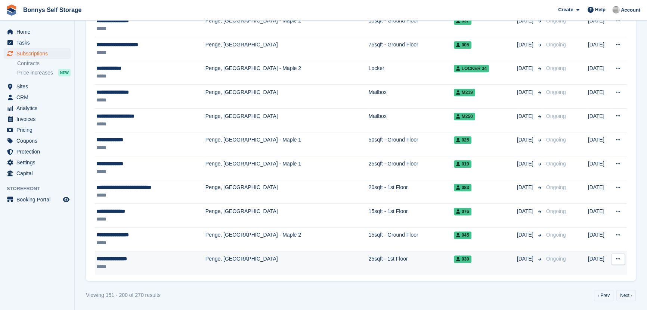
click at [130, 256] on div "**********" at bounding box center [148, 259] width 104 height 8
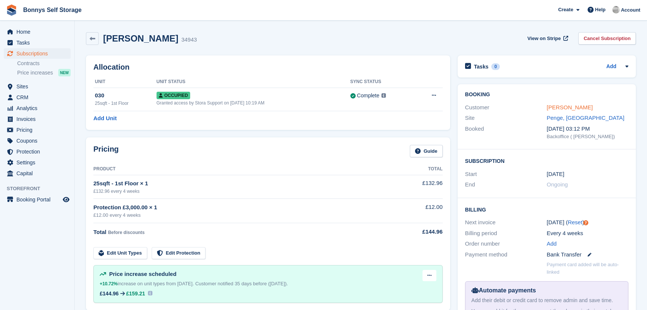
click at [567, 108] on link "[PERSON_NAME]" at bounding box center [570, 107] width 46 height 6
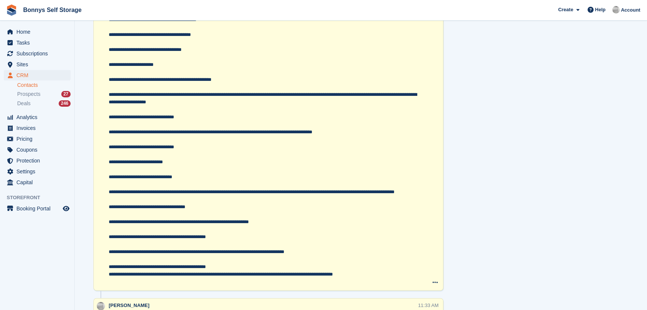
scroll to position [1127, 0]
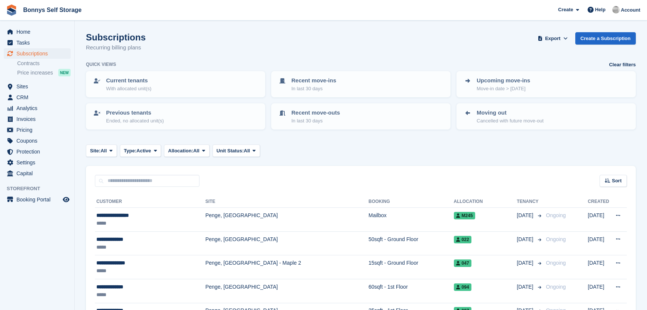
scroll to position [1121, 0]
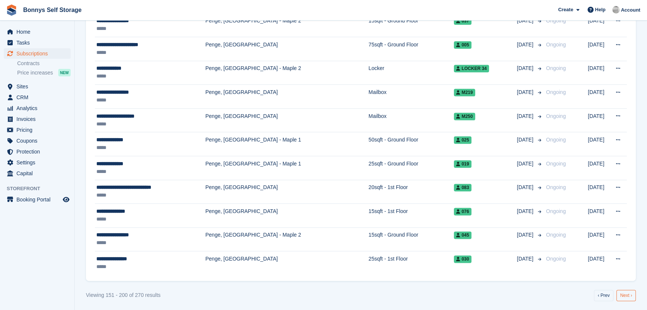
click at [628, 292] on link "Next ›" at bounding box center [626, 294] width 19 height 11
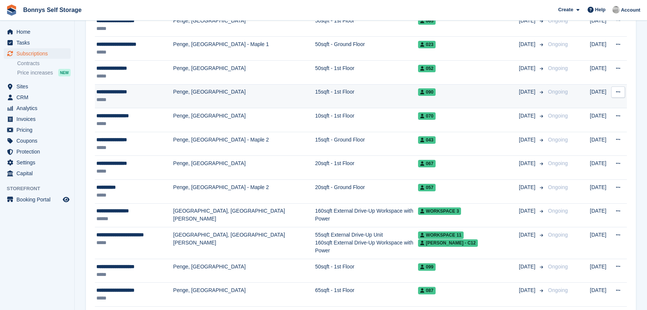
scroll to position [238, 0]
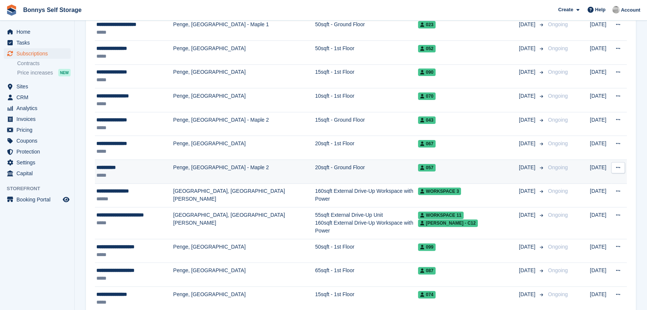
click at [106, 170] on div "**********" at bounding box center [134, 167] width 77 height 8
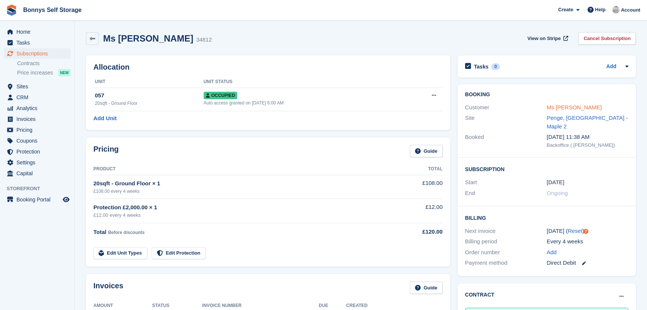
click at [569, 104] on link "Ms Yang Li" at bounding box center [574, 107] width 55 height 6
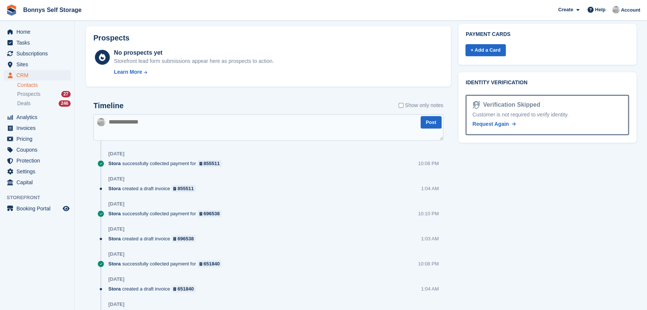
scroll to position [389, 0]
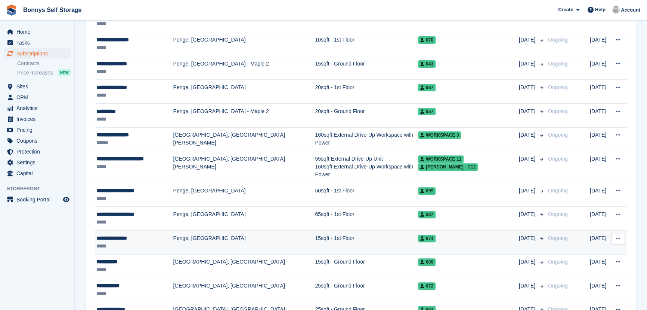
scroll to position [306, 0]
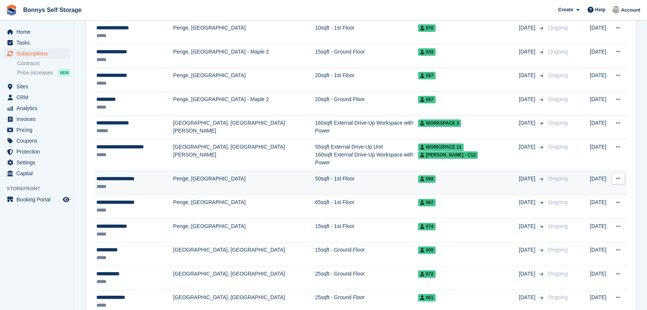
click at [124, 175] on div "**********" at bounding box center [134, 179] width 77 height 8
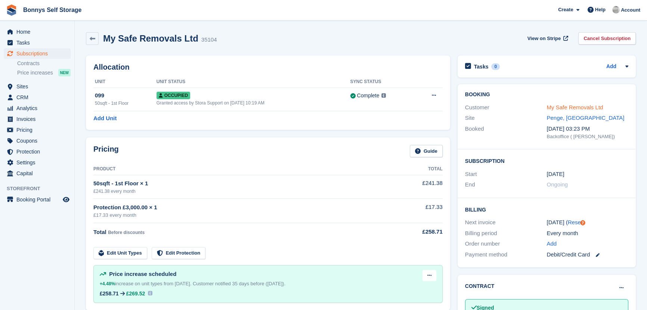
click at [572, 108] on link "My Safe Removals Ltd" at bounding box center [575, 107] width 56 height 6
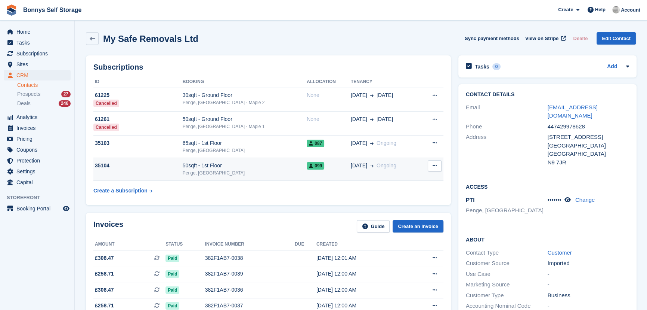
click at [207, 170] on div "Penge, [GEOGRAPHIC_DATA]" at bounding box center [245, 172] width 124 height 7
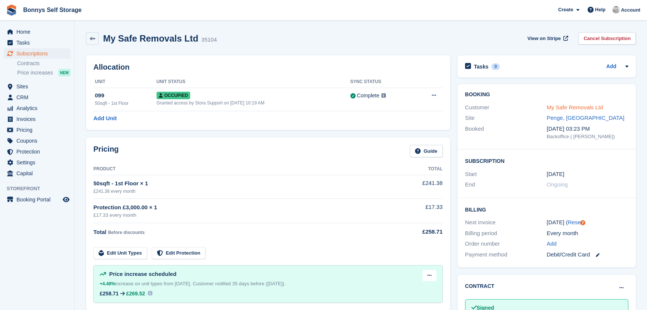
click at [581, 108] on link "My Safe Removals Ltd" at bounding box center [575, 107] width 56 height 6
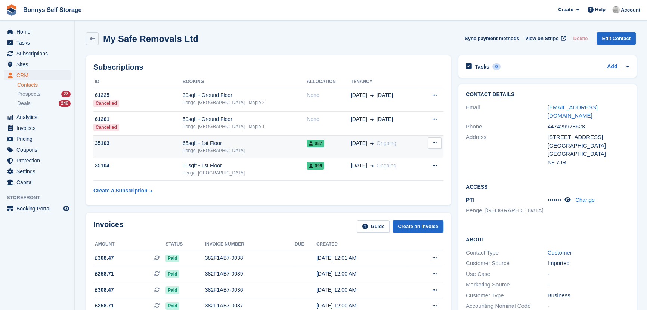
click at [213, 147] on div "65sqft - 1st Floor" at bounding box center [245, 143] width 124 height 8
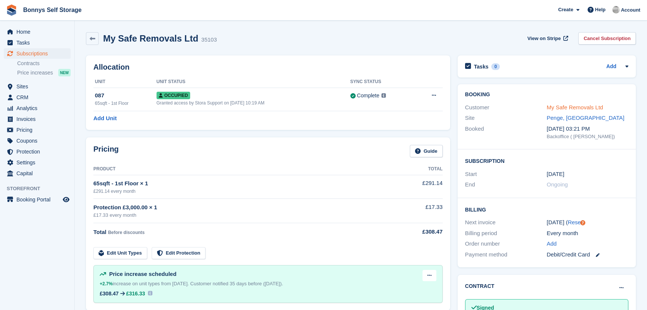
click at [578, 110] on link "My Safe Removals Ltd" at bounding box center [575, 107] width 56 height 6
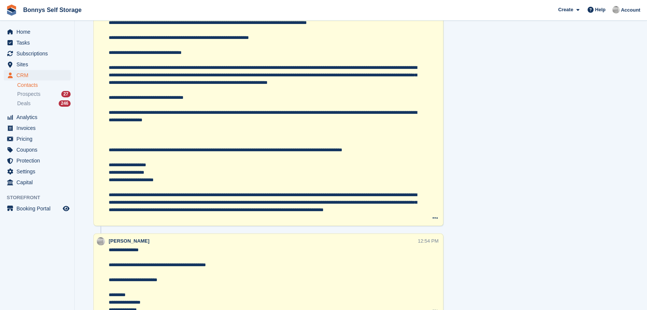
scroll to position [1906, 0]
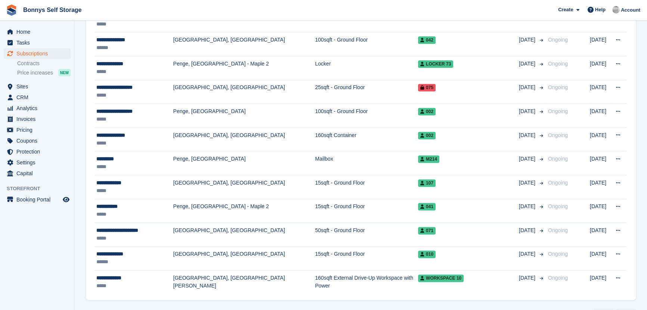
scroll to position [1121, 0]
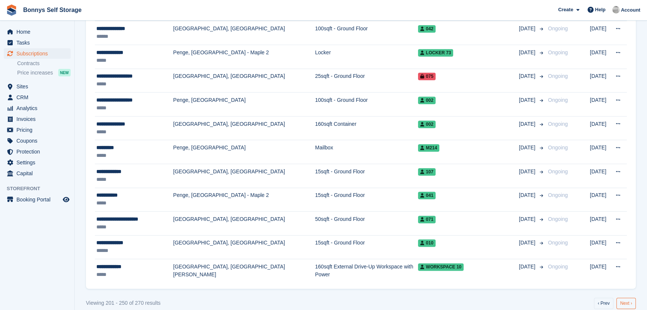
click at [627, 297] on link "Next ›" at bounding box center [626, 302] width 19 height 11
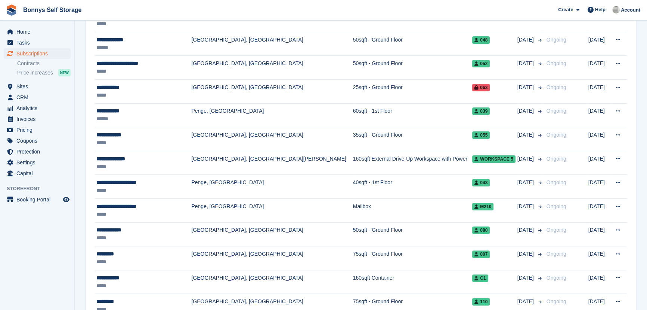
scroll to position [204, 0]
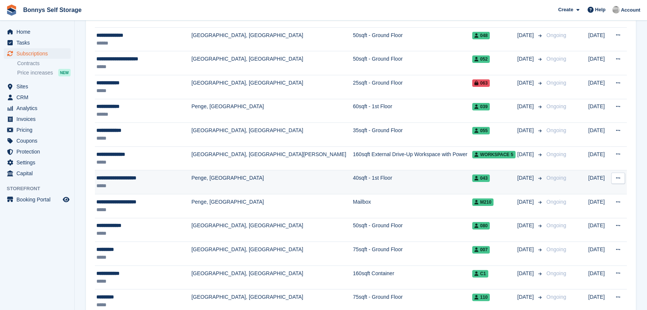
click at [123, 174] on div "**********" at bounding box center [141, 178] width 91 height 8
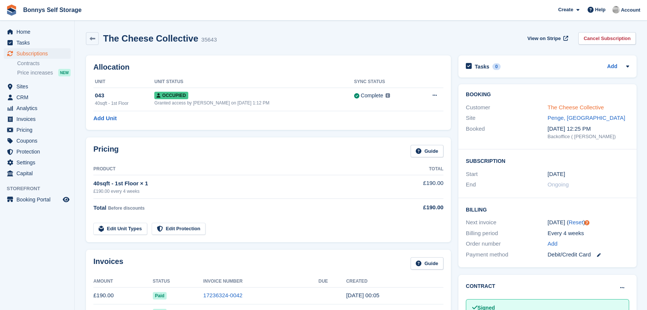
click at [561, 108] on link "The Cheese Collective" at bounding box center [576, 107] width 56 height 6
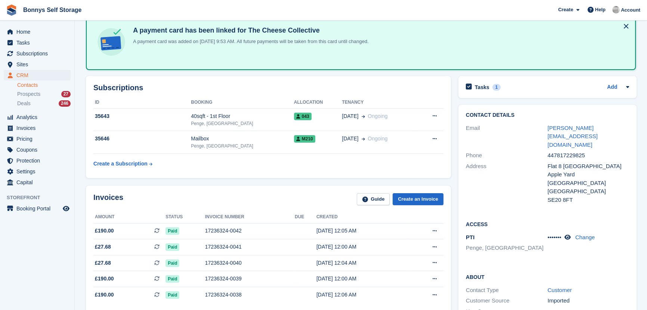
scroll to position [41, 0]
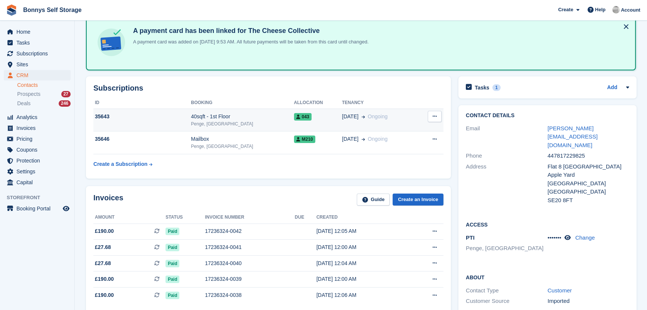
click at [193, 116] on div "40sqft - 1st Floor" at bounding box center [242, 117] width 103 height 8
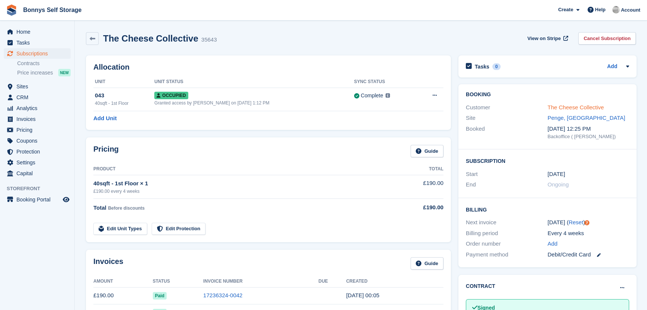
click at [570, 106] on link "The Cheese Collective" at bounding box center [576, 107] width 56 height 6
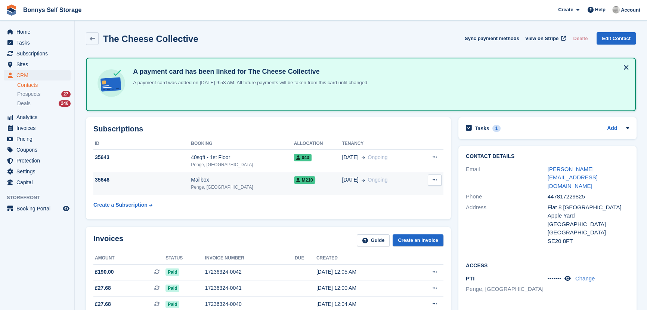
click at [204, 184] on div "Penge, [GEOGRAPHIC_DATA]" at bounding box center [242, 187] width 103 height 7
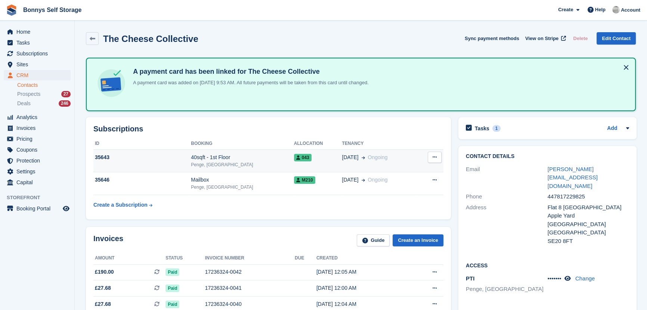
click at [213, 158] on div "40sqft - 1st Floor" at bounding box center [242, 157] width 103 height 8
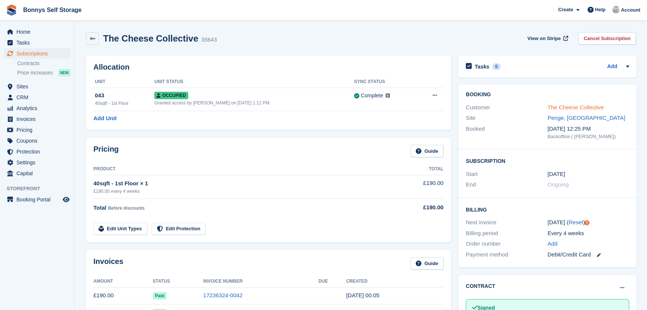
click at [584, 105] on link "The Cheese Collective" at bounding box center [576, 107] width 56 height 6
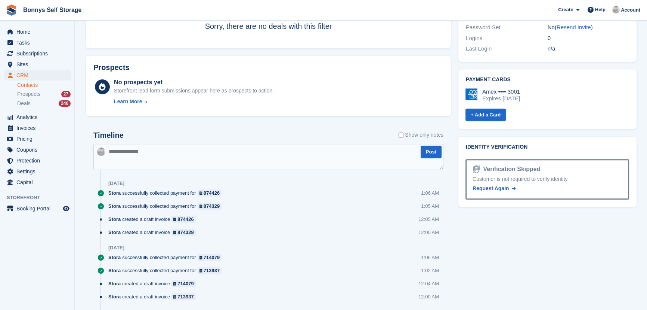
scroll to position [204, 0]
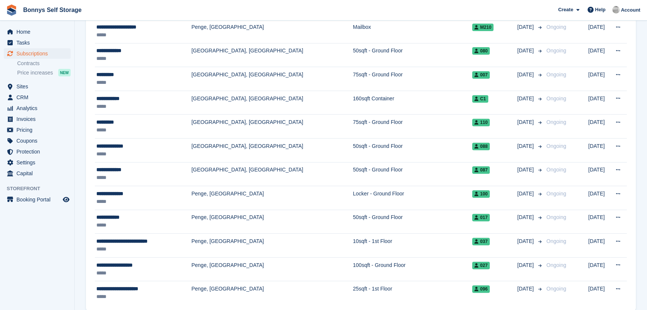
scroll to position [409, 0]
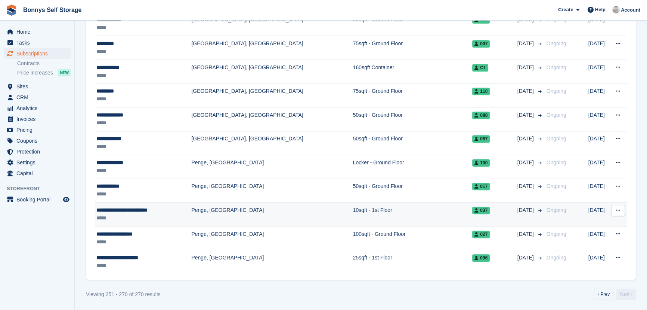
click at [130, 210] on div "**********" at bounding box center [141, 210] width 91 height 8
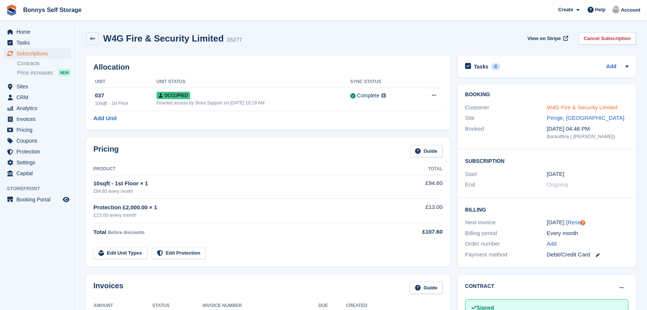
click at [584, 108] on link "W4G Fire & Security Limited" at bounding box center [582, 107] width 71 height 6
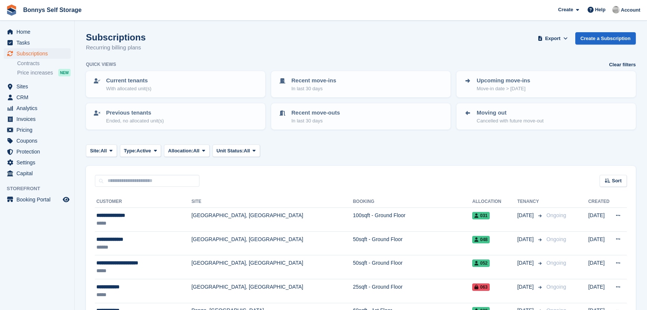
scroll to position [409, 0]
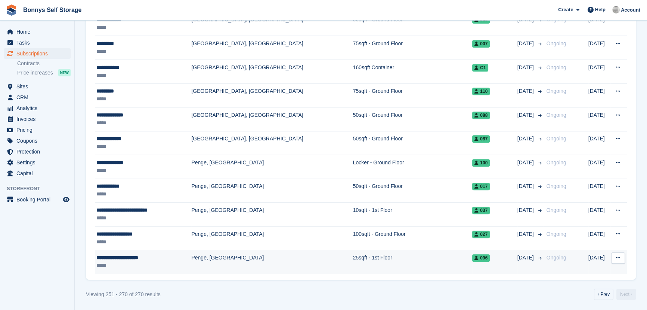
click at [117, 255] on div "**********" at bounding box center [141, 257] width 91 height 8
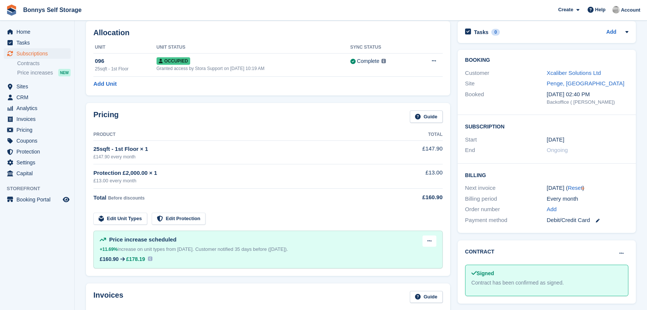
scroll to position [34, 0]
click at [590, 72] on link "Xcaliber Solutions Ltd" at bounding box center [574, 73] width 54 height 6
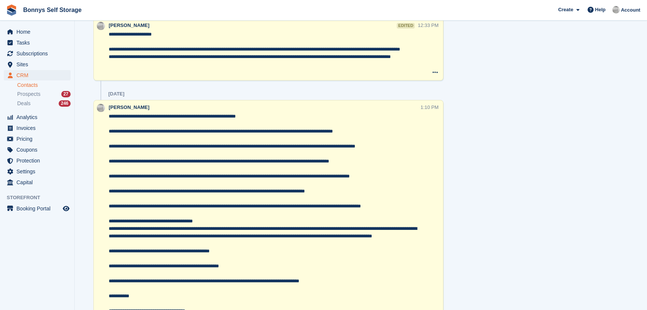
scroll to position [890, 0]
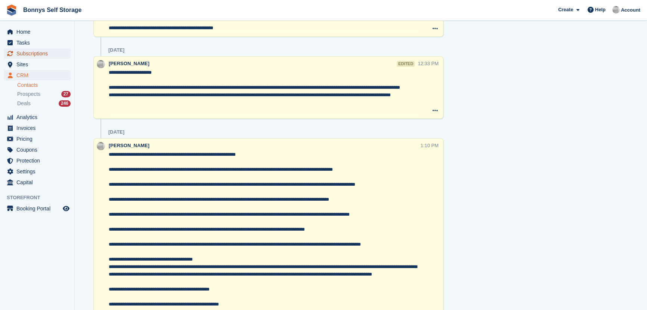
click at [21, 54] on span "Subscriptions" at bounding box center [38, 53] width 45 height 10
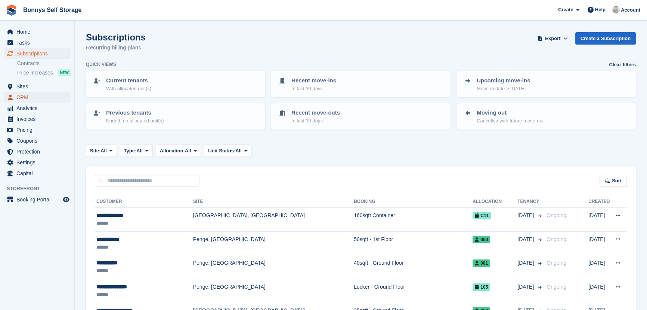
click at [21, 98] on span "CRM" at bounding box center [38, 97] width 45 height 10
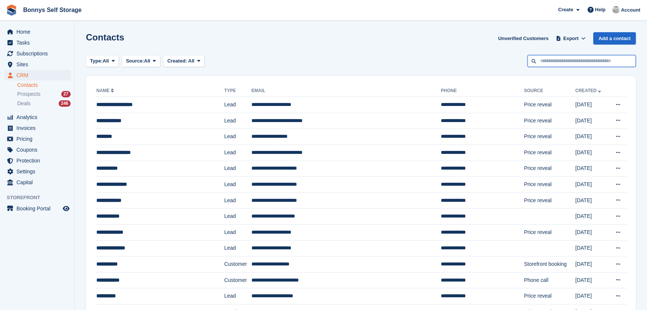
click at [587, 62] on input "text" at bounding box center [582, 61] width 108 height 12
type input "******"
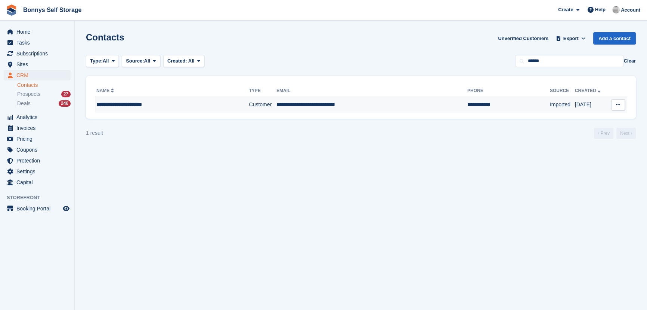
click at [123, 107] on div "**********" at bounding box center [159, 105] width 126 height 8
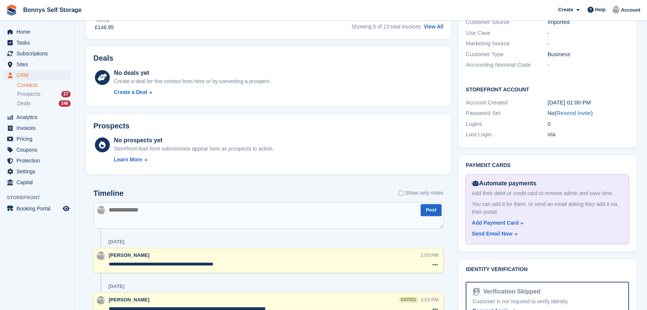
scroll to position [306, 0]
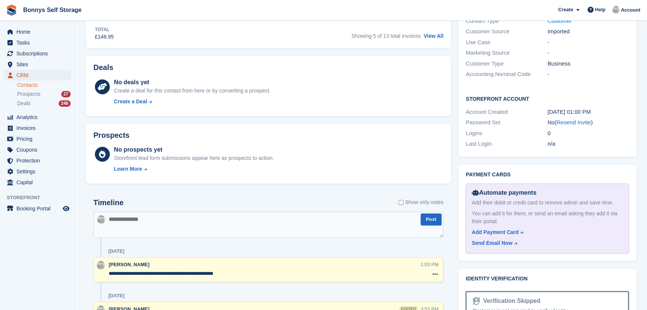
click at [26, 73] on span "CRM" at bounding box center [38, 75] width 45 height 10
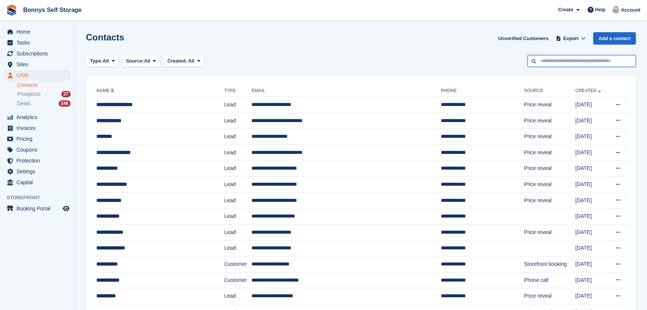
click at [618, 57] on input "text" at bounding box center [582, 61] width 108 height 12
type input "***"
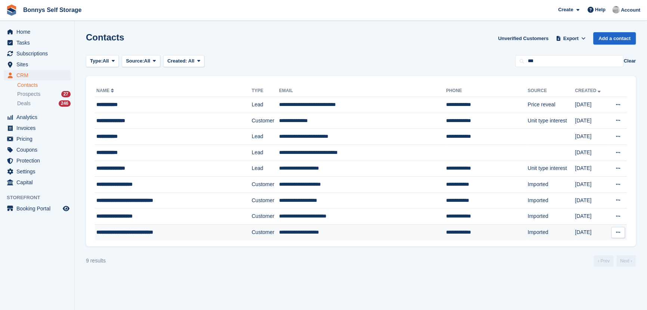
click at [117, 231] on span "**********" at bounding box center [124, 231] width 57 height 5
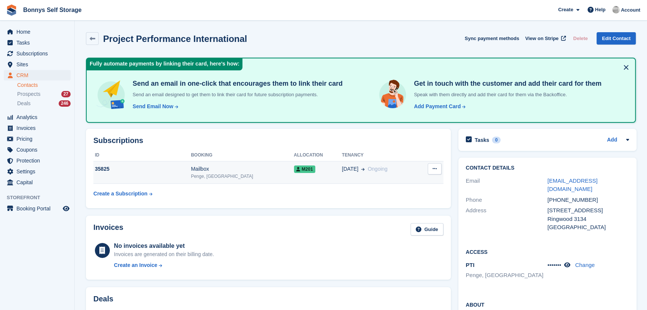
click at [141, 165] on div "35825" at bounding box center [142, 169] width 98 height 8
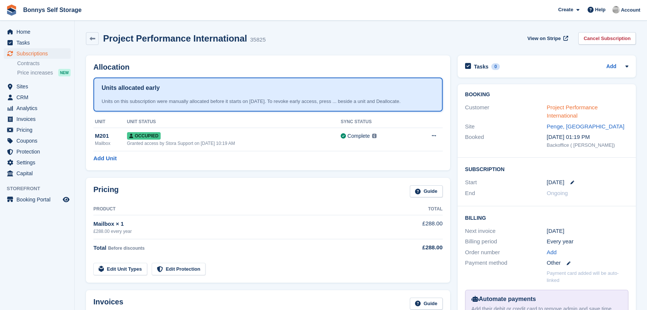
click at [580, 109] on link "Project Performance International" at bounding box center [572, 111] width 51 height 15
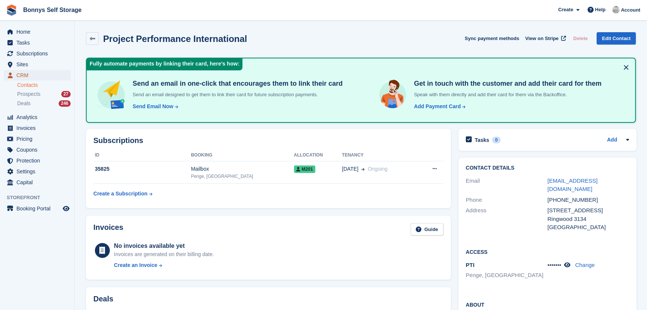
click at [21, 77] on span "CRM" at bounding box center [38, 75] width 45 height 10
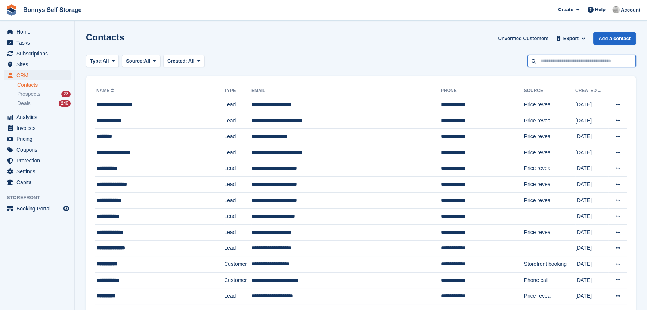
click at [611, 62] on input "text" at bounding box center [582, 61] width 108 height 12
type input "****"
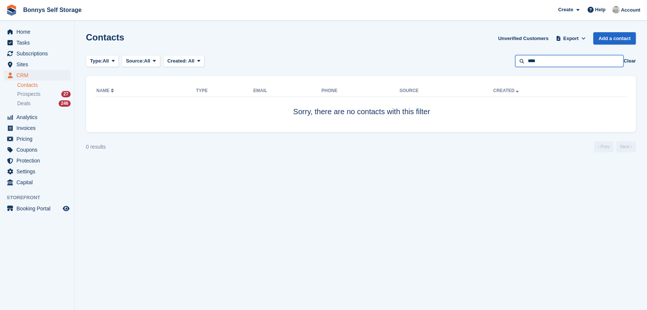
drag, startPoint x: 575, startPoint y: 61, endPoint x: 526, endPoint y: 62, distance: 48.2
click at [526, 62] on input "****" at bounding box center [569, 61] width 108 height 12
type input "***"
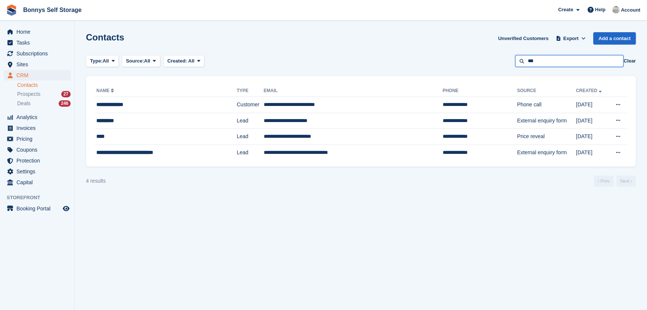
drag, startPoint x: 563, startPoint y: 59, endPoint x: 497, endPoint y: 60, distance: 65.8
click at [497, 60] on div "Type: All All Lead Customer Source: All All Storefront Backoffice Pre-Opening i…" at bounding box center [361, 61] width 550 height 12
click at [30, 66] on span "Sites" at bounding box center [38, 64] width 45 height 10
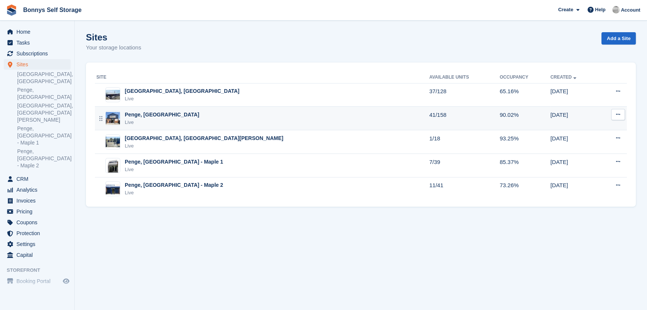
click at [139, 113] on div "Penge, [GEOGRAPHIC_DATA]" at bounding box center [162, 115] width 74 height 8
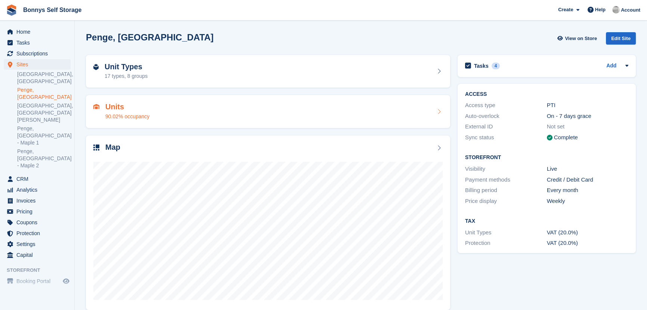
click at [102, 107] on div "Units 90.02% occupancy" at bounding box center [121, 111] width 56 height 18
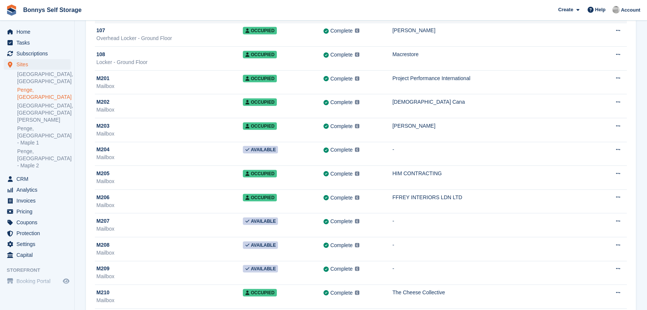
scroll to position [2786, 0]
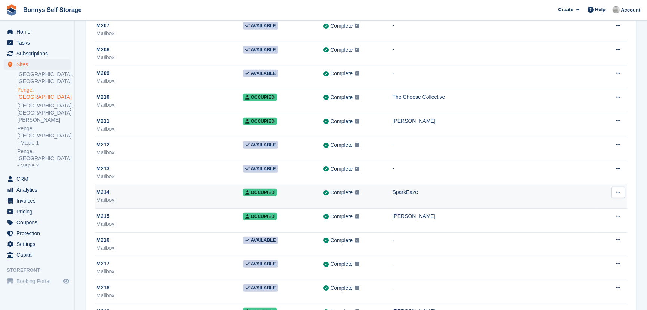
click at [104, 190] on span "M214" at bounding box center [102, 192] width 13 height 8
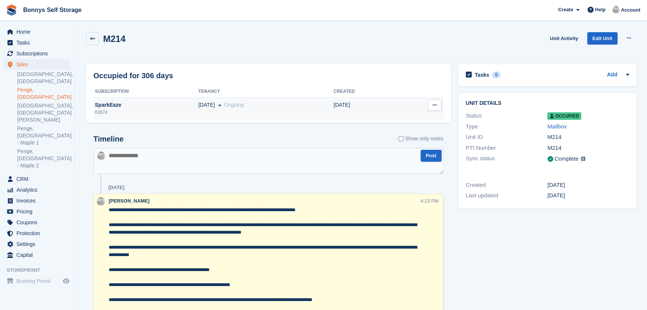
click at [202, 105] on span "[DATE]" at bounding box center [206, 105] width 16 height 8
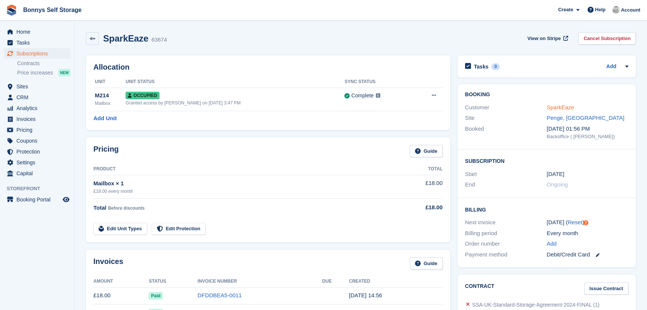
click at [556, 109] on link "SparkEaze" at bounding box center [560, 107] width 27 height 6
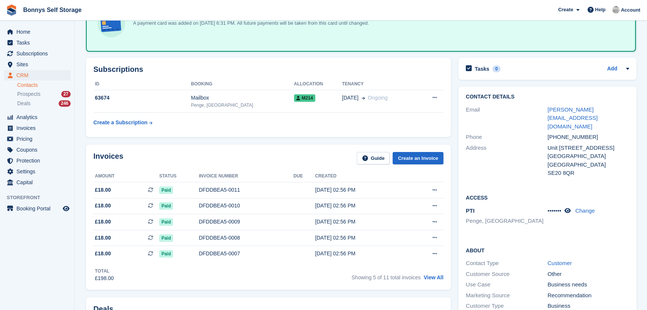
scroll to position [16, 0]
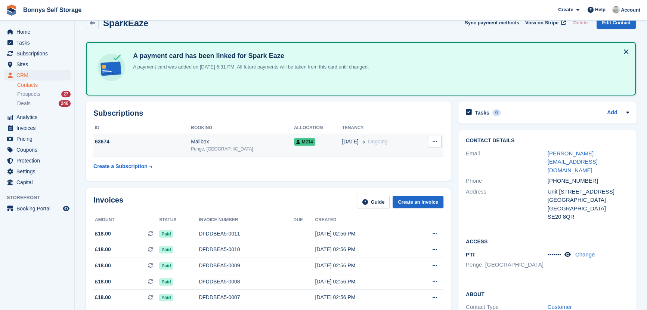
click at [232, 141] on div "Mailbox" at bounding box center [242, 142] width 103 height 8
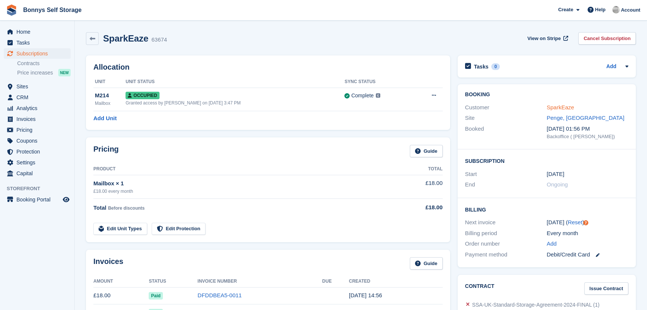
click at [566, 107] on link "SparkEaze" at bounding box center [560, 107] width 27 height 6
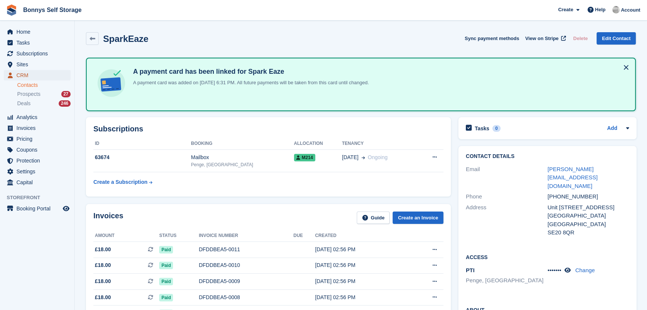
click at [37, 72] on span "CRM" at bounding box center [38, 75] width 45 height 10
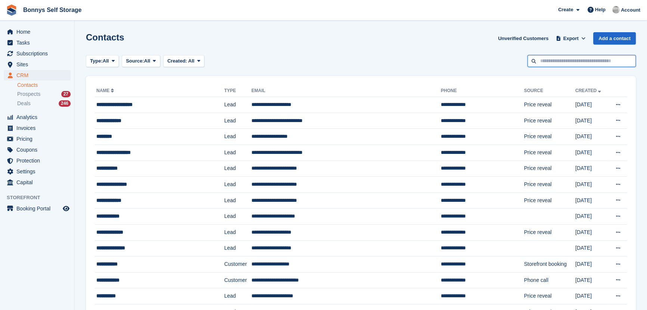
drag, startPoint x: 595, startPoint y: 63, endPoint x: 652, endPoint y: 21, distance: 70.7
click at [596, 62] on input "text" at bounding box center [582, 61] width 108 height 12
type input "****"
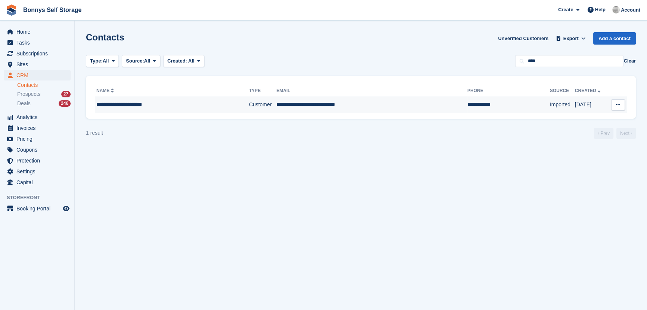
click at [112, 105] on div "**********" at bounding box center [159, 105] width 126 height 8
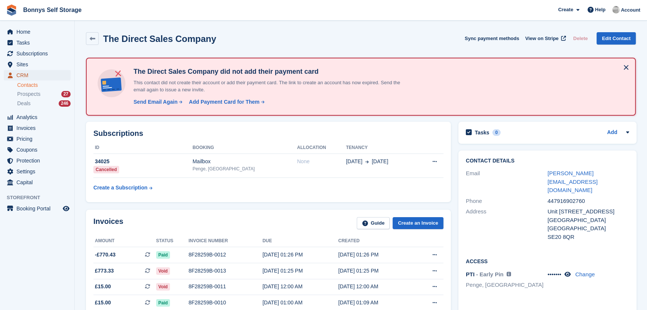
click at [19, 76] on span "CRM" at bounding box center [38, 75] width 45 height 10
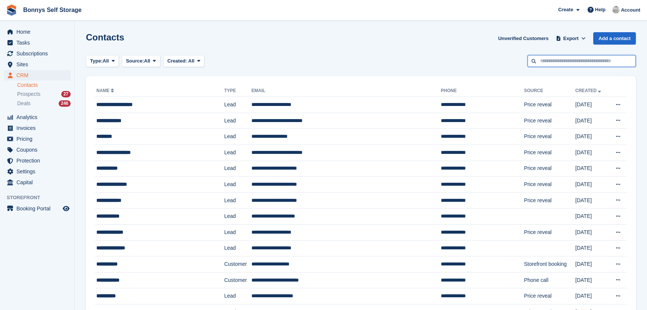
click at [601, 60] on input "text" at bounding box center [582, 61] width 108 height 12
type input "****"
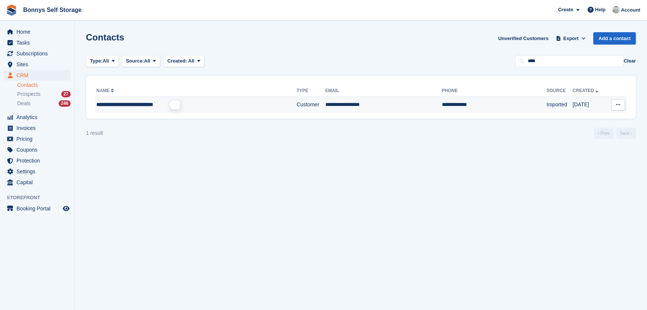
click at [153, 105] on span "**********" at bounding box center [124, 104] width 57 height 5
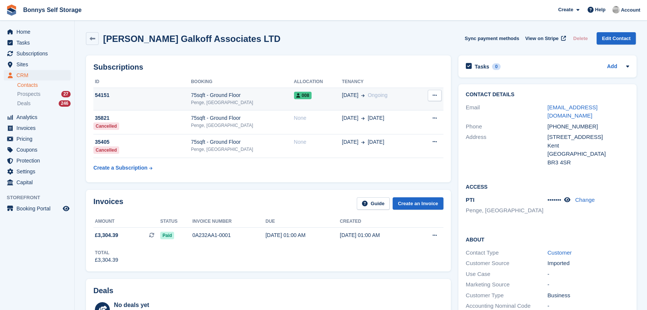
click at [207, 102] on div "Penge, [GEOGRAPHIC_DATA]" at bounding box center [242, 102] width 103 height 7
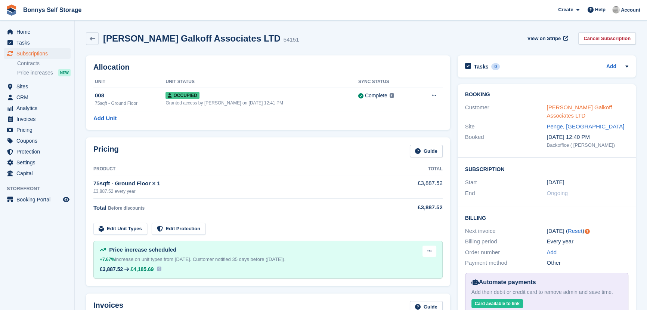
click at [600, 105] on link "[PERSON_NAME] Galkoff Associates LTD" at bounding box center [579, 111] width 65 height 15
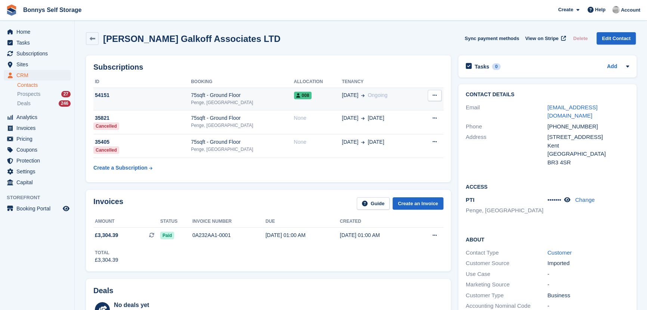
click at [185, 91] on div "54151" at bounding box center [142, 95] width 98 height 8
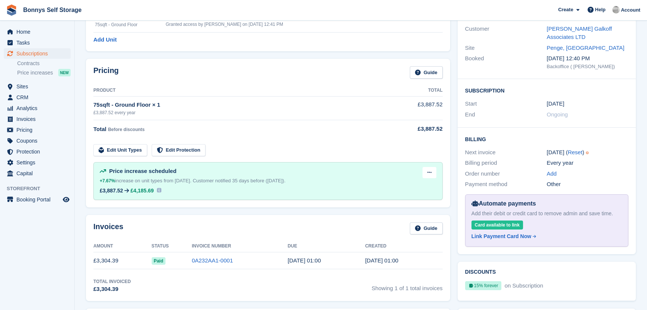
scroll to position [65, 0]
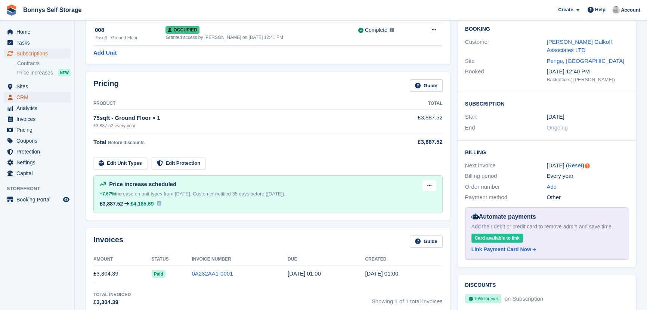
click at [20, 96] on span "CRM" at bounding box center [38, 97] width 45 height 10
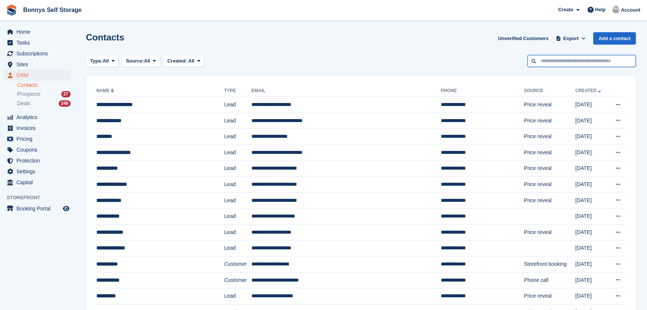
click at [627, 58] on input "text" at bounding box center [582, 61] width 108 height 12
type input "****"
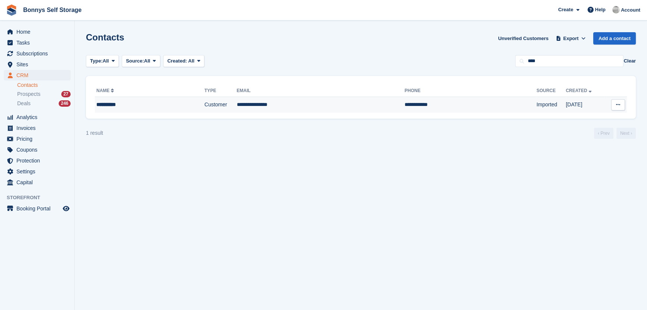
click at [112, 104] on div "**********" at bounding box center [134, 105] width 76 height 8
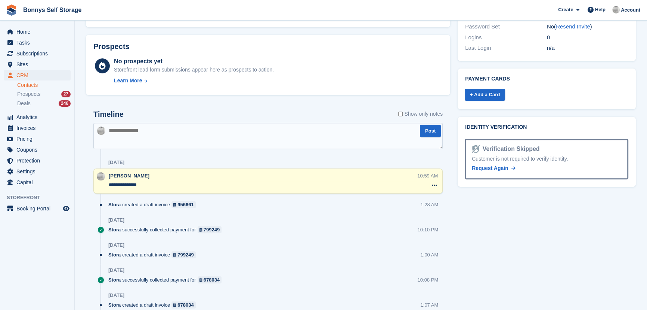
scroll to position [441, 0]
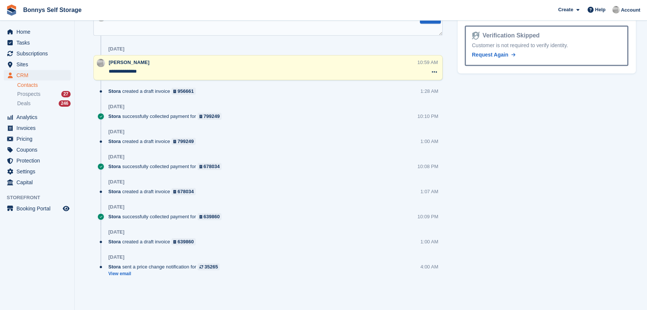
click at [169, 74] on textarea "**********" at bounding box center [263, 71] width 309 height 7
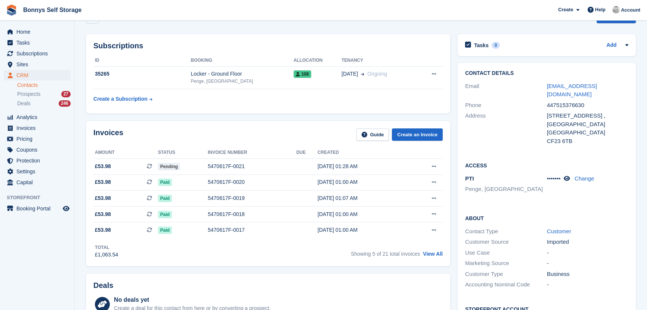
scroll to position [0, 0]
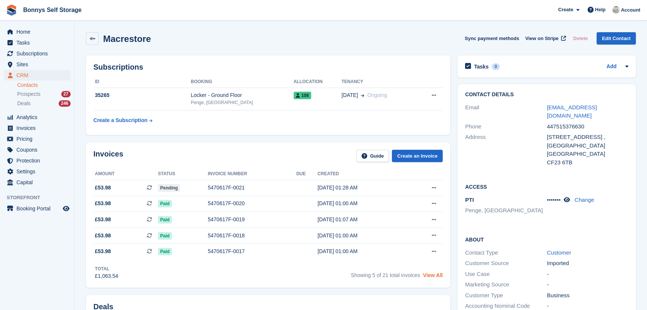
click at [433, 276] on link "View All" at bounding box center [433, 275] width 20 height 6
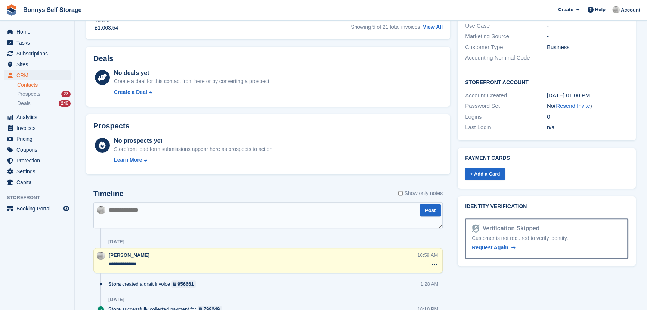
scroll to position [340, 0]
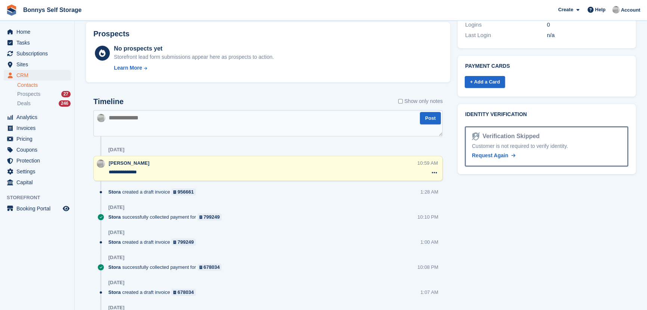
click at [172, 176] on textarea "**********" at bounding box center [263, 171] width 309 height 7
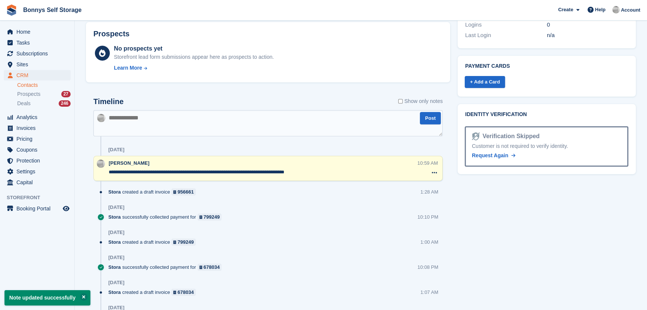
type textarea "**********"
click at [529, 218] on div "Tasks 0 Add No tasks related to Macrestore Contact Details Email dellfonic@me.c…" at bounding box center [547, 58] width 186 height 692
click at [26, 75] on span "CRM" at bounding box center [38, 75] width 45 height 10
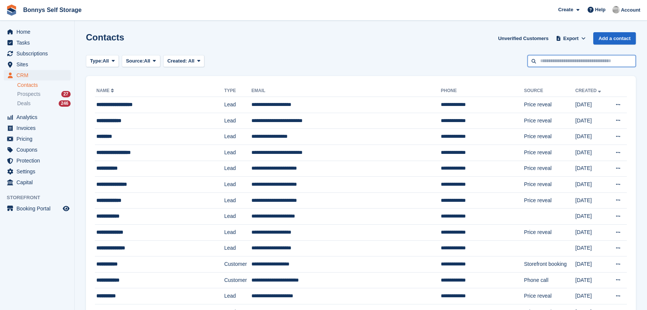
click at [557, 62] on input "text" at bounding box center [582, 61] width 108 height 12
type input "****"
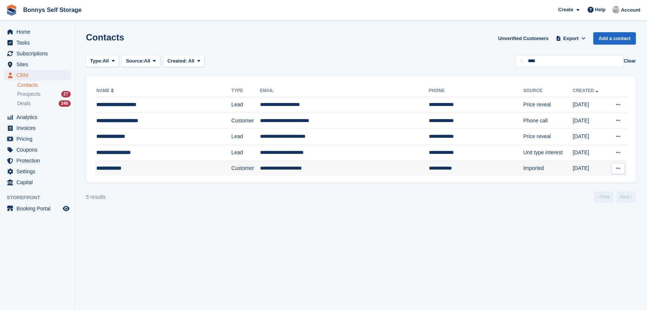
click at [98, 166] on div "**********" at bounding box center [149, 168] width 107 height 8
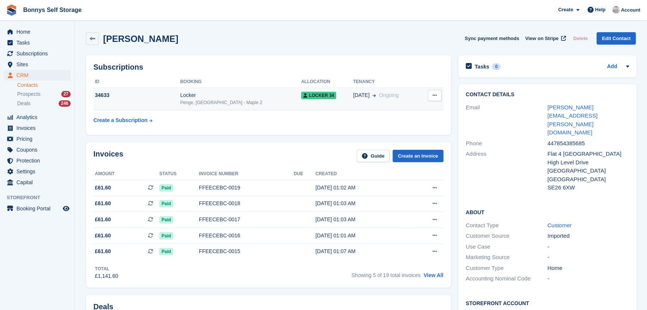
click at [216, 98] on div "Locker" at bounding box center [240, 95] width 121 height 8
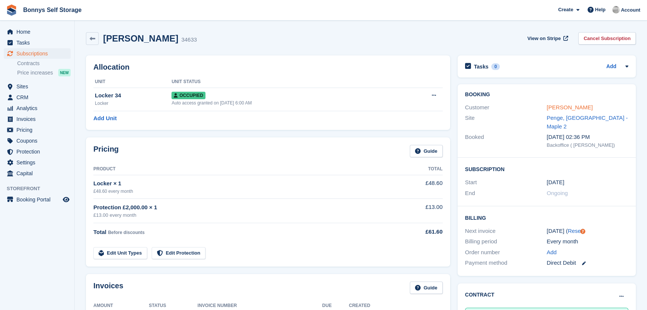
click at [567, 108] on link "[PERSON_NAME]" at bounding box center [570, 107] width 46 height 6
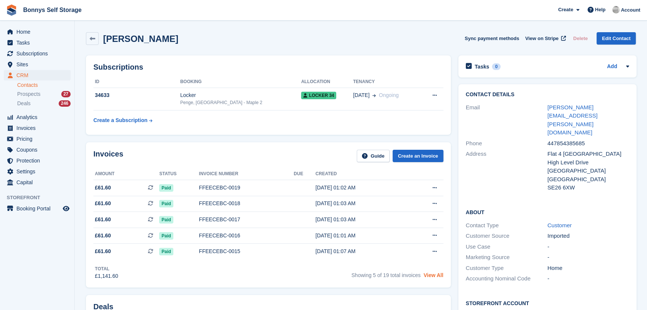
click at [438, 278] on link "View All" at bounding box center [434, 275] width 20 height 6
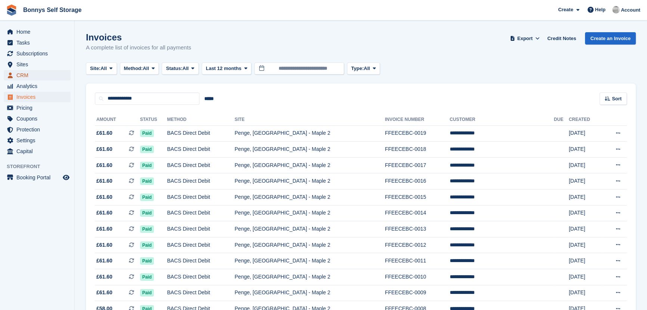
click at [26, 75] on span "CRM" at bounding box center [38, 75] width 45 height 10
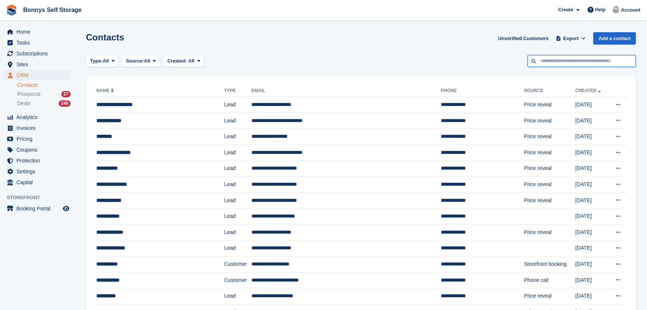
click at [595, 62] on input "text" at bounding box center [582, 61] width 108 height 12
type input "****"
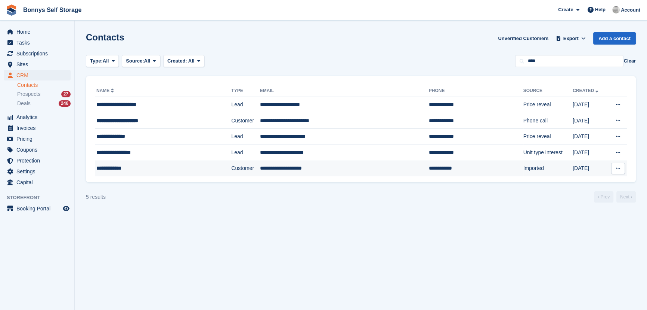
click at [121, 172] on td "**********" at bounding box center [163, 168] width 136 height 16
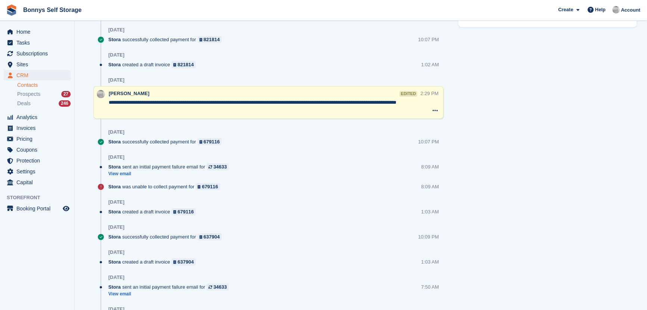
scroll to position [525, 0]
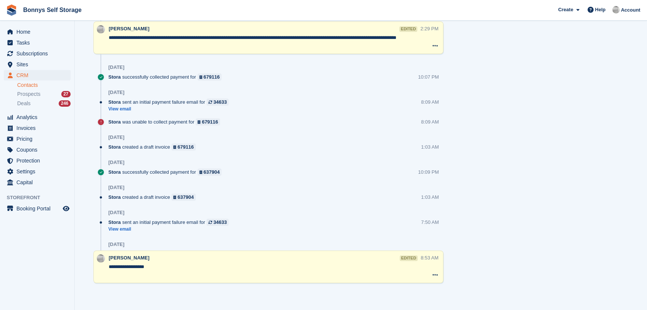
click at [168, 268] on textarea "**********" at bounding box center [264, 270] width 311 height 15
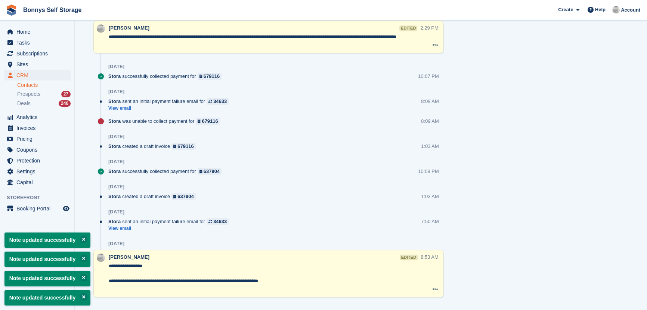
type textarea "**********"
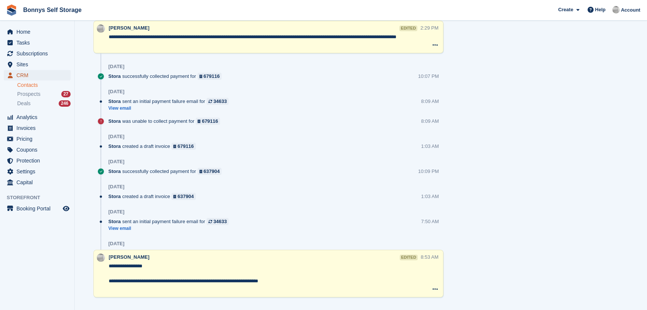
click at [26, 75] on span "CRM" at bounding box center [38, 75] width 45 height 10
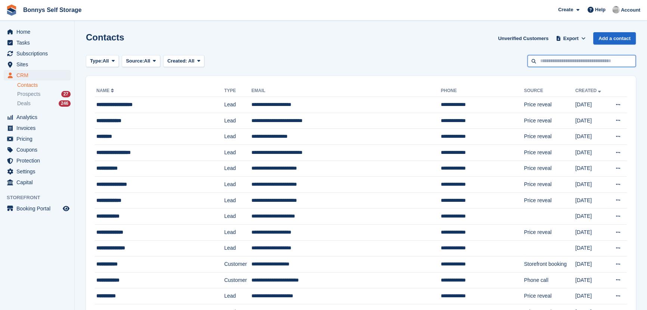
click at [572, 59] on input "text" at bounding box center [582, 61] width 108 height 12
type input "******"
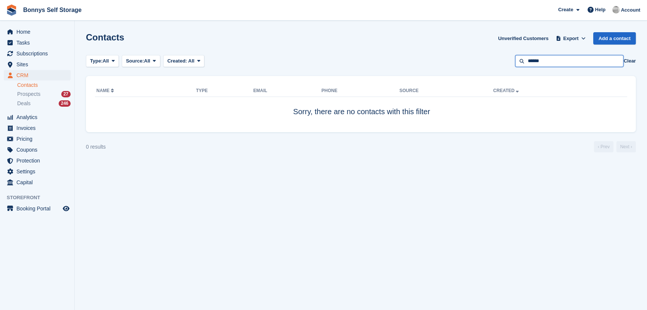
drag, startPoint x: 586, startPoint y: 61, endPoint x: 498, endPoint y: 61, distance: 87.8
click at [498, 61] on div "Type: All All Lead Customer Source: All All Storefront Backoffice Pre-Opening i…" at bounding box center [361, 61] width 550 height 12
type input "***"
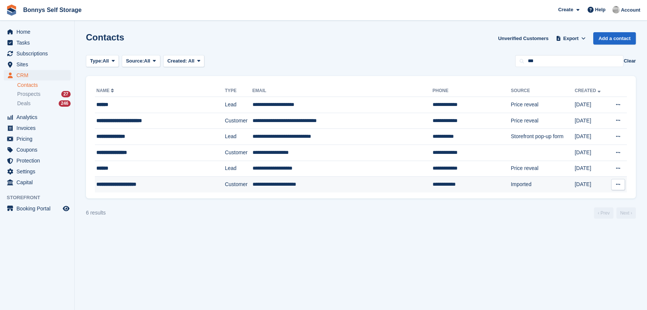
click at [111, 182] on div "**********" at bounding box center [149, 184] width 106 height 8
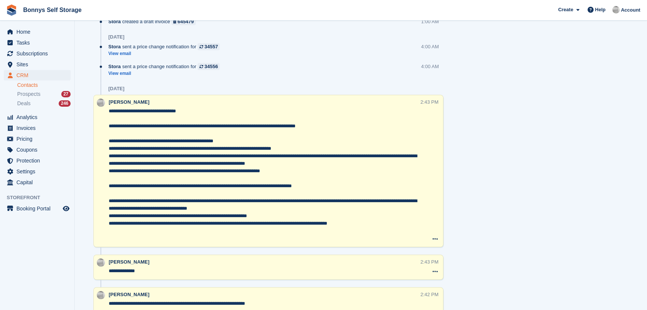
scroll to position [726, 0]
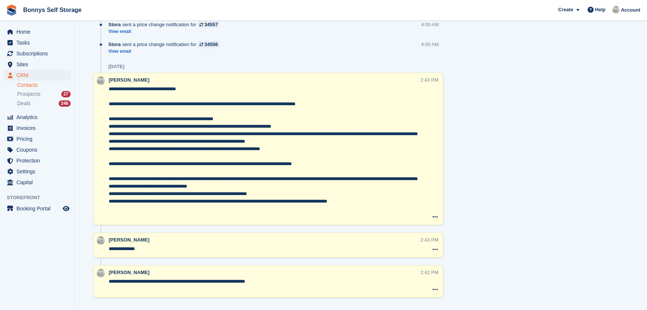
click at [197, 245] on textarea "**********" at bounding box center [265, 248] width 312 height 7
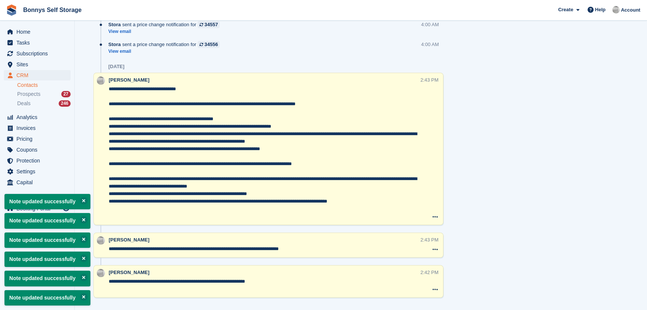
type textarea "**********"
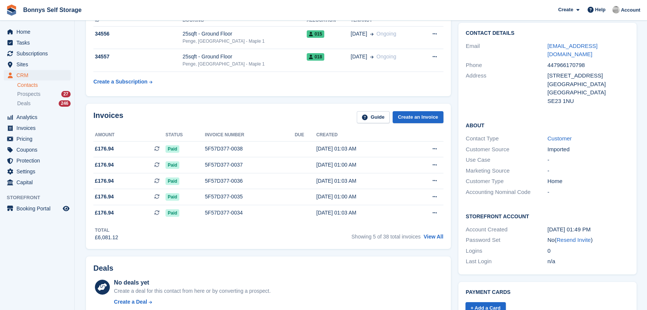
scroll to position [0, 0]
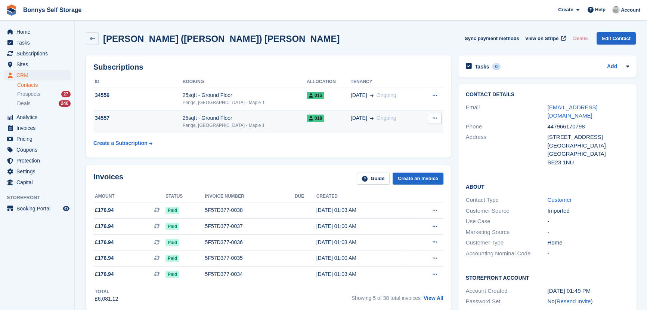
click at [215, 120] on div "25sqft - Ground Floor" at bounding box center [245, 118] width 124 height 8
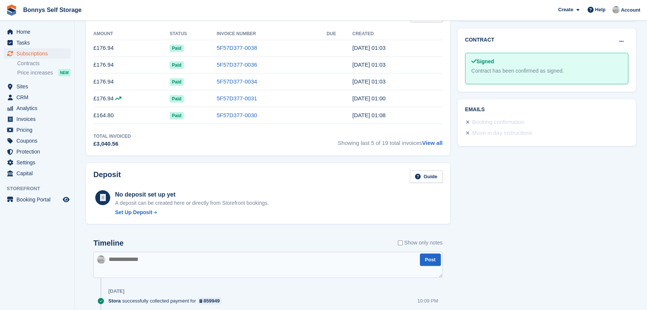
scroll to position [272, 0]
click at [437, 142] on link "View all" at bounding box center [432, 142] width 21 height 6
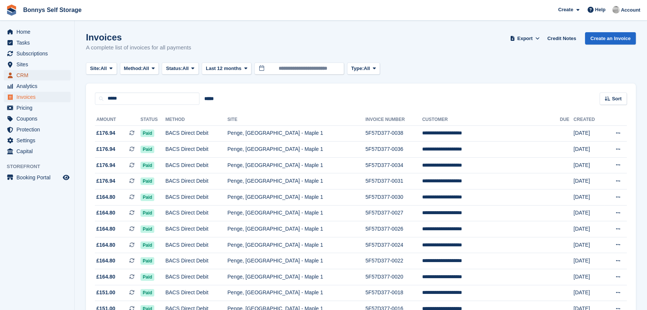
click at [29, 75] on span "CRM" at bounding box center [38, 75] width 45 height 10
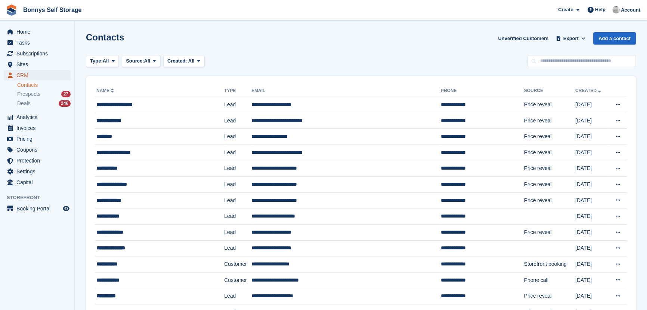
click at [53, 76] on span "CRM" at bounding box center [38, 75] width 45 height 10
drag, startPoint x: 601, startPoint y: 64, endPoint x: 652, endPoint y: 16, distance: 69.3
click at [602, 64] on input "text" at bounding box center [582, 61] width 108 height 12
type input "*****"
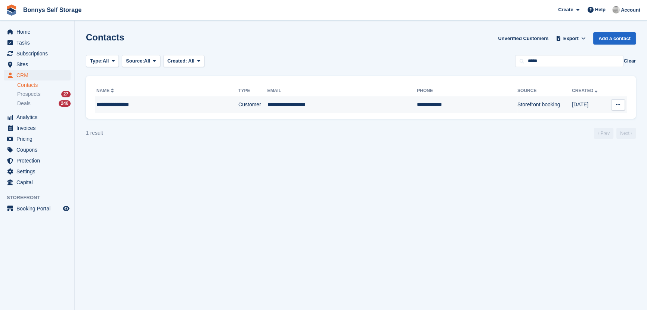
click at [110, 104] on div "**********" at bounding box center [151, 105] width 111 height 8
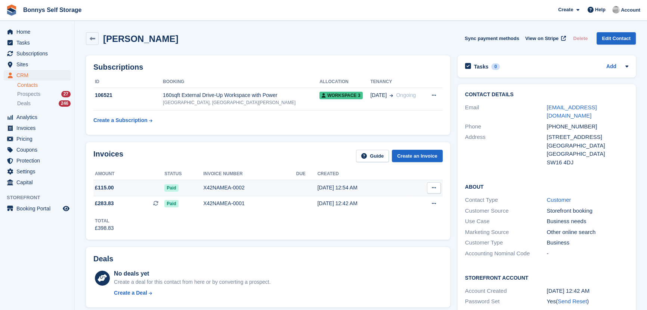
click at [319, 186] on div "[DATE] 12:54 AM" at bounding box center [363, 188] width 90 height 8
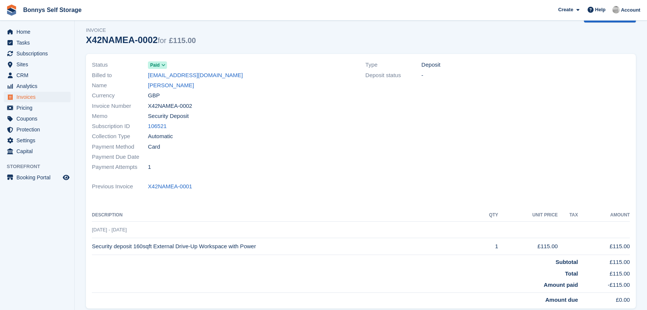
scroll to position [34, 0]
